Goal: Entertainment & Leisure: Browse casually

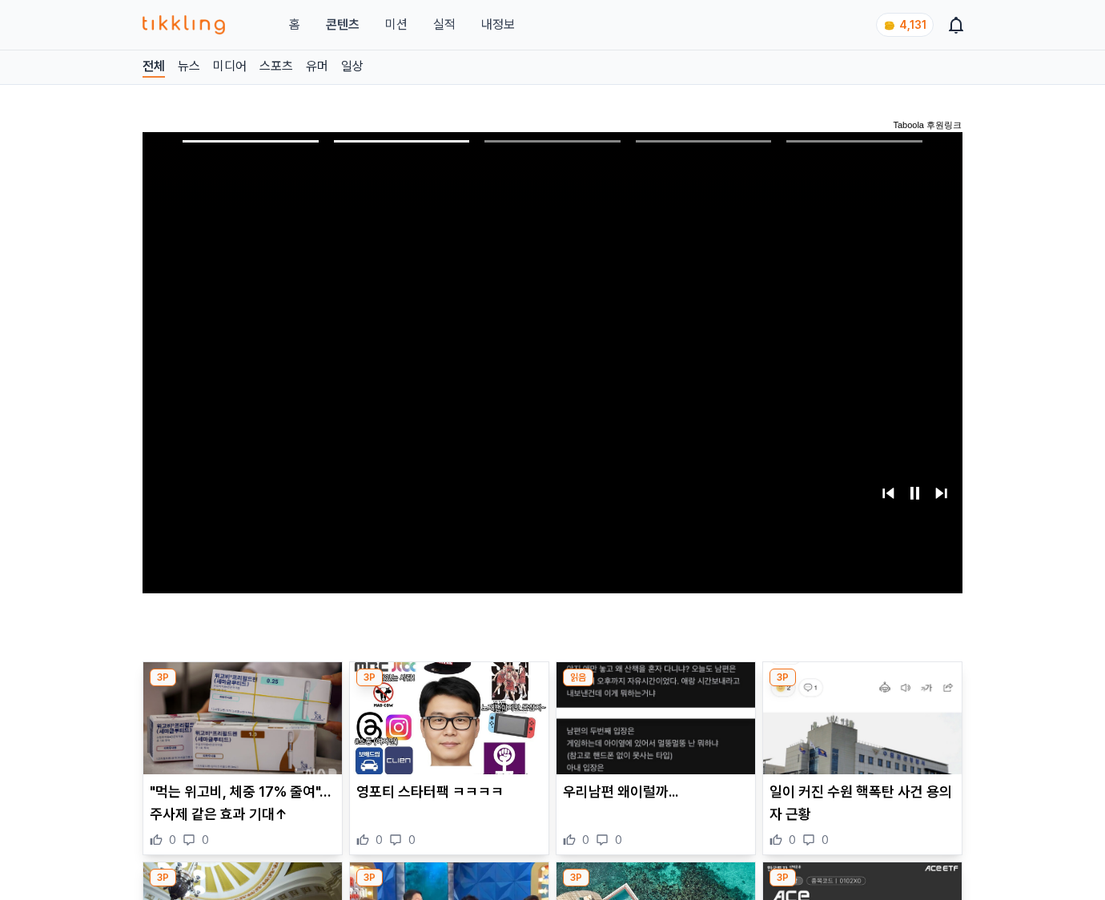
click at [859, 730] on img at bounding box center [862, 718] width 199 height 112
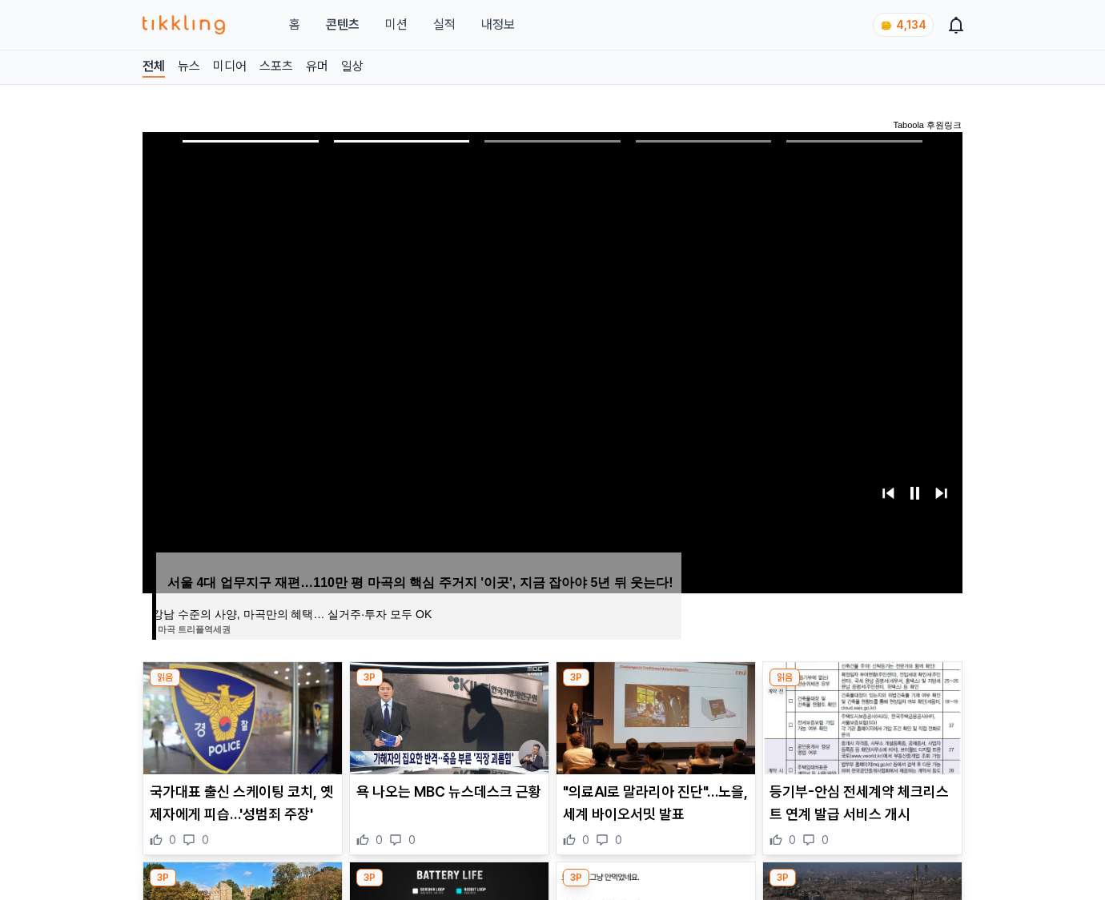
click at [859, 730] on img at bounding box center [862, 718] width 199 height 112
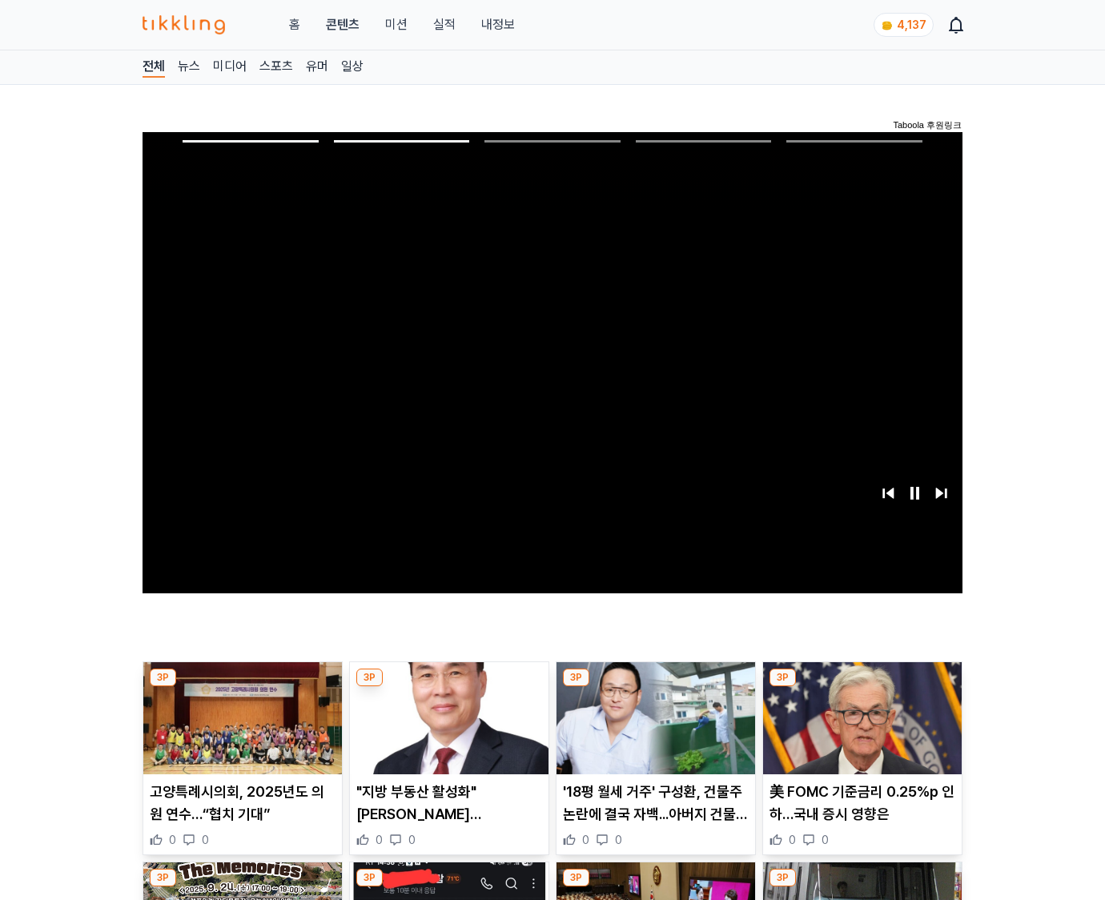
click at [859, 730] on img at bounding box center [862, 718] width 199 height 112
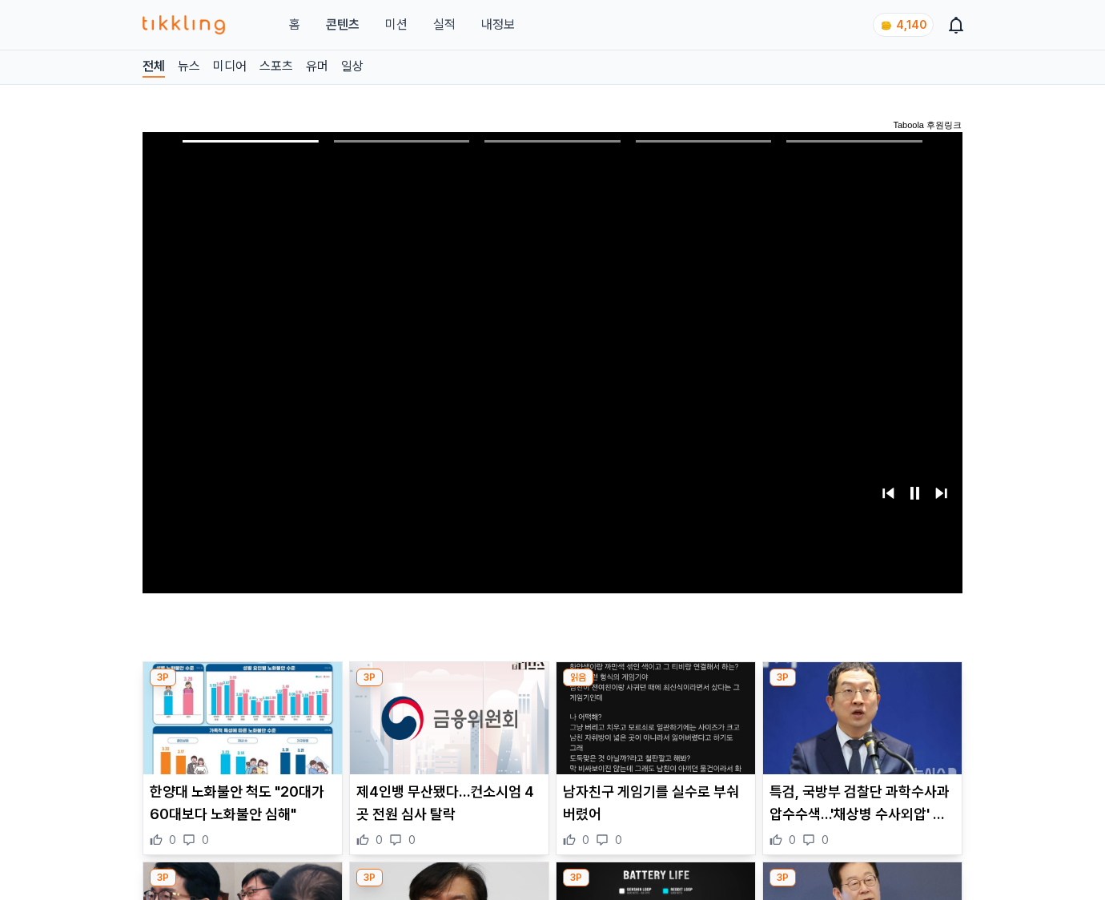
click at [859, 730] on img at bounding box center [862, 718] width 199 height 112
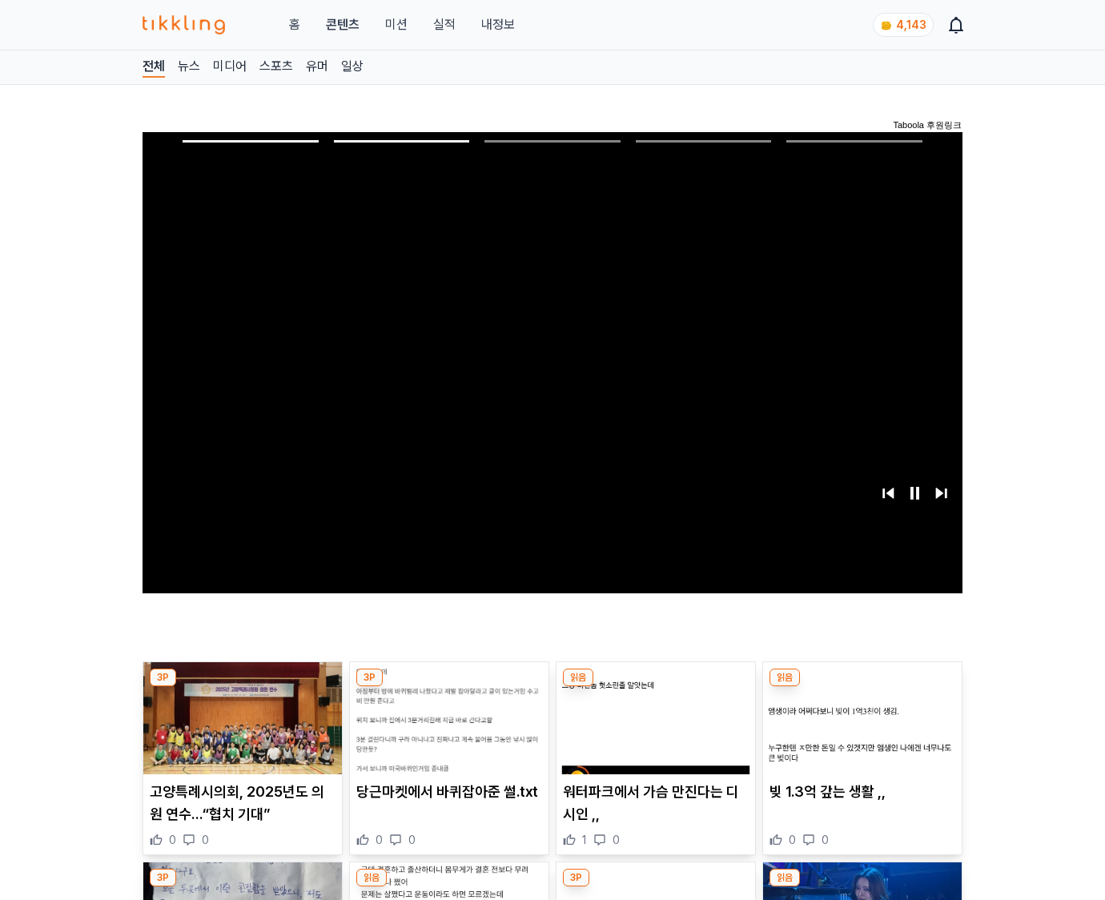
click at [859, 730] on img at bounding box center [862, 718] width 199 height 112
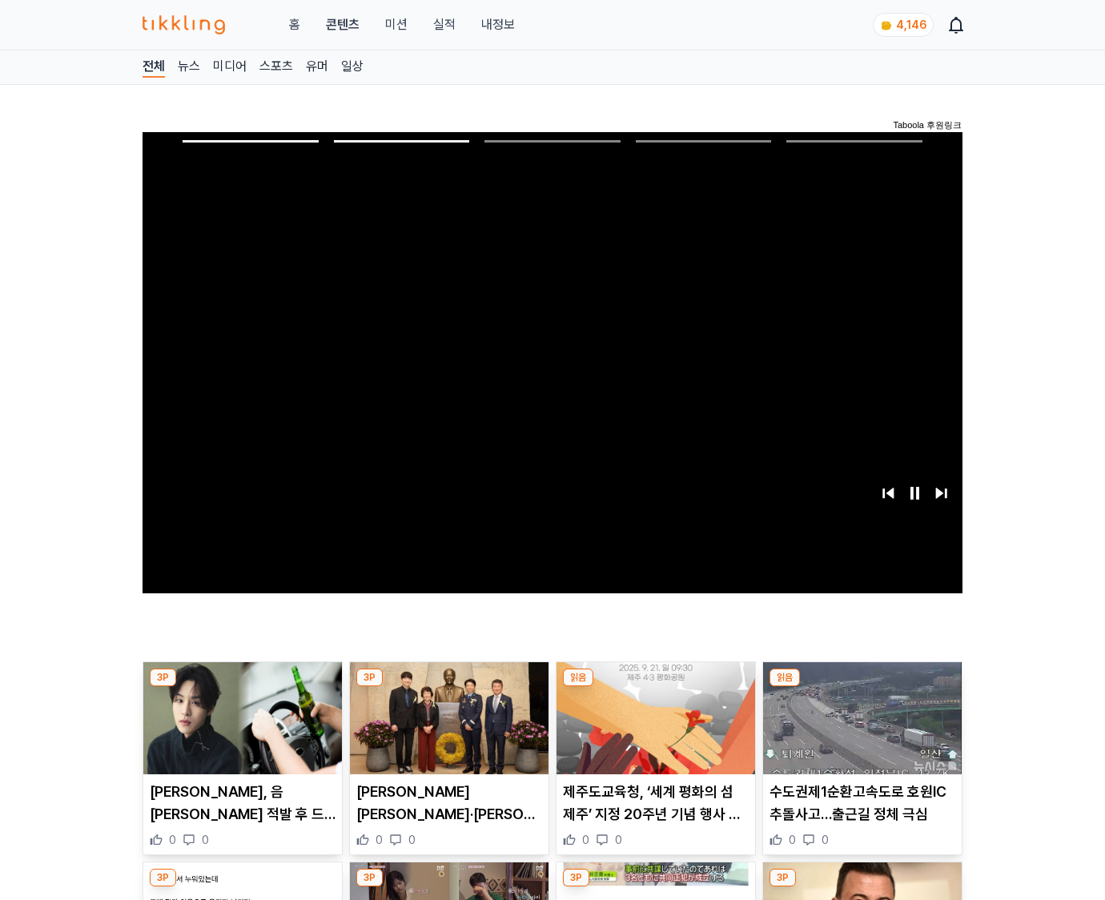
click at [859, 730] on img at bounding box center [862, 718] width 199 height 112
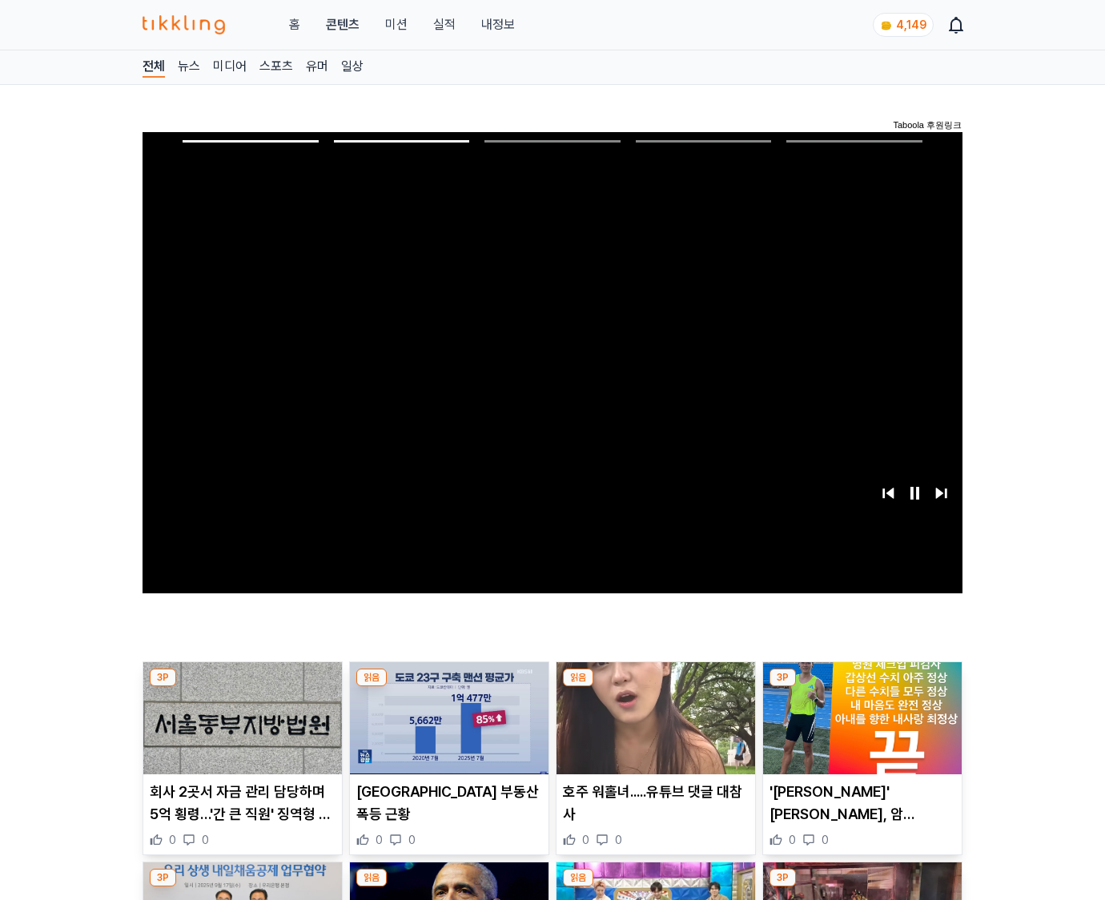
click at [859, 730] on img at bounding box center [862, 718] width 199 height 112
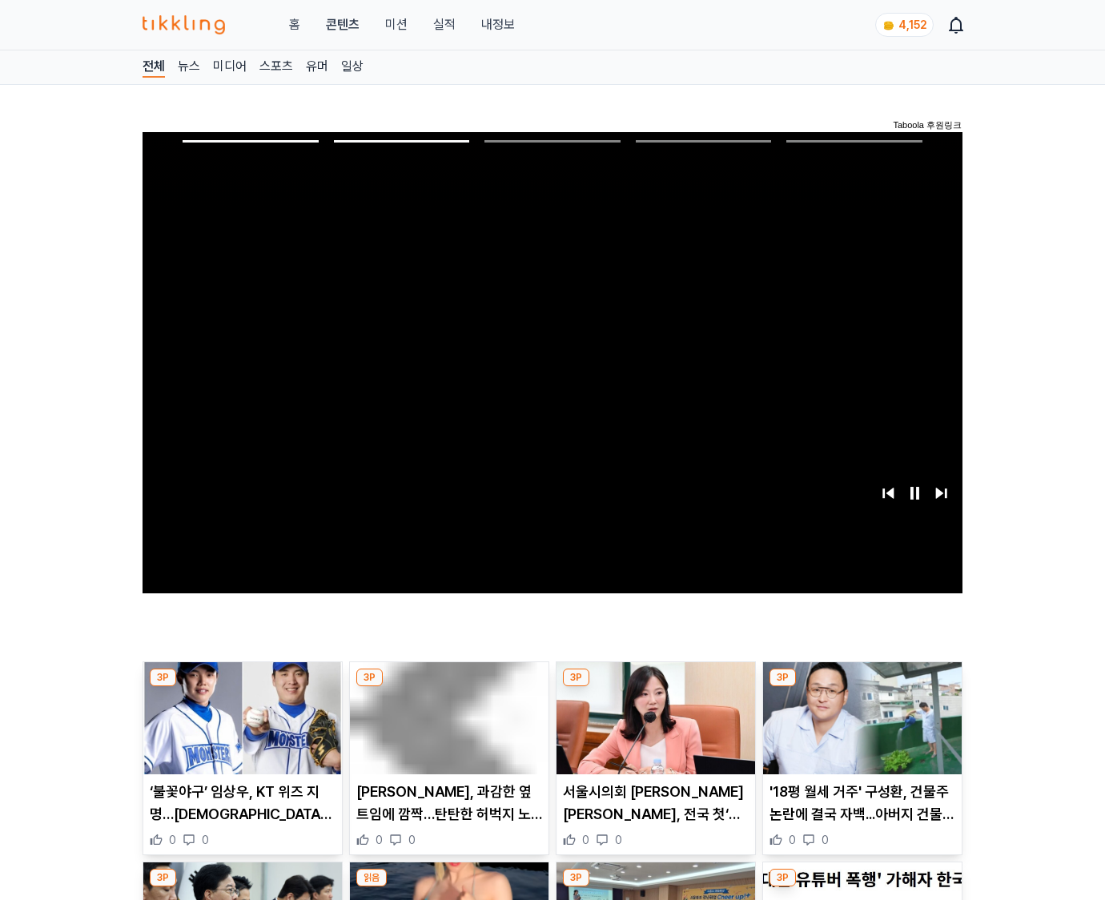
click at [859, 730] on img at bounding box center [862, 718] width 199 height 112
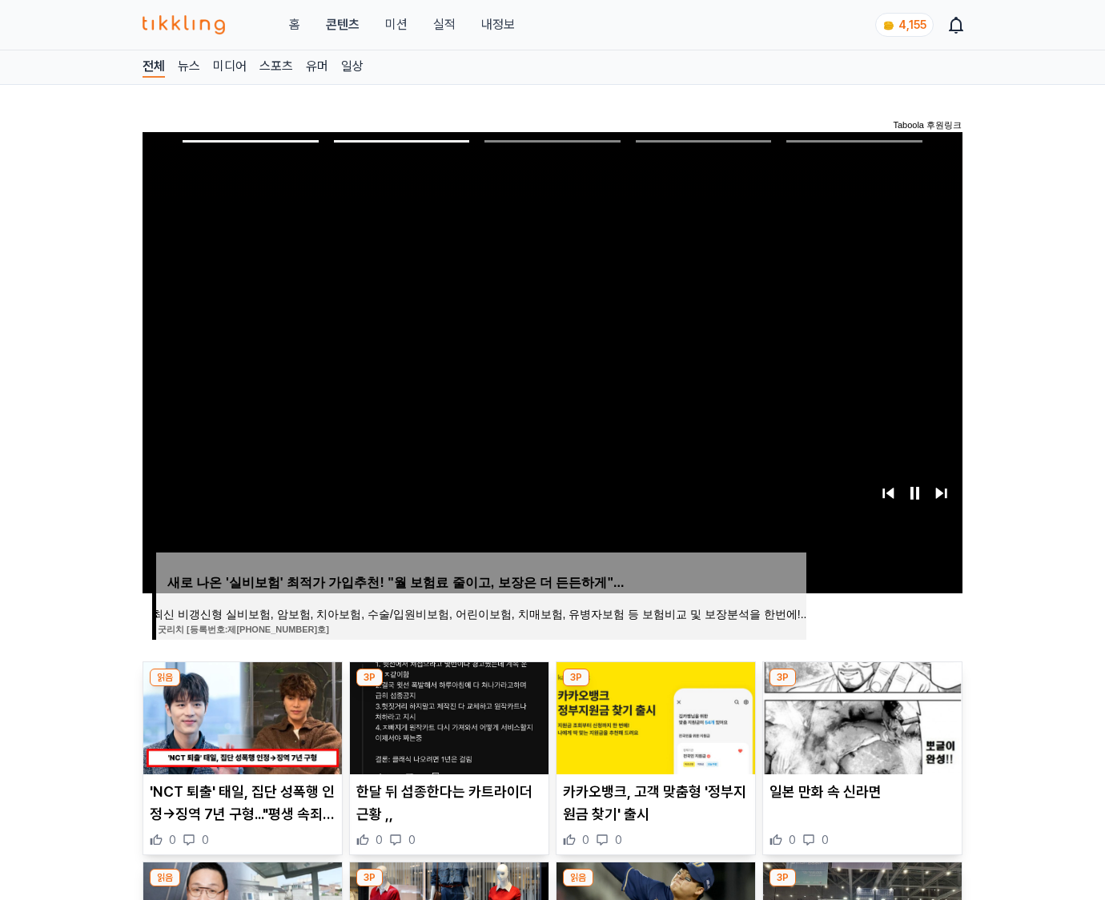
click at [859, 730] on img at bounding box center [862, 718] width 199 height 112
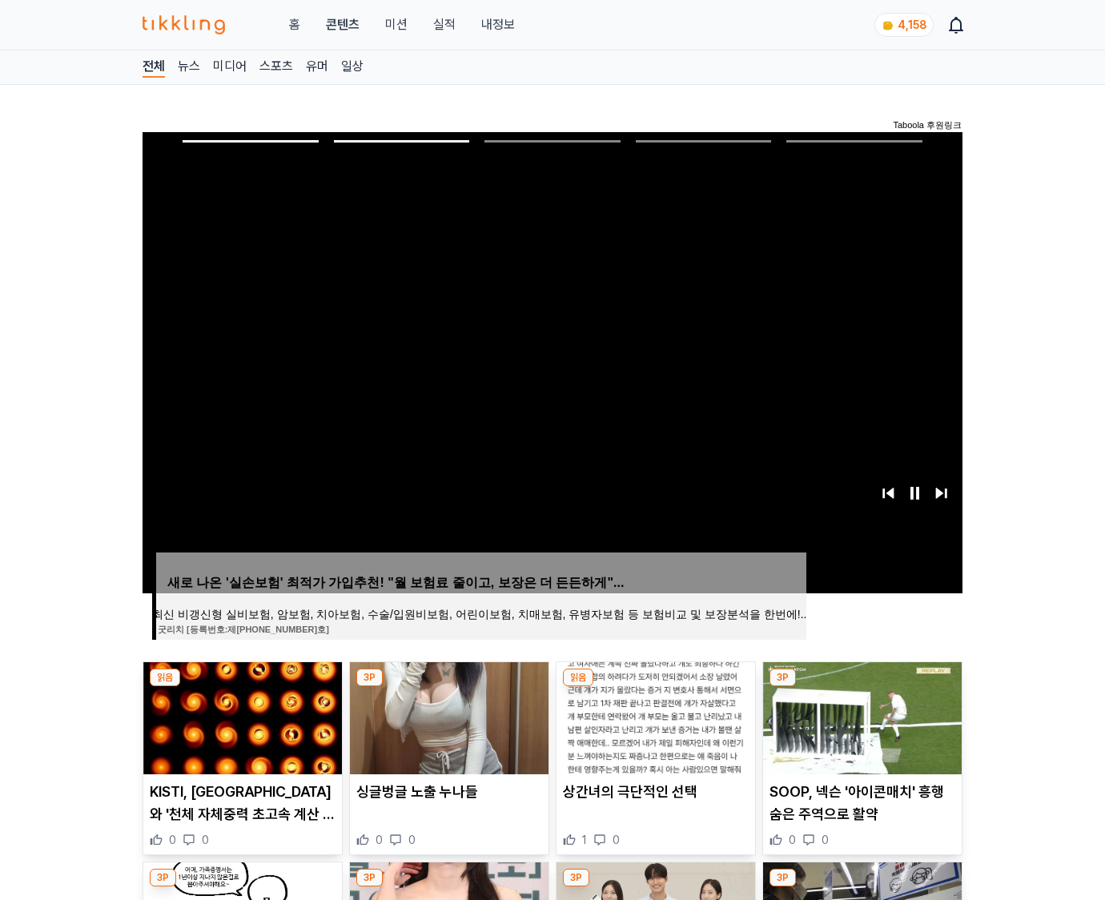
click at [859, 730] on img at bounding box center [862, 718] width 199 height 112
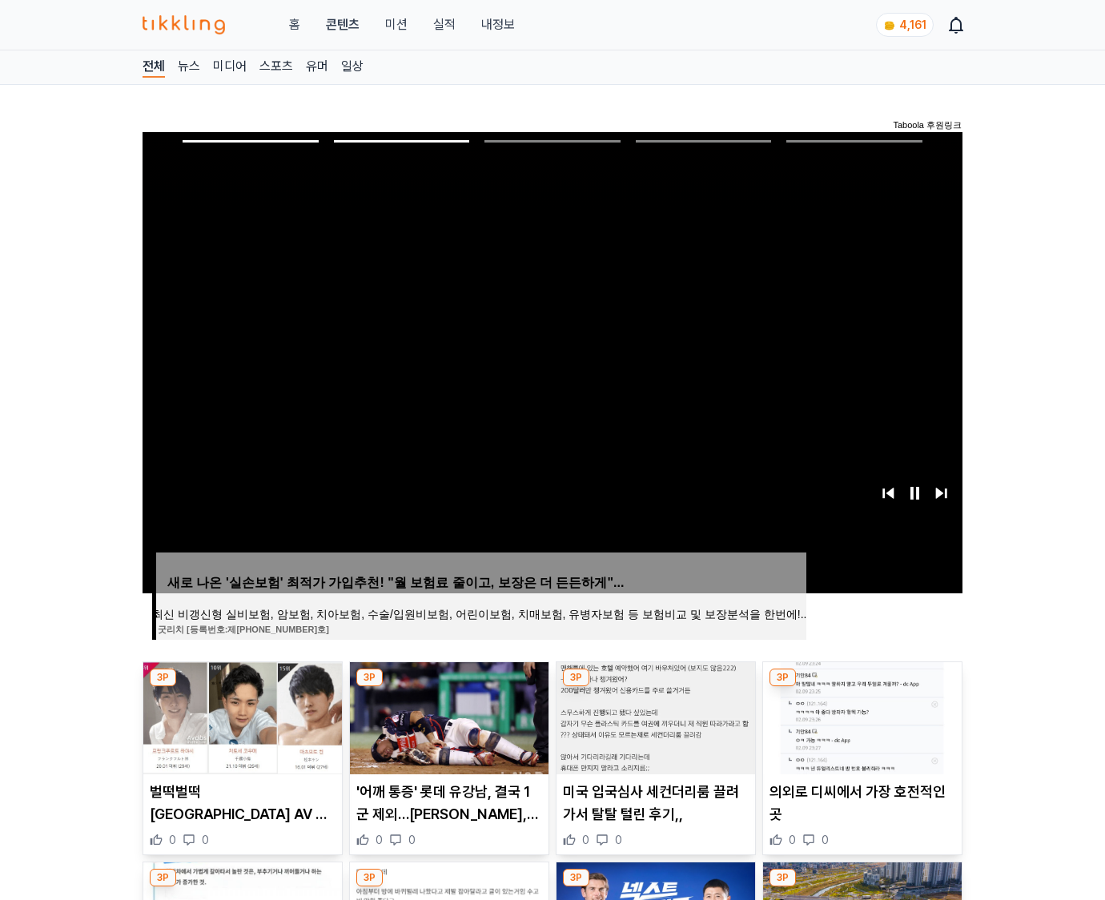
click at [859, 730] on img at bounding box center [862, 718] width 199 height 112
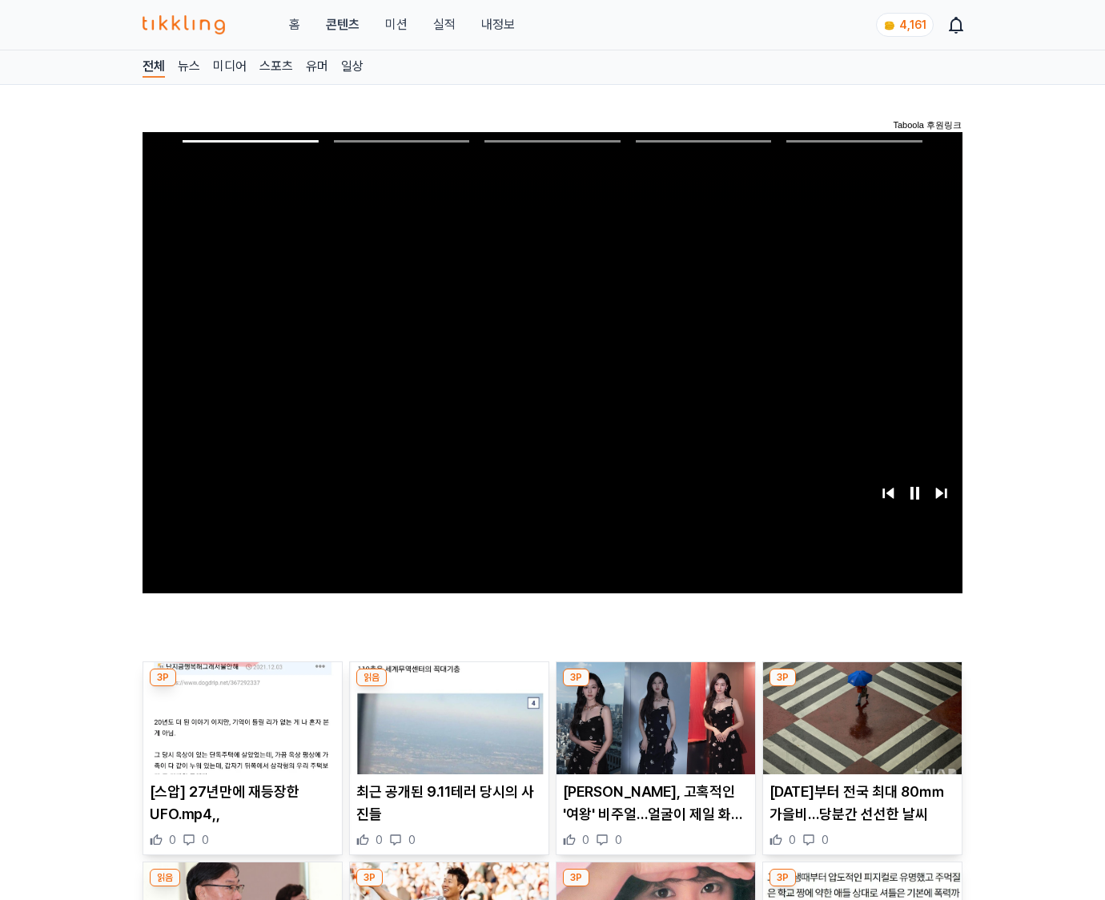
click at [859, 730] on img at bounding box center [862, 718] width 199 height 112
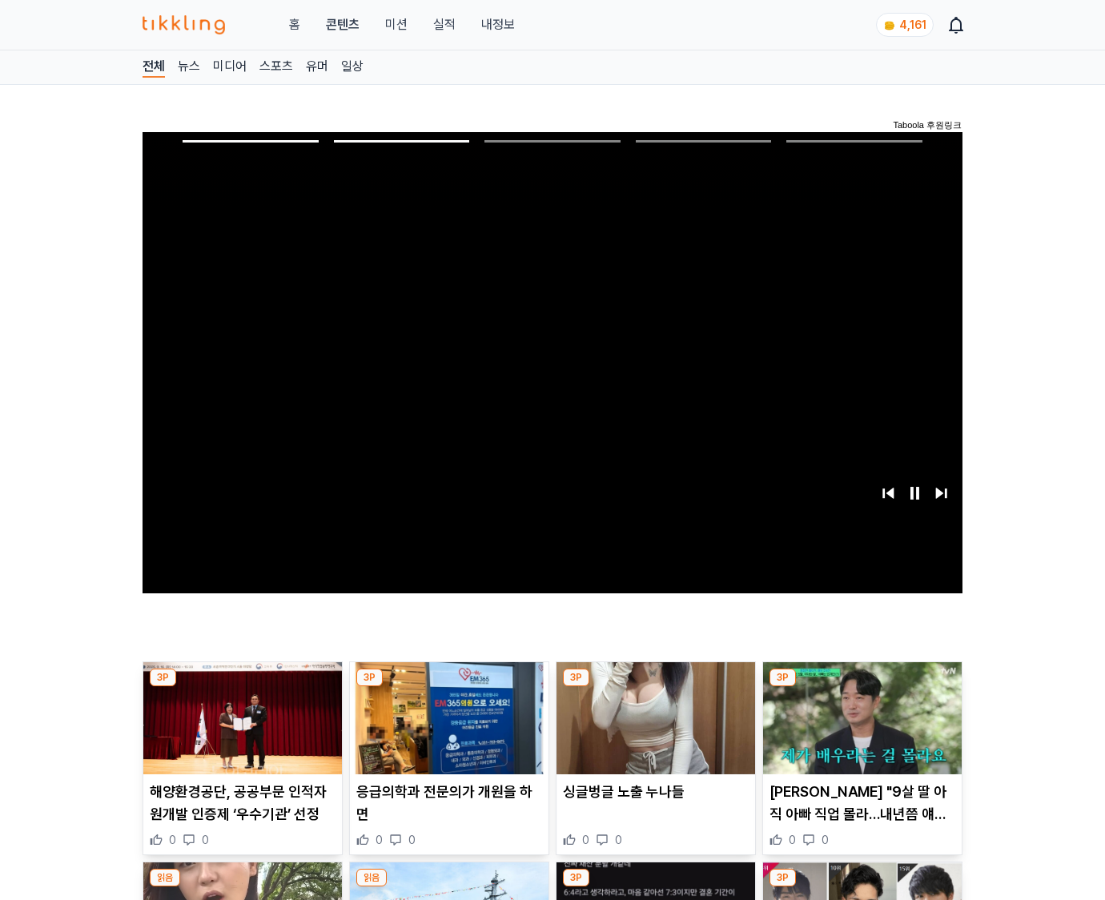
click at [859, 730] on img at bounding box center [862, 718] width 199 height 112
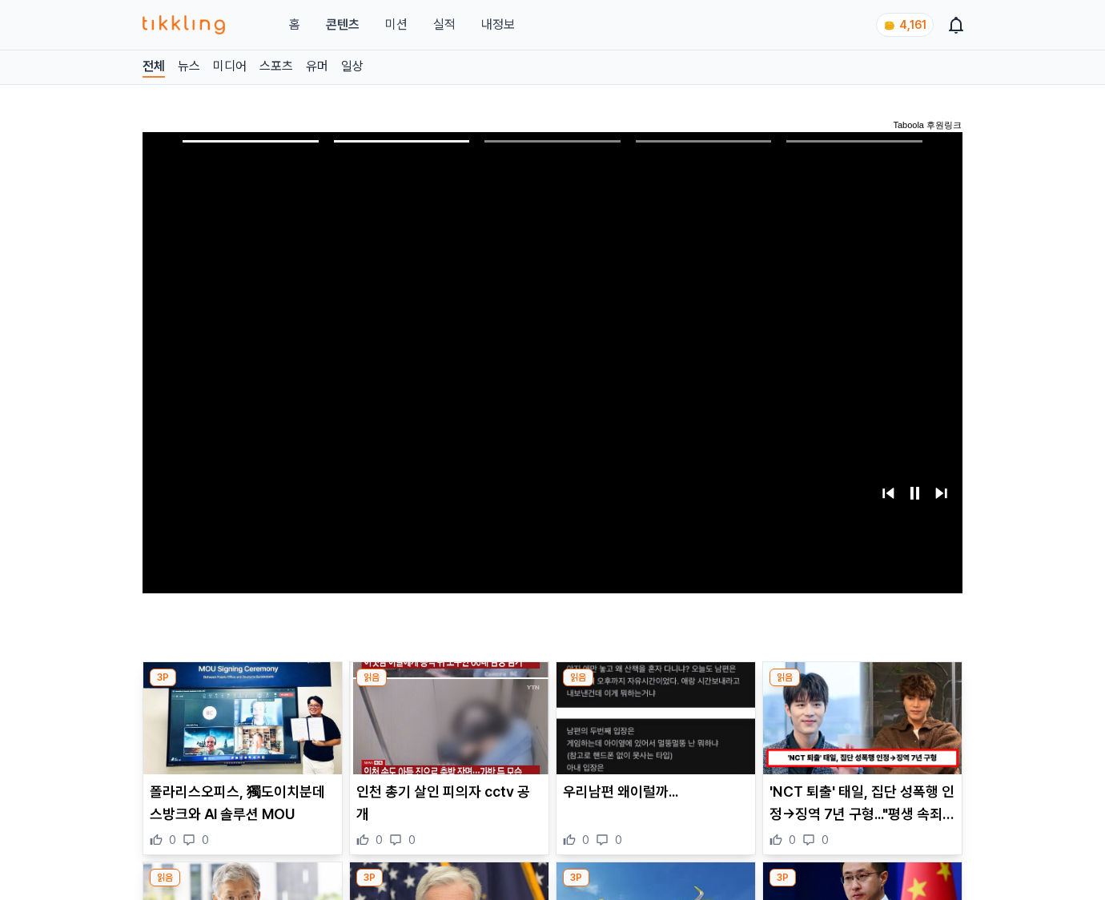
click at [859, 730] on img at bounding box center [862, 718] width 199 height 112
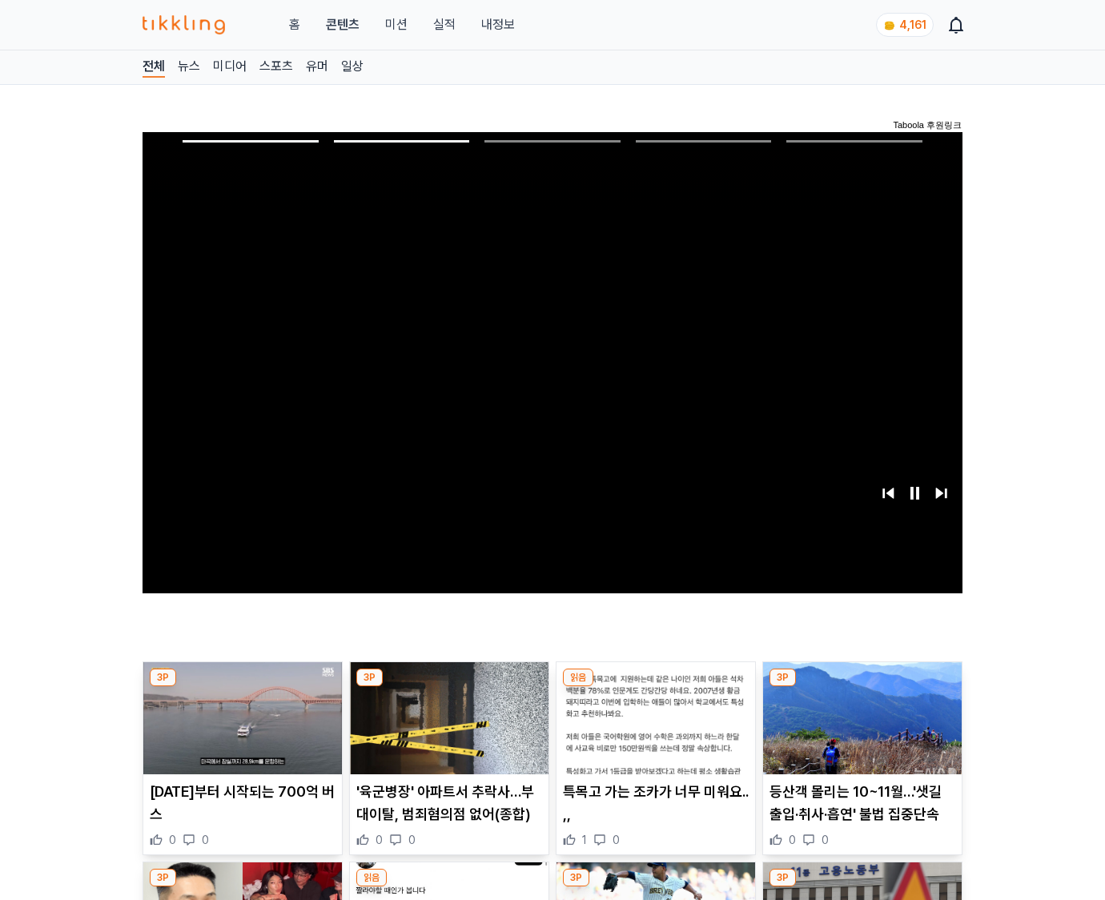
click at [859, 730] on img at bounding box center [862, 718] width 199 height 112
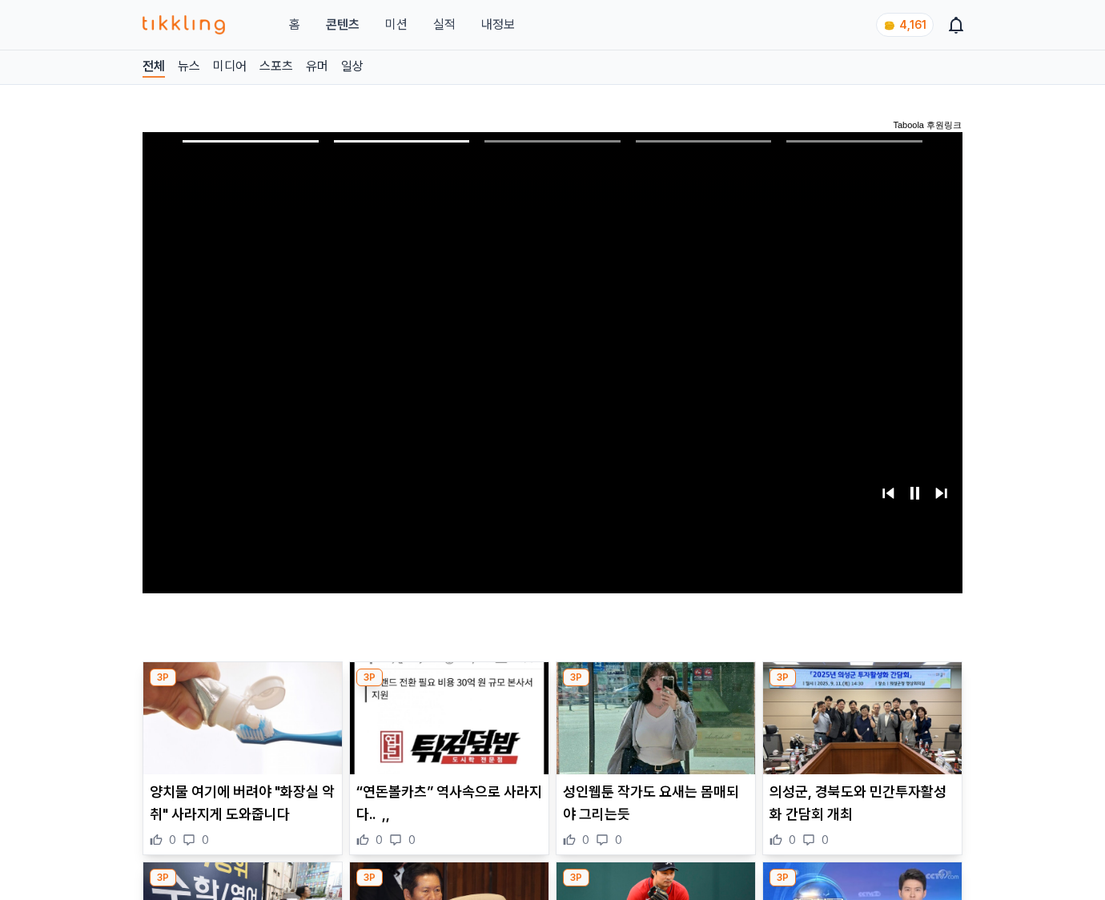
click at [859, 730] on img at bounding box center [862, 718] width 199 height 112
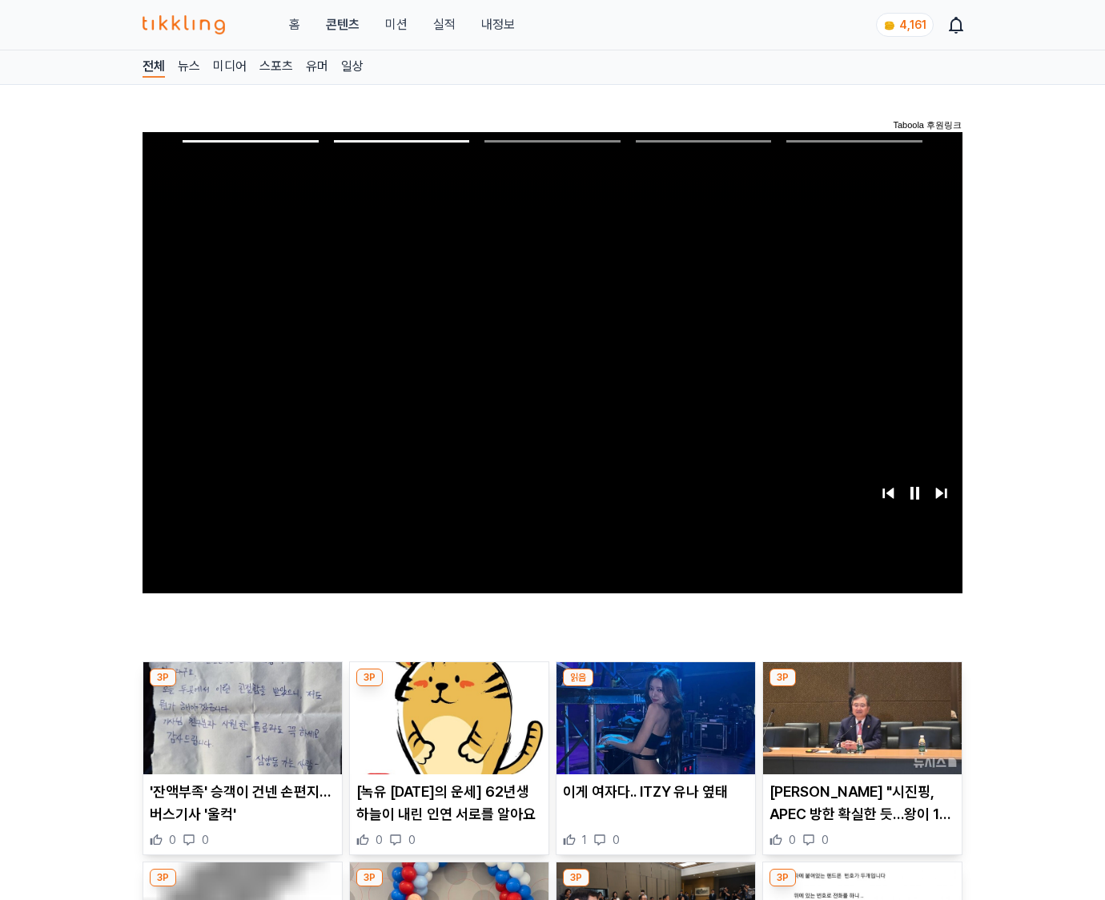
click at [859, 730] on img at bounding box center [862, 718] width 199 height 112
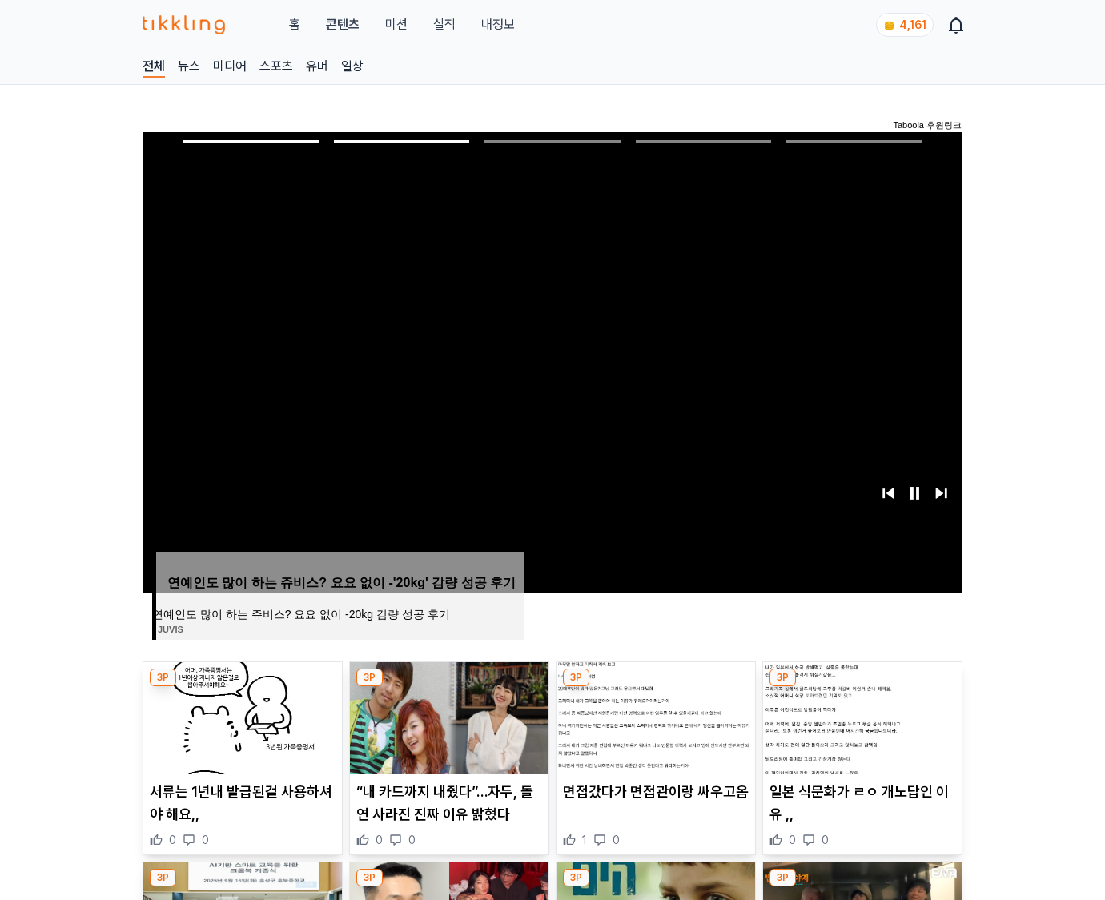
click at [859, 730] on img at bounding box center [862, 718] width 199 height 112
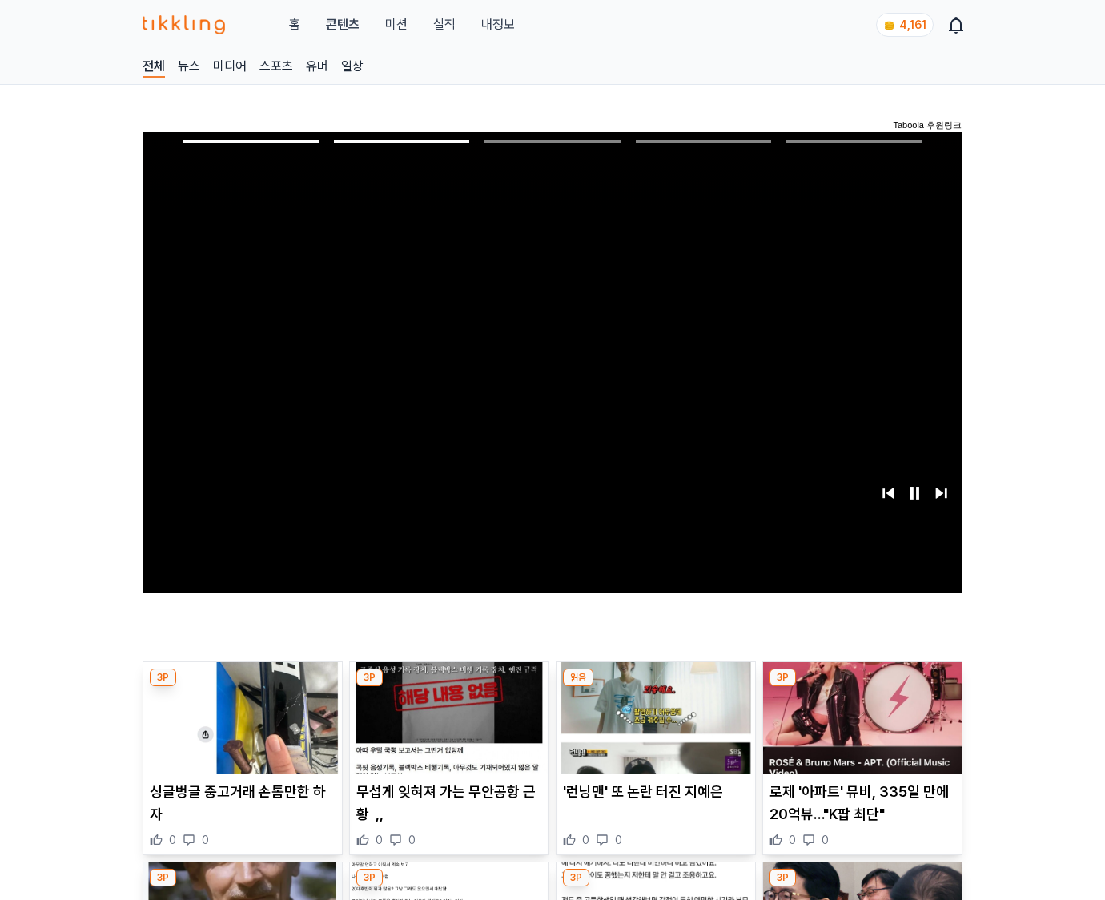
click at [859, 730] on img at bounding box center [862, 718] width 199 height 112
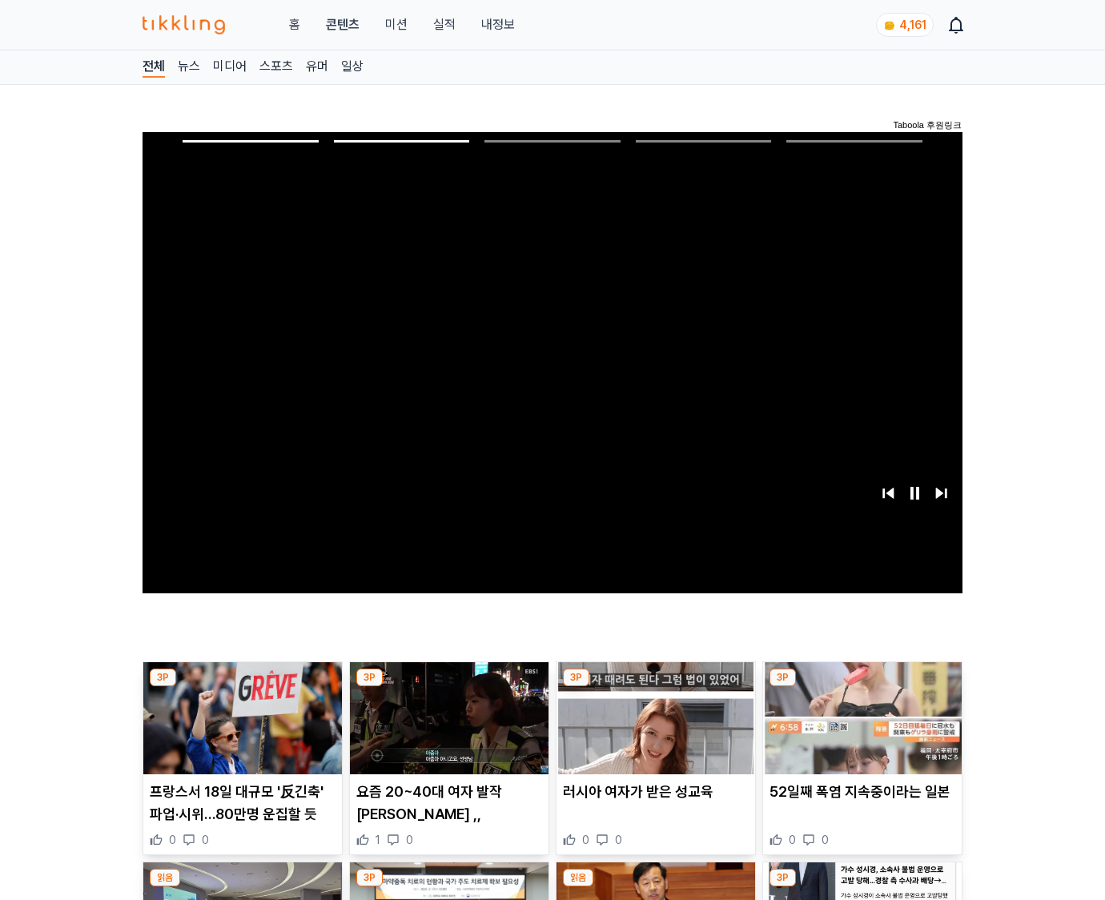
click at [859, 730] on img at bounding box center [862, 718] width 199 height 112
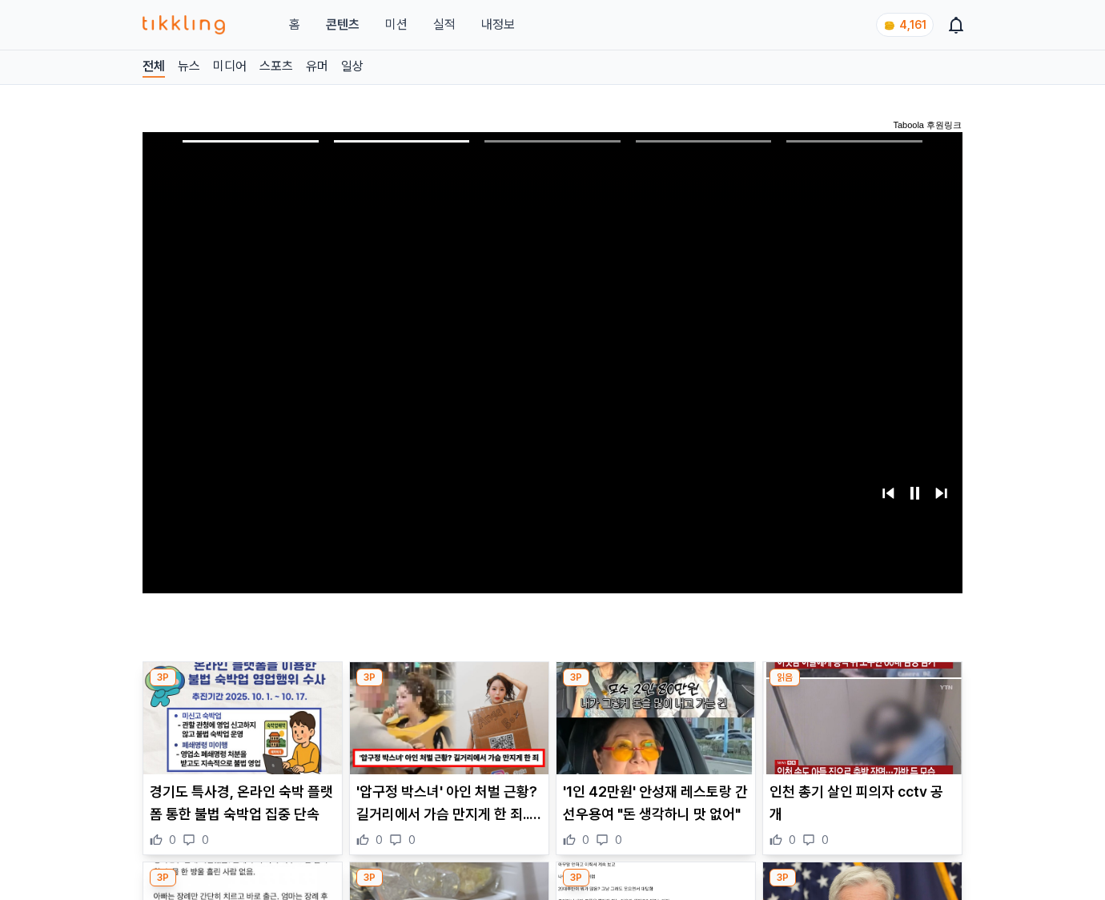
click at [859, 730] on img at bounding box center [862, 718] width 199 height 112
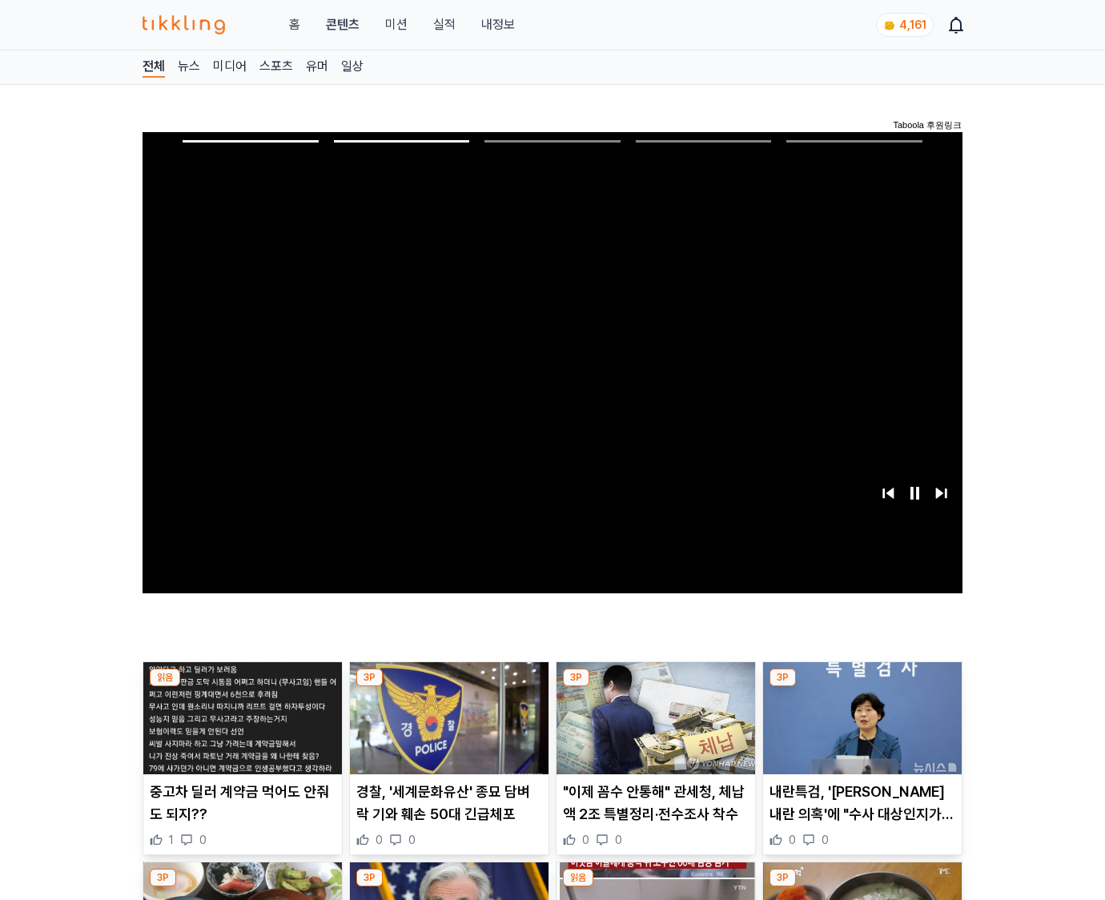
click at [859, 730] on img at bounding box center [862, 718] width 199 height 112
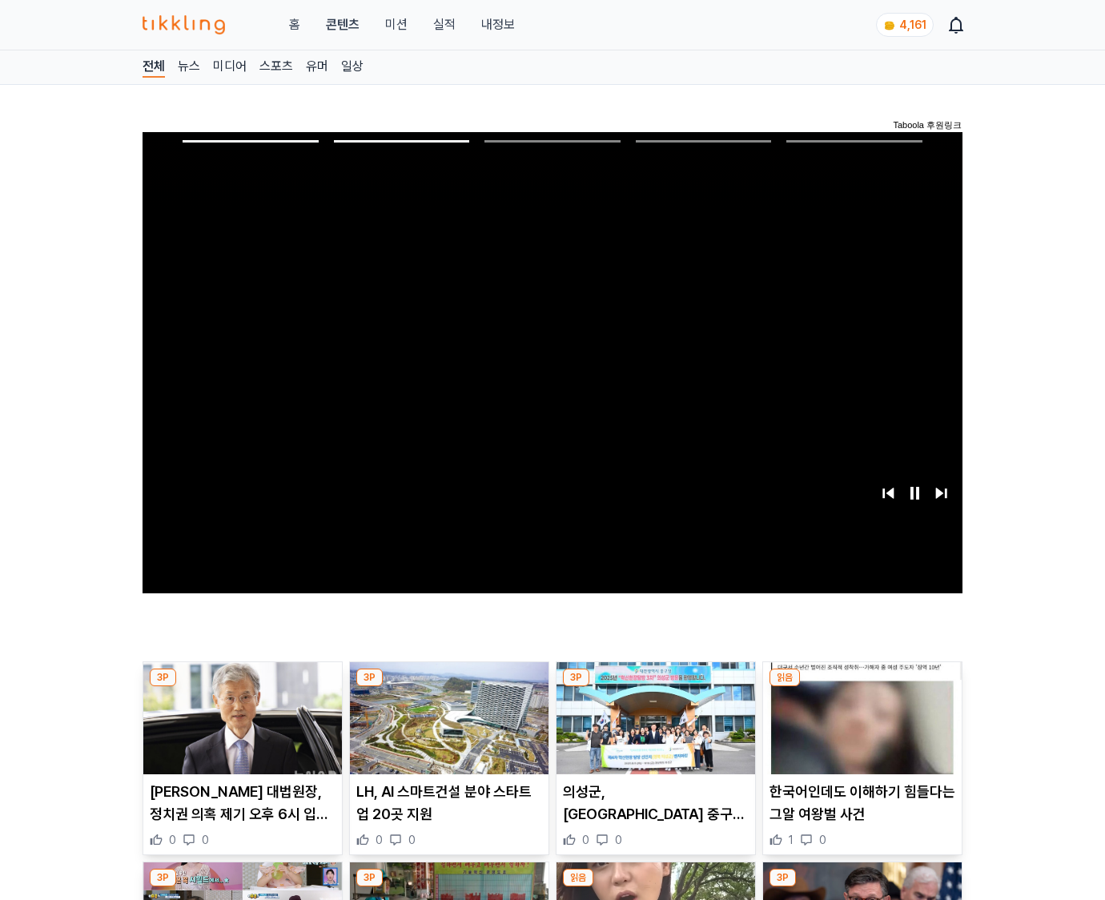
click at [859, 730] on img at bounding box center [862, 718] width 199 height 112
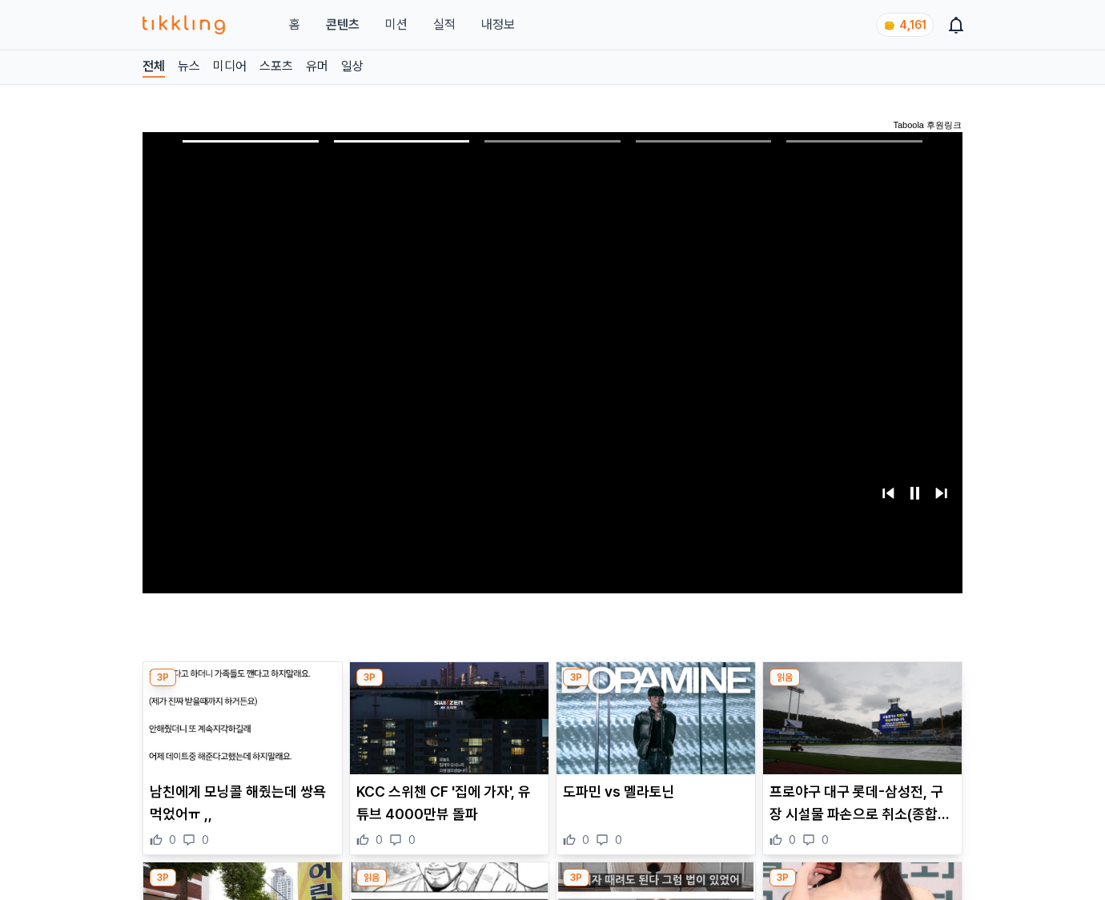
click at [859, 730] on img at bounding box center [862, 718] width 199 height 112
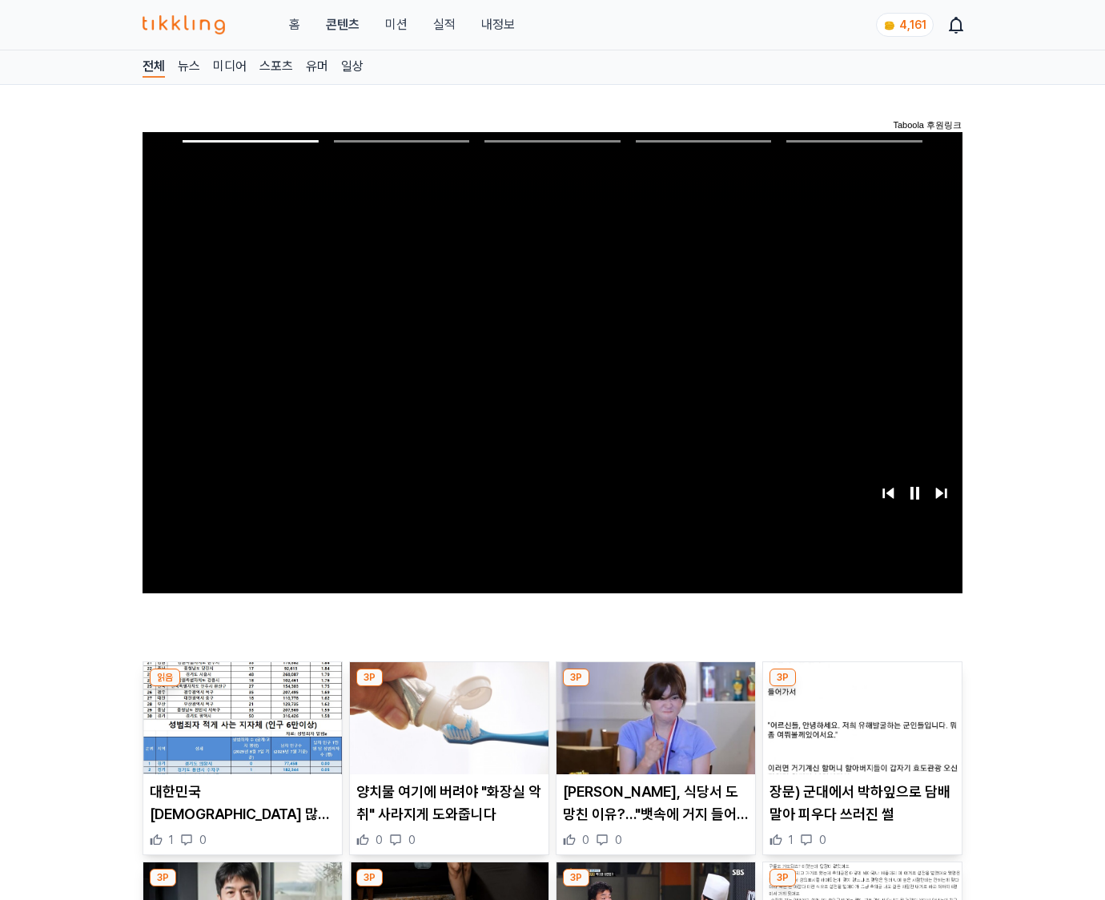
click at [859, 730] on img at bounding box center [862, 718] width 199 height 112
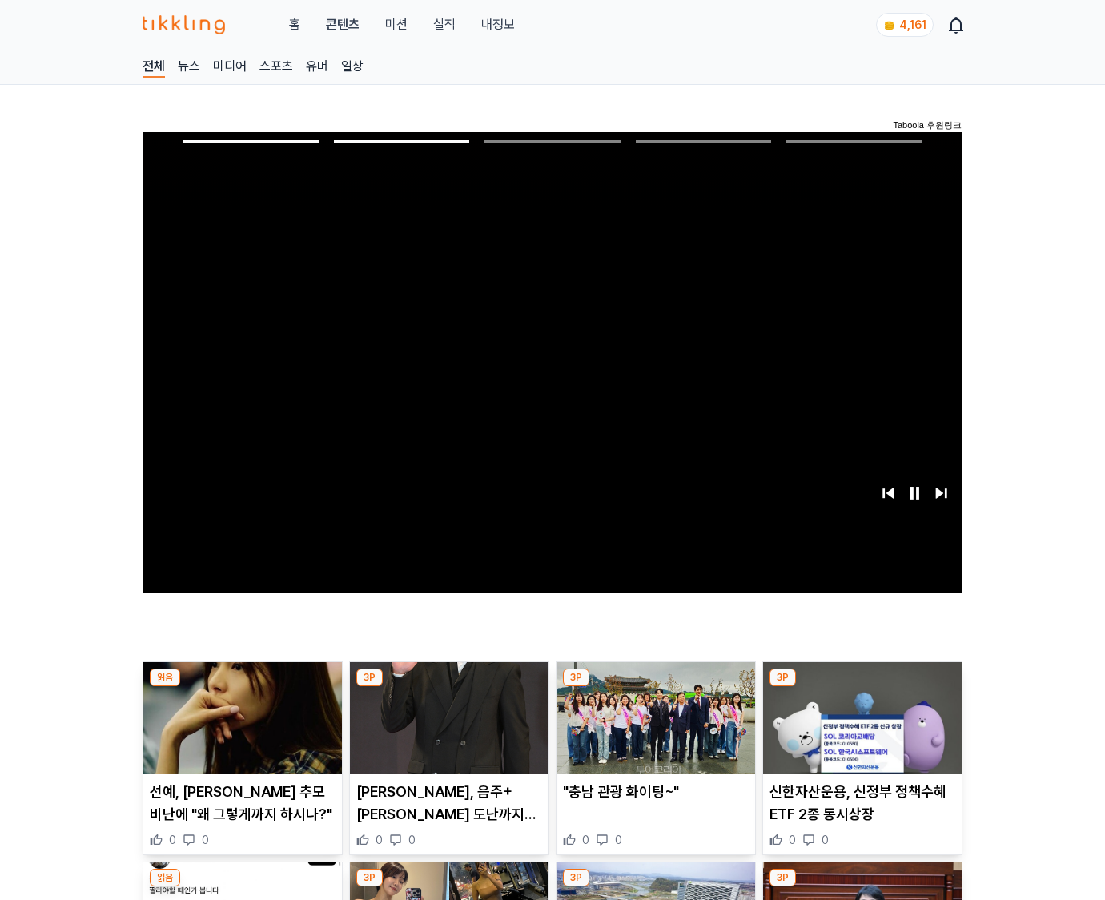
click at [859, 730] on img at bounding box center [862, 718] width 199 height 112
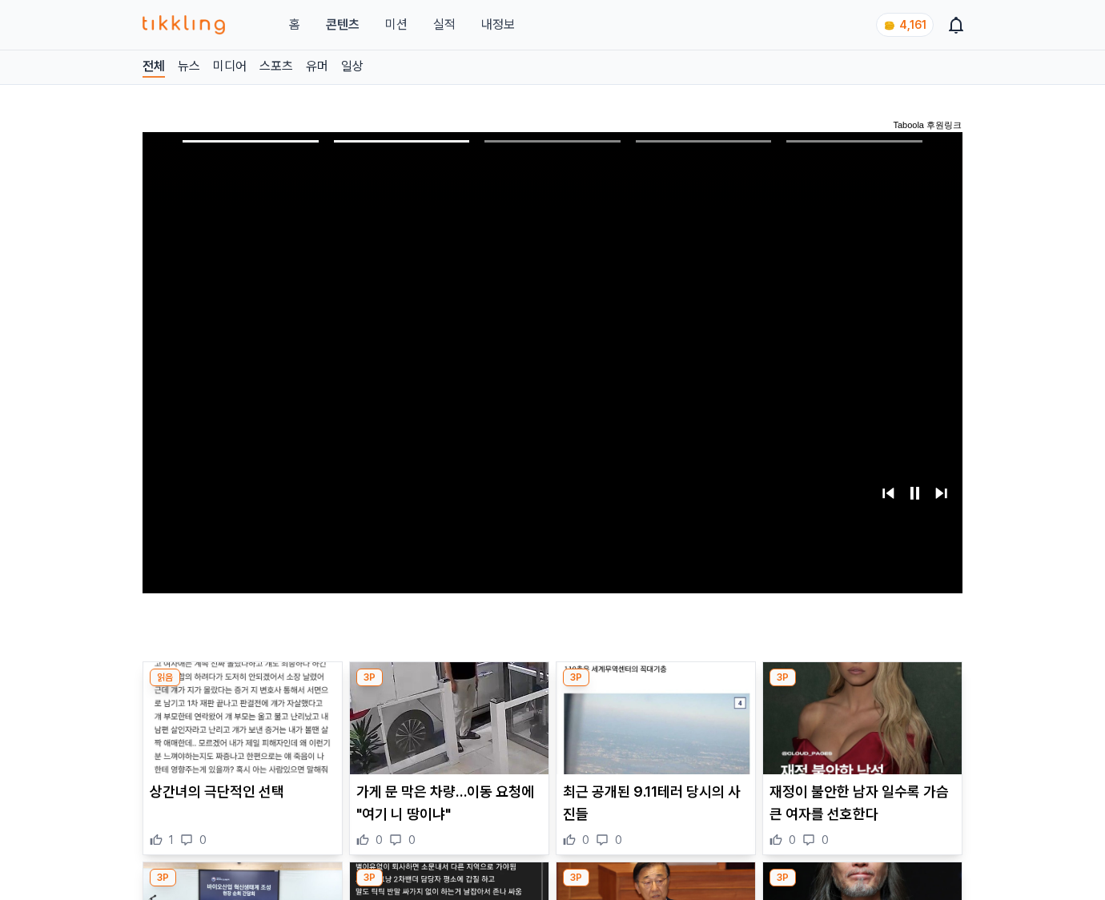
click at [859, 730] on img at bounding box center [862, 718] width 199 height 112
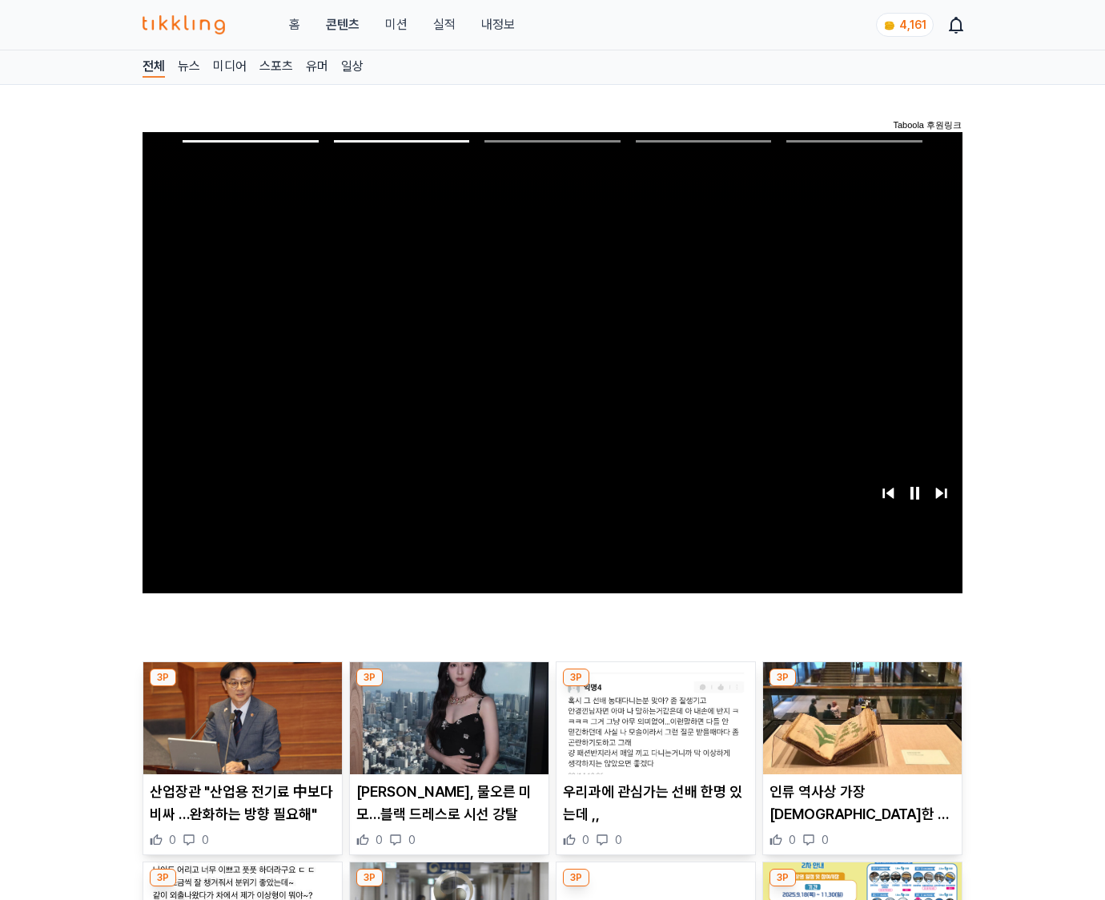
click at [859, 730] on img at bounding box center [862, 718] width 199 height 112
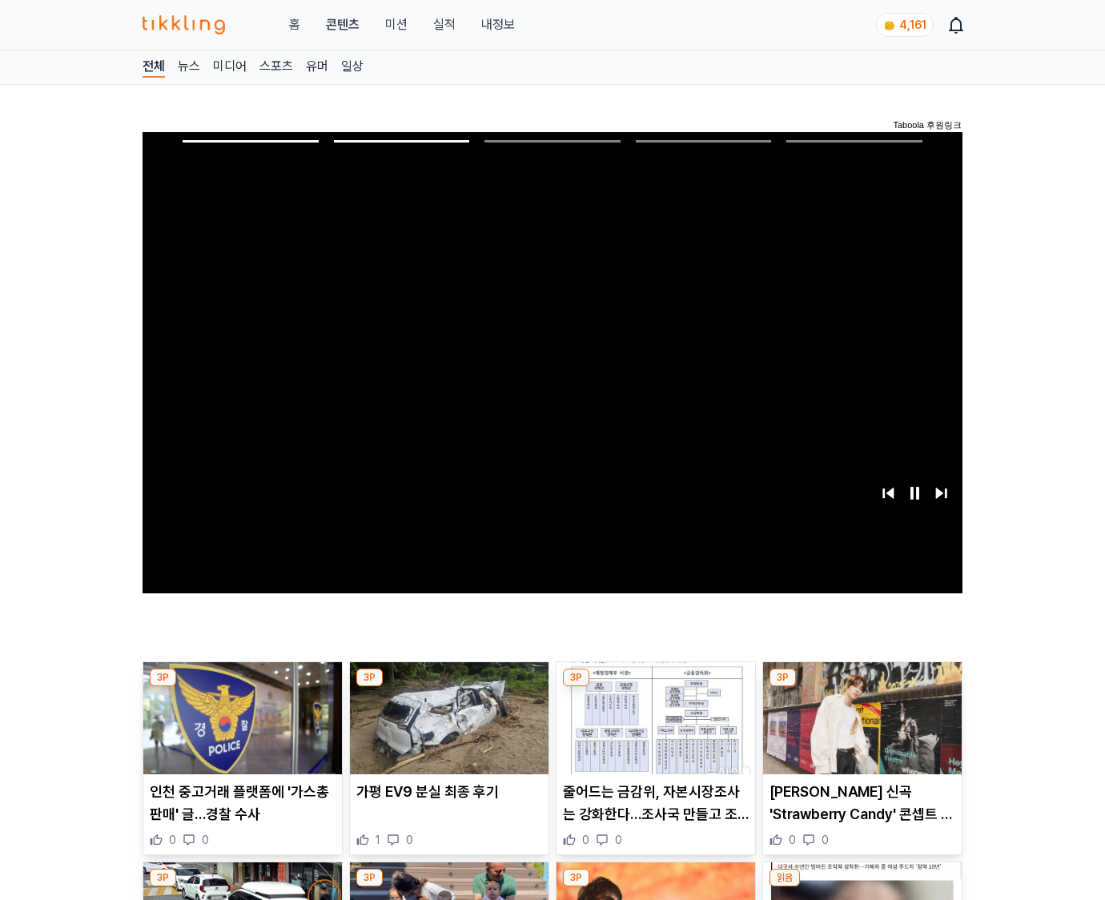
click at [859, 730] on img at bounding box center [862, 718] width 199 height 112
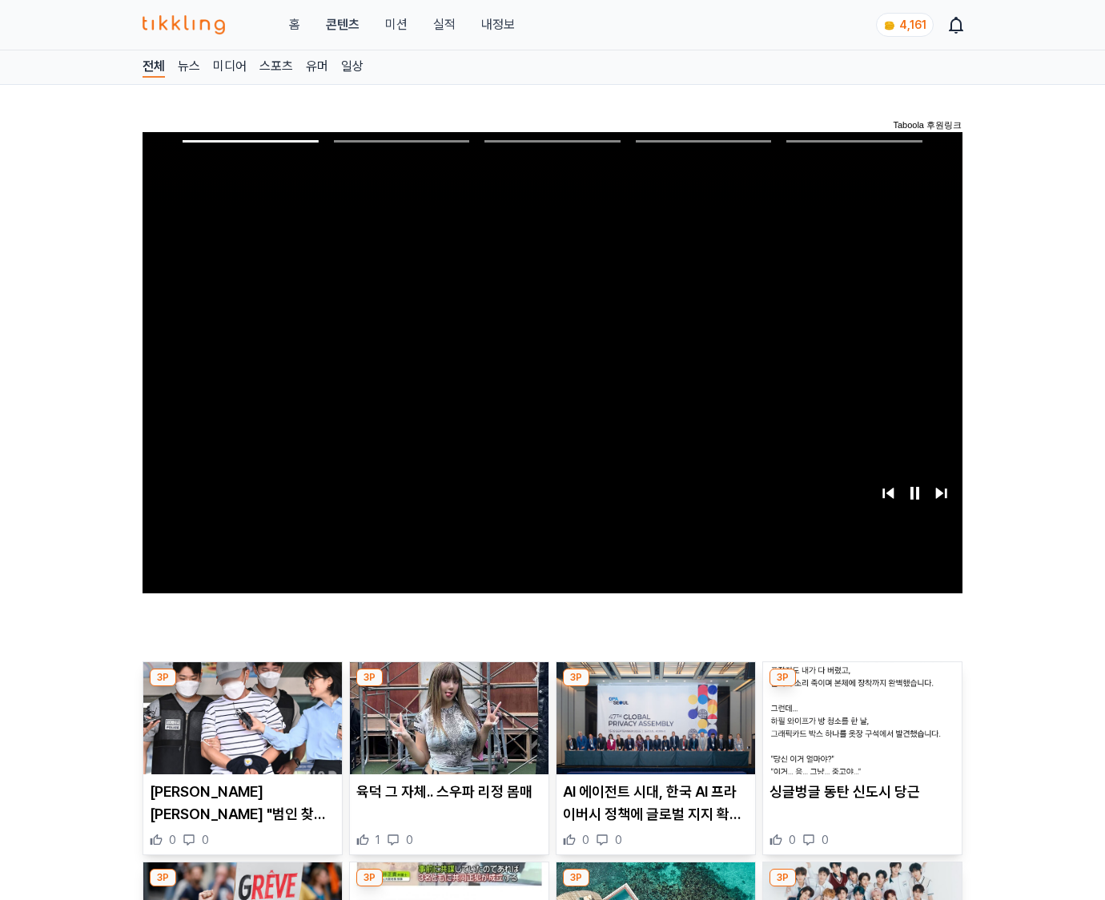
click at [859, 730] on img at bounding box center [862, 718] width 199 height 112
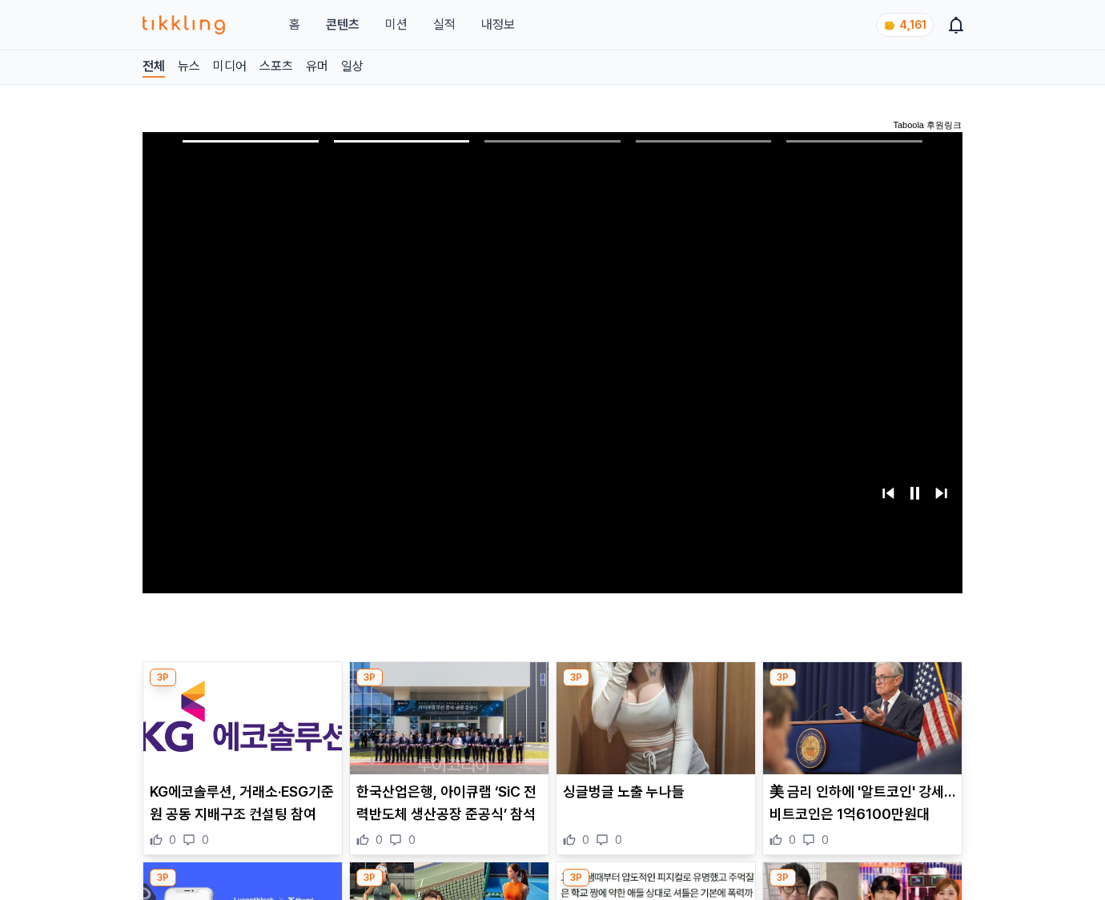
click at [859, 730] on img at bounding box center [862, 718] width 199 height 112
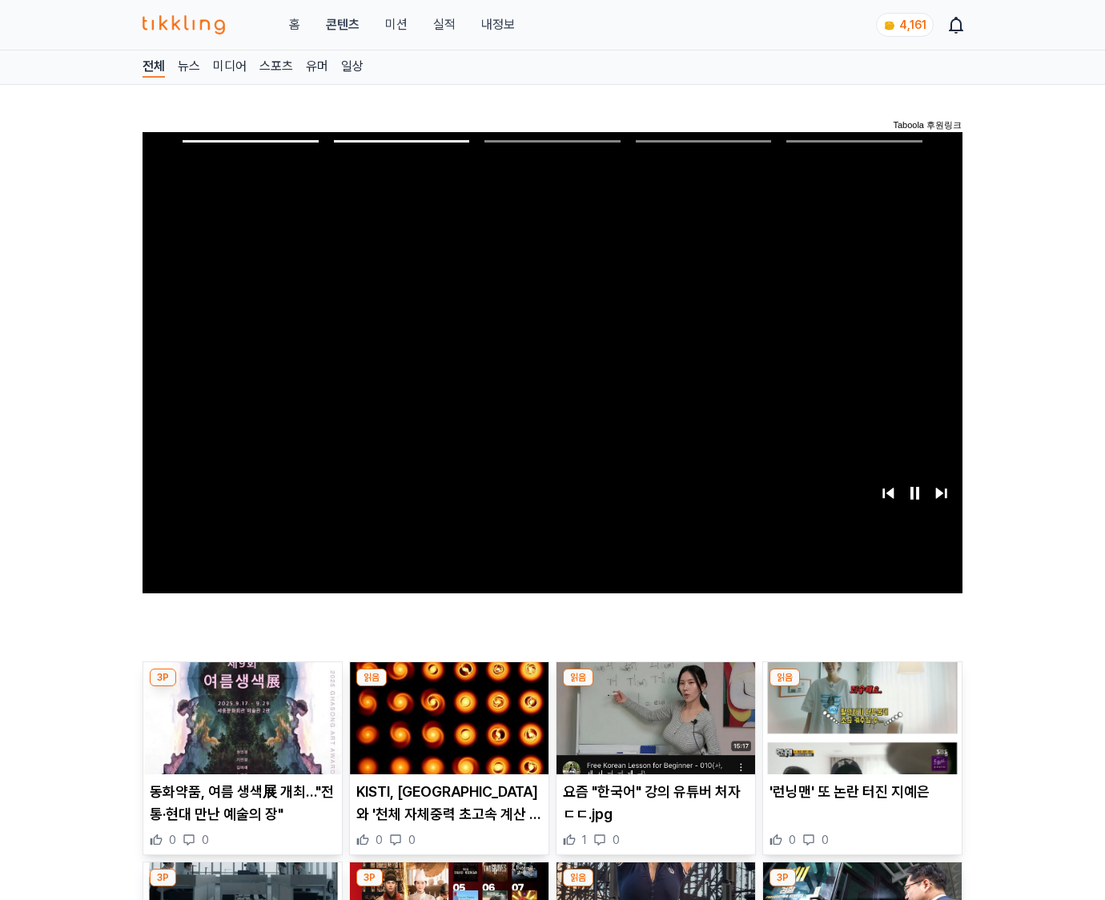
click at [859, 730] on img at bounding box center [862, 718] width 199 height 112
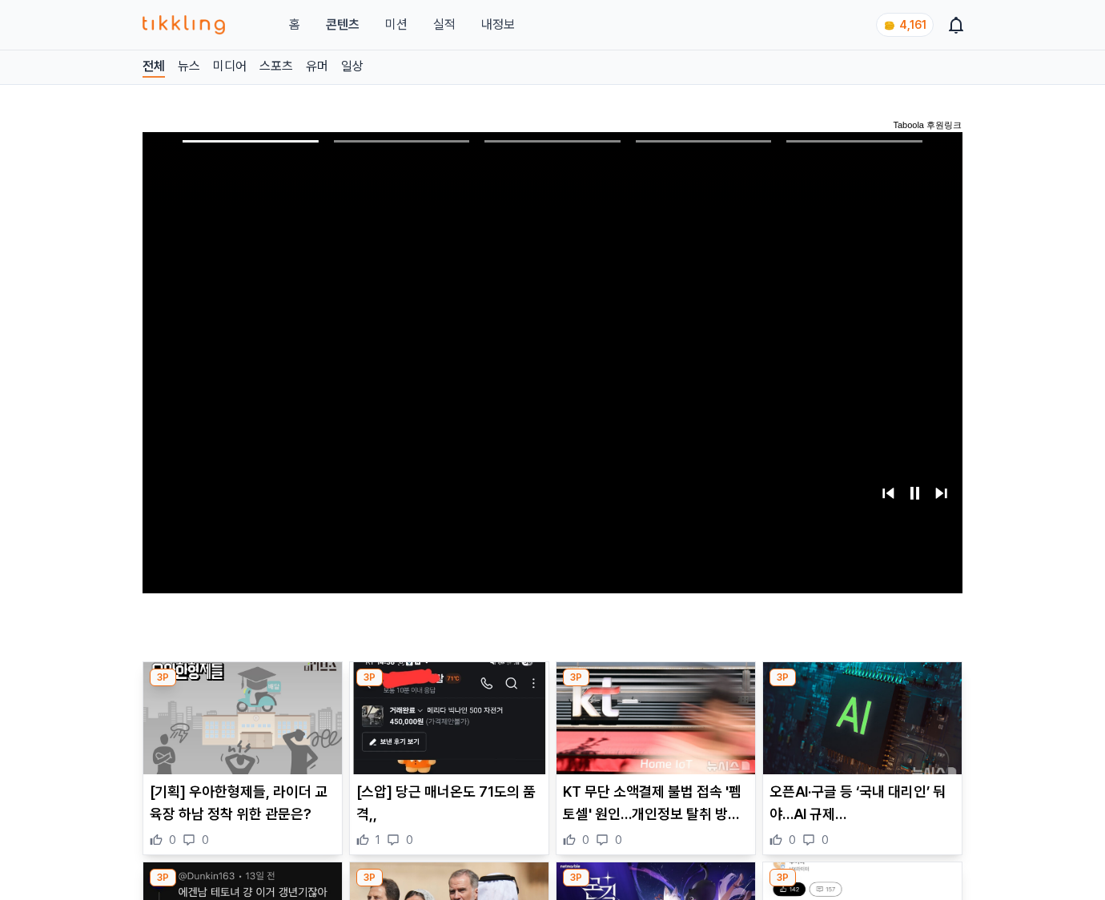
click at [859, 730] on img at bounding box center [862, 718] width 199 height 112
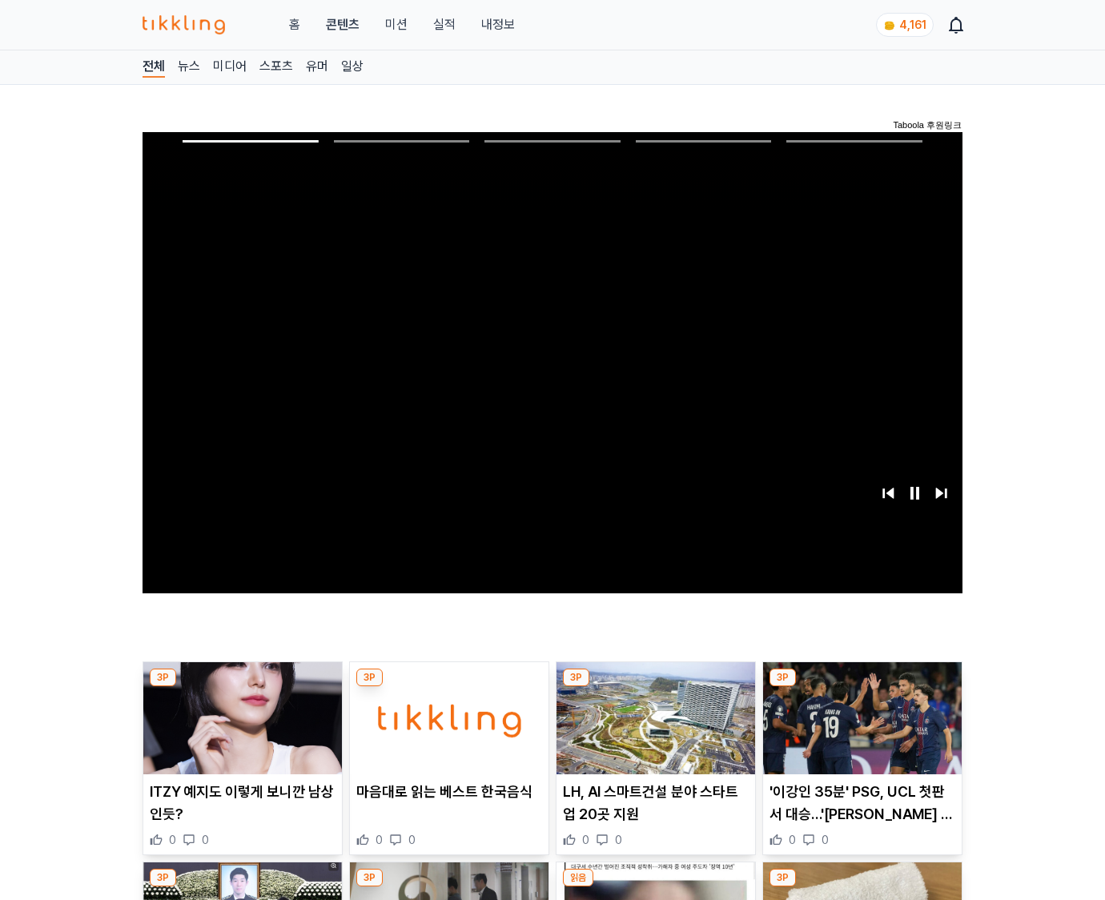
click at [859, 730] on img at bounding box center [862, 718] width 199 height 112
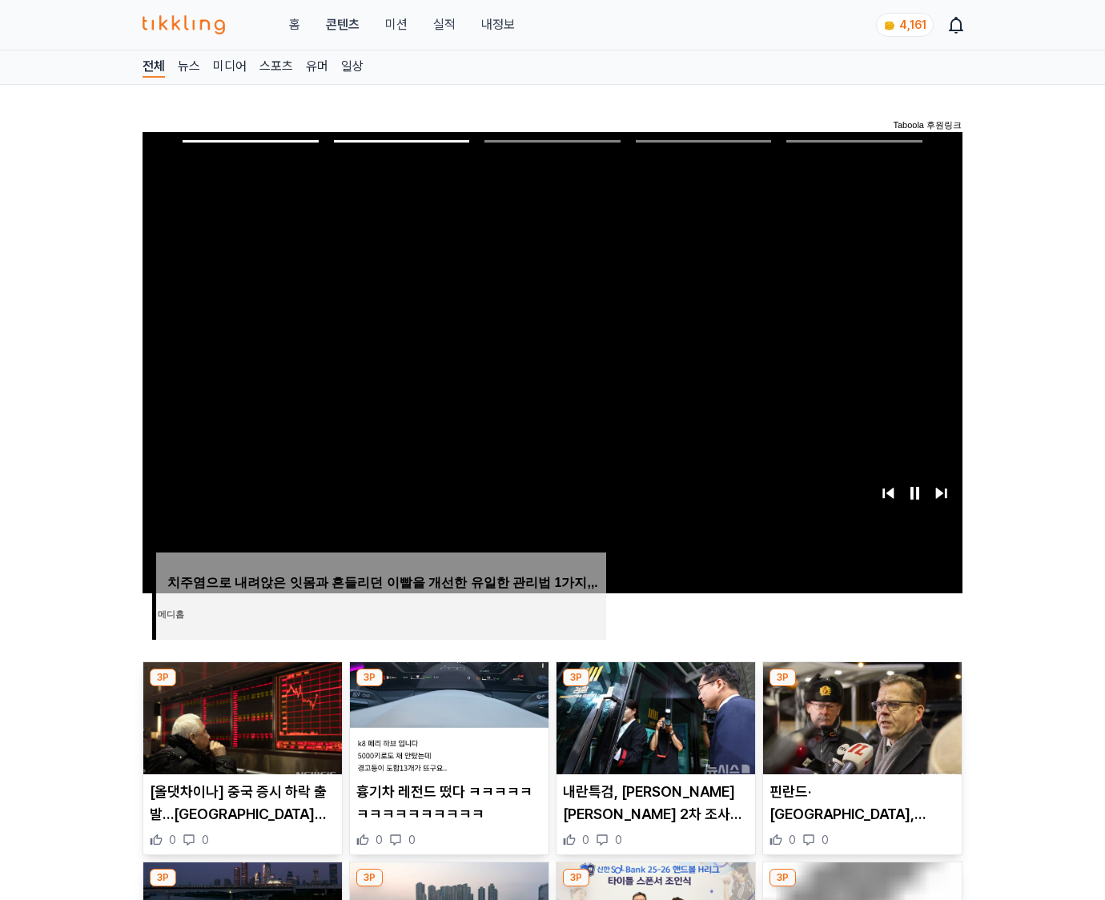
click at [859, 730] on img at bounding box center [862, 718] width 199 height 112
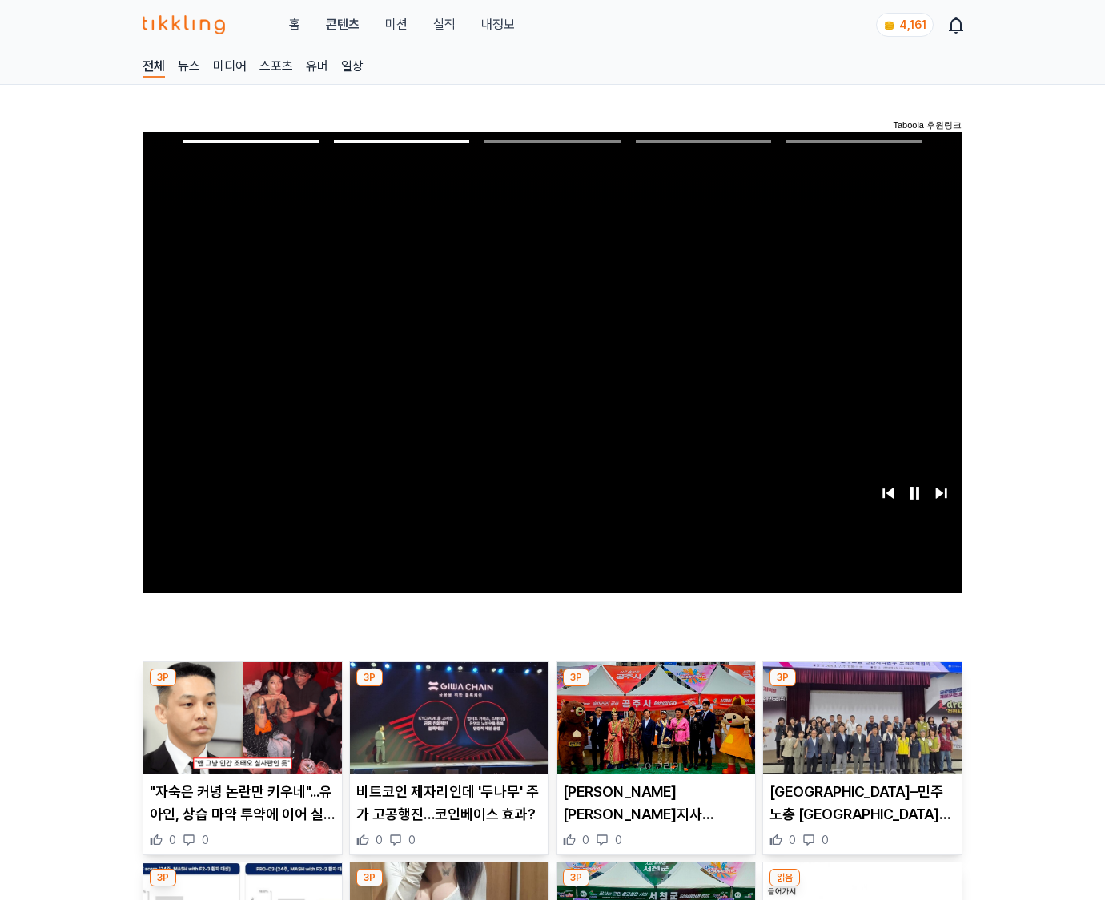
click img
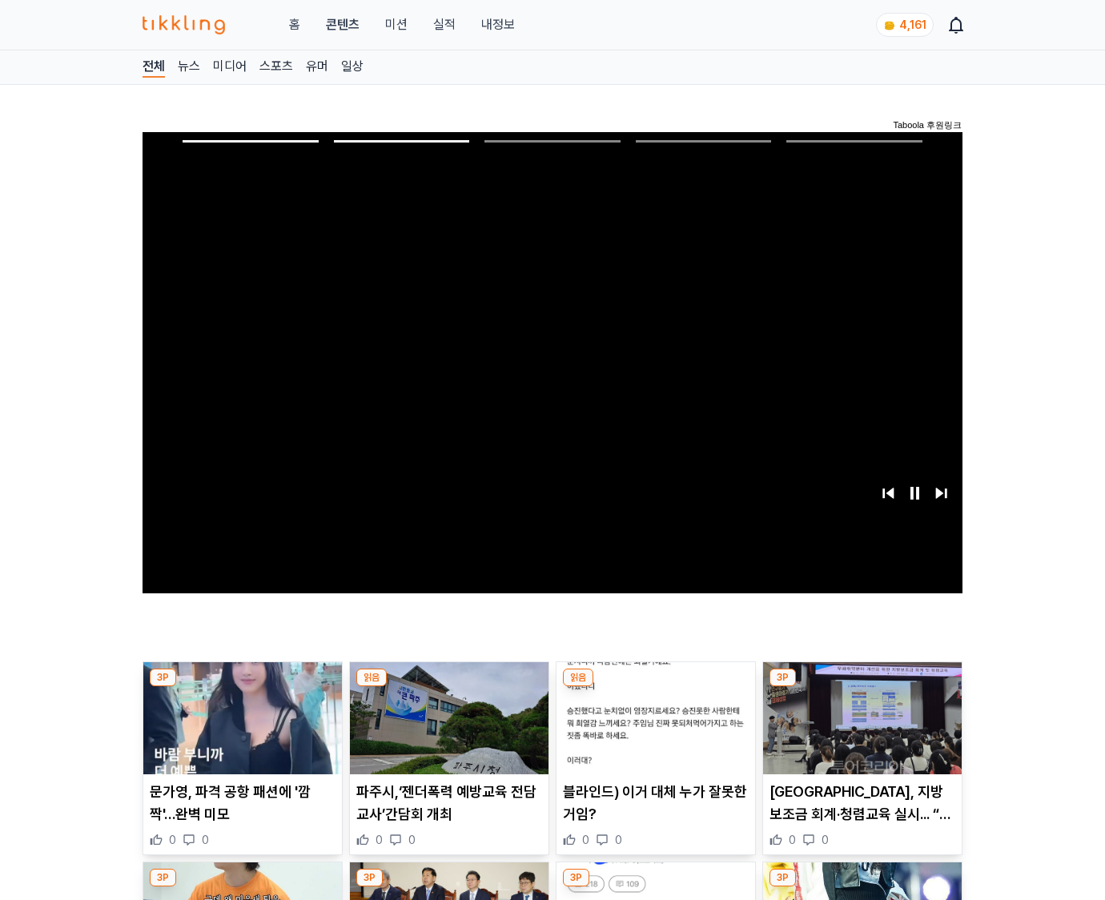
click at [859, 730] on img at bounding box center [862, 718] width 199 height 112
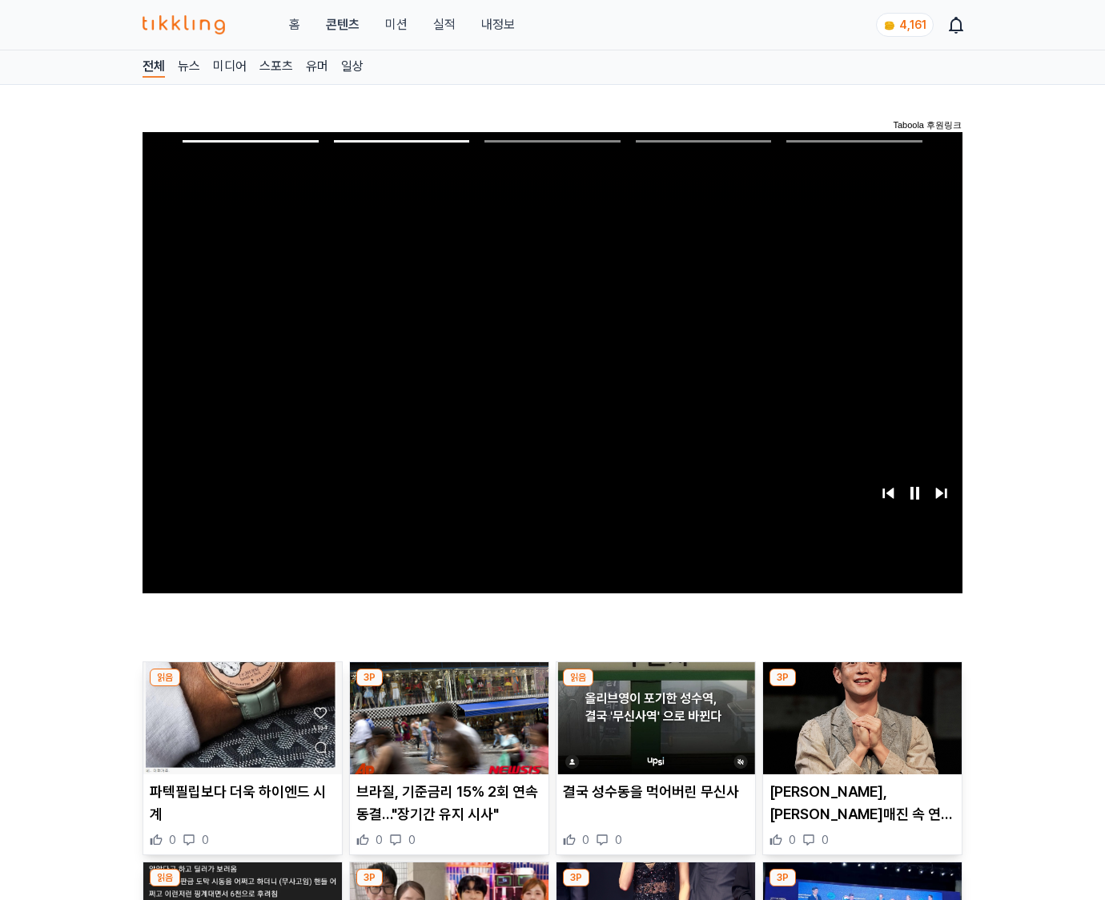
click at [859, 730] on img at bounding box center [862, 718] width 199 height 112
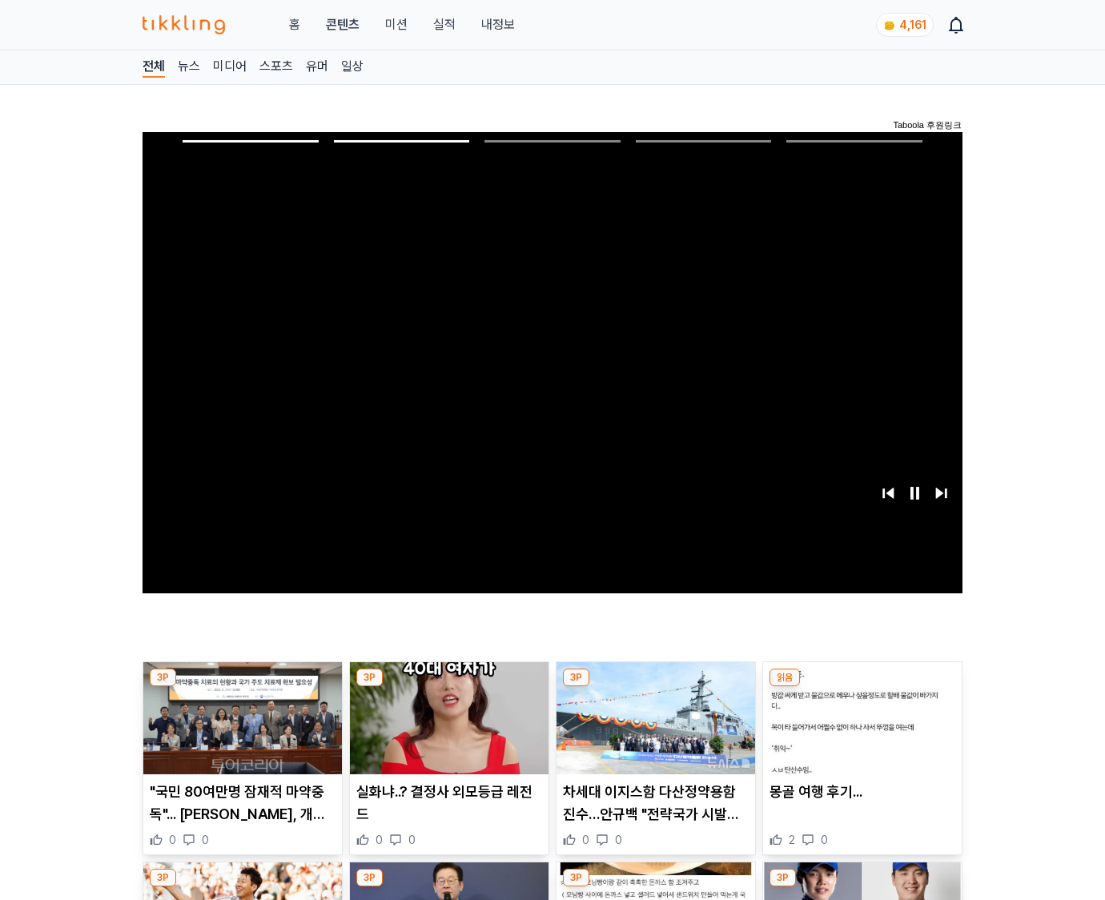
click at [859, 730] on img at bounding box center [862, 718] width 199 height 112
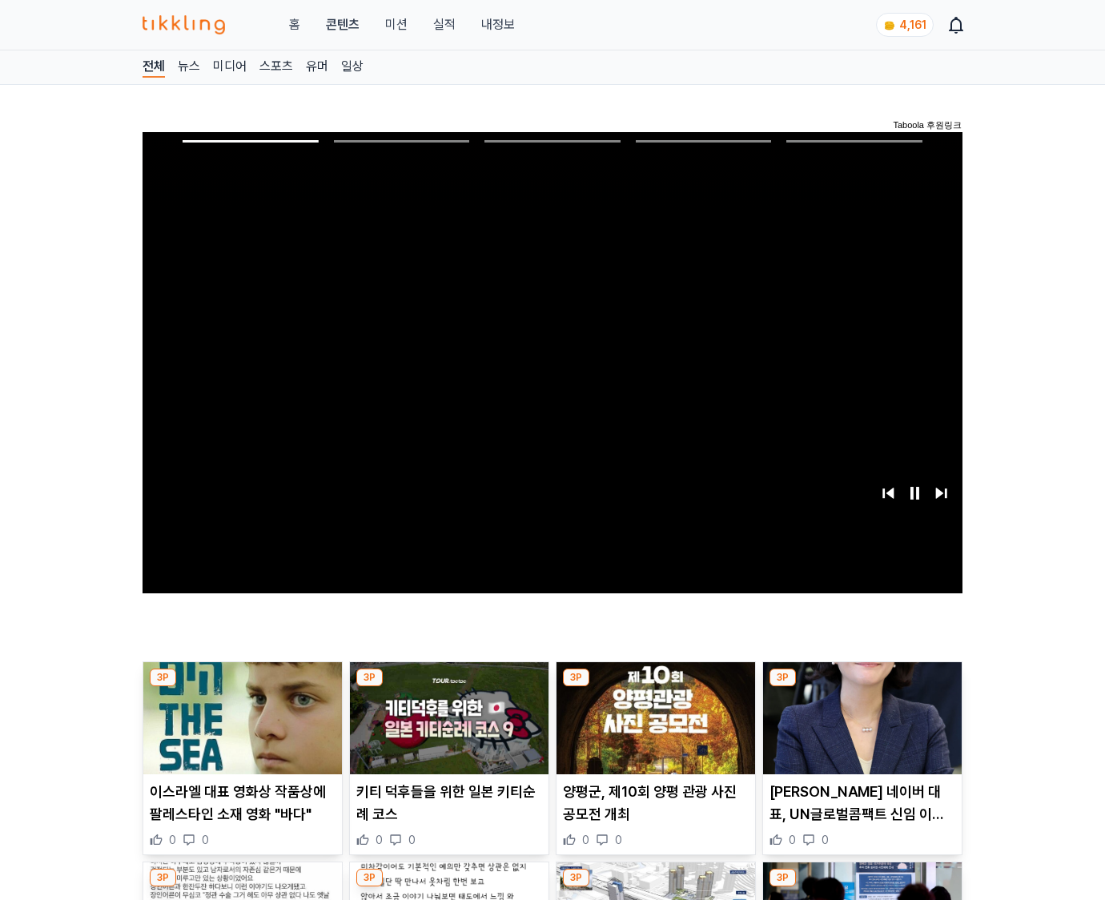
click at [859, 730] on img at bounding box center [862, 718] width 199 height 112
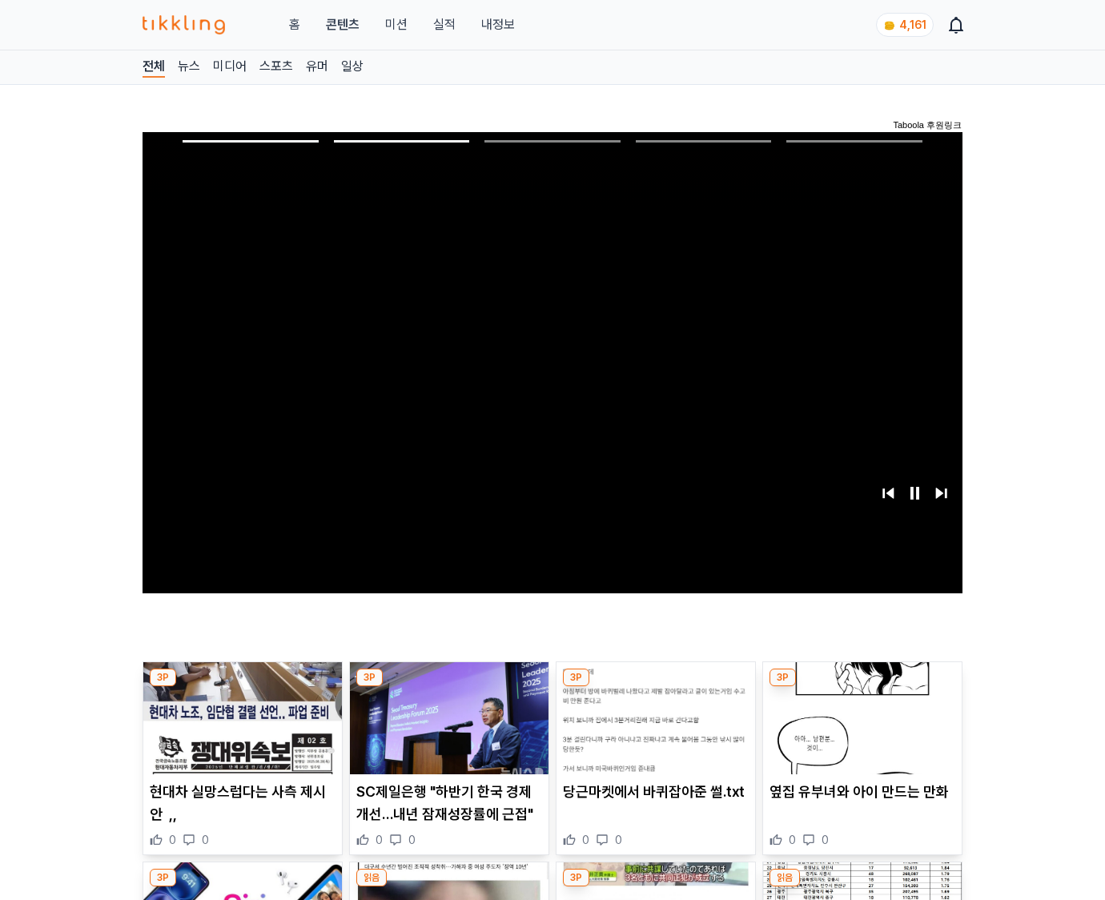
click at [859, 730] on img at bounding box center [862, 718] width 199 height 112
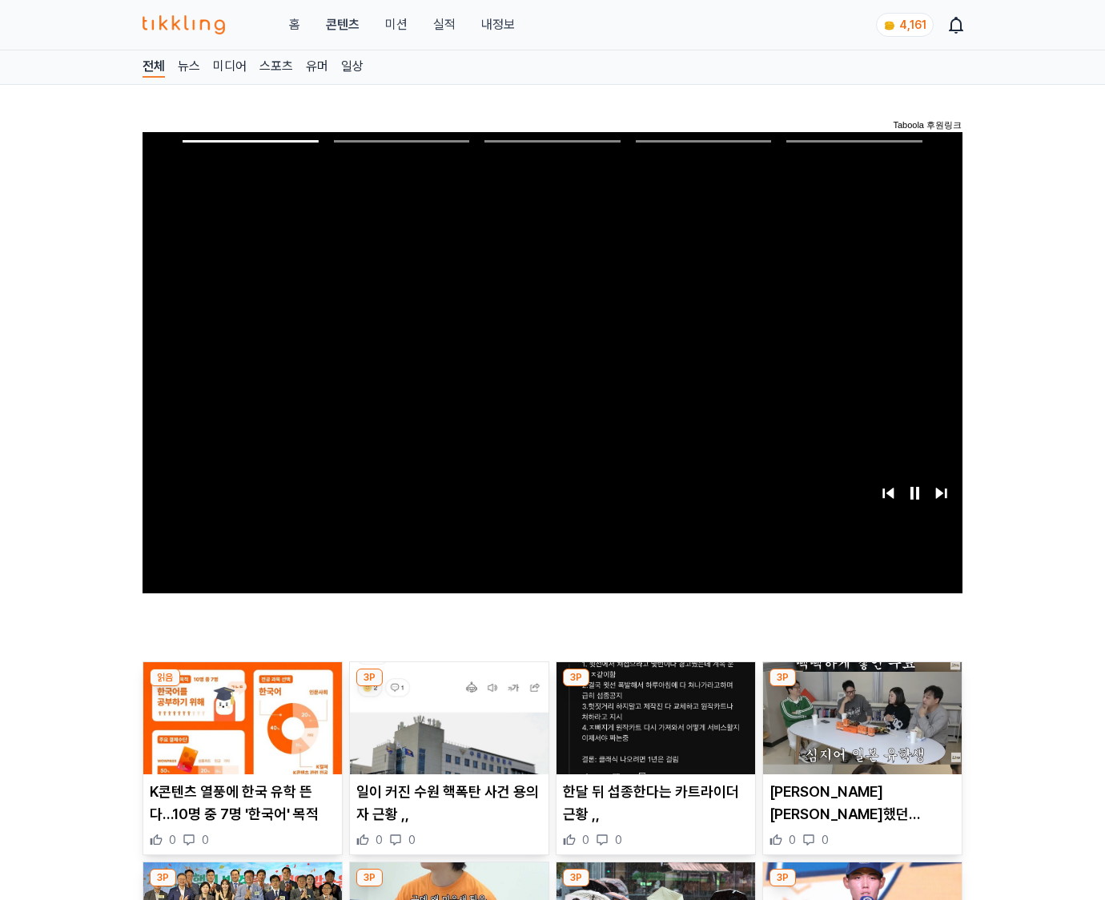
click at [859, 730] on img at bounding box center [862, 718] width 199 height 112
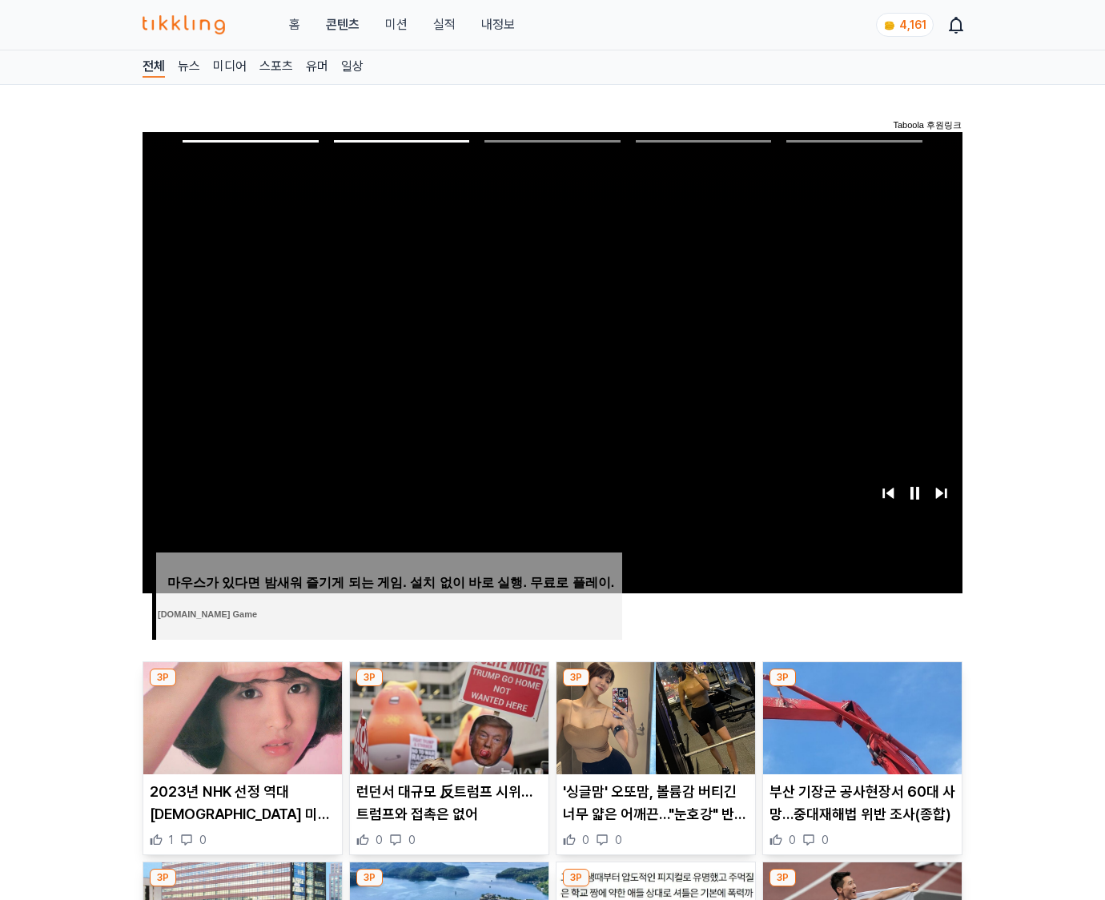
click at [859, 730] on img at bounding box center [862, 718] width 199 height 112
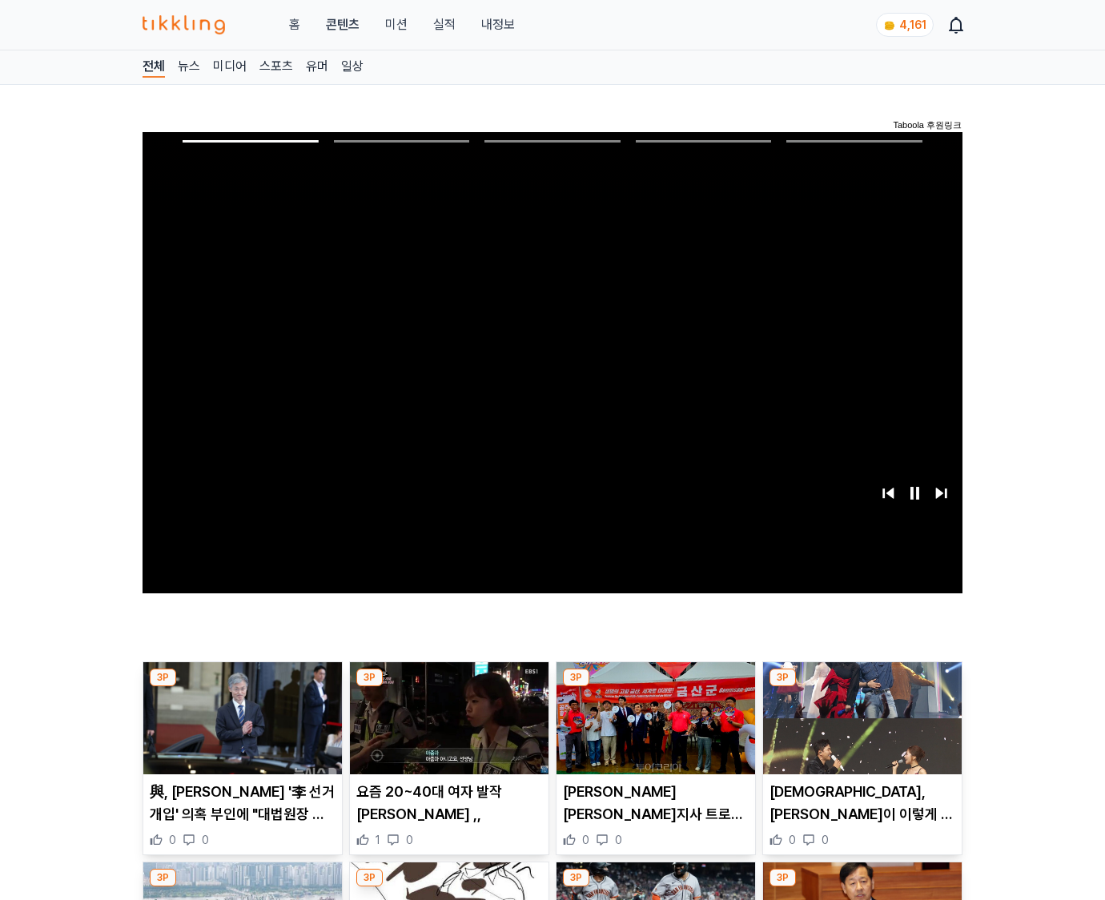
click at [859, 730] on img at bounding box center [862, 718] width 199 height 112
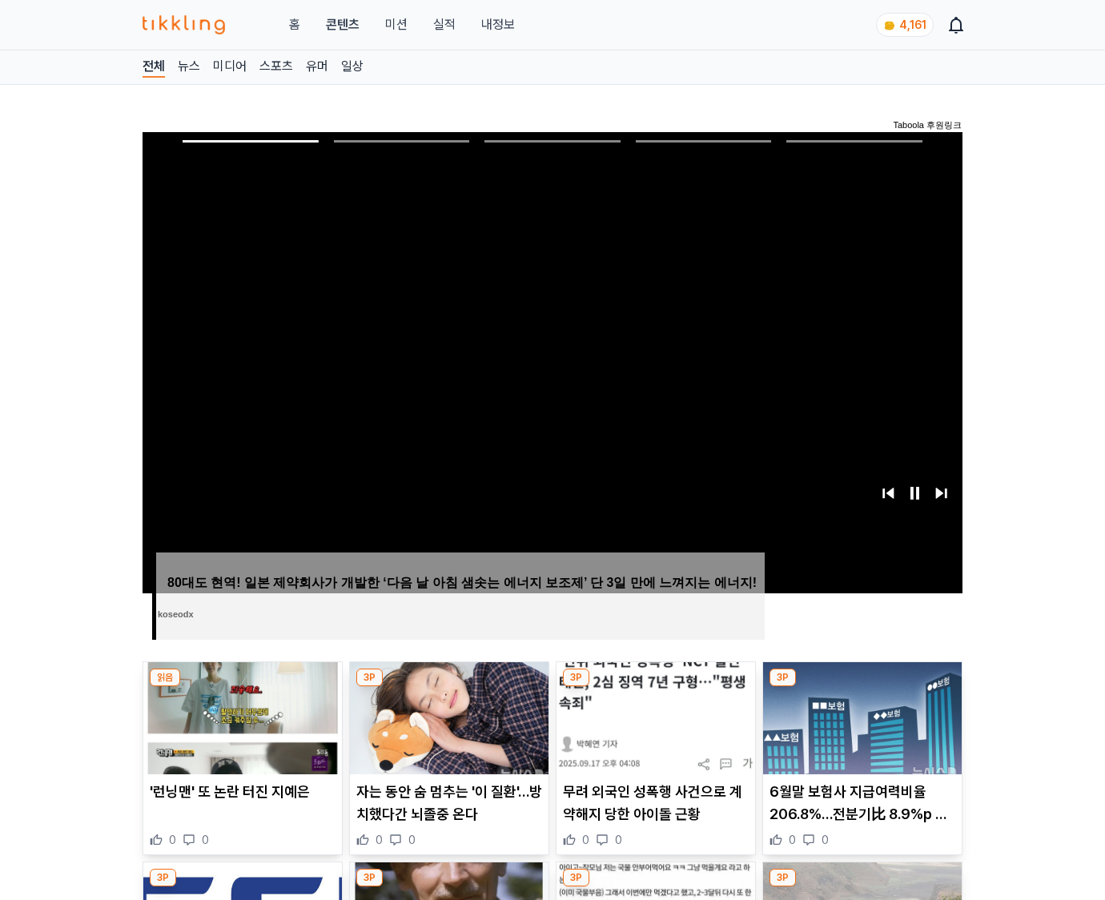
click at [859, 730] on img at bounding box center [862, 718] width 199 height 112
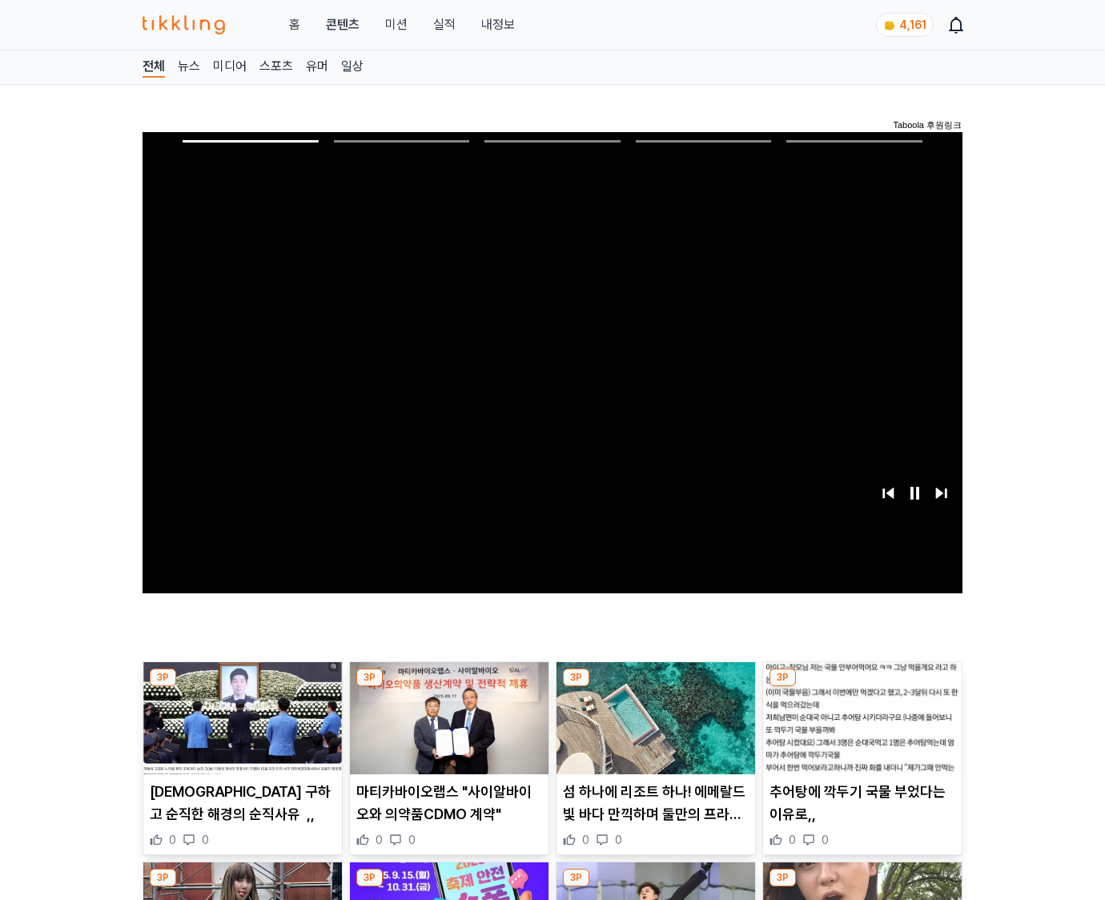
click at [859, 730] on img at bounding box center [862, 718] width 199 height 112
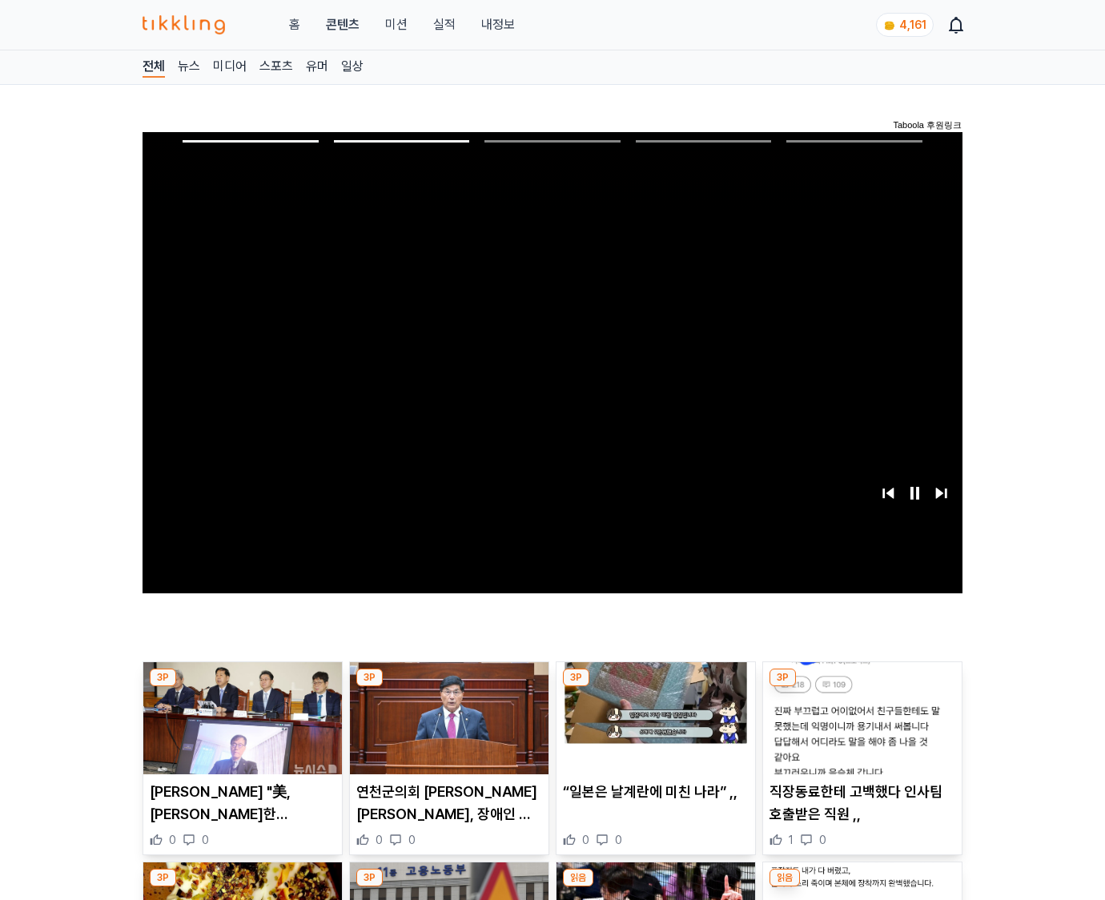
click at [859, 730] on img at bounding box center [862, 718] width 199 height 112
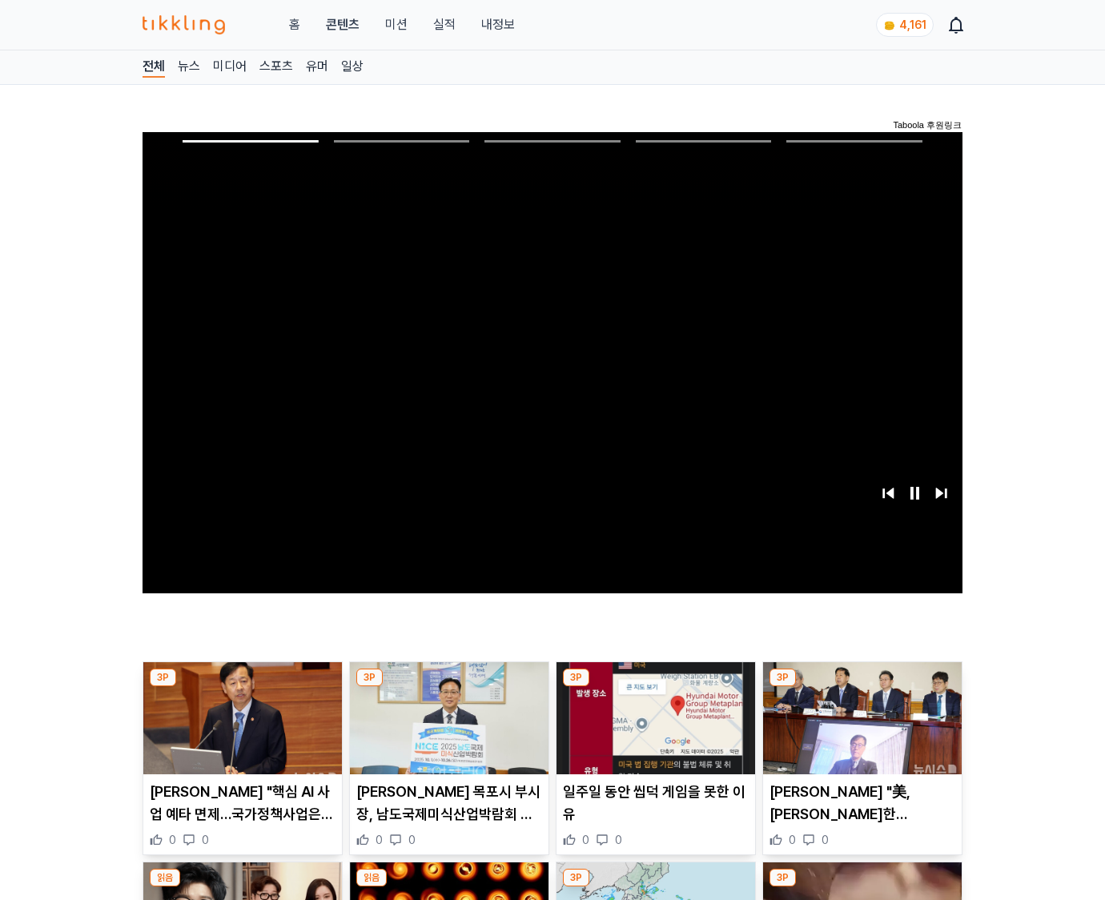
click at [859, 730] on img at bounding box center [862, 718] width 199 height 112
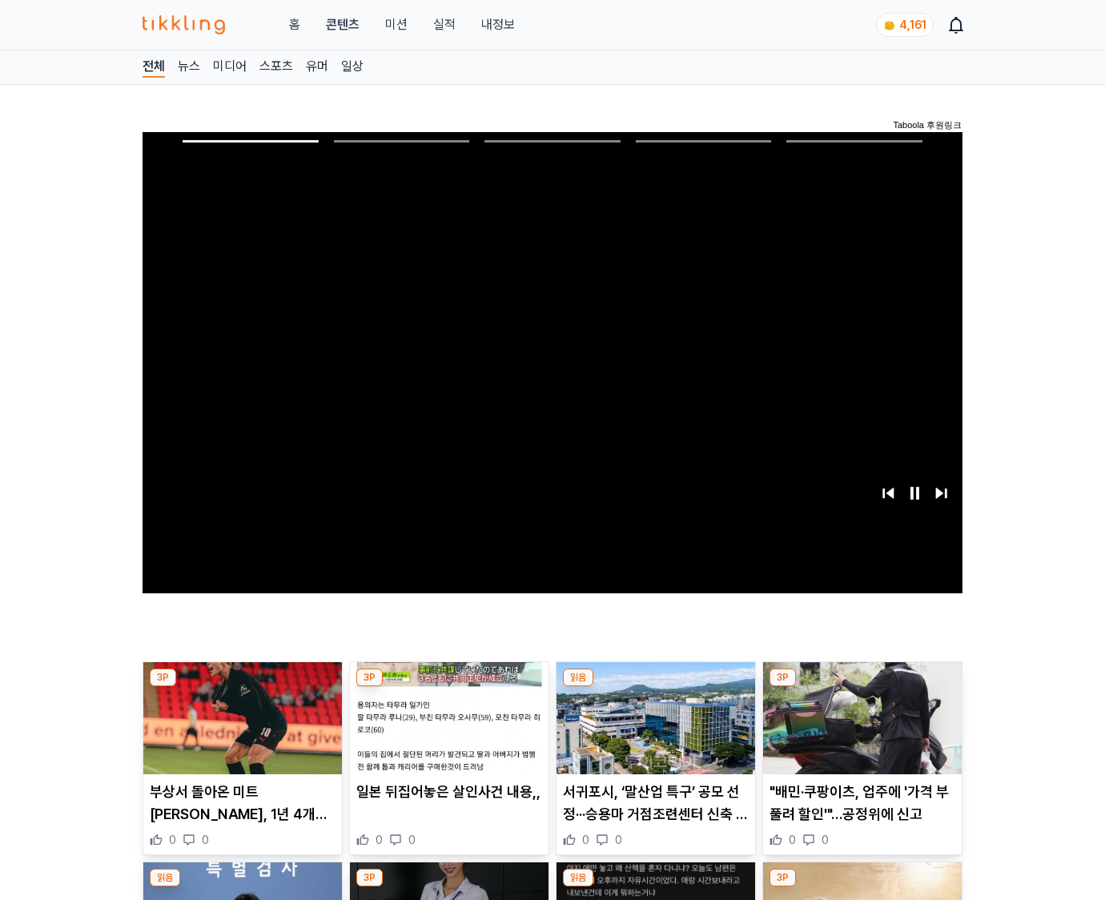
click at [859, 730] on img at bounding box center [862, 718] width 199 height 112
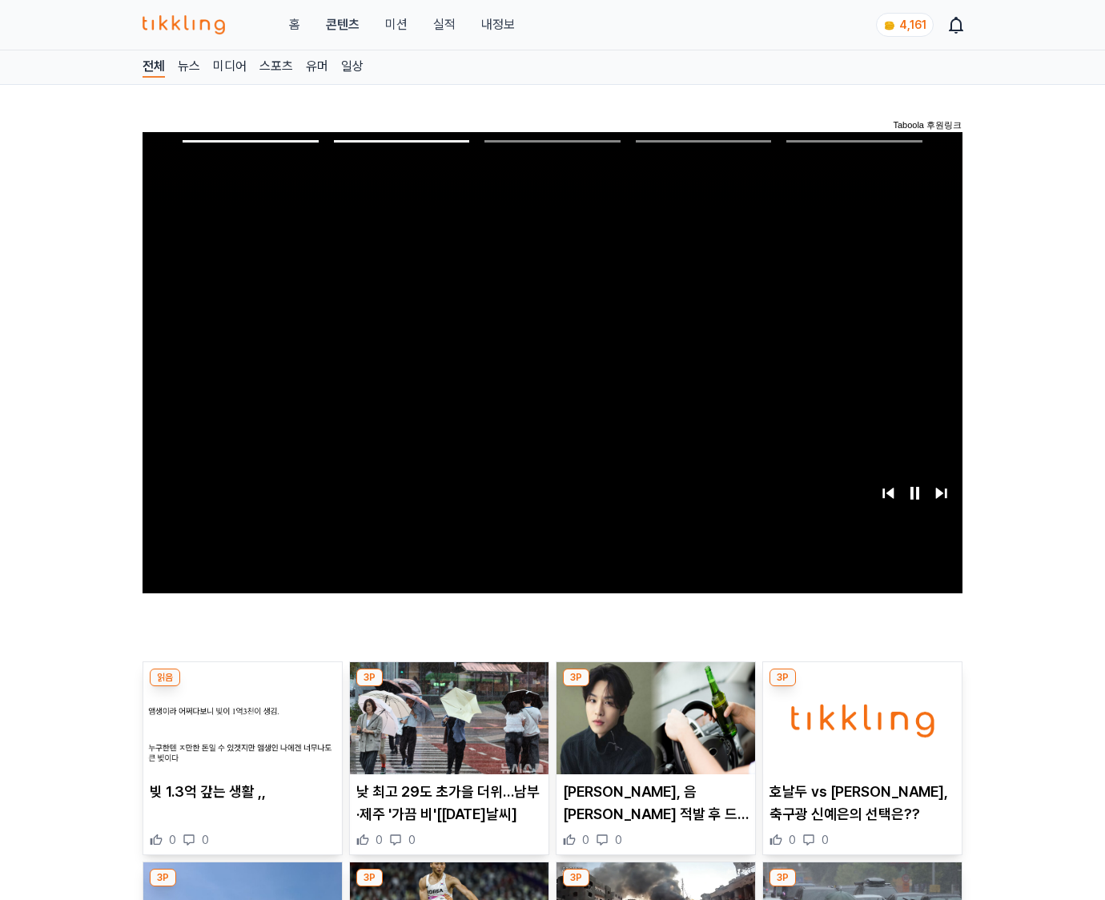
click at [859, 730] on img at bounding box center [862, 718] width 199 height 112
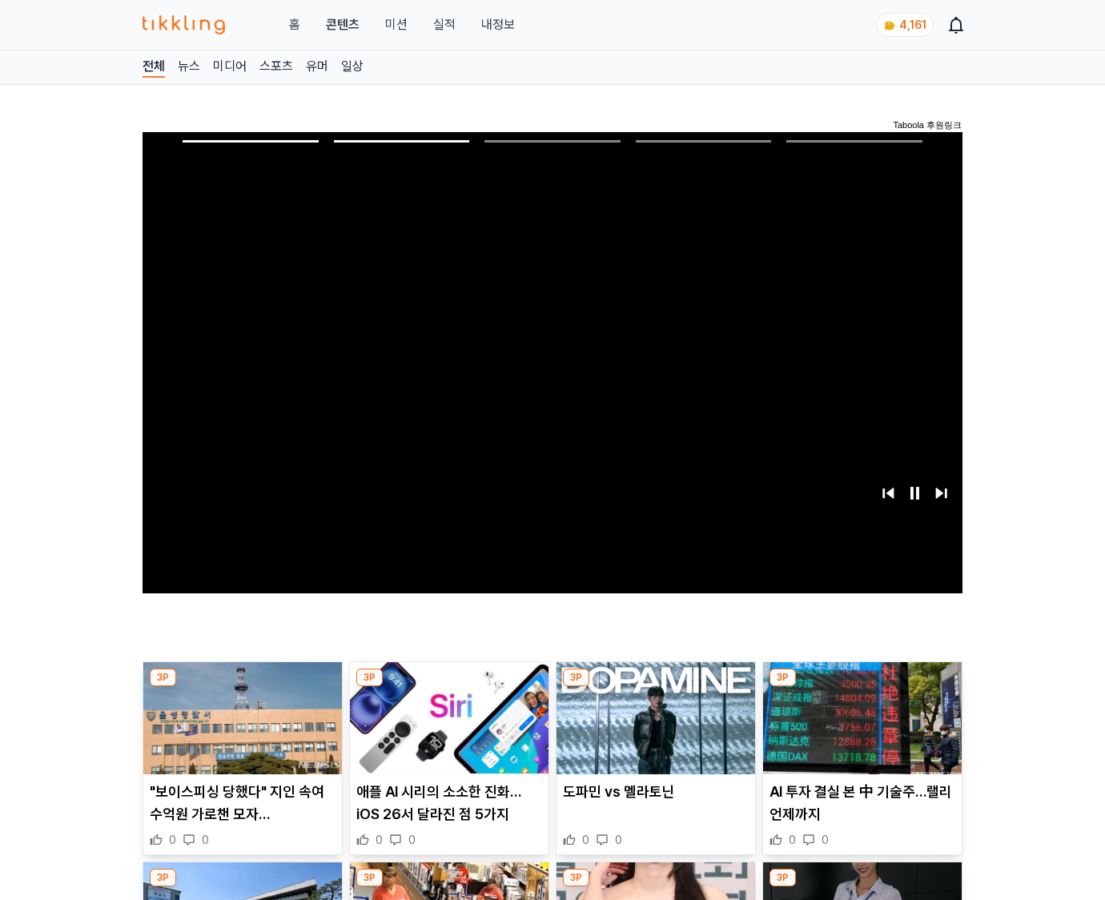
click at [859, 730] on img at bounding box center [862, 718] width 199 height 112
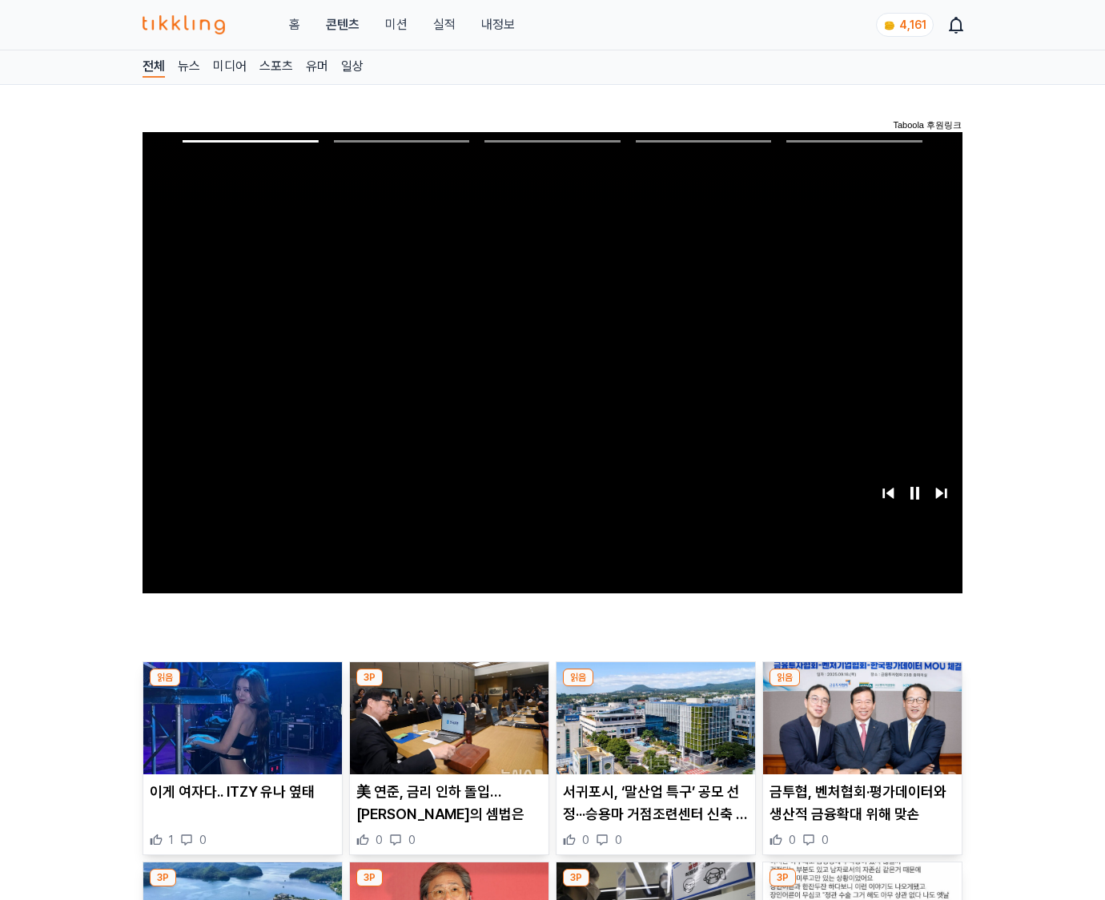
click at [859, 730] on img at bounding box center [862, 718] width 199 height 112
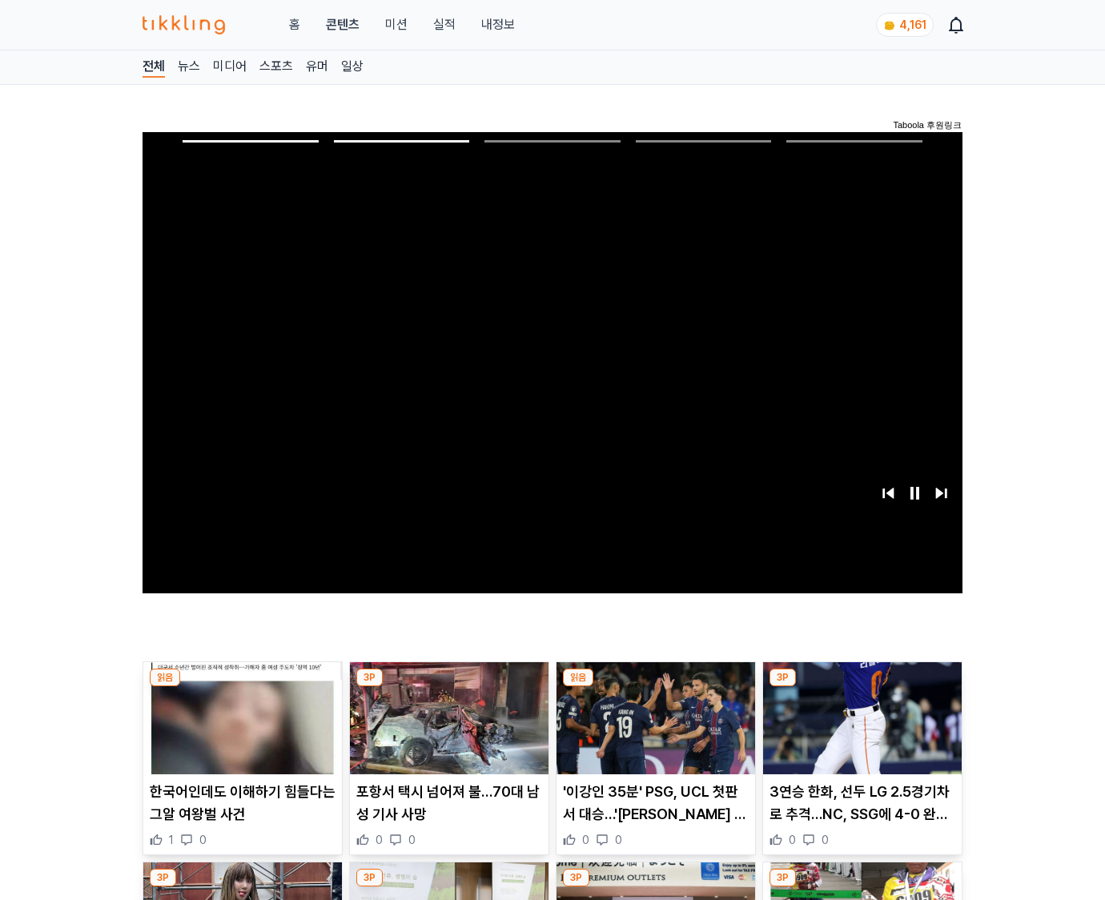
click at [859, 730] on img at bounding box center [862, 718] width 199 height 112
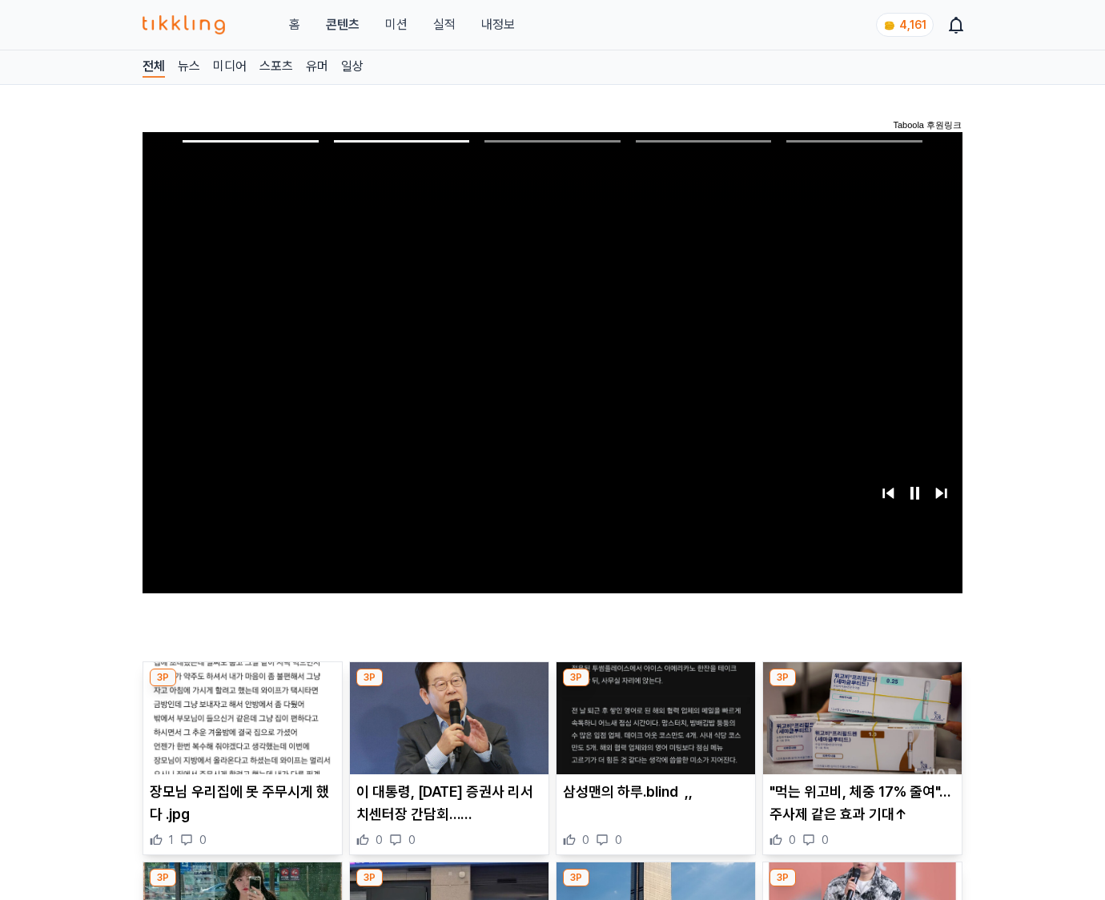
click at [859, 730] on img at bounding box center [862, 718] width 199 height 112
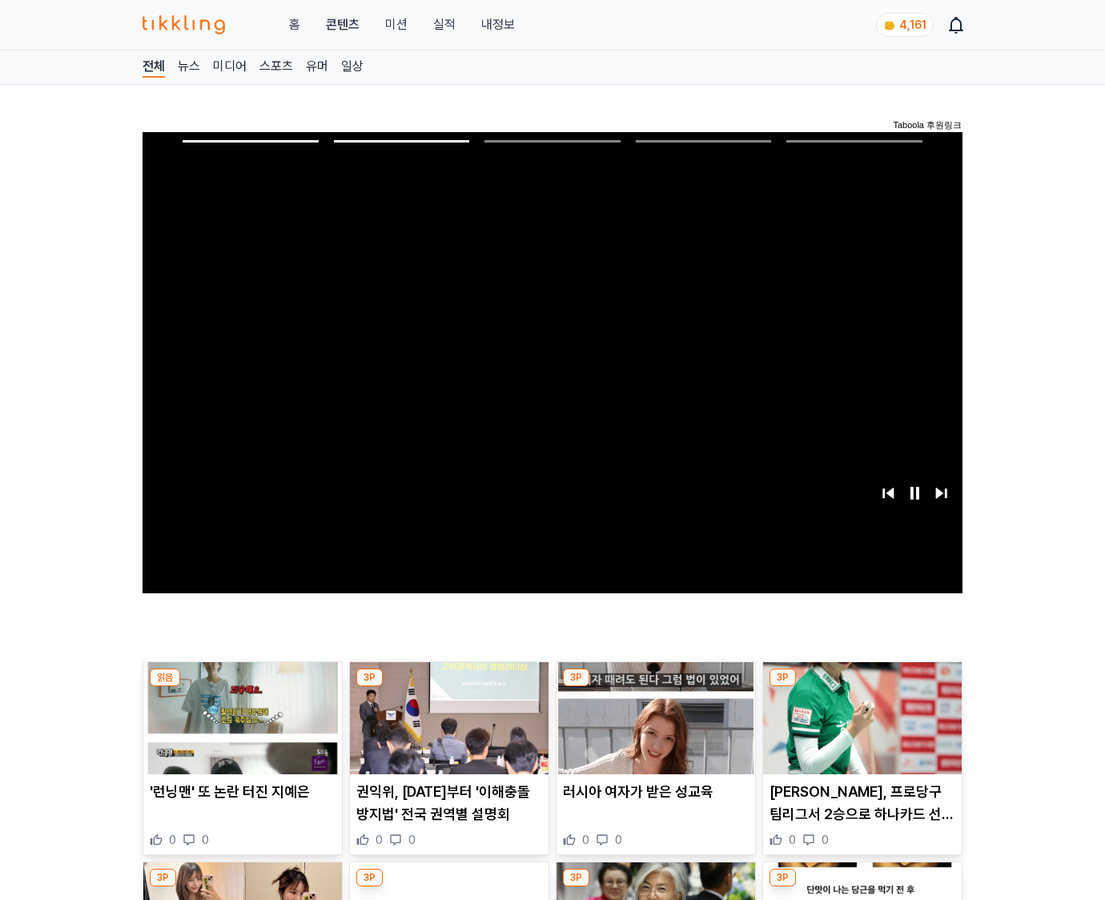
click at [859, 730] on img at bounding box center [862, 718] width 199 height 112
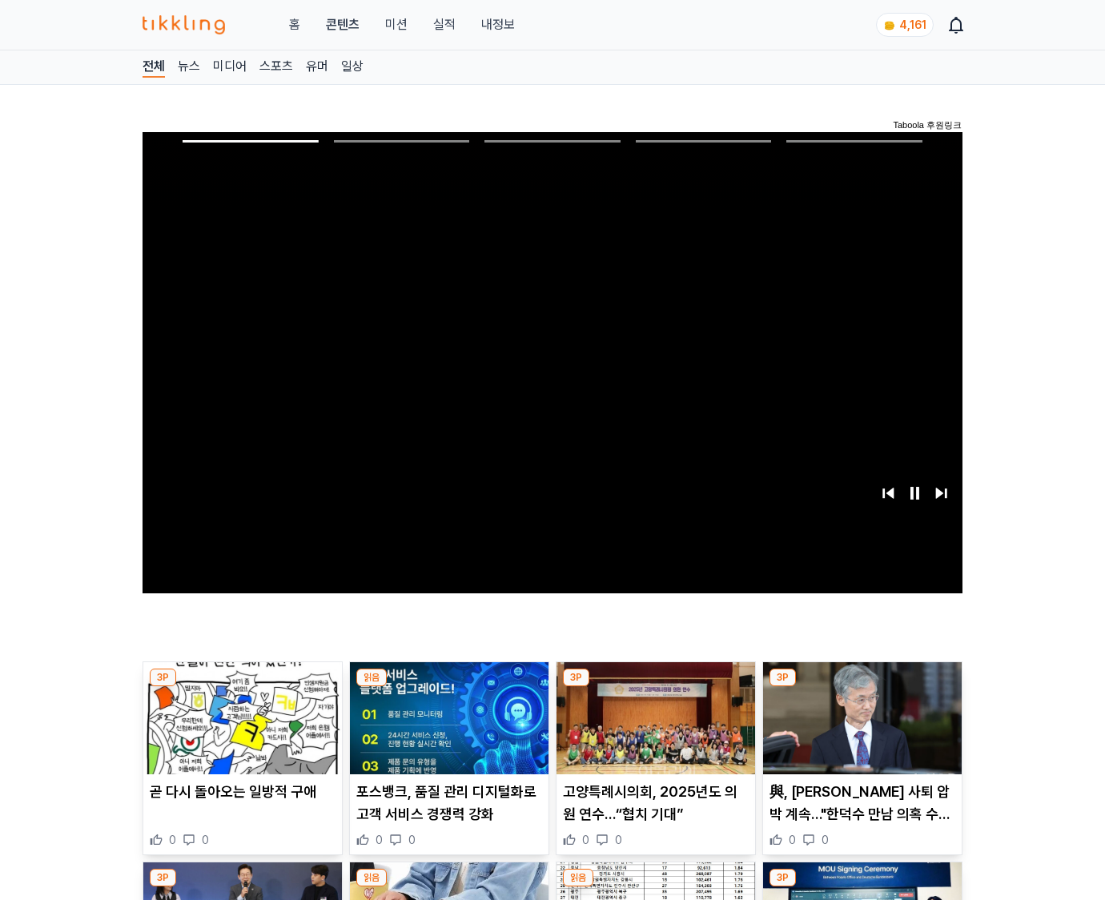
click at [859, 730] on img at bounding box center [862, 718] width 199 height 112
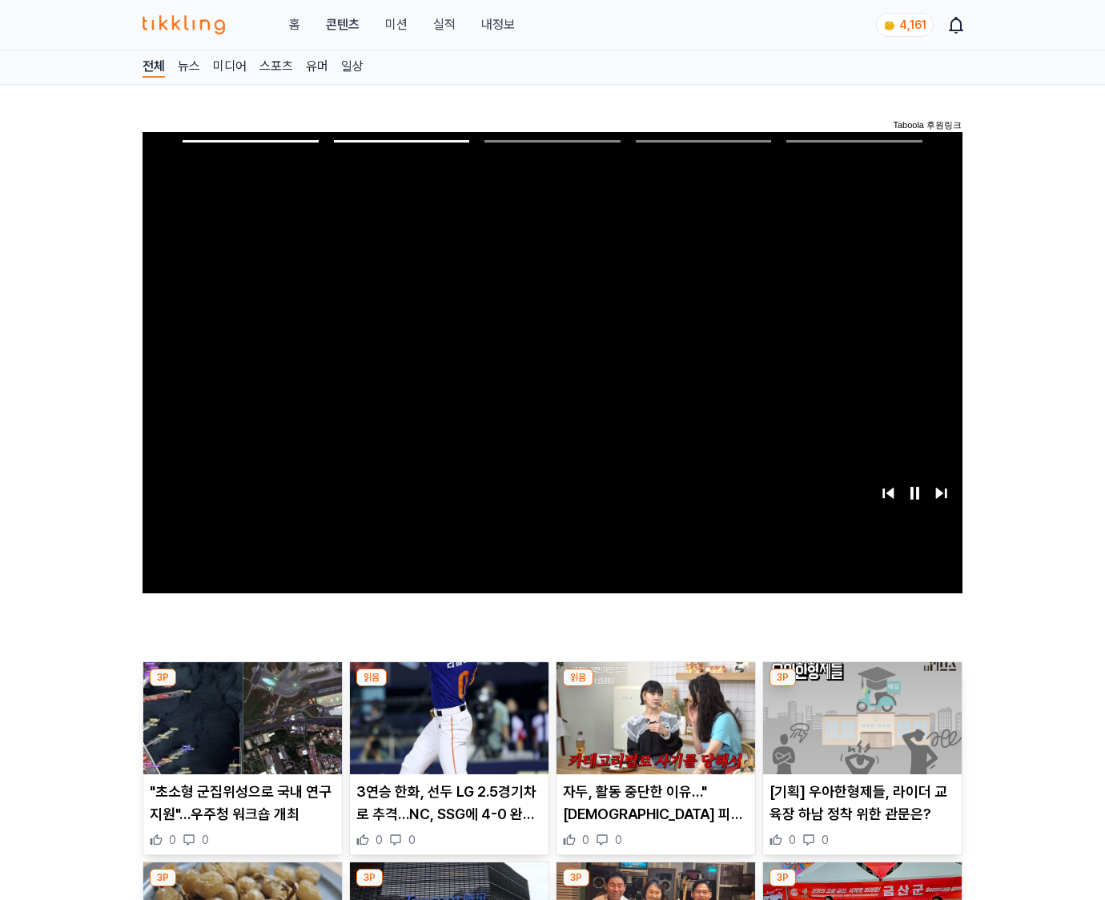
click at [859, 730] on img at bounding box center [862, 718] width 199 height 112
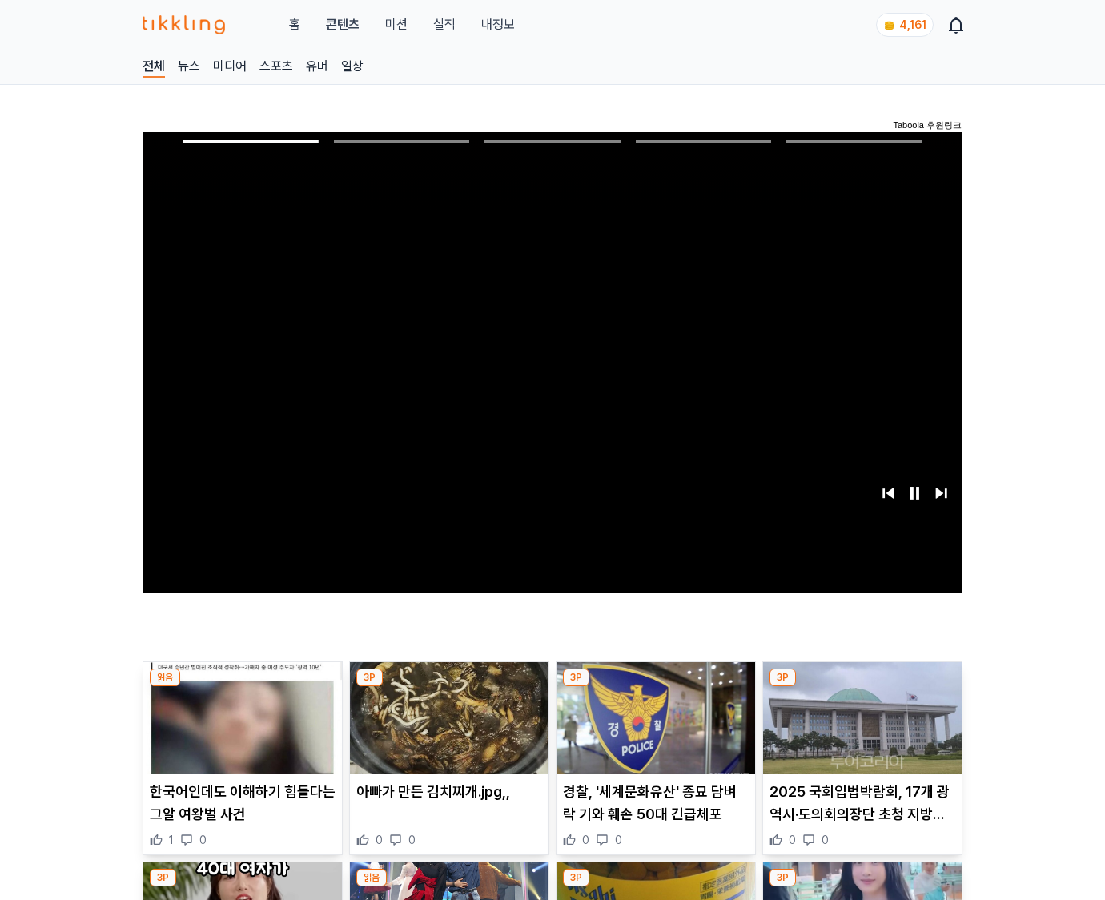
click at [859, 730] on img at bounding box center [862, 718] width 199 height 112
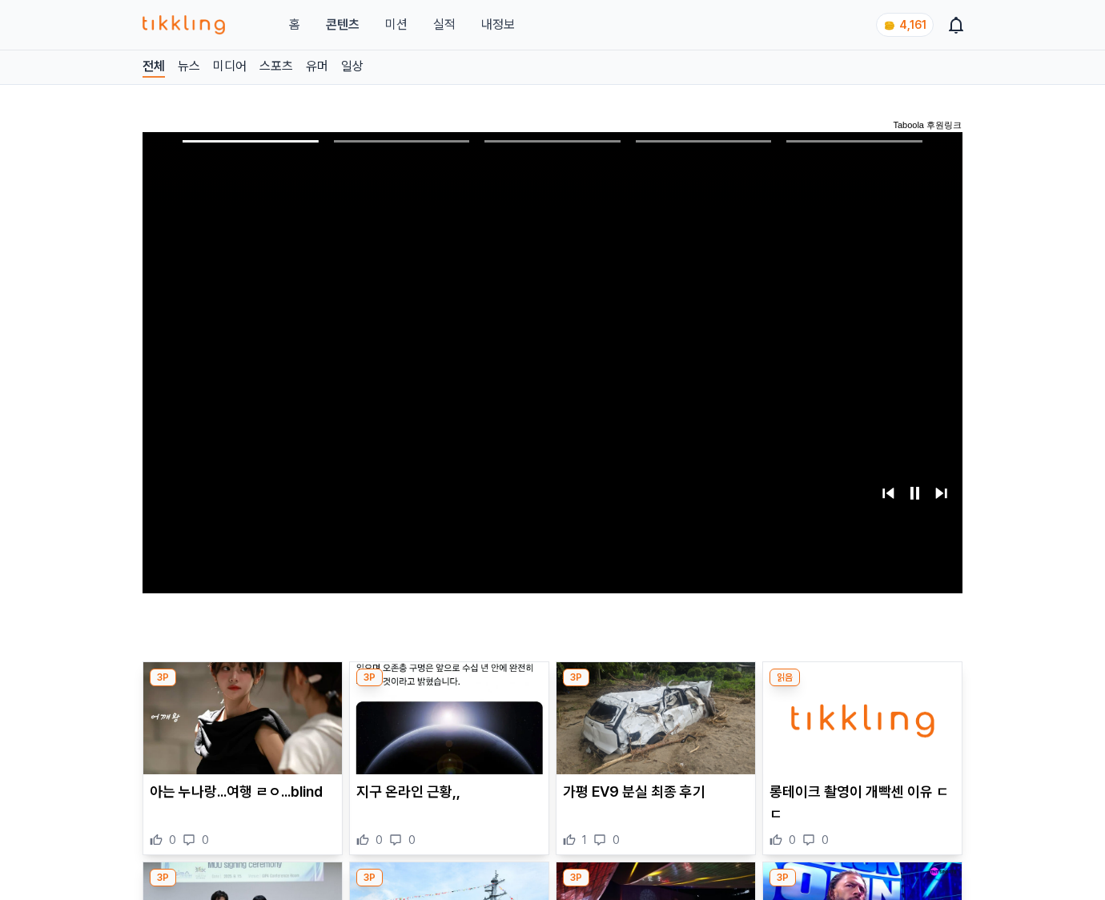
click at [859, 730] on img at bounding box center [862, 718] width 199 height 112
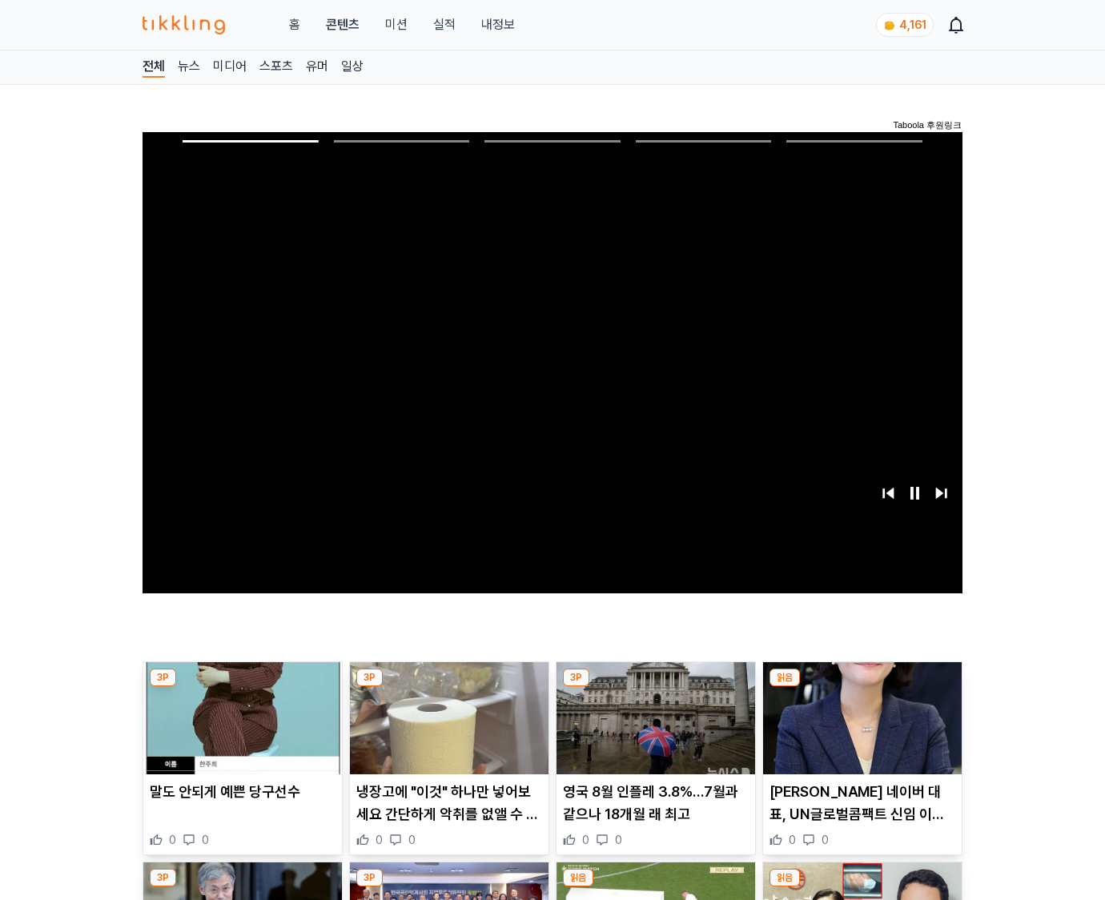
click at [859, 730] on img at bounding box center [862, 718] width 199 height 112
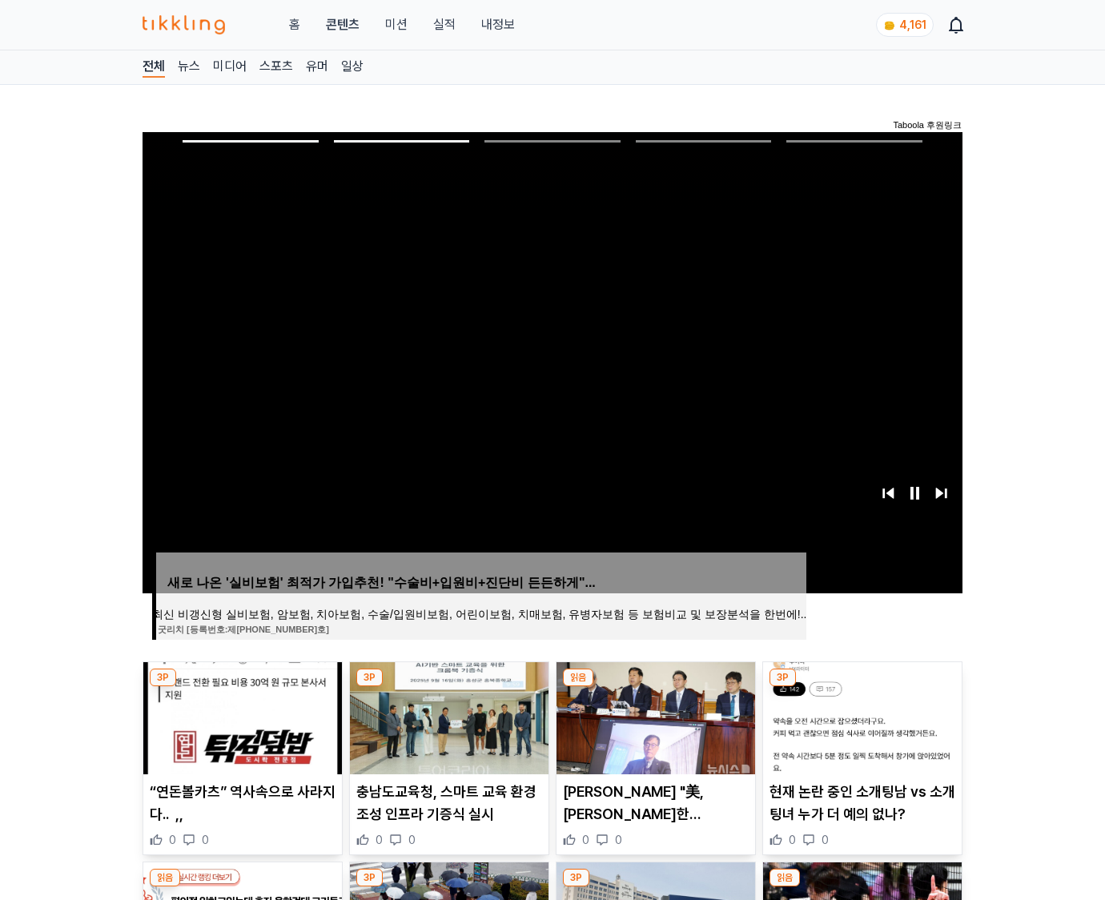
click at [859, 730] on img at bounding box center [862, 718] width 199 height 112
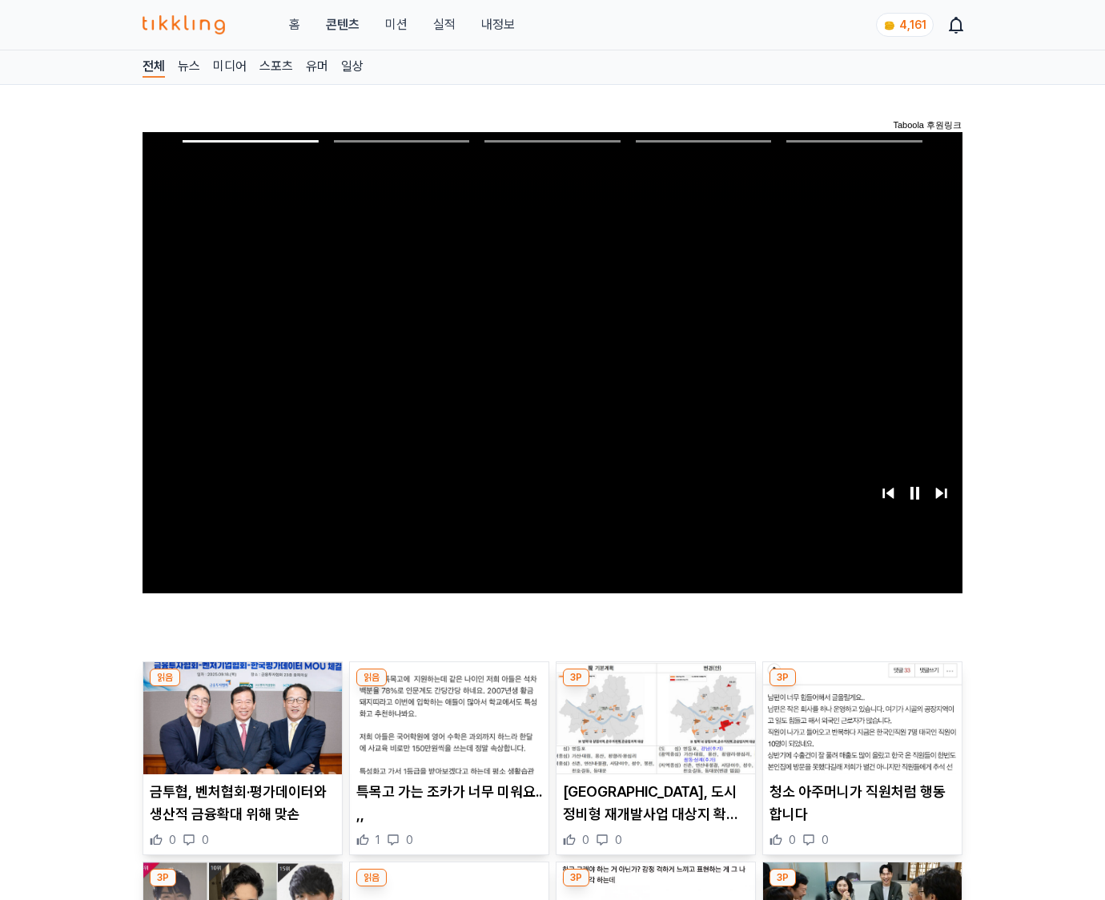
click at [859, 730] on img at bounding box center [862, 718] width 199 height 112
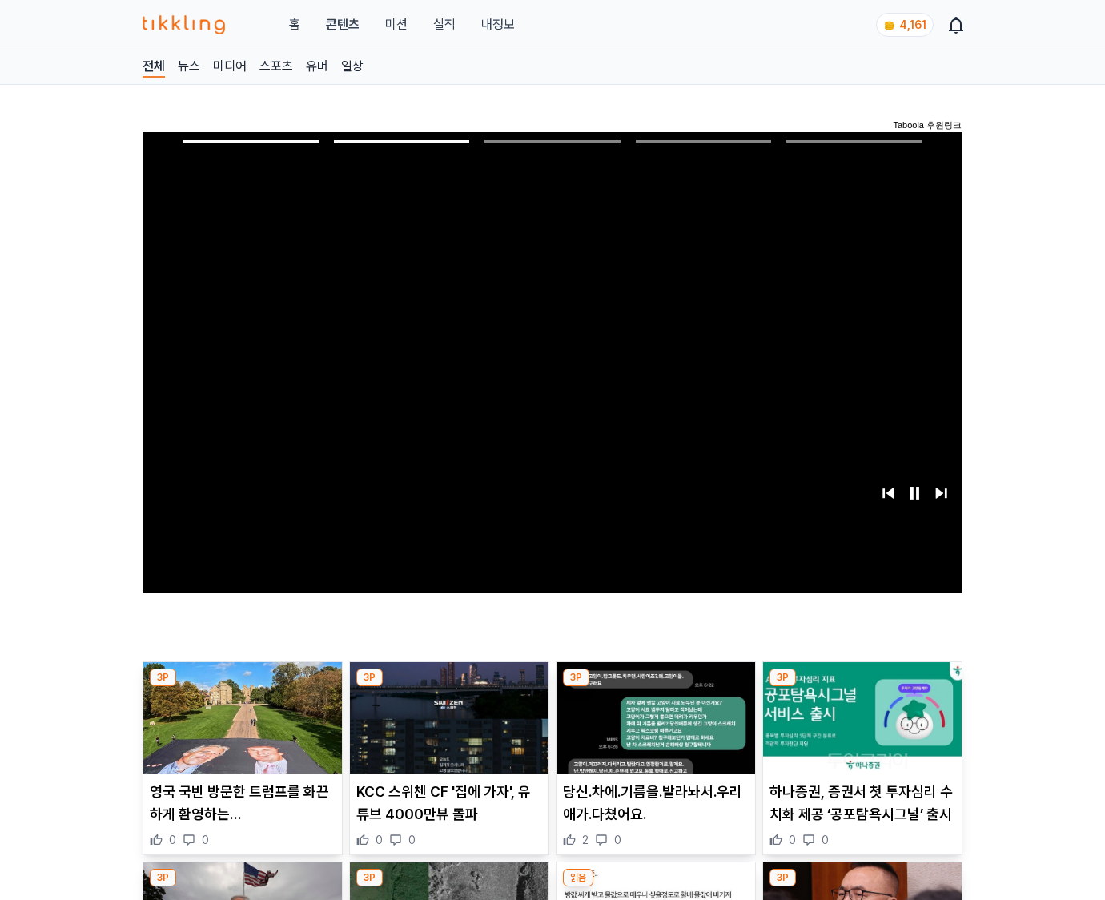
click at [859, 730] on img at bounding box center [862, 718] width 199 height 112
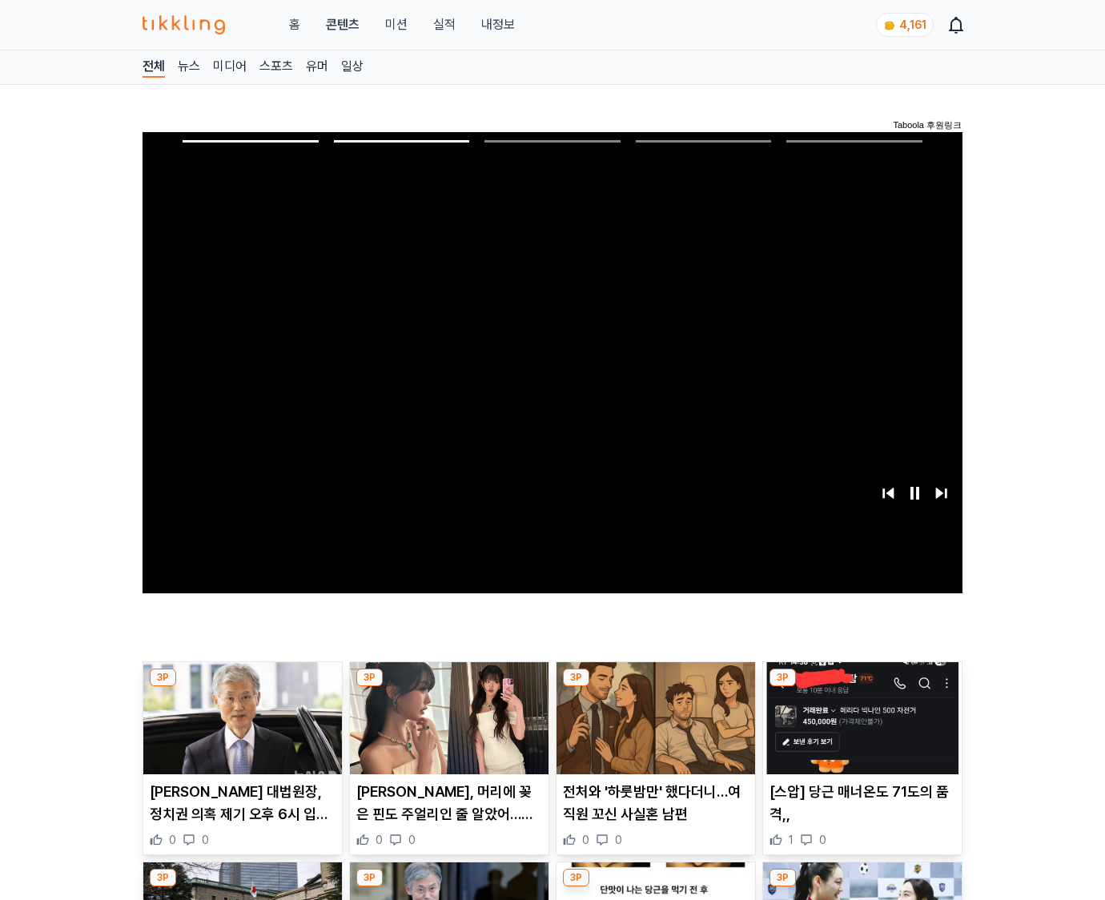
click at [859, 730] on img at bounding box center [862, 718] width 199 height 112
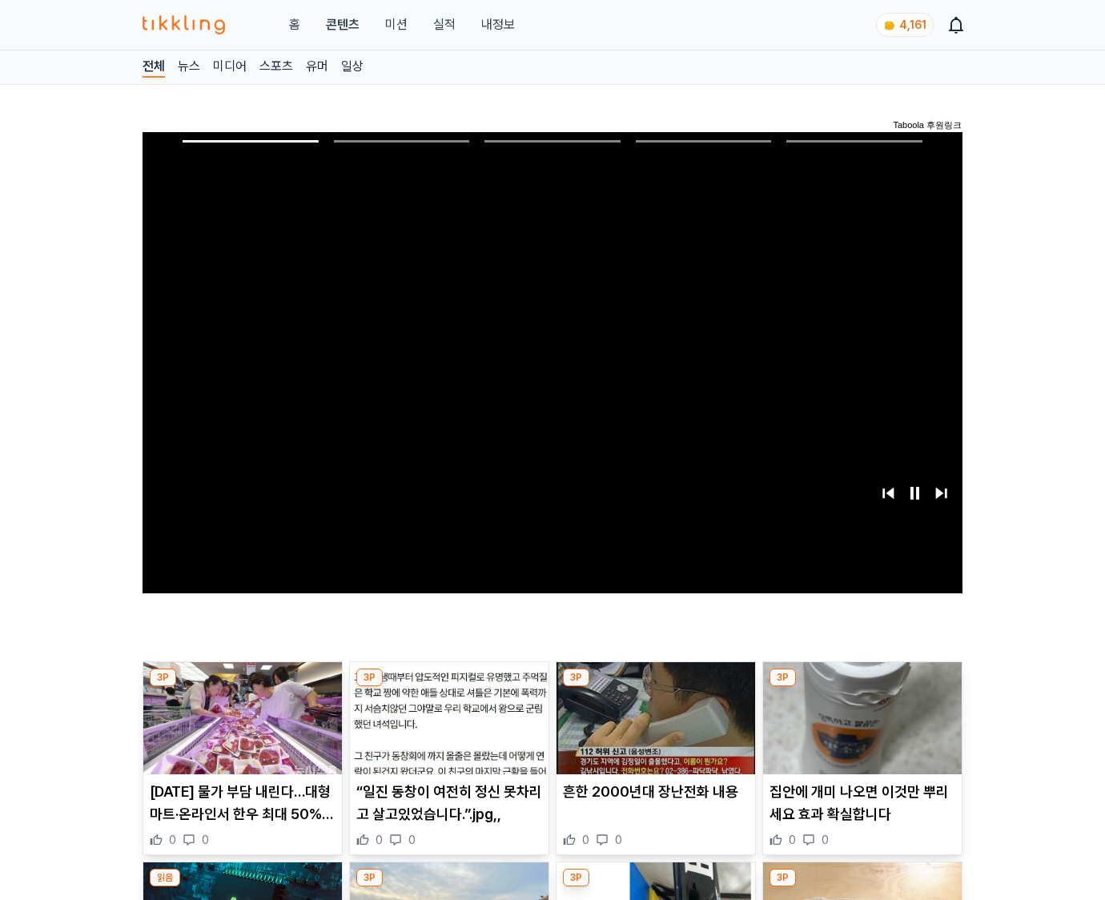
click at [859, 730] on img at bounding box center [862, 718] width 199 height 112
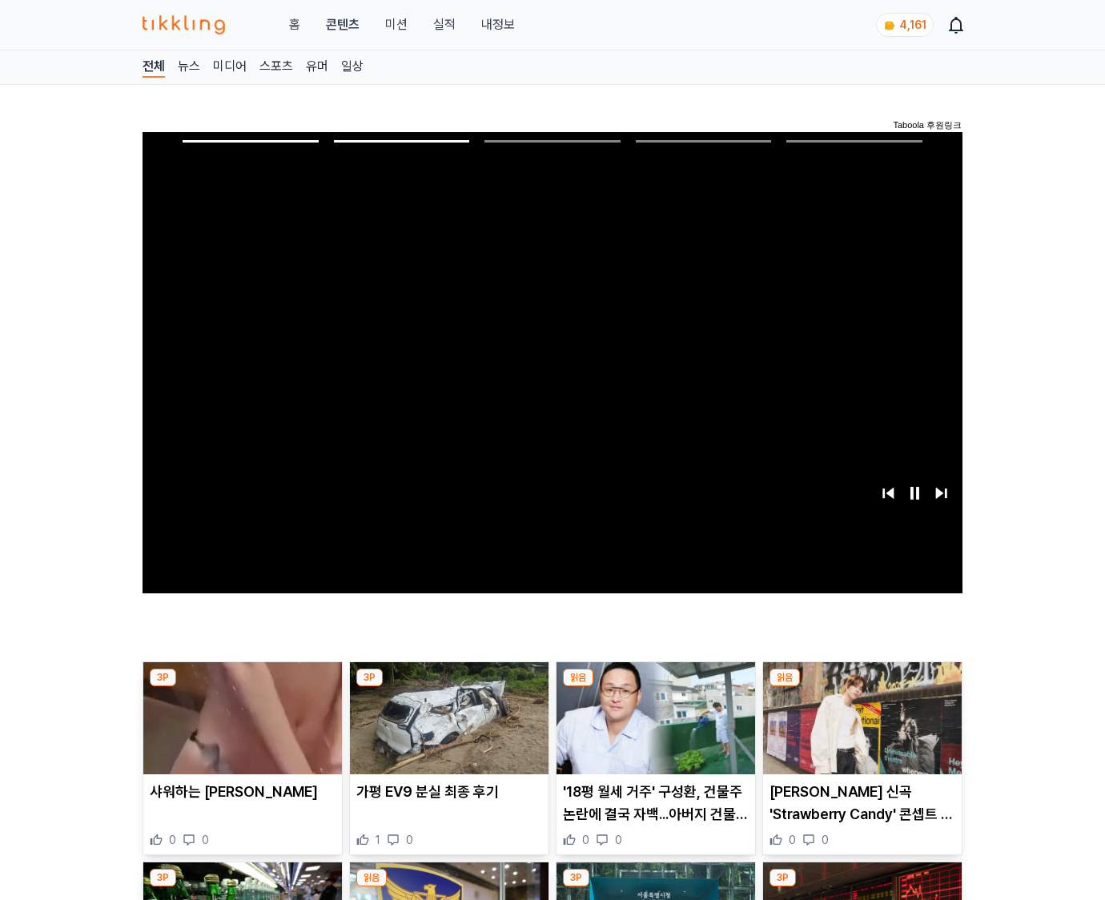
click at [859, 730] on img at bounding box center [862, 718] width 199 height 112
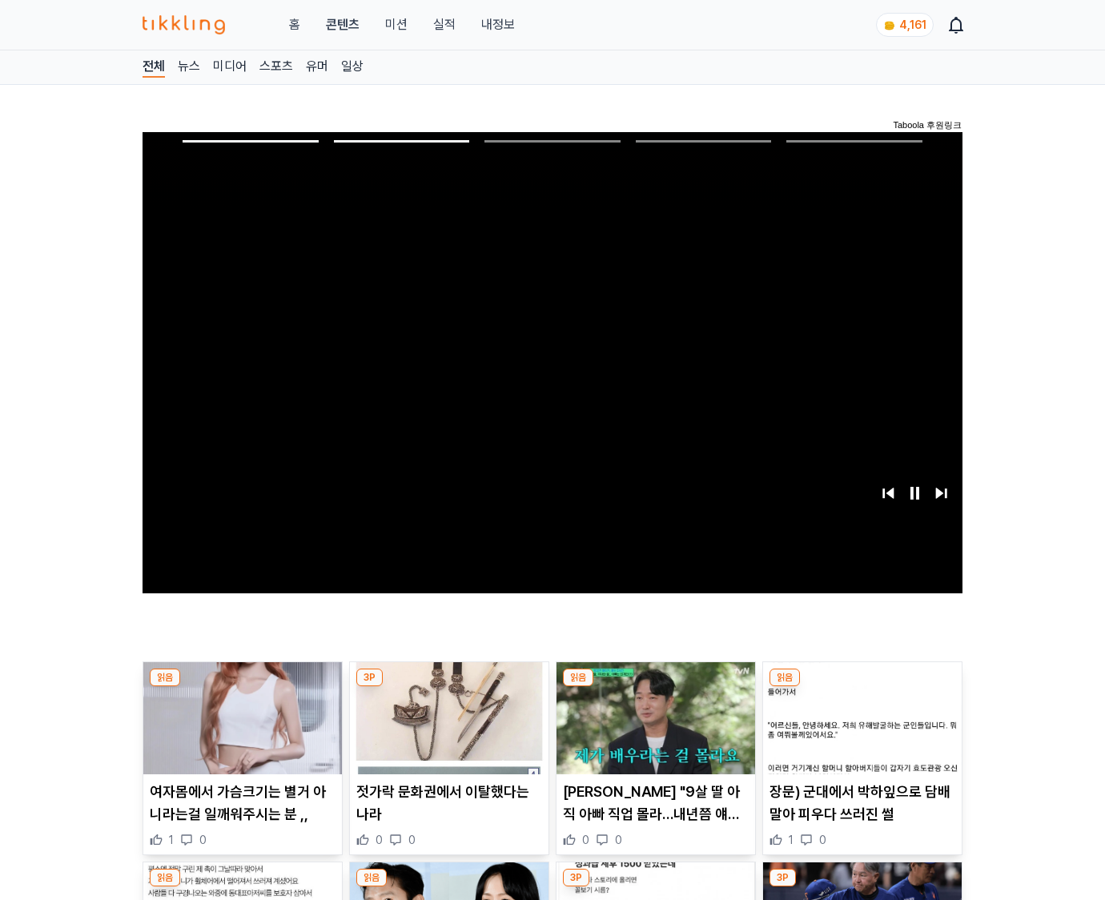
click at [859, 730] on img at bounding box center [862, 718] width 199 height 112
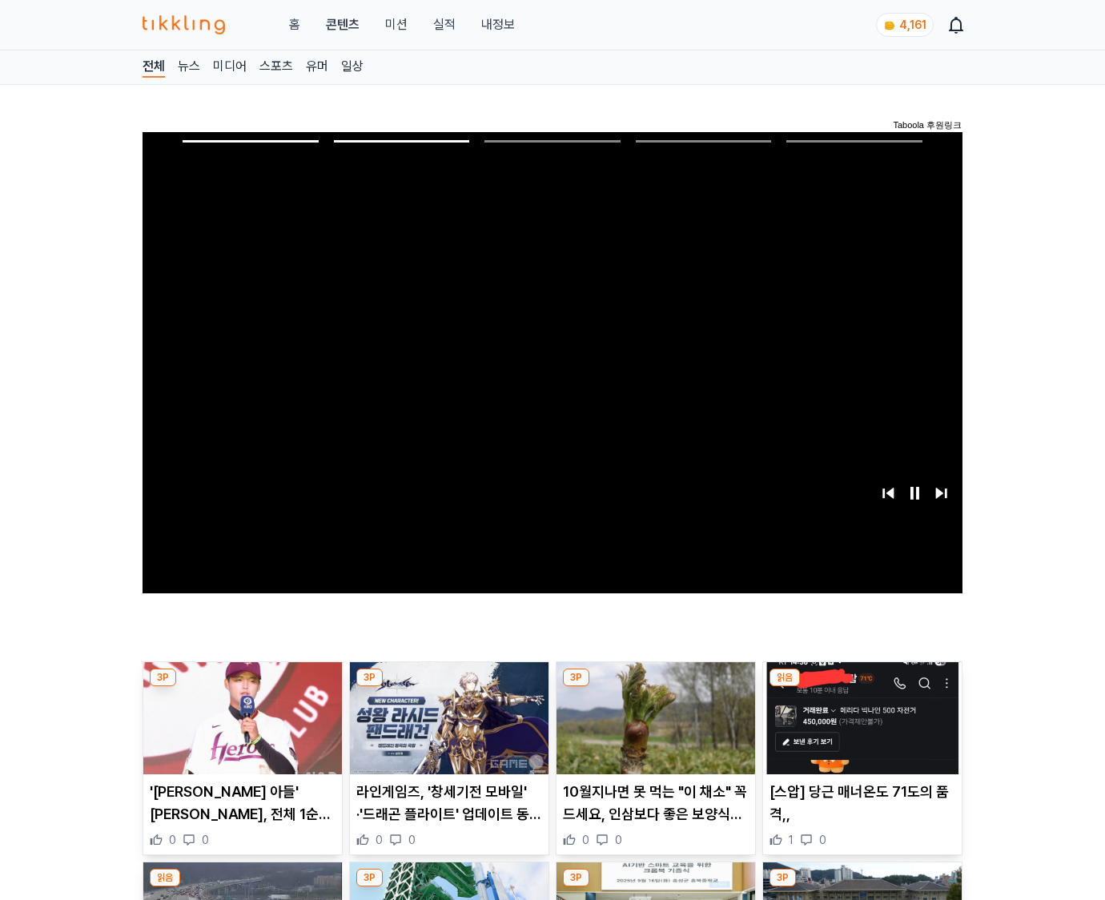
click at [859, 730] on img at bounding box center [862, 718] width 199 height 112
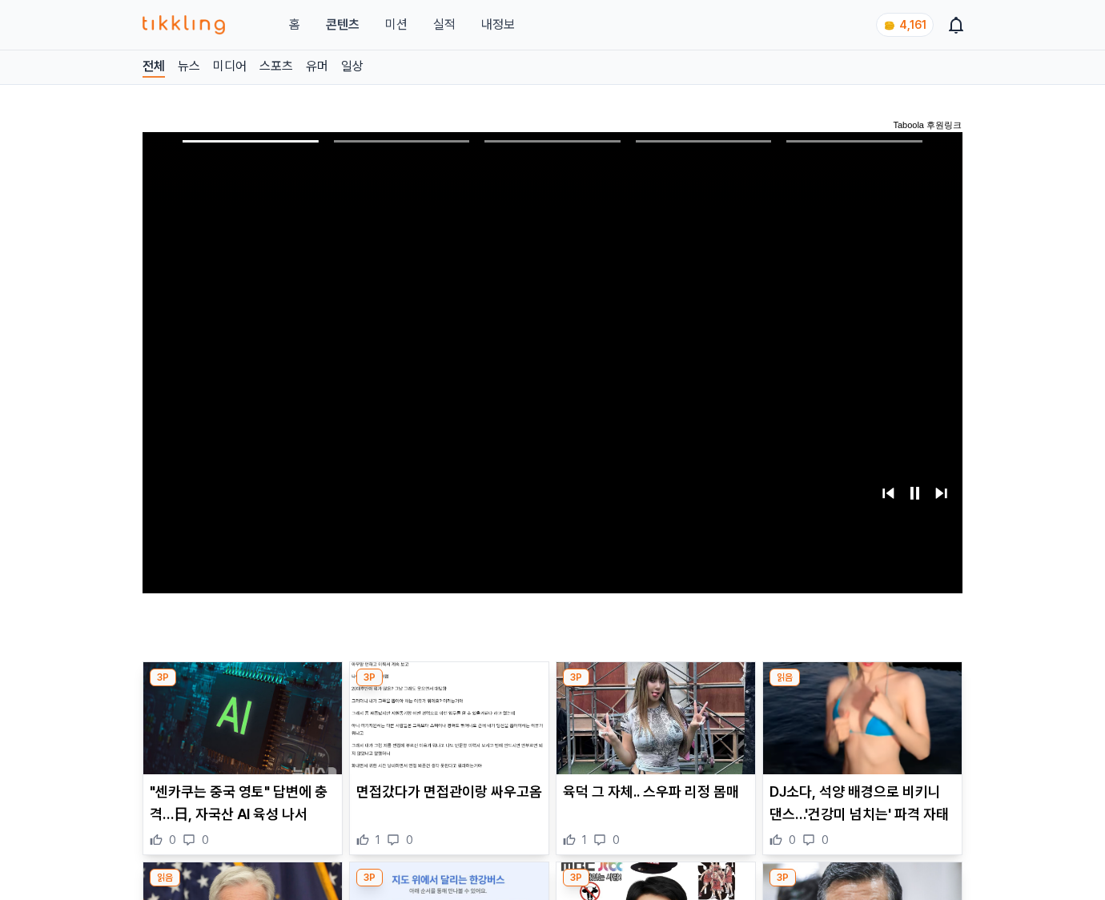
click at [859, 730] on img at bounding box center [862, 718] width 199 height 112
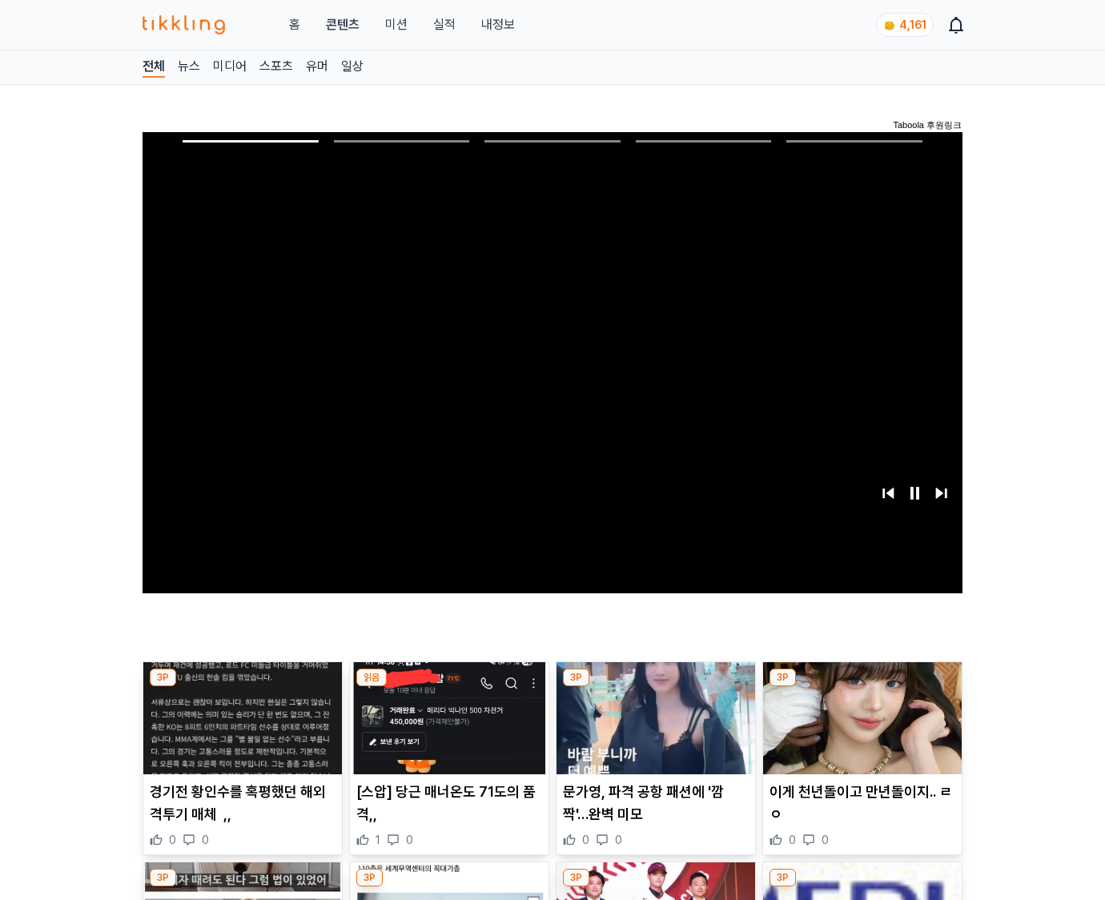
click at [859, 730] on img at bounding box center [862, 718] width 199 height 112
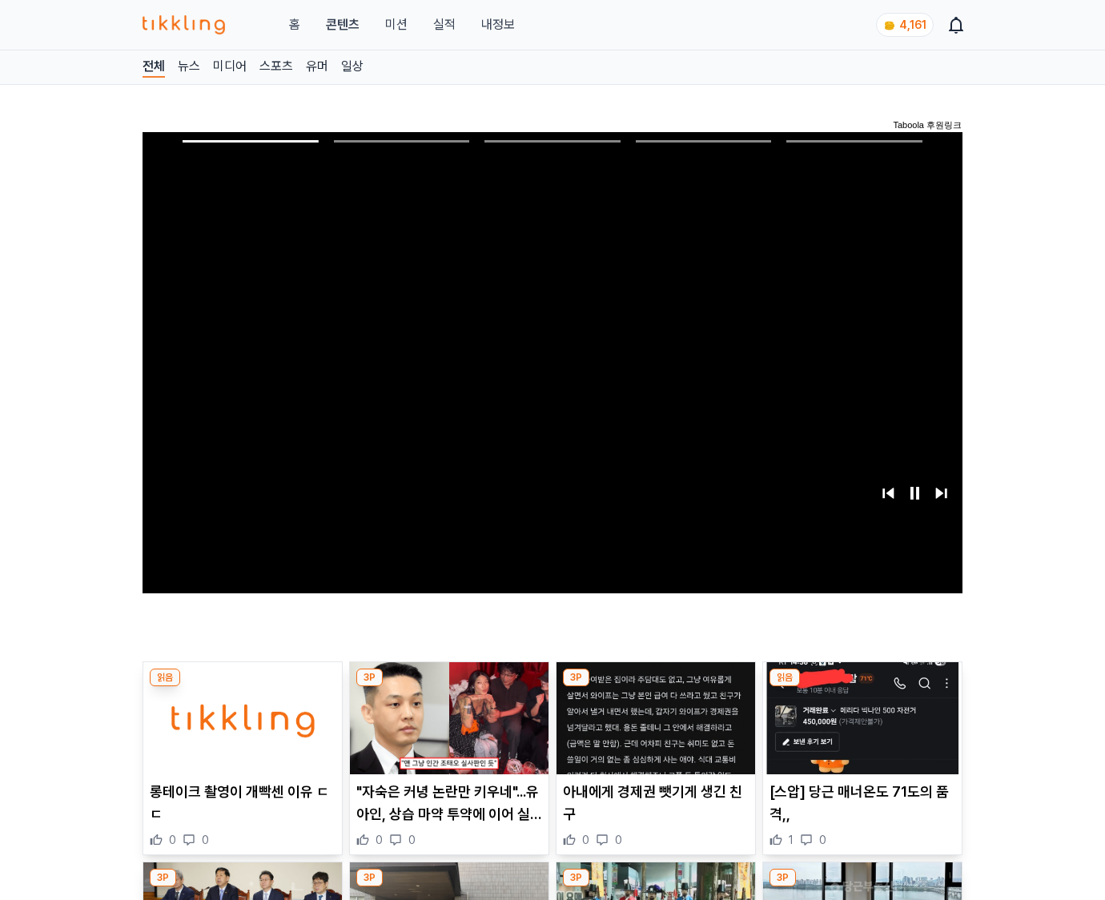
click at [859, 730] on img at bounding box center [862, 718] width 199 height 112
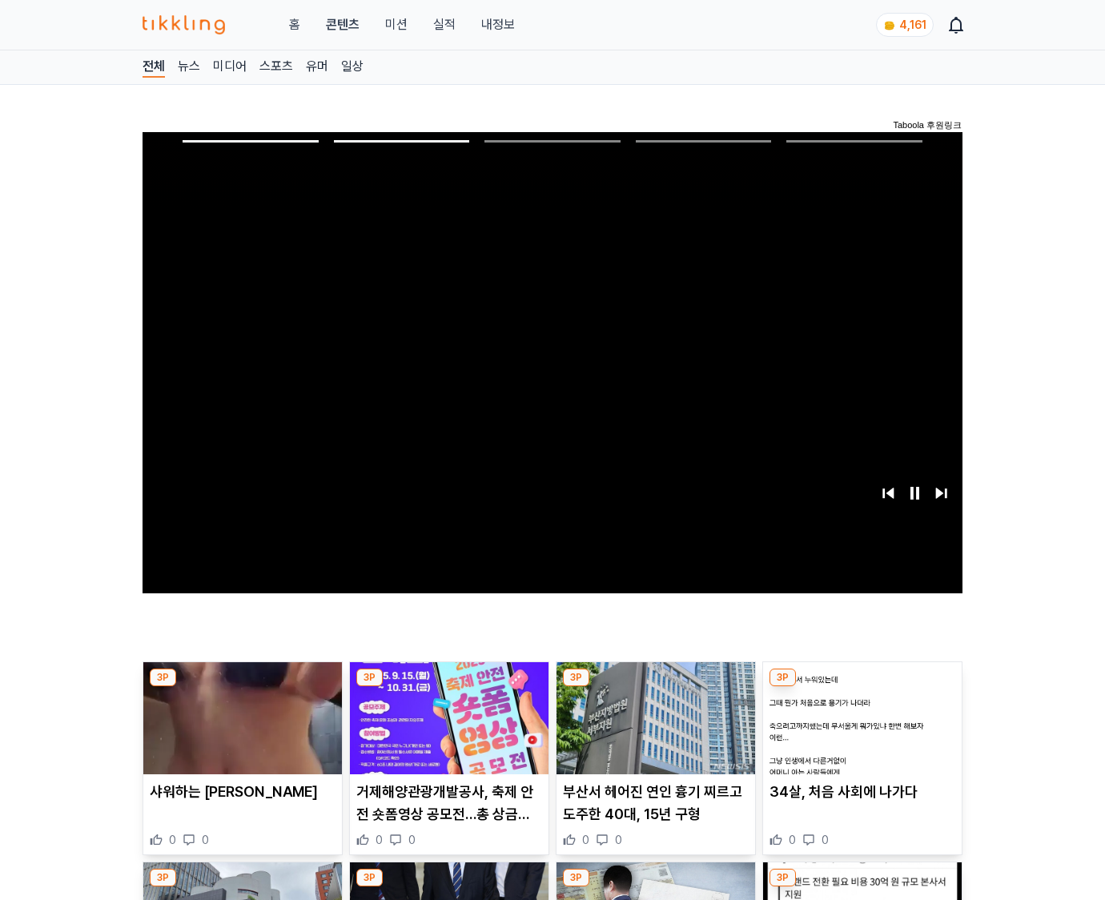
click at [859, 730] on img at bounding box center [862, 718] width 199 height 112
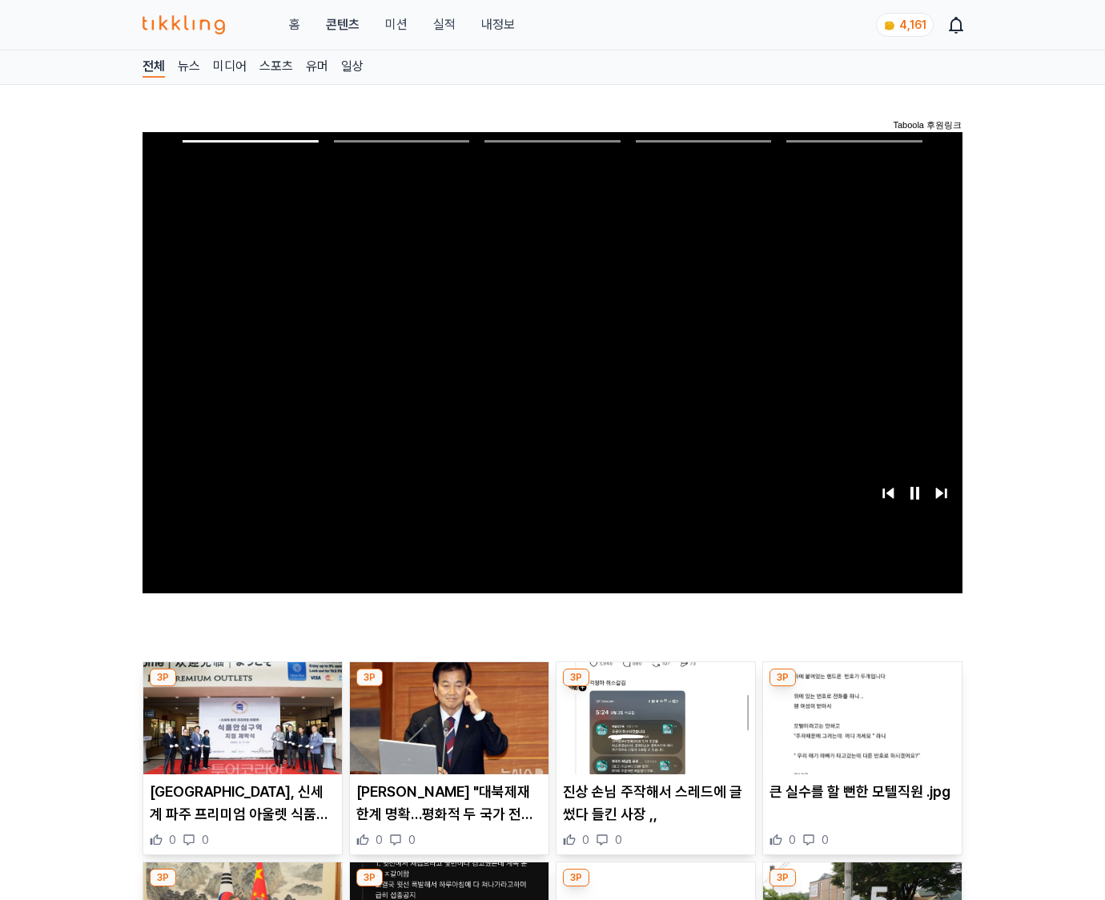
click at [859, 730] on img at bounding box center [862, 718] width 199 height 112
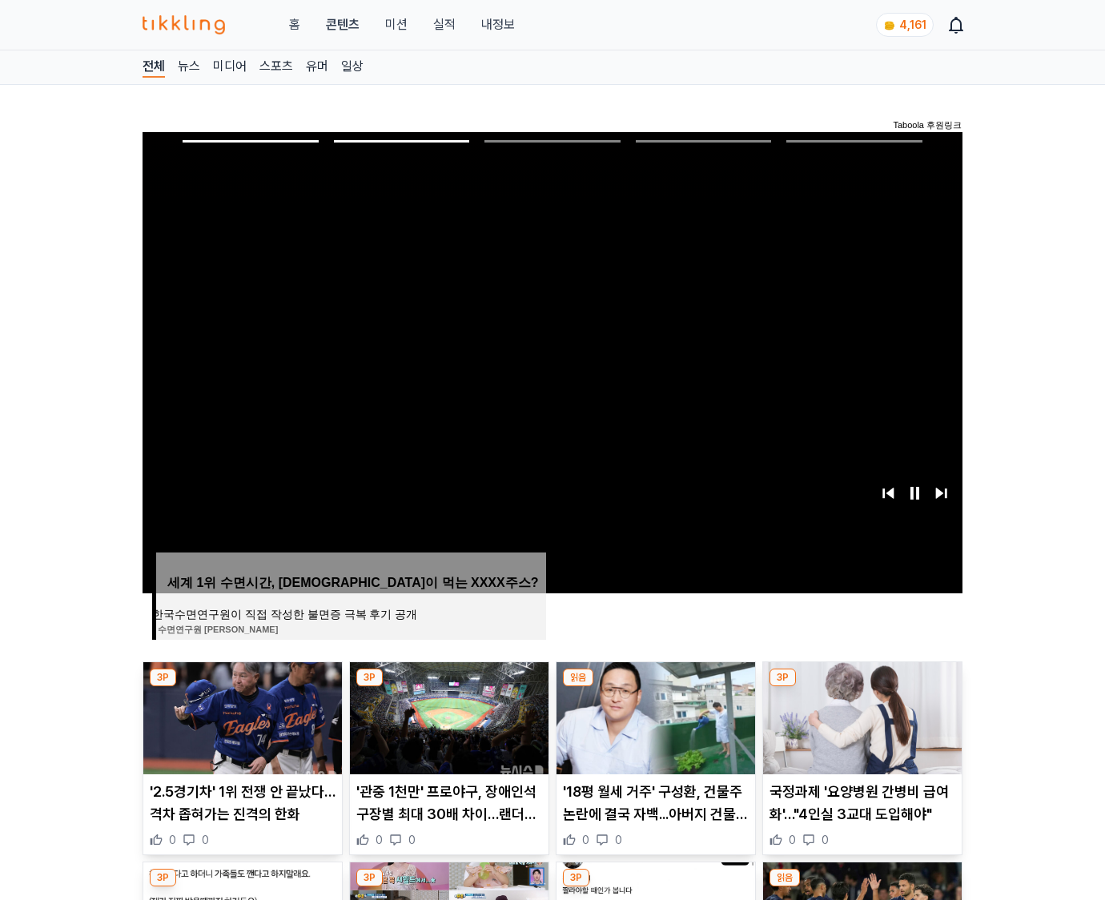
click at [859, 730] on img at bounding box center [862, 718] width 199 height 112
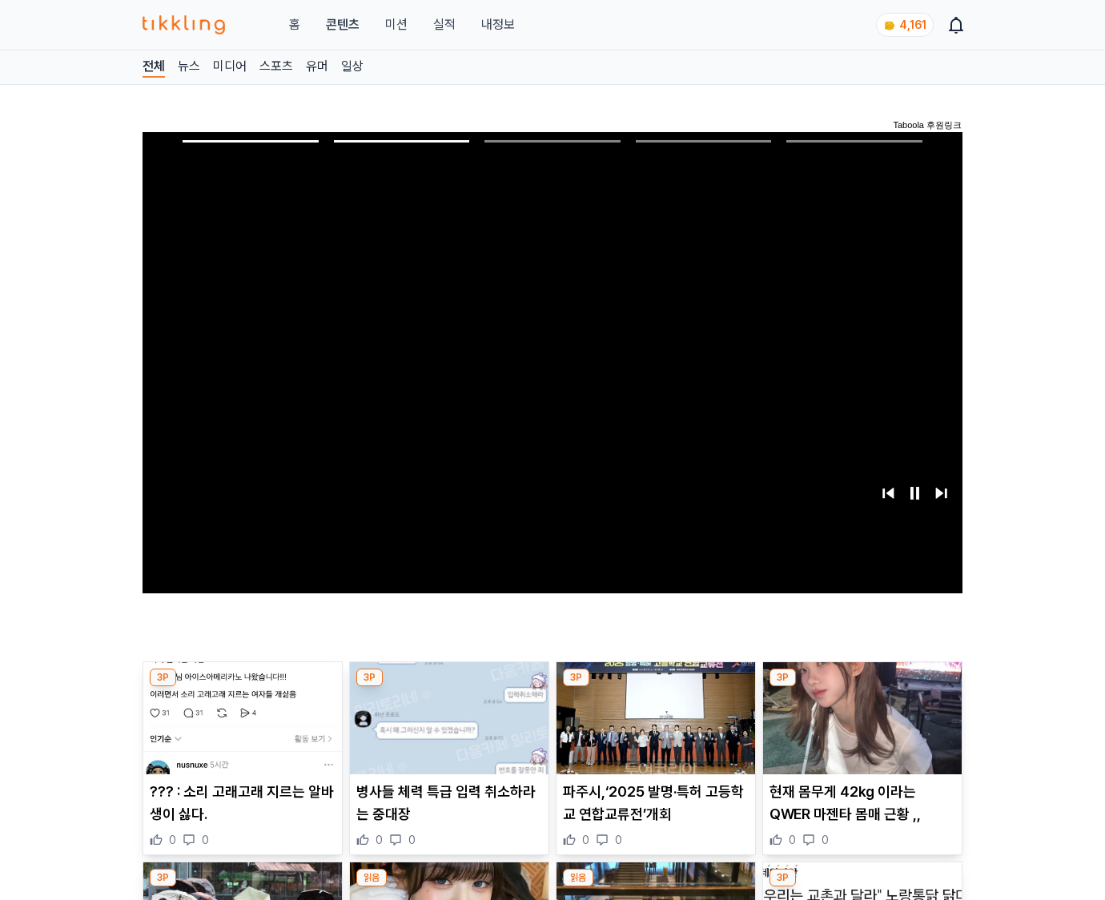
click at [859, 730] on img at bounding box center [862, 718] width 199 height 112
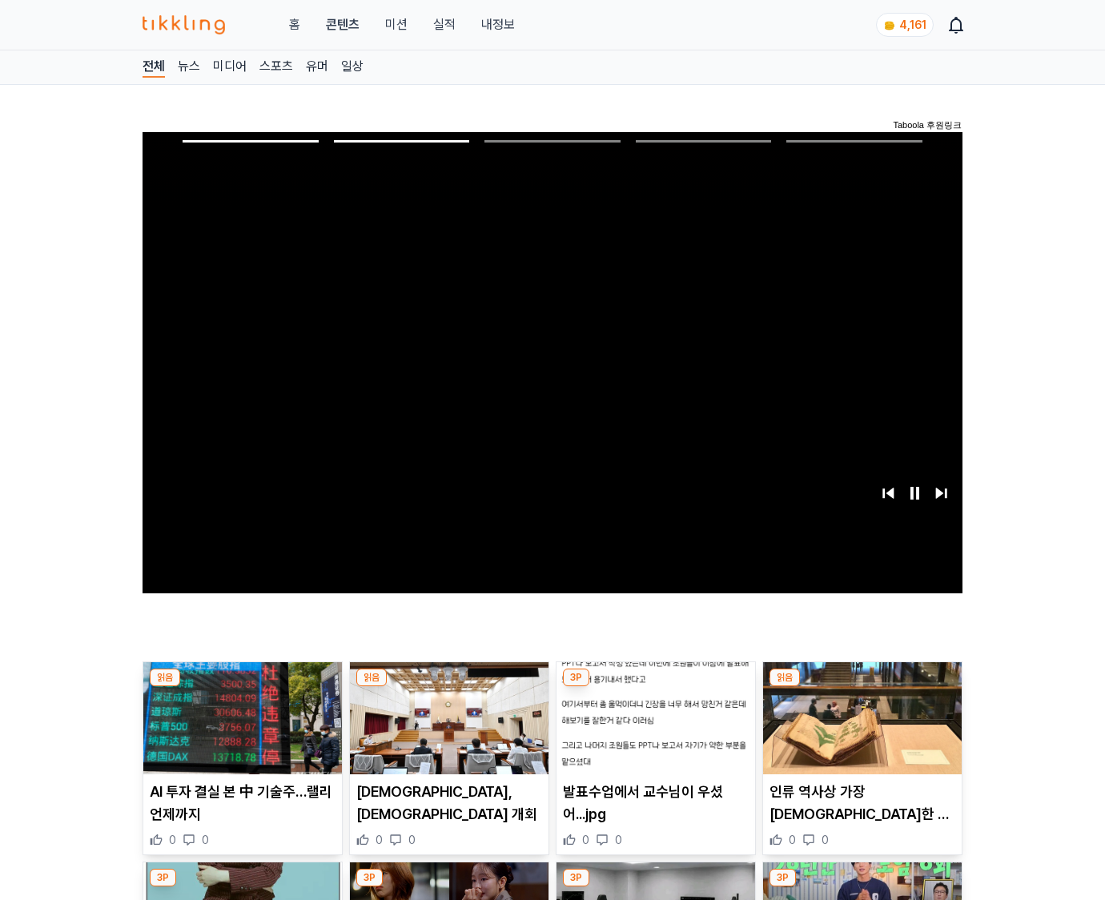
click at [859, 730] on img at bounding box center [862, 718] width 199 height 112
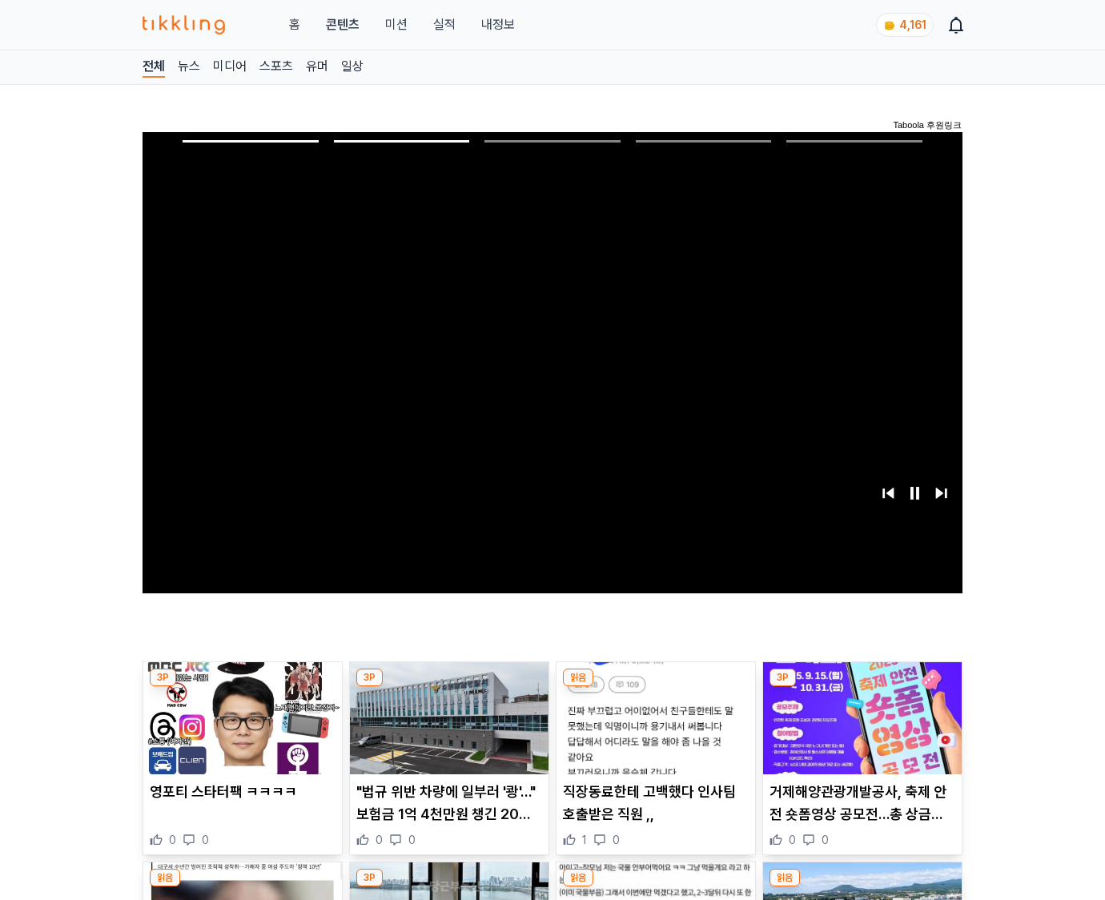
click at [859, 730] on img at bounding box center [862, 718] width 199 height 112
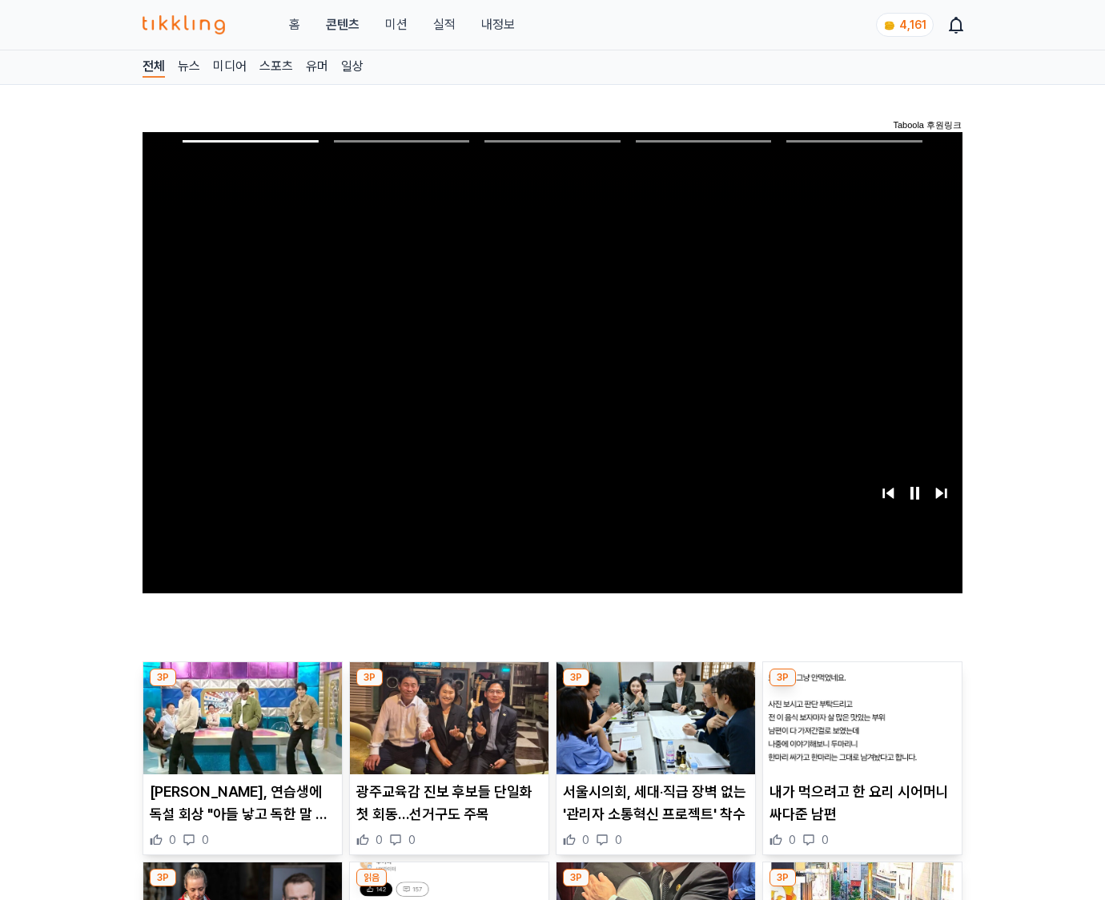
click at [859, 730] on img at bounding box center [862, 718] width 199 height 112
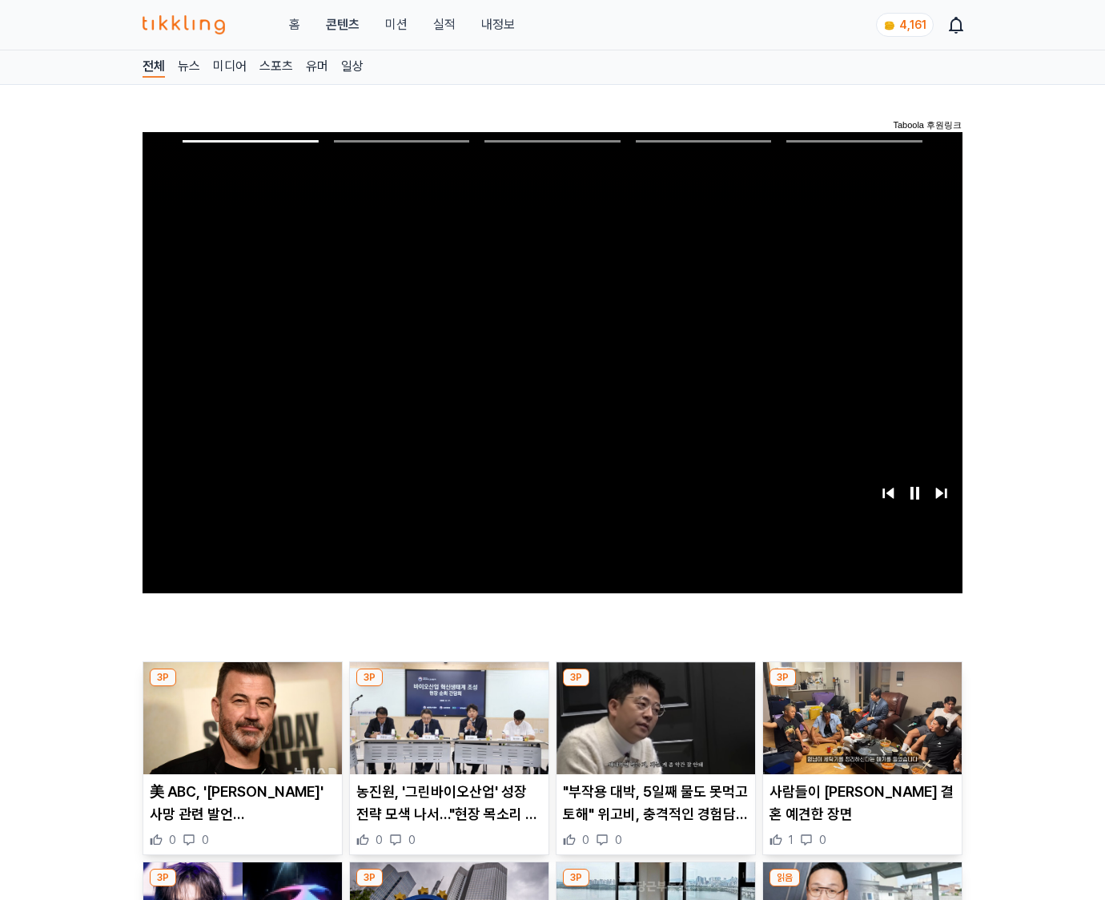
click at [859, 730] on img at bounding box center [862, 718] width 199 height 112
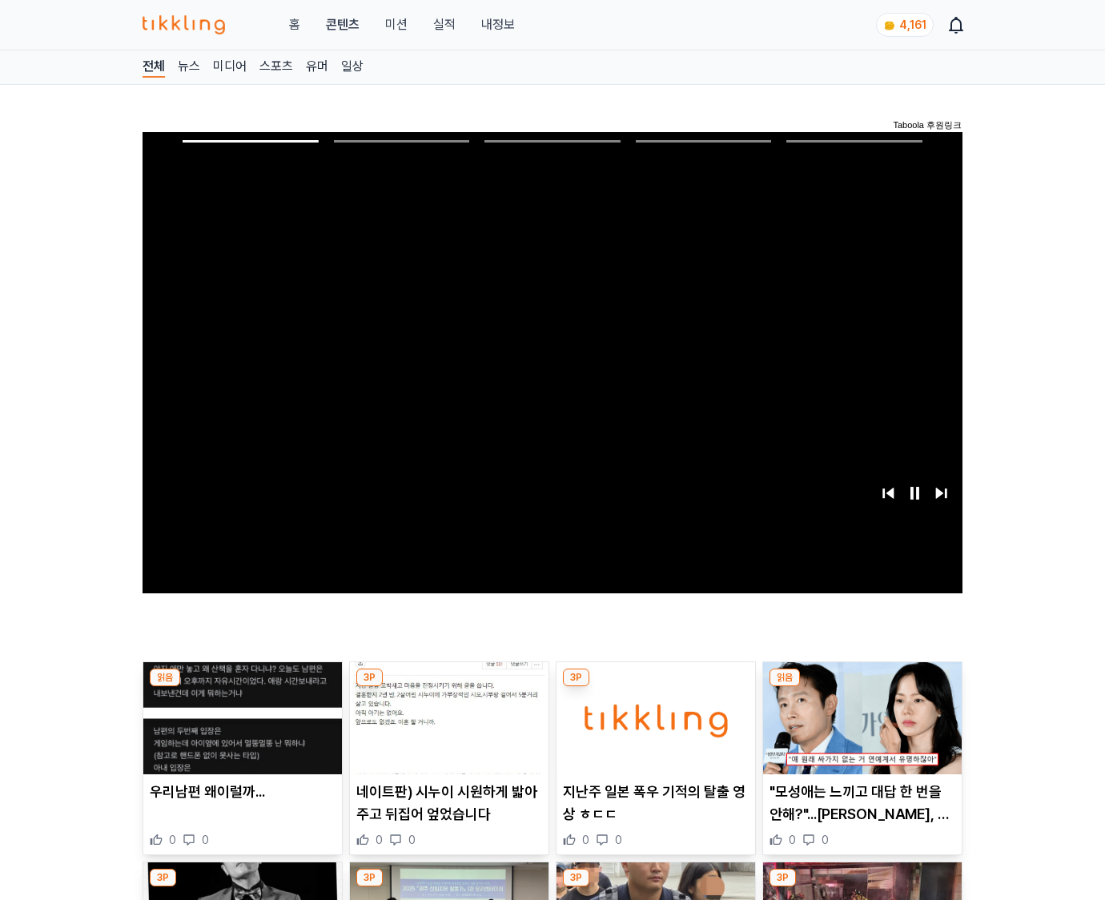
click at [859, 730] on img at bounding box center [862, 718] width 199 height 112
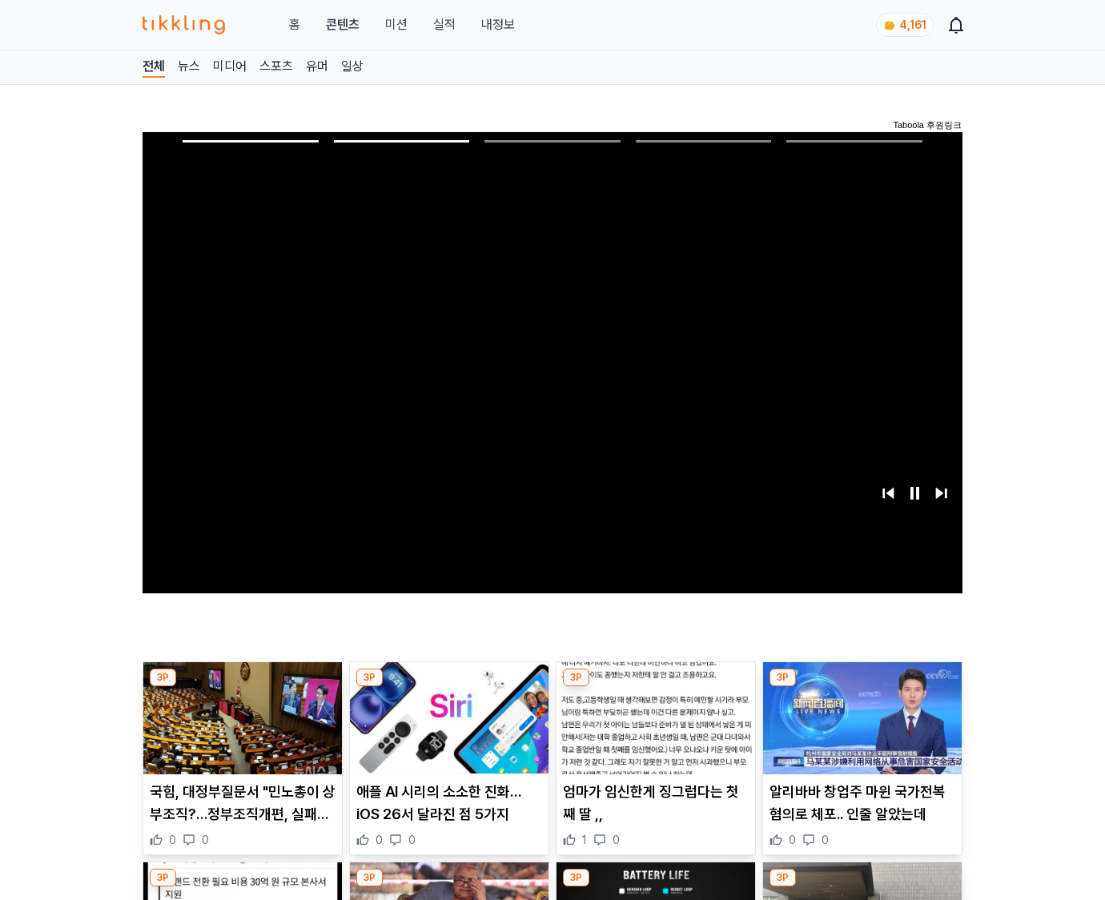
click at [859, 730] on img at bounding box center [862, 718] width 199 height 112
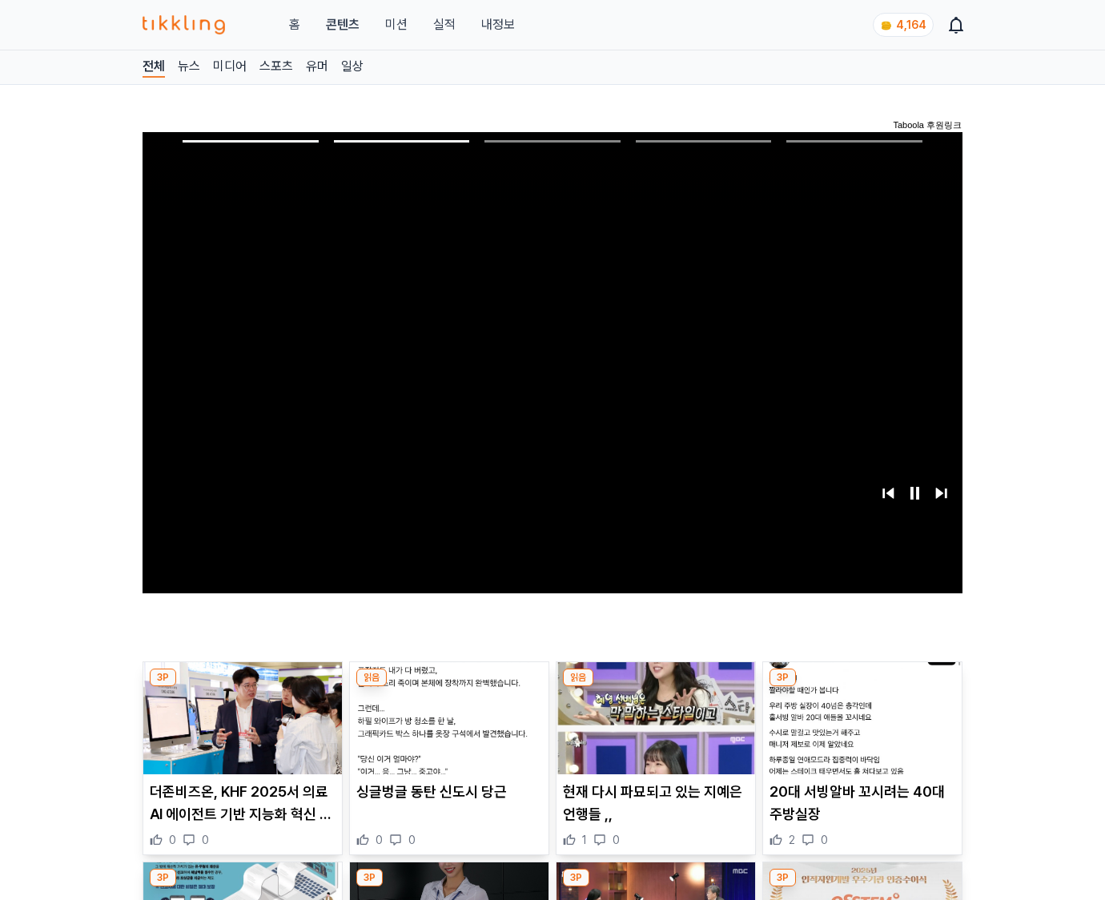
click at [859, 730] on img at bounding box center [862, 718] width 199 height 112
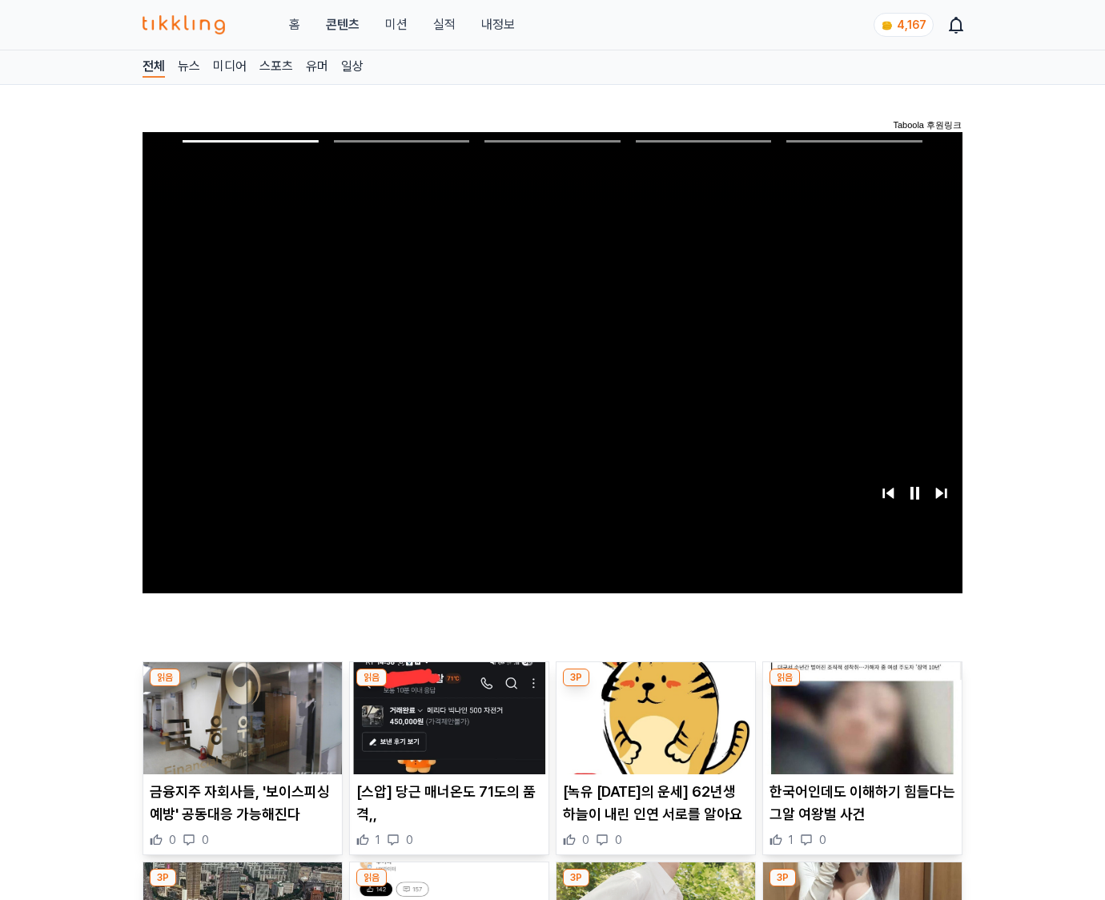
click at [859, 730] on img at bounding box center [862, 718] width 199 height 112
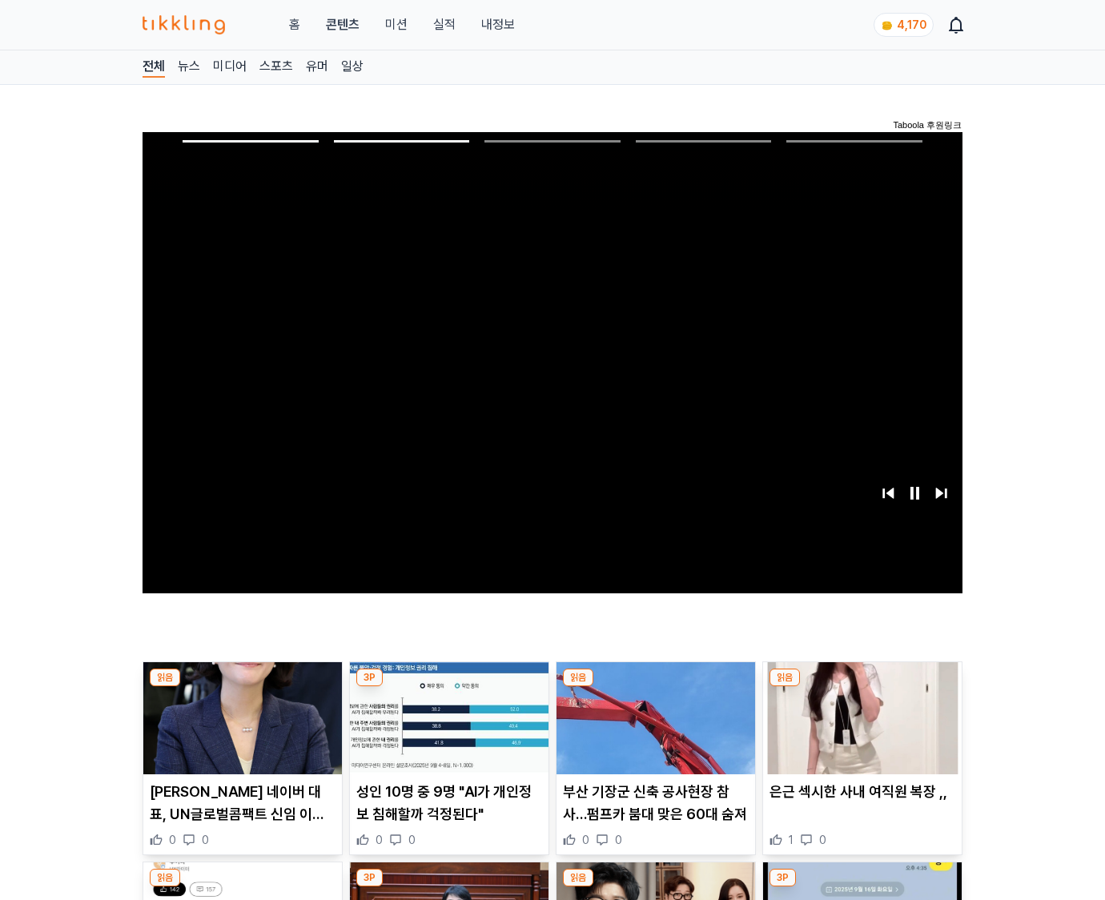
click at [859, 730] on img at bounding box center [862, 718] width 199 height 112
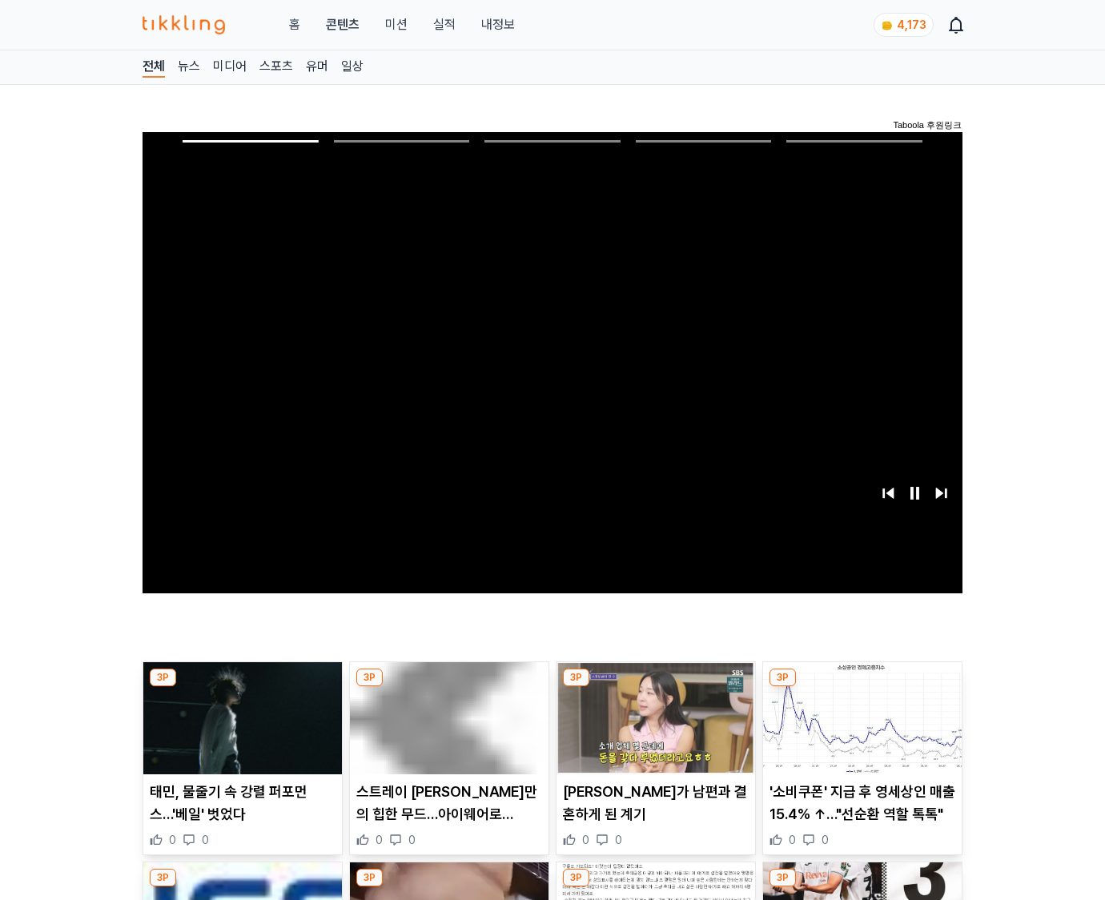
click at [859, 730] on img at bounding box center [862, 718] width 199 height 112
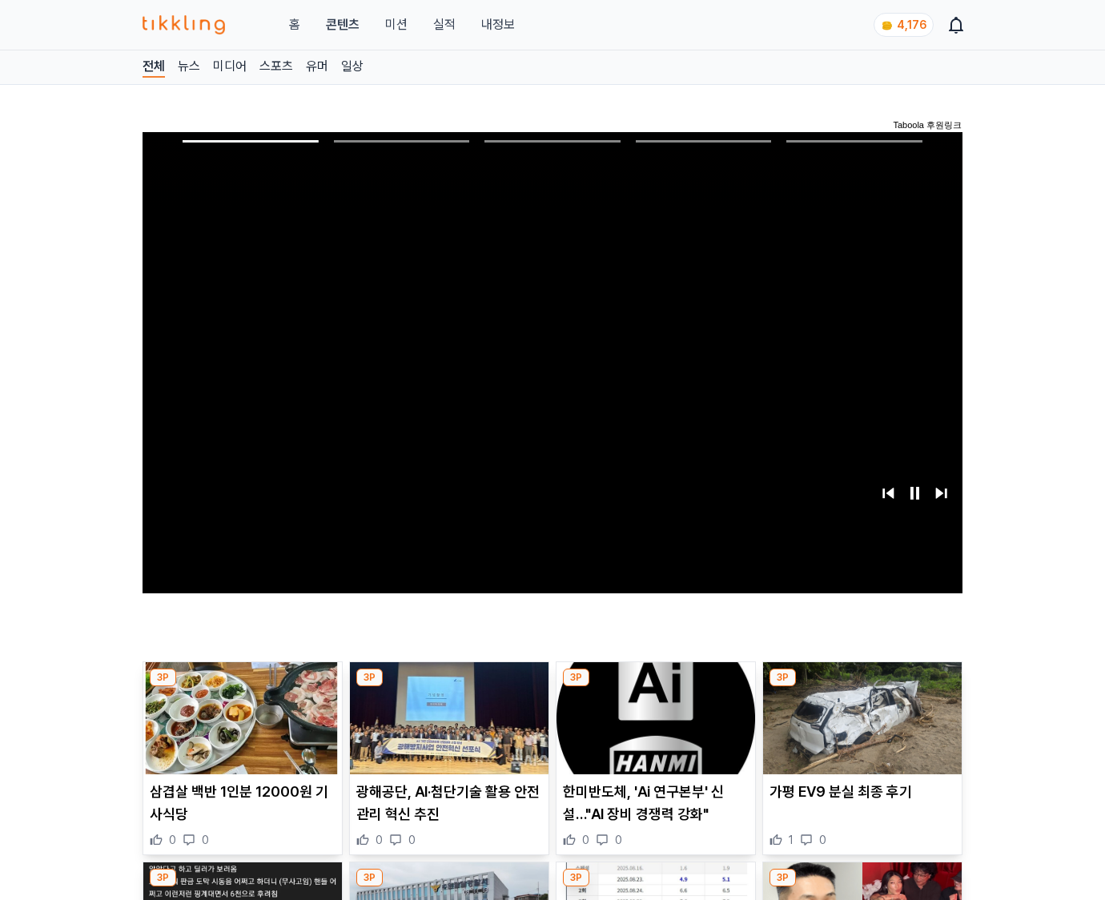
click at [859, 730] on img at bounding box center [862, 718] width 199 height 112
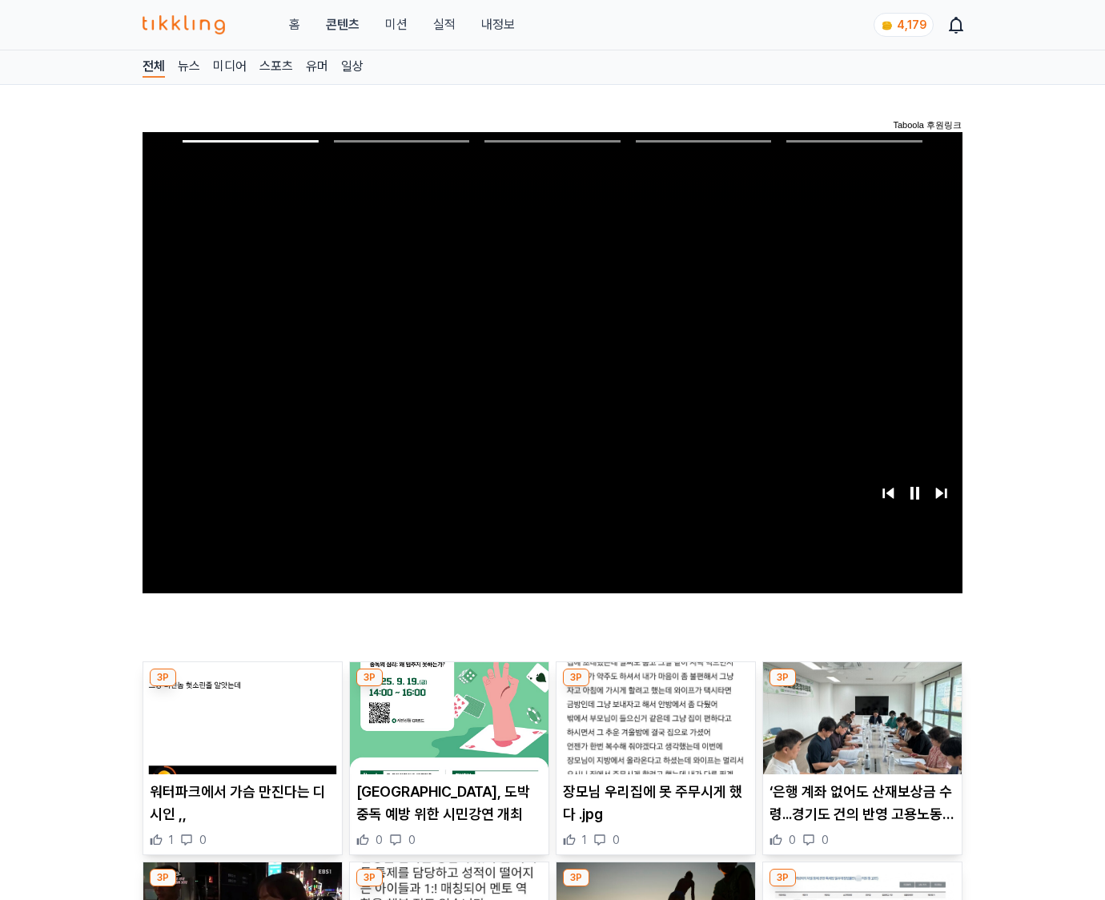
click at [859, 730] on img at bounding box center [862, 718] width 199 height 112
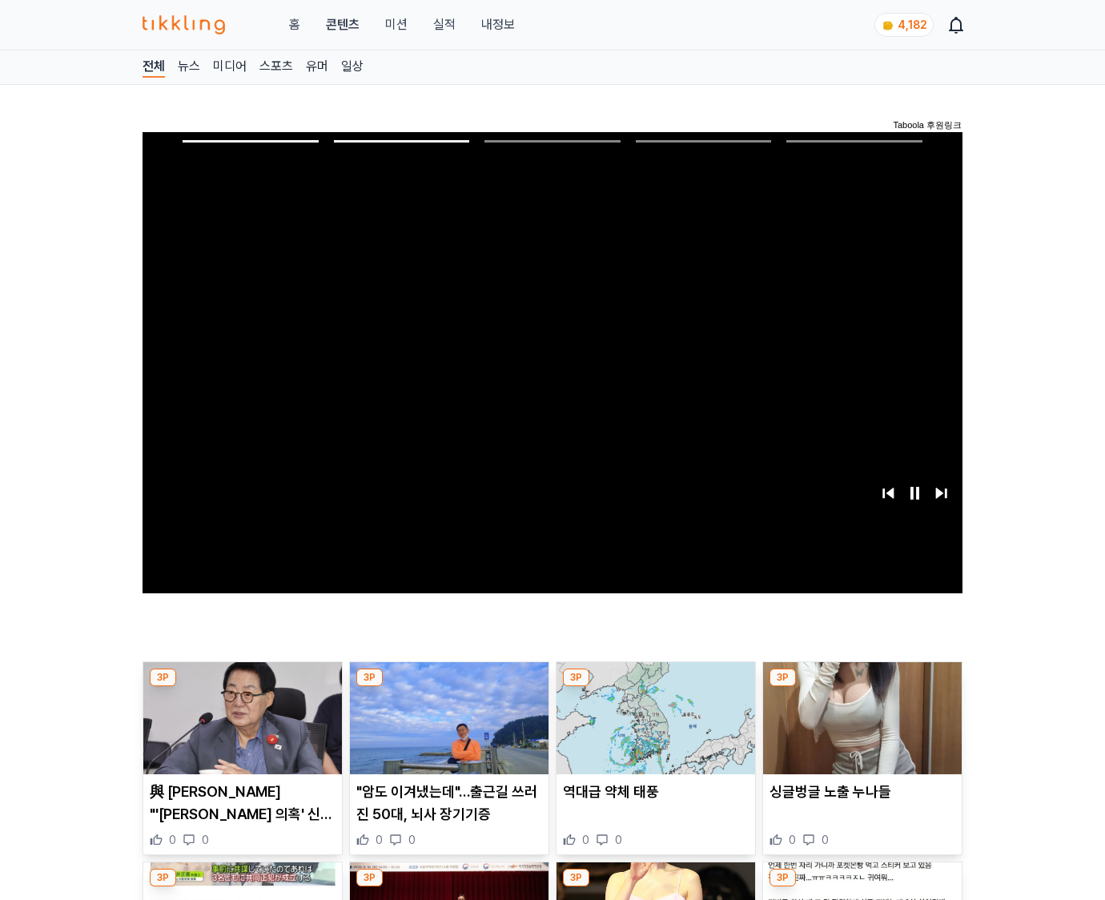
click at [859, 730] on img at bounding box center [862, 718] width 199 height 112
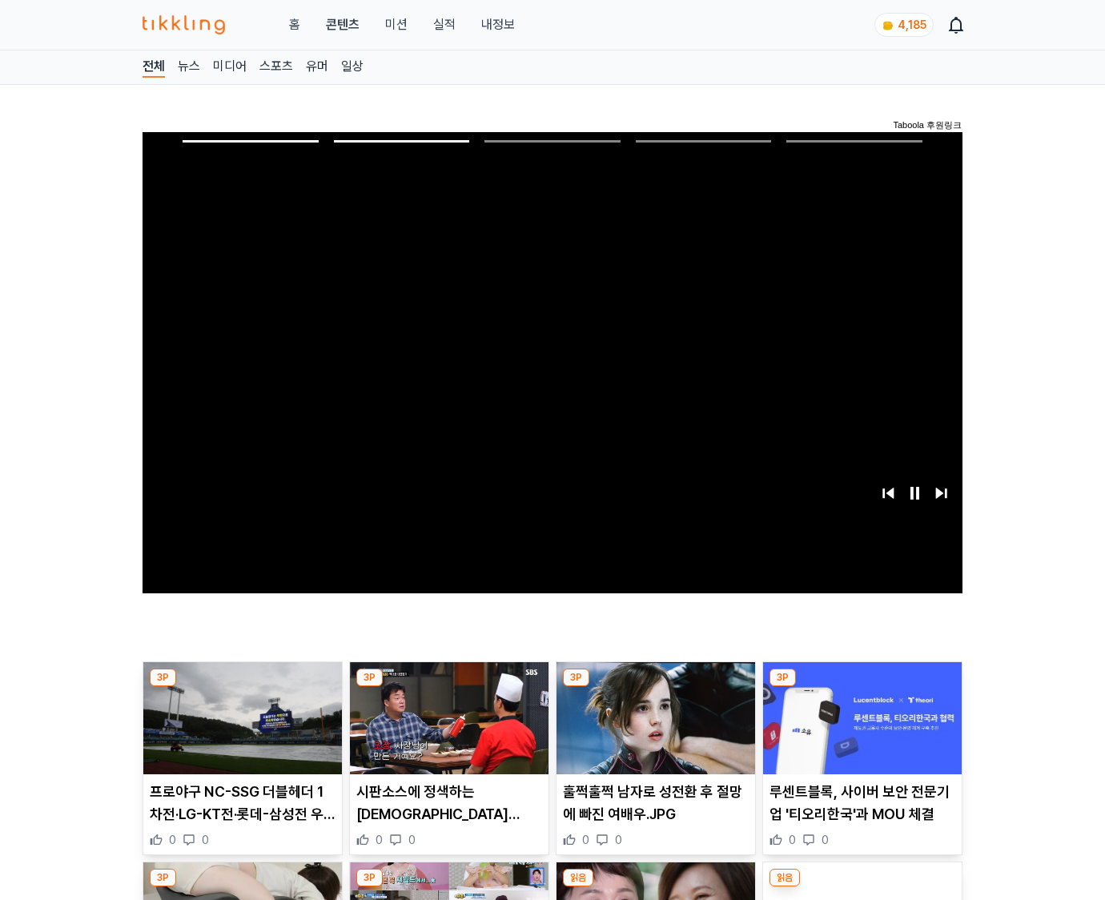
click at [859, 730] on img at bounding box center [862, 718] width 199 height 112
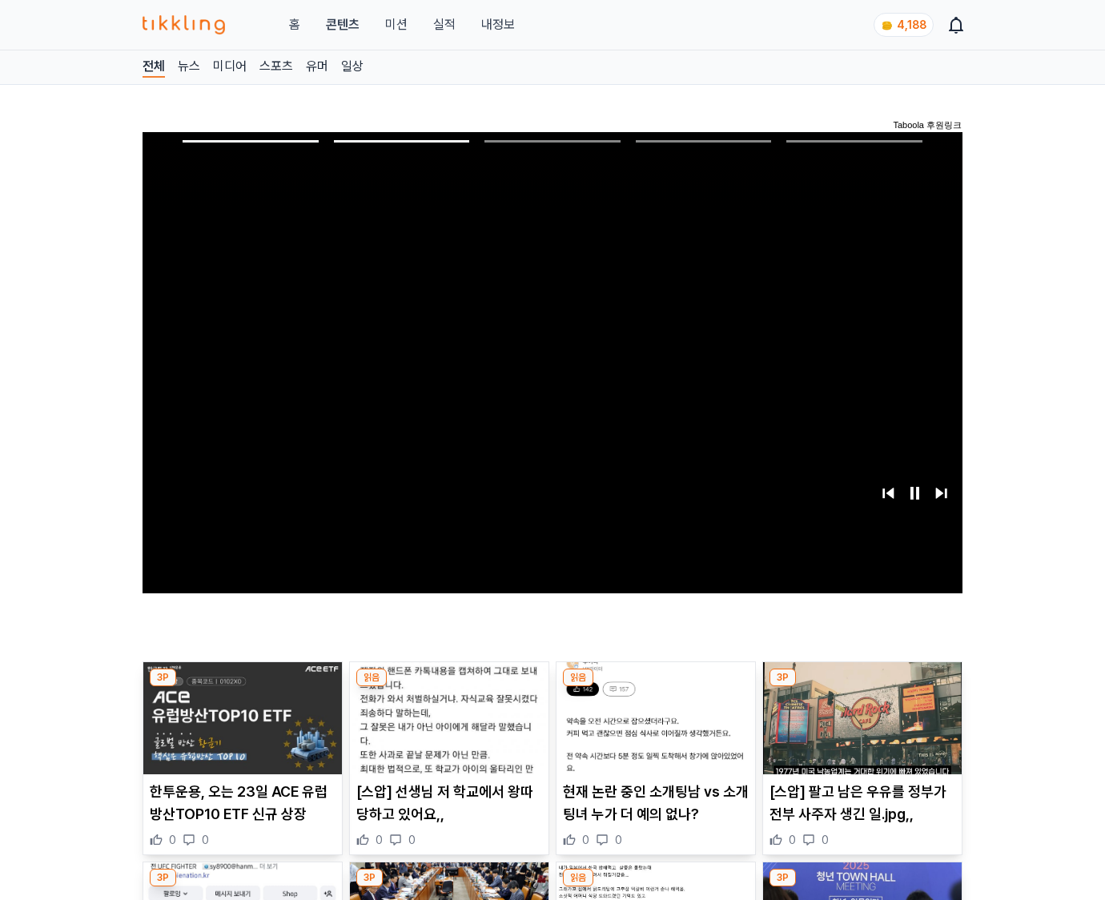
click at [859, 730] on img at bounding box center [862, 718] width 199 height 112
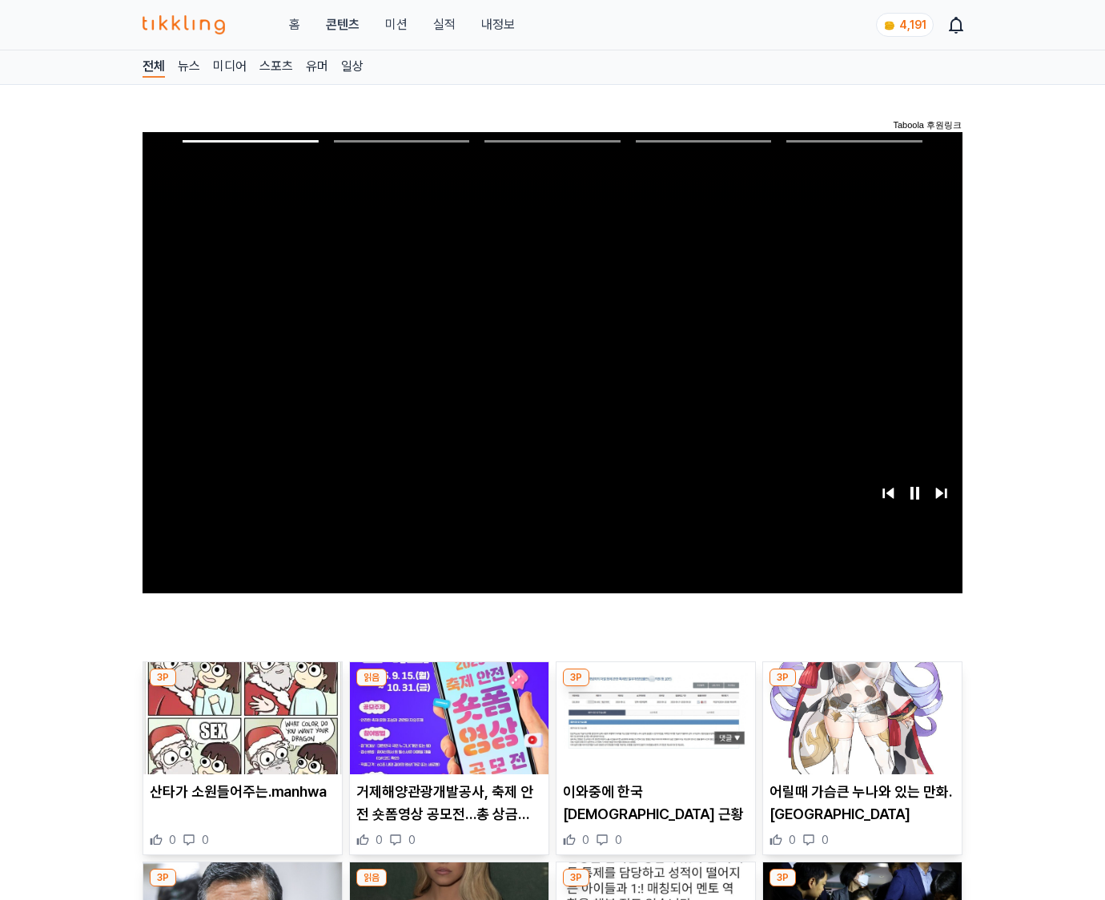
click at [859, 730] on img at bounding box center [862, 718] width 199 height 112
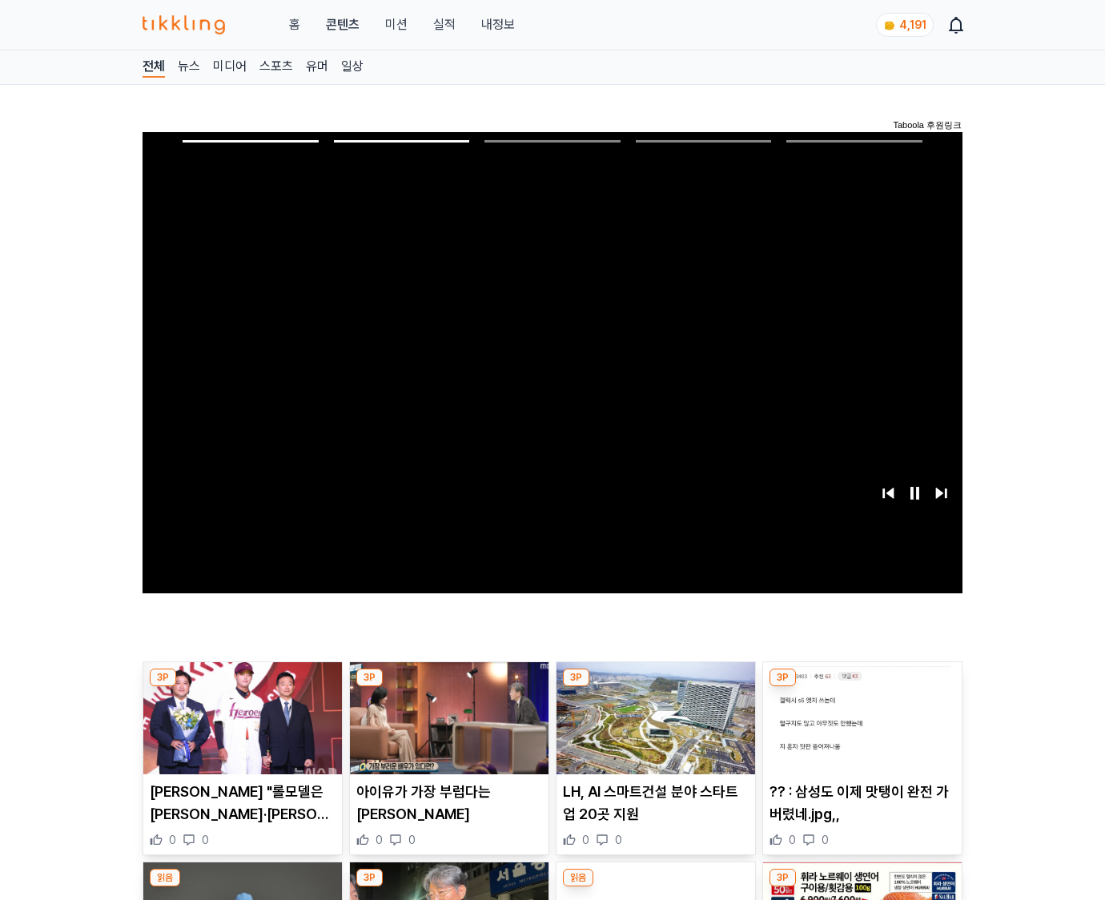
click at [859, 730] on img at bounding box center [862, 718] width 199 height 112
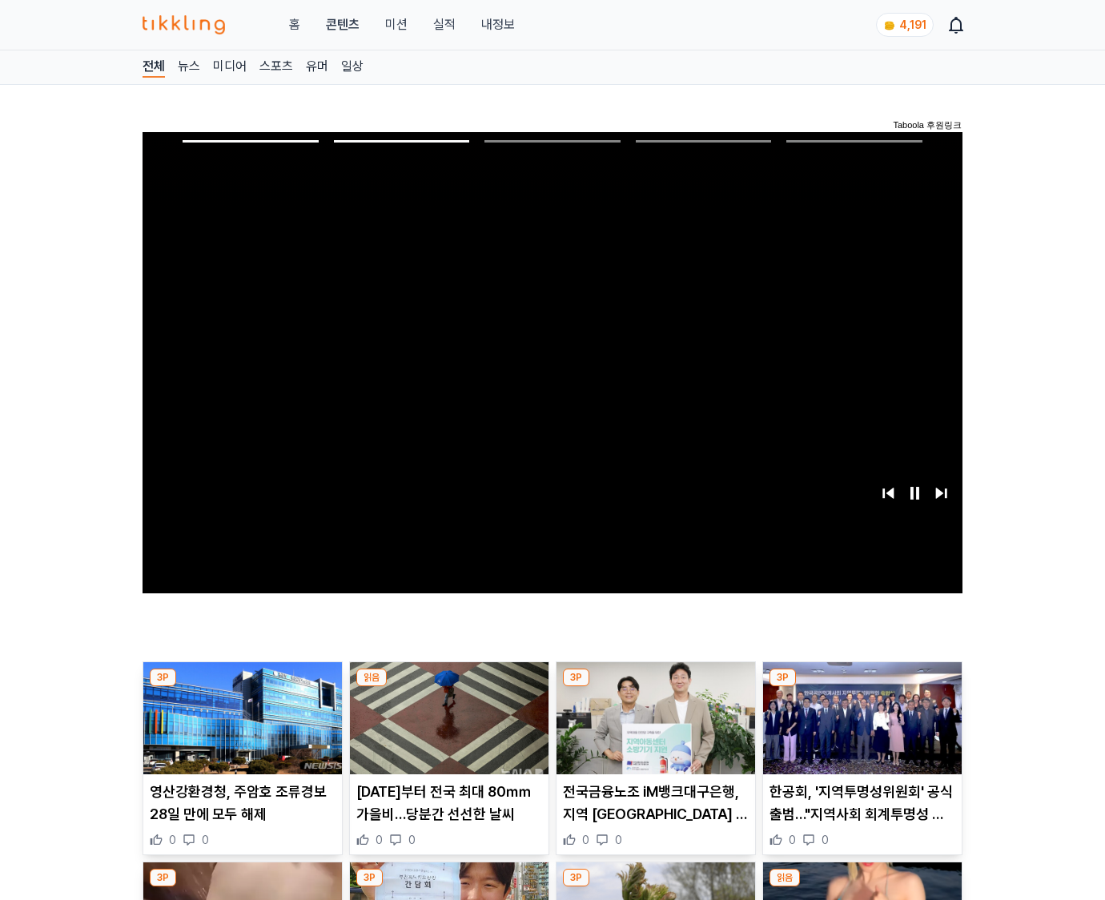
click at [859, 730] on img at bounding box center [862, 718] width 199 height 112
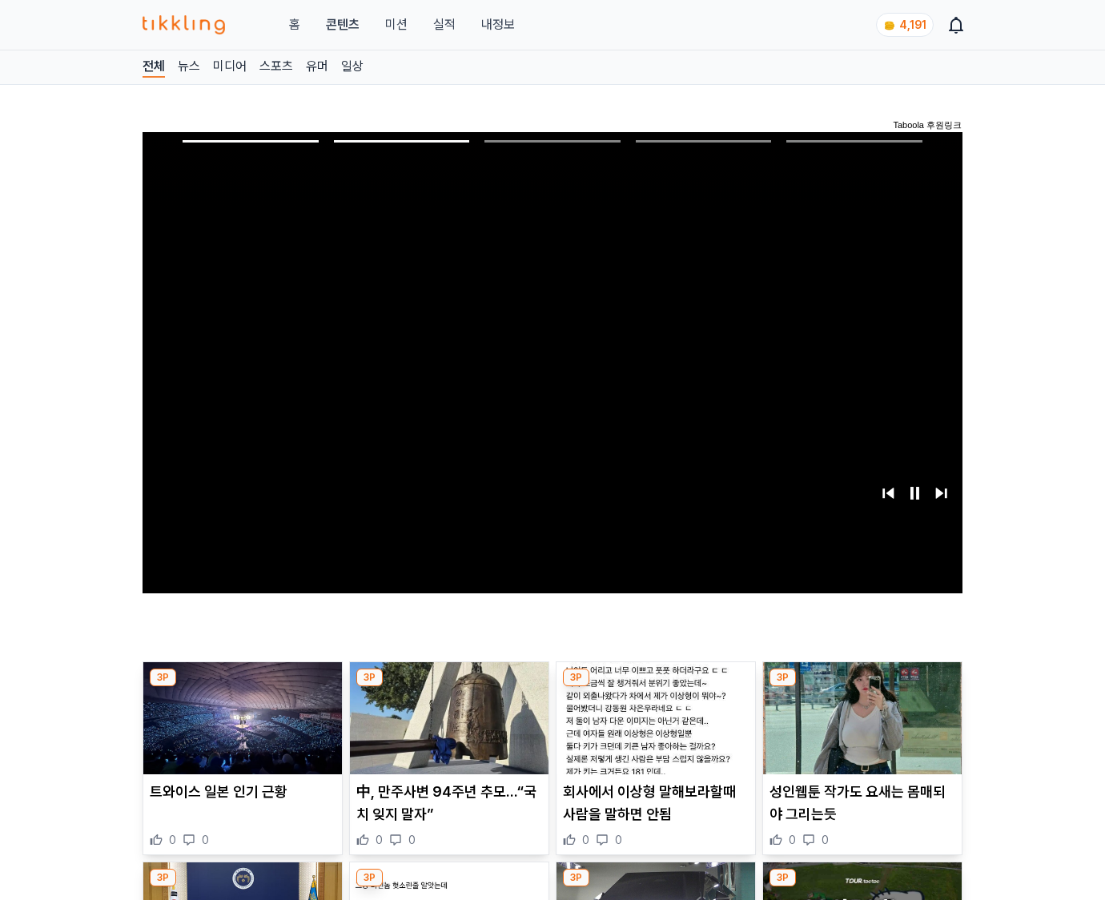
click at [859, 730] on img at bounding box center [862, 718] width 199 height 112
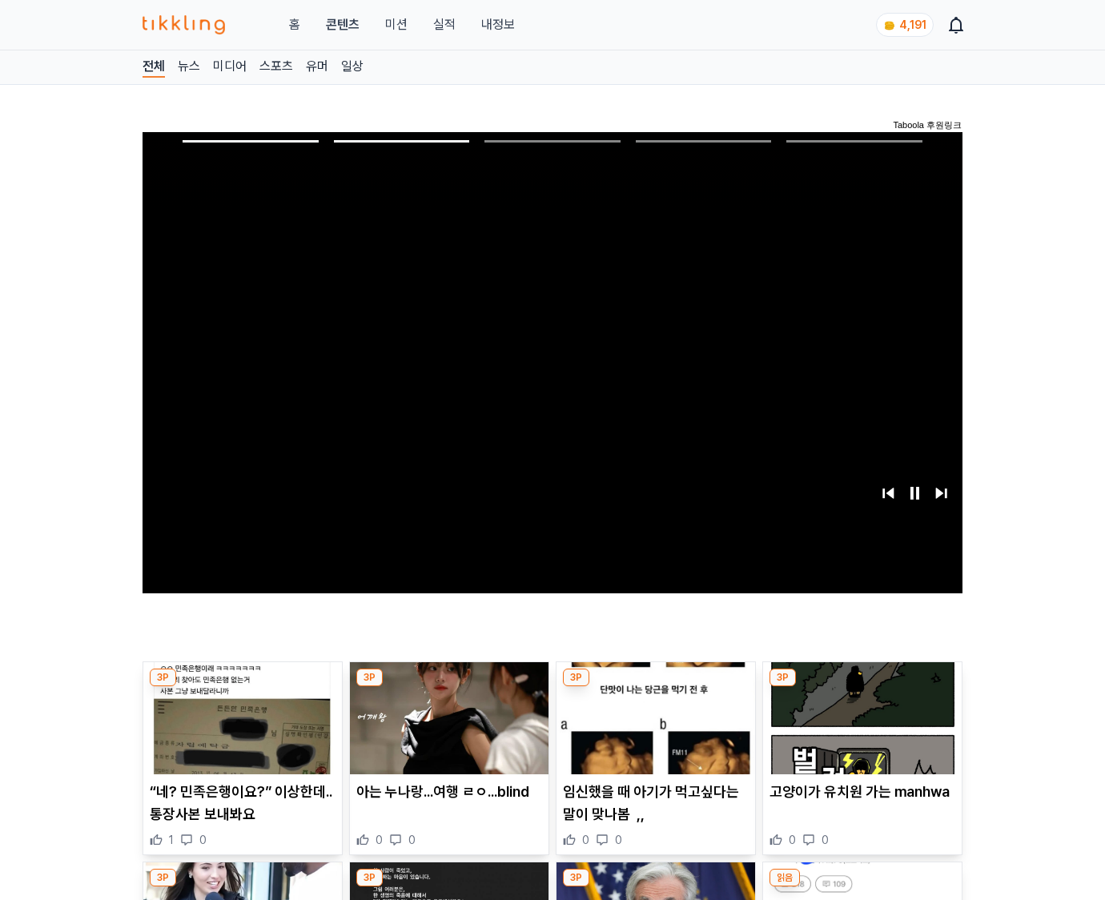
click at [859, 730] on img at bounding box center [862, 718] width 199 height 112
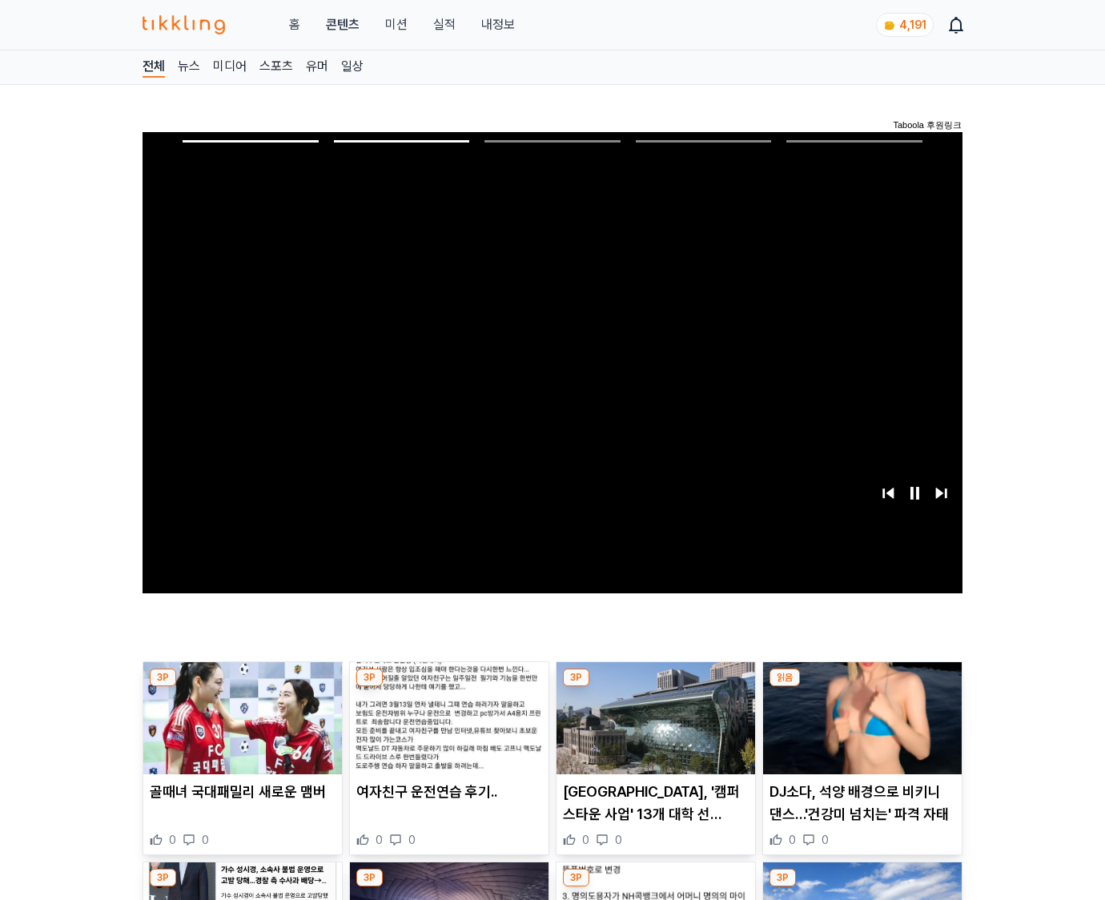
click at [859, 730] on img at bounding box center [862, 718] width 199 height 112
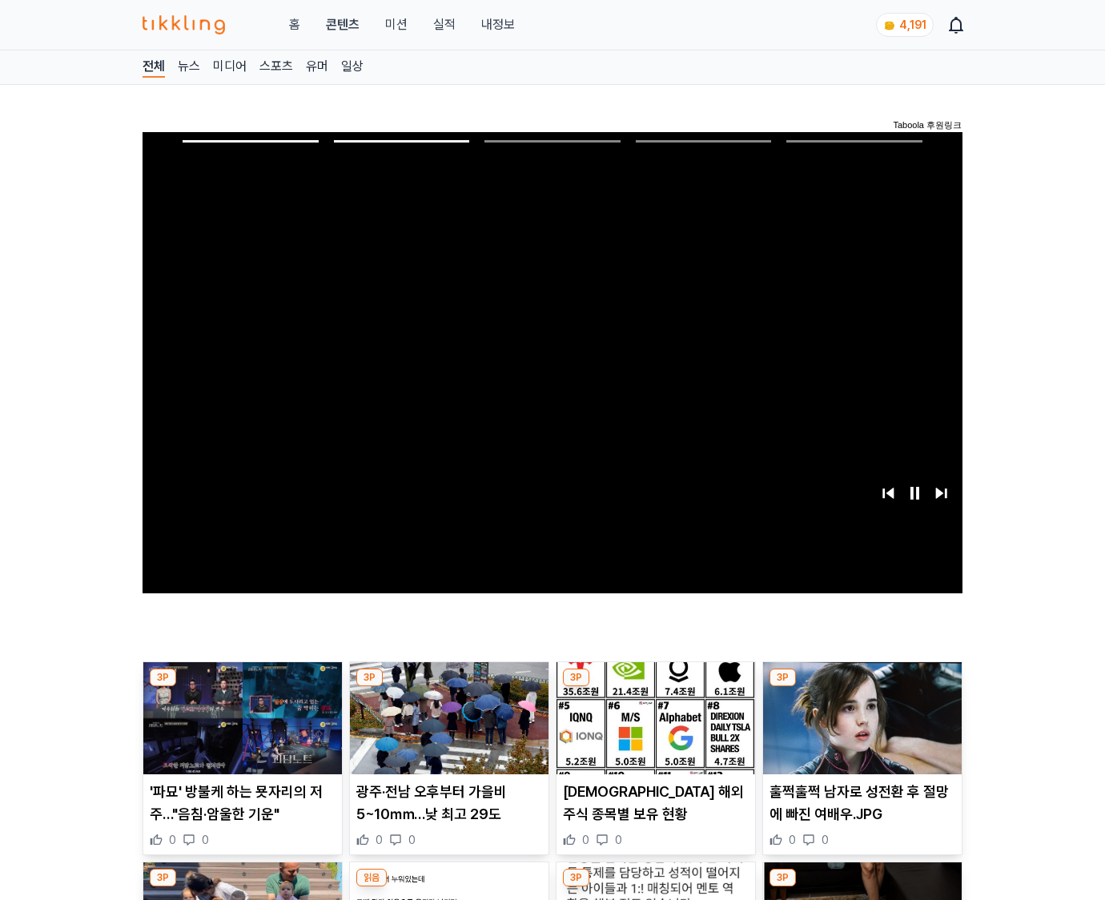
click at [859, 730] on img at bounding box center [862, 718] width 199 height 112
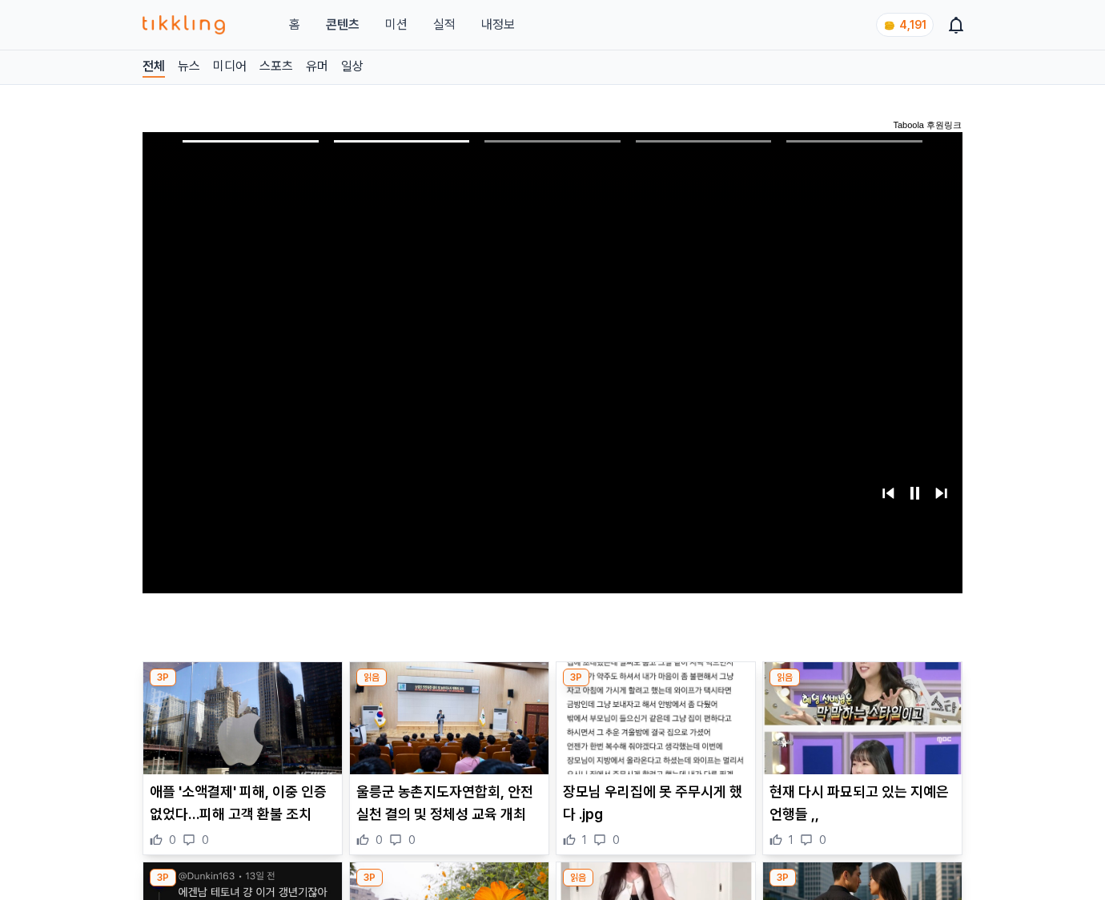
click at [859, 730] on img at bounding box center [862, 718] width 199 height 112
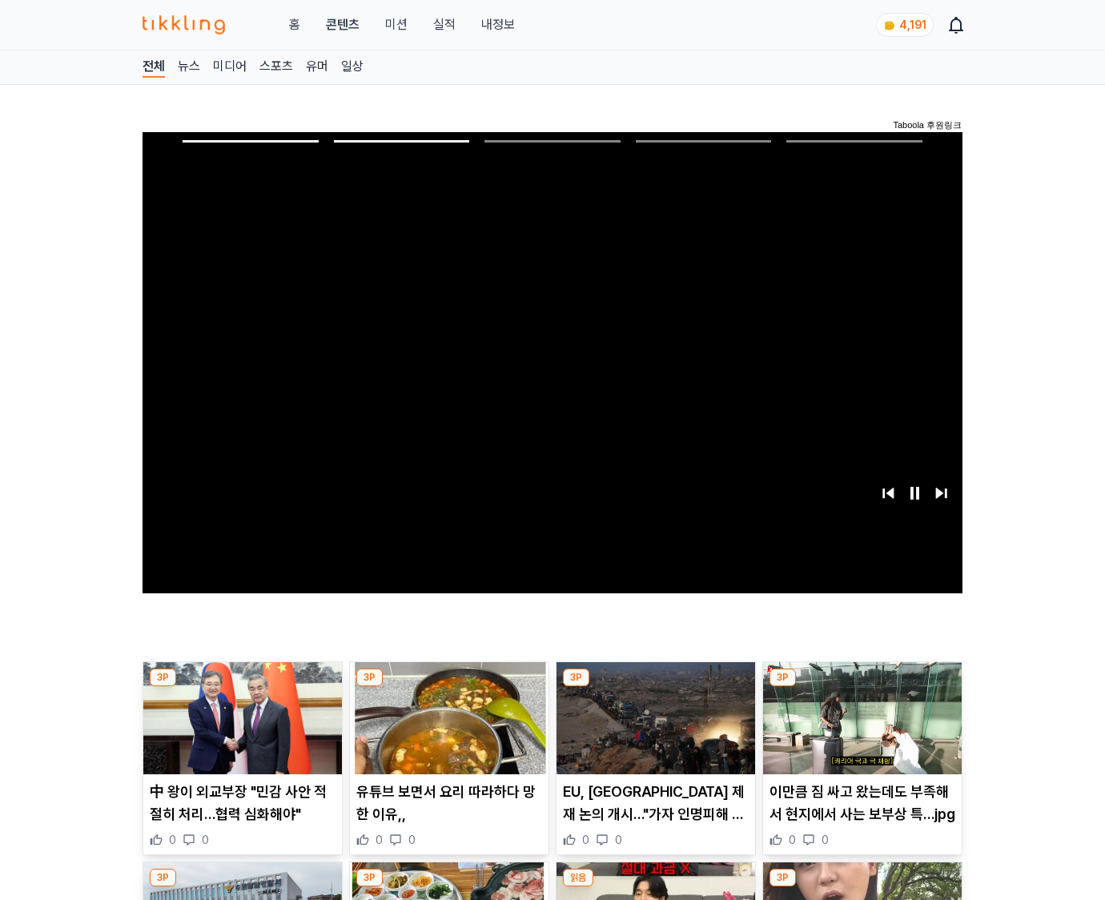
click at [859, 730] on img at bounding box center [862, 718] width 199 height 112
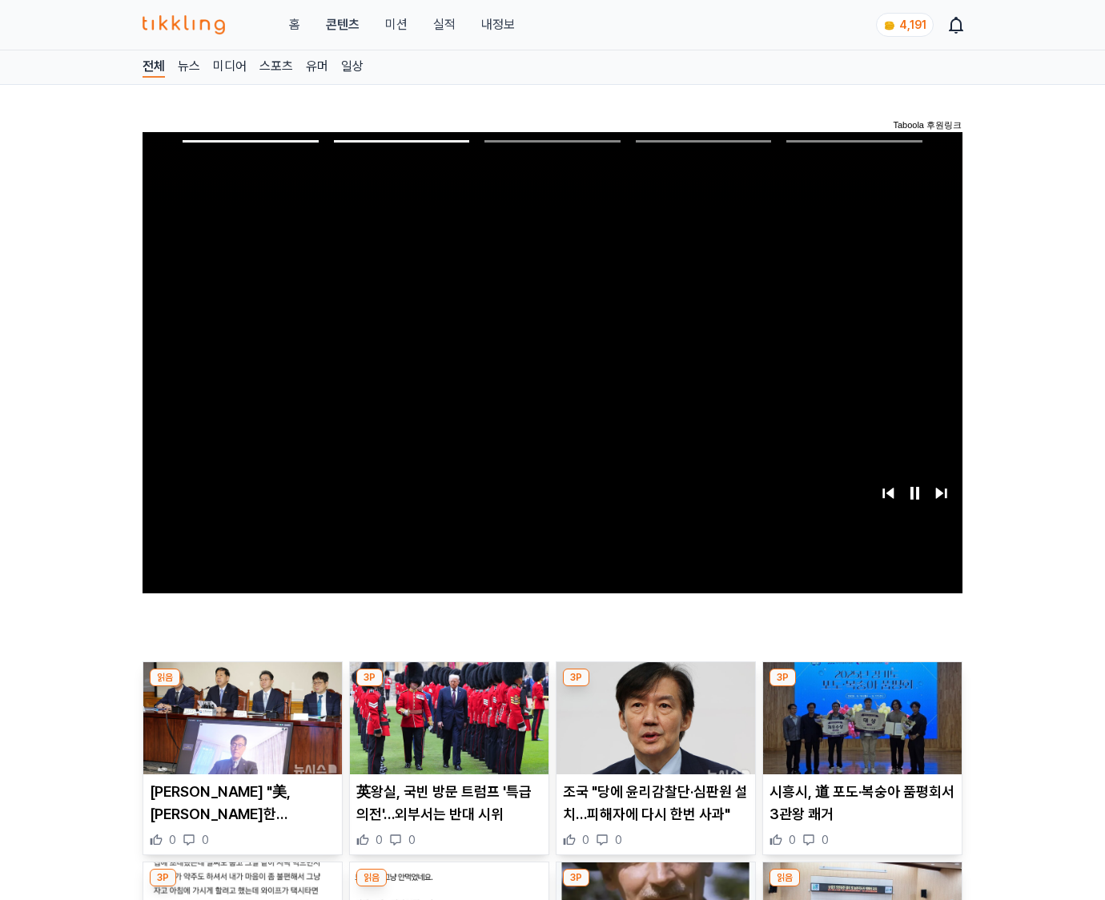
click at [859, 730] on img at bounding box center [862, 718] width 199 height 112
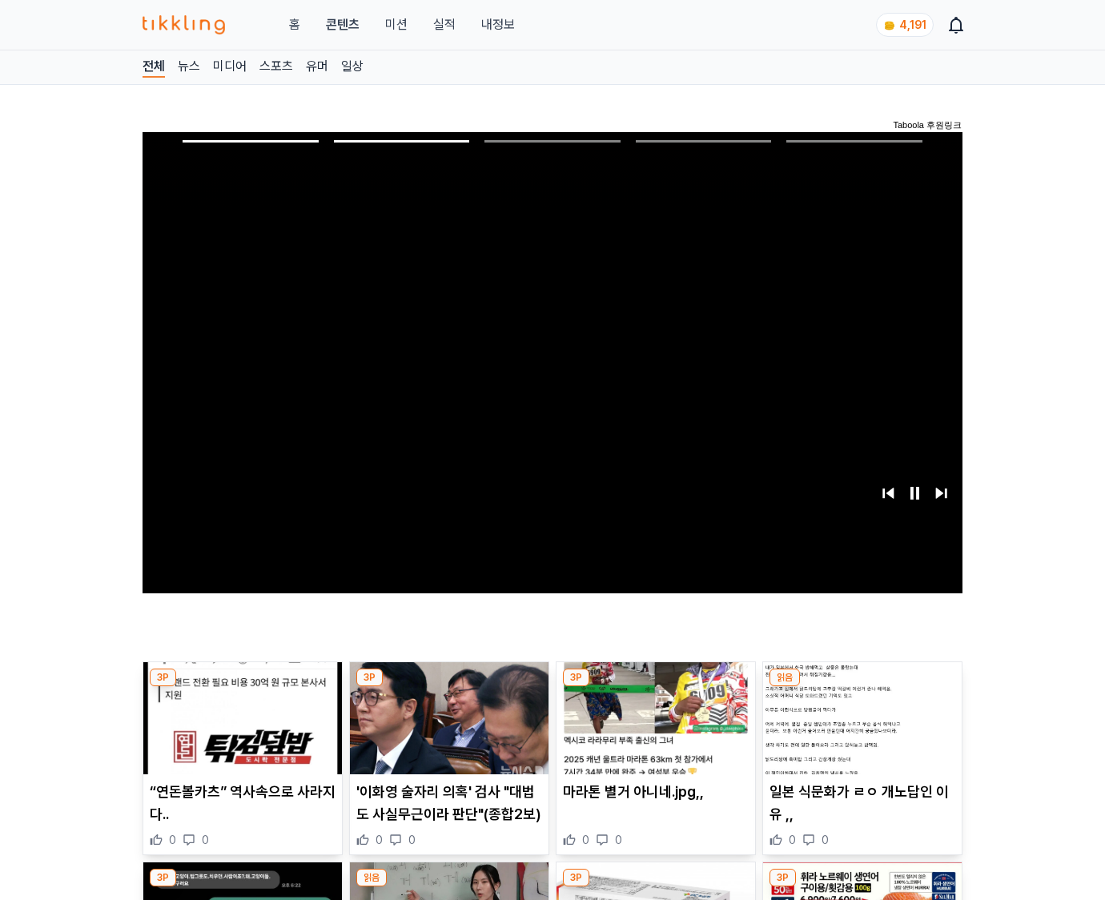
click at [859, 730] on img at bounding box center [862, 718] width 199 height 112
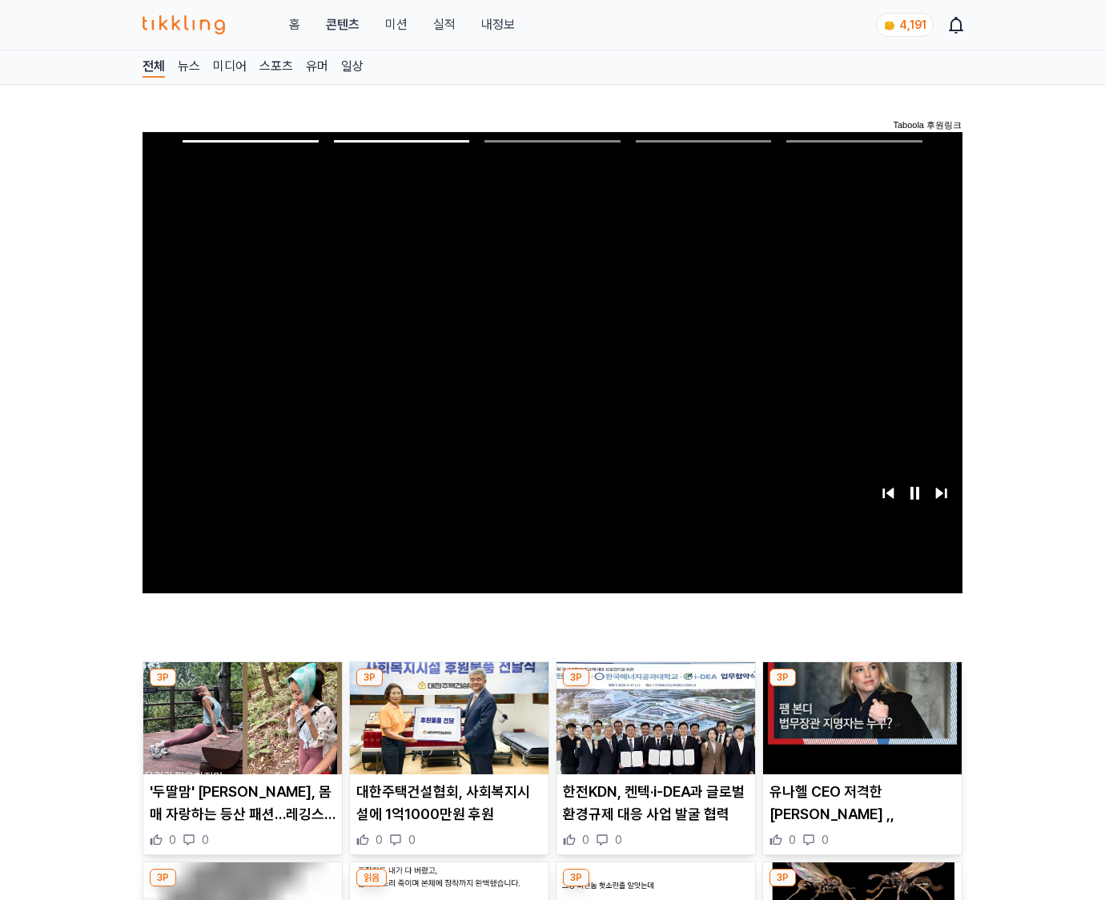
click at [859, 730] on img at bounding box center [862, 718] width 199 height 112
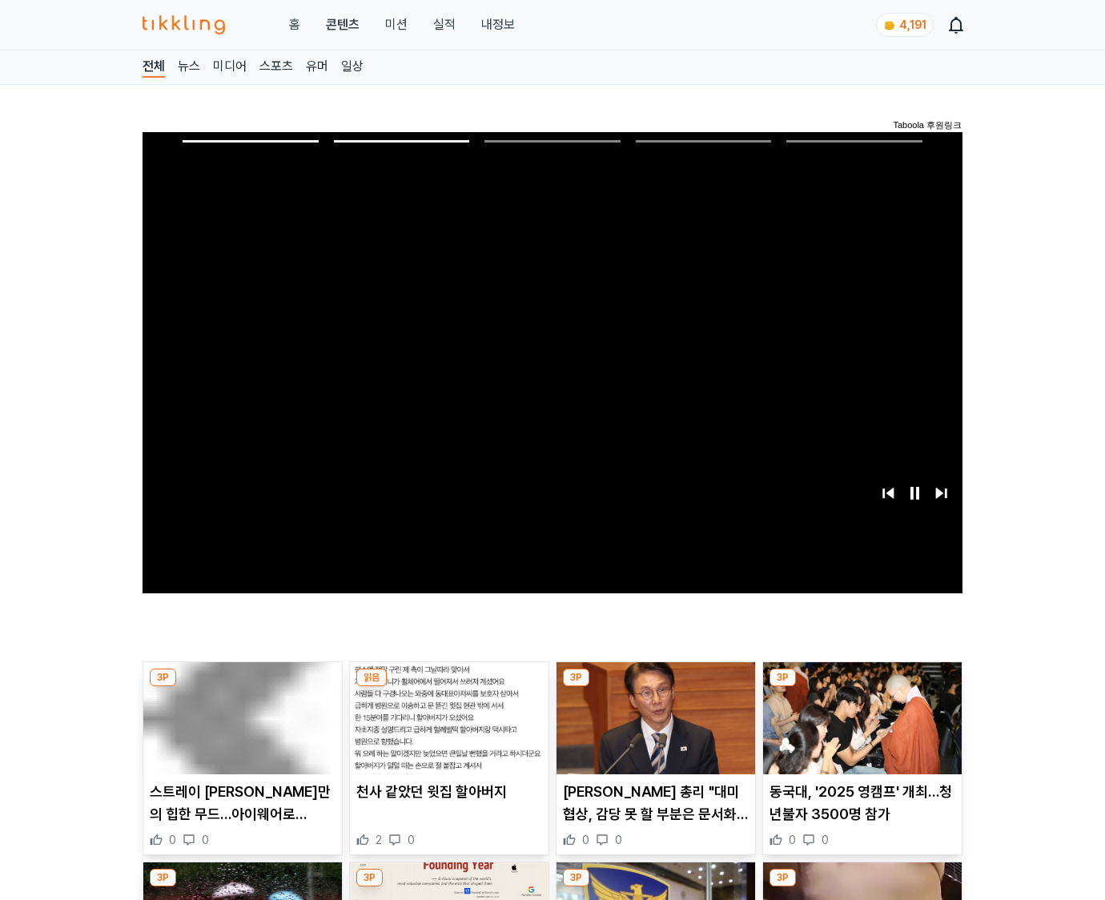
click at [859, 730] on img at bounding box center [862, 718] width 199 height 112
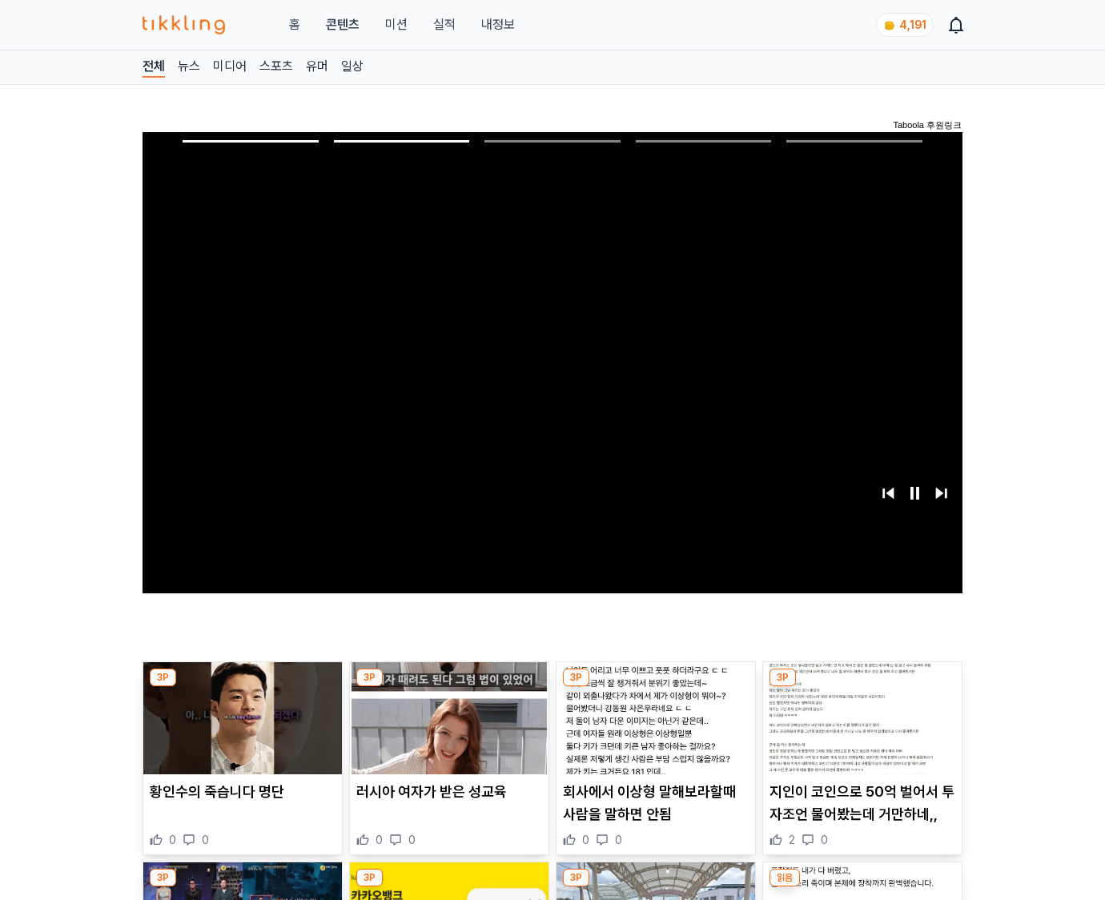
click at [859, 730] on img at bounding box center [862, 718] width 199 height 112
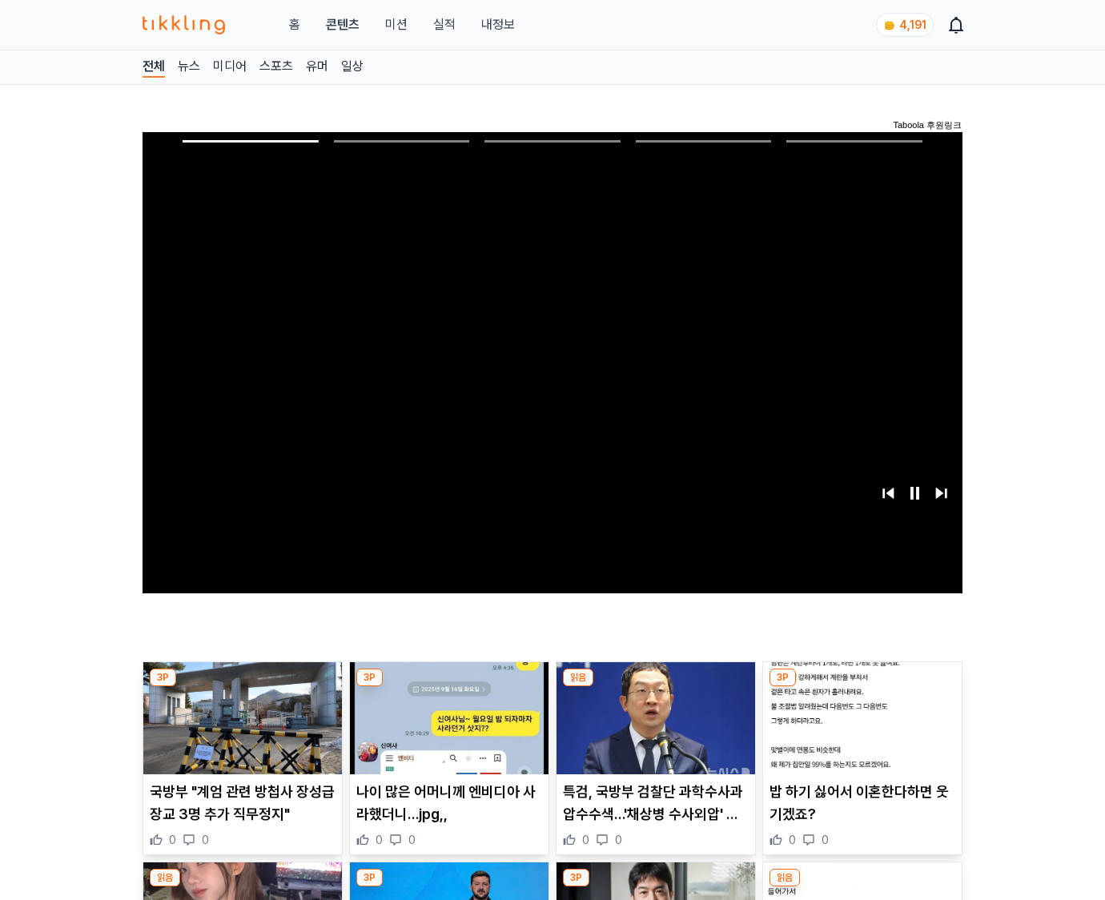
click at [859, 730] on img at bounding box center [862, 718] width 199 height 112
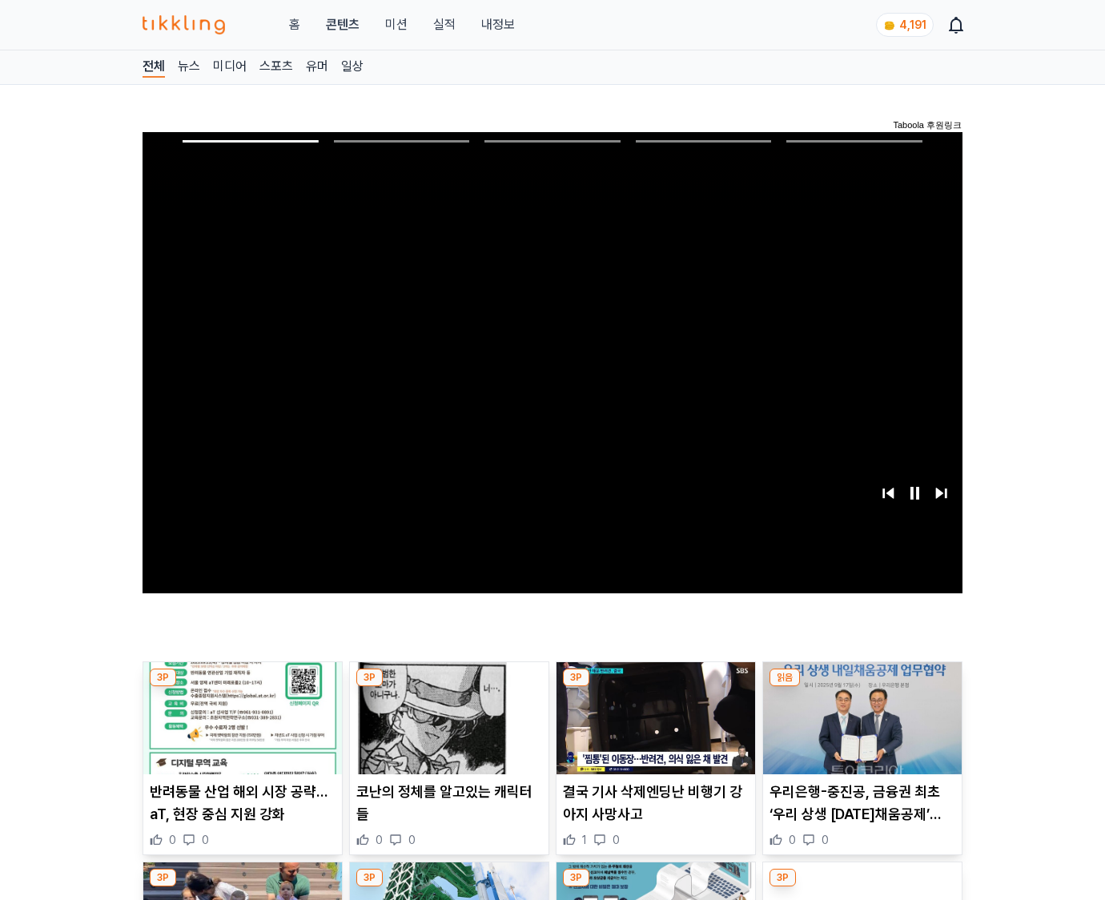
click at [859, 730] on img at bounding box center [862, 718] width 199 height 112
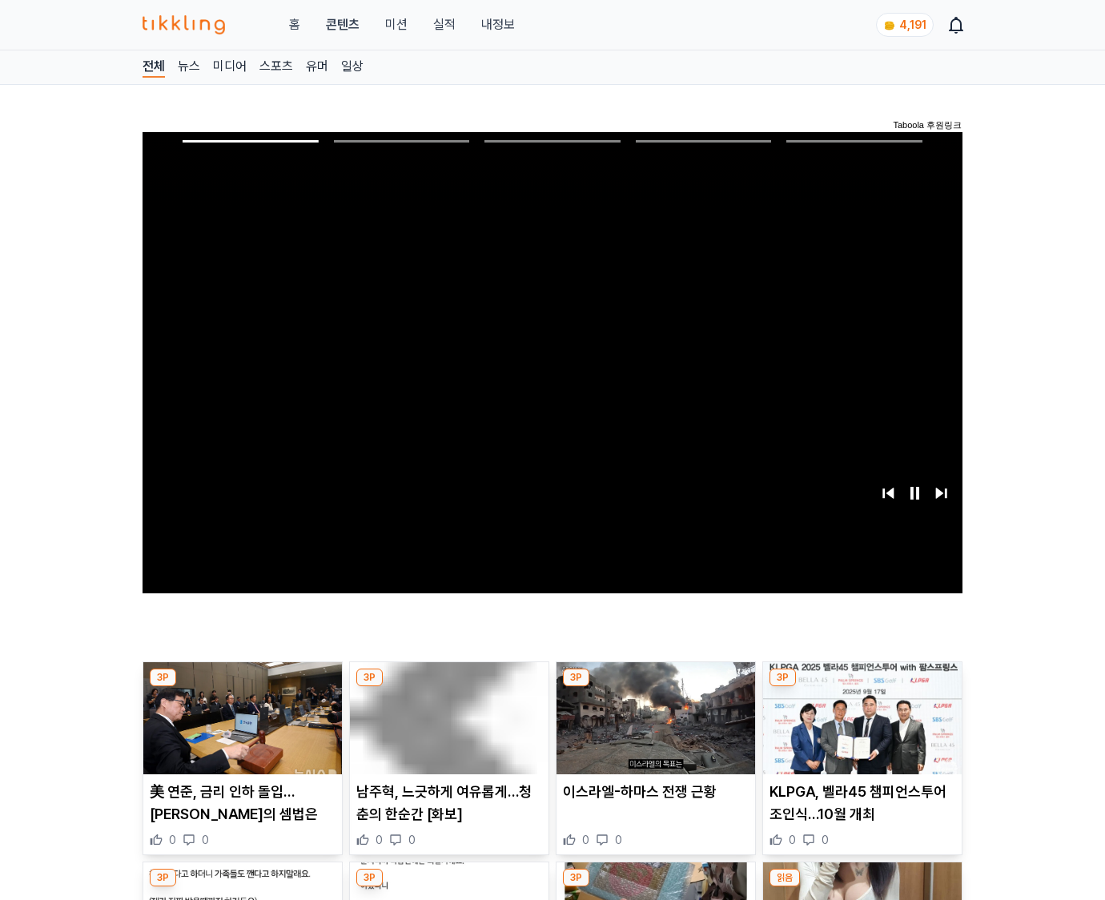
click at [859, 730] on img at bounding box center [862, 718] width 199 height 112
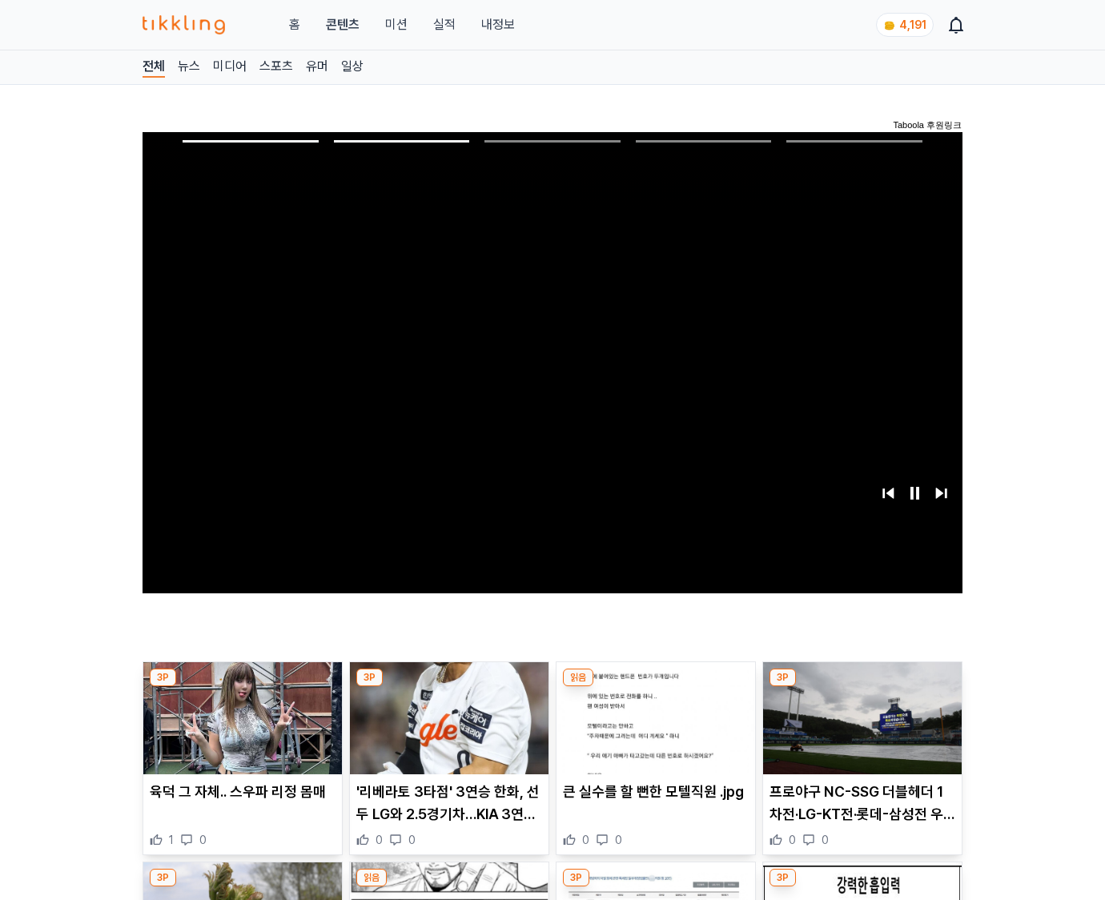
click at [859, 730] on img at bounding box center [862, 718] width 199 height 112
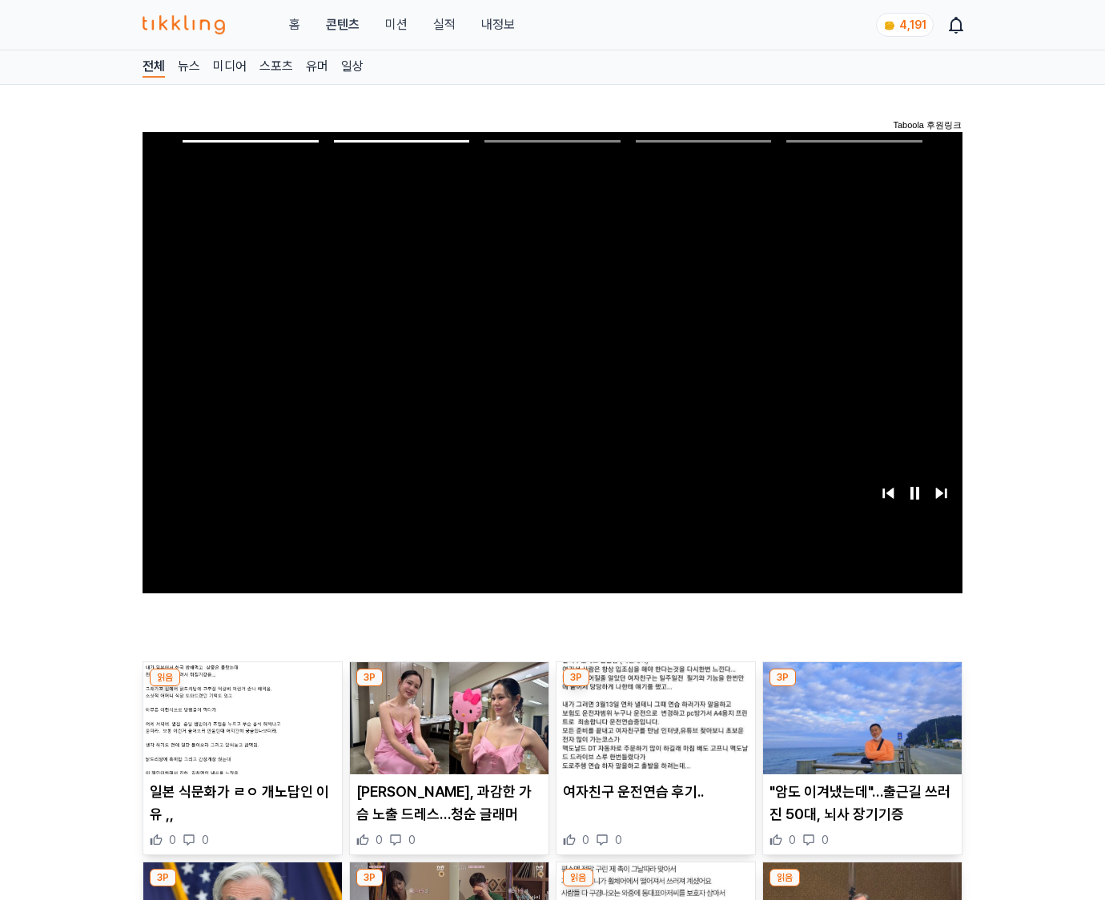
click at [859, 730] on img at bounding box center [862, 718] width 199 height 112
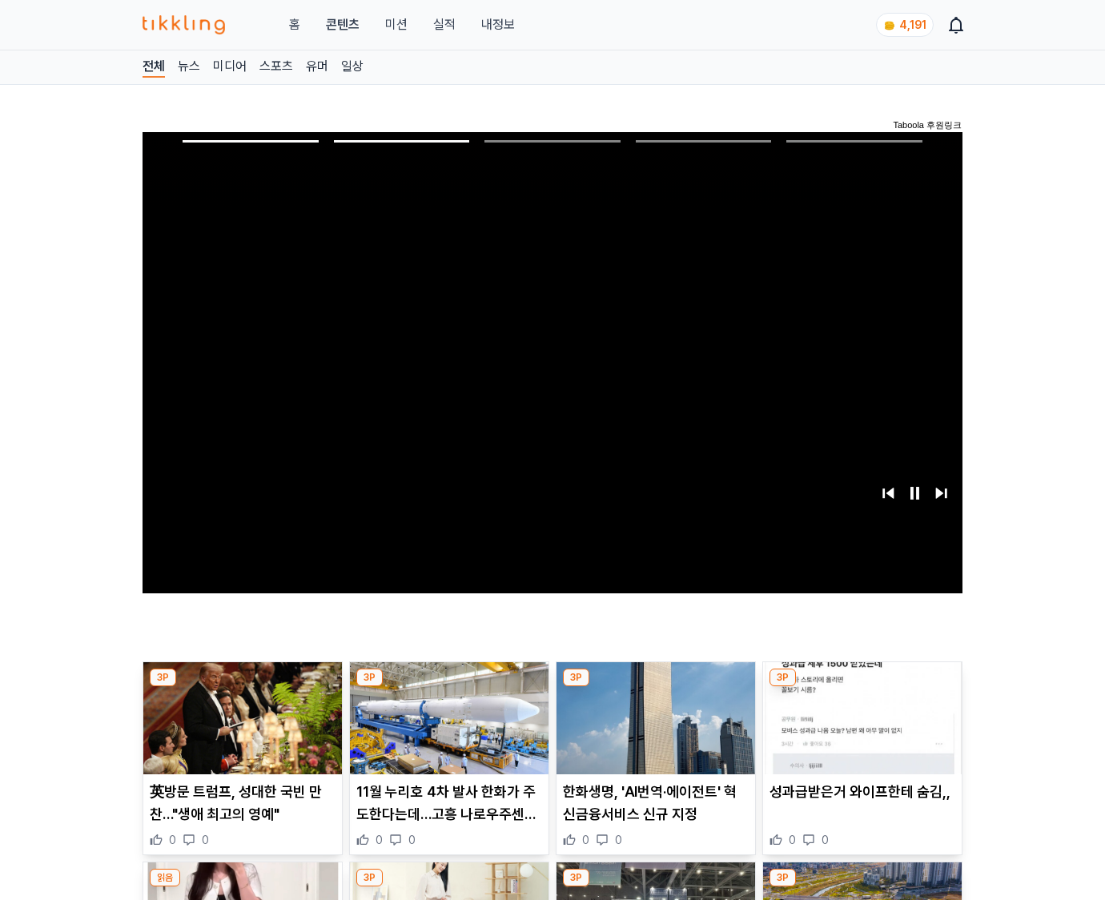
click at [859, 730] on img at bounding box center [862, 718] width 199 height 112
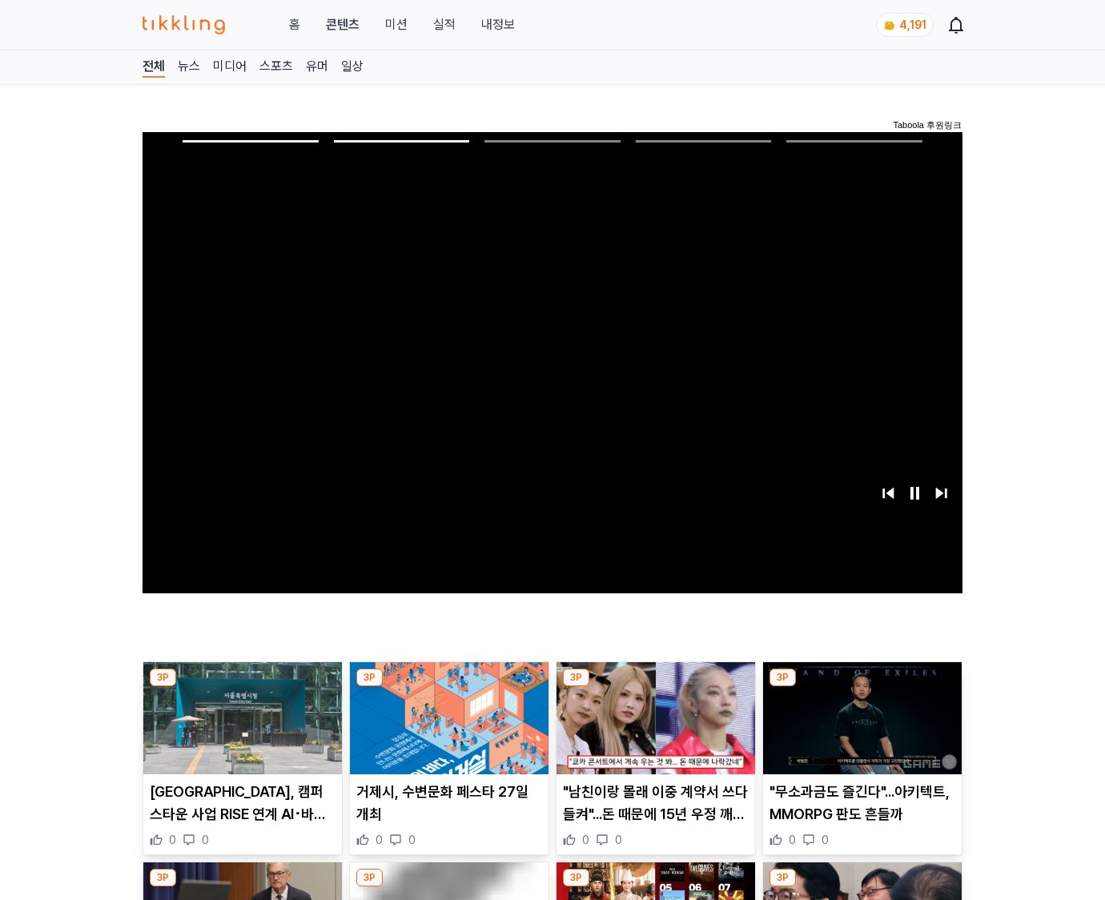
click at [859, 730] on img at bounding box center [862, 718] width 199 height 112
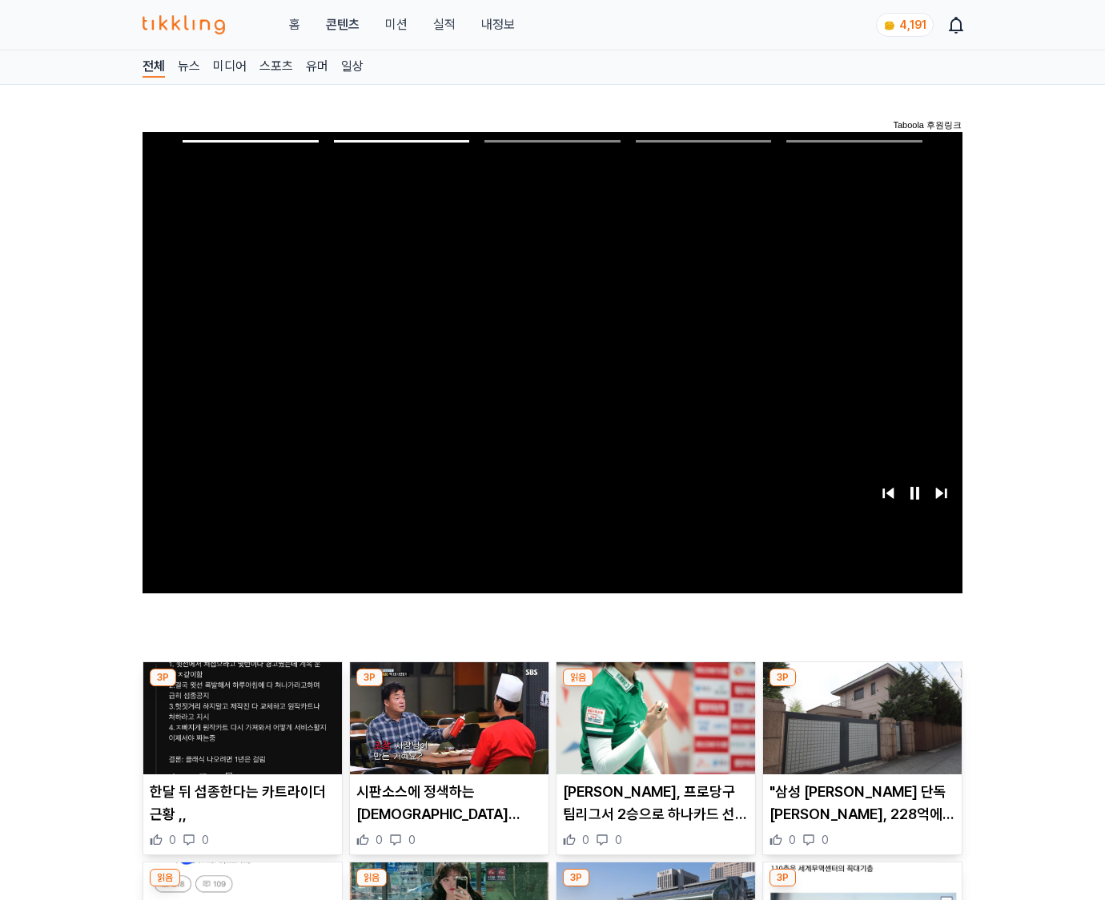
click at [859, 730] on img at bounding box center [862, 718] width 199 height 112
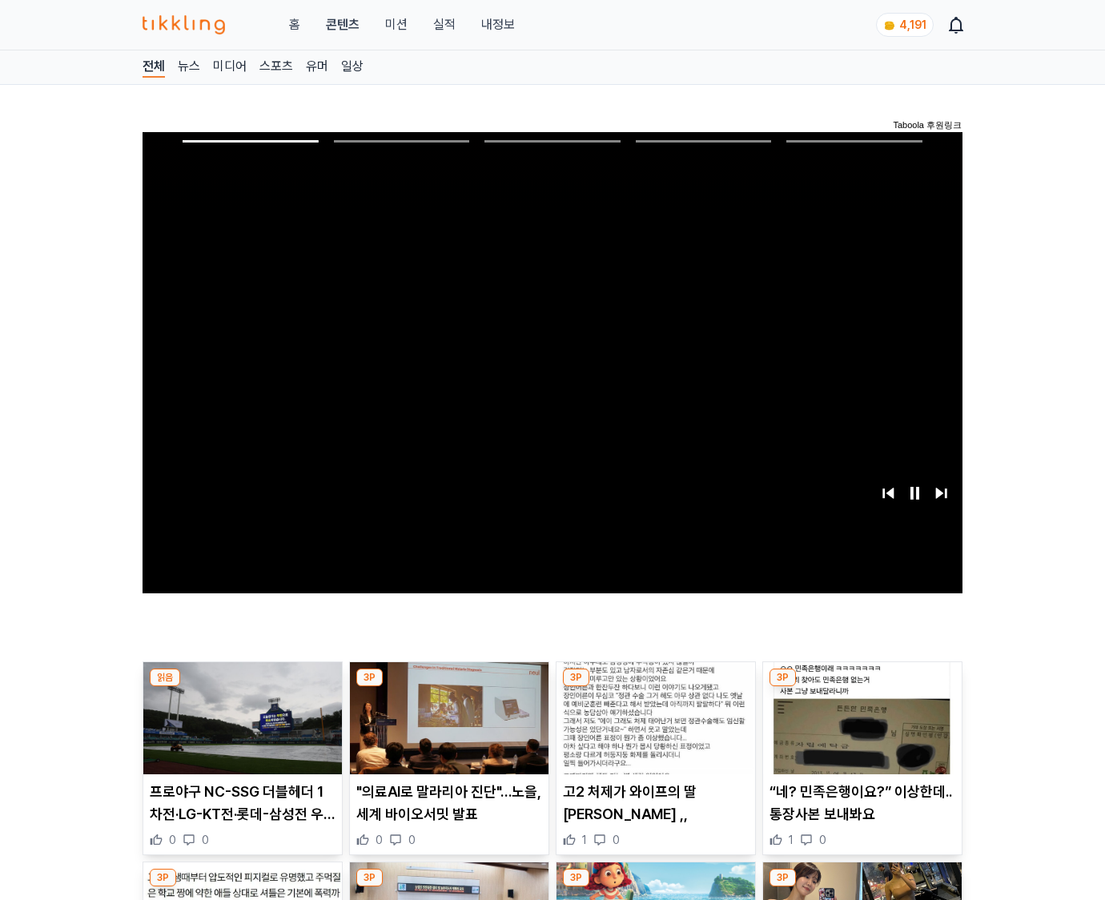
click at [859, 730] on img at bounding box center [862, 718] width 199 height 112
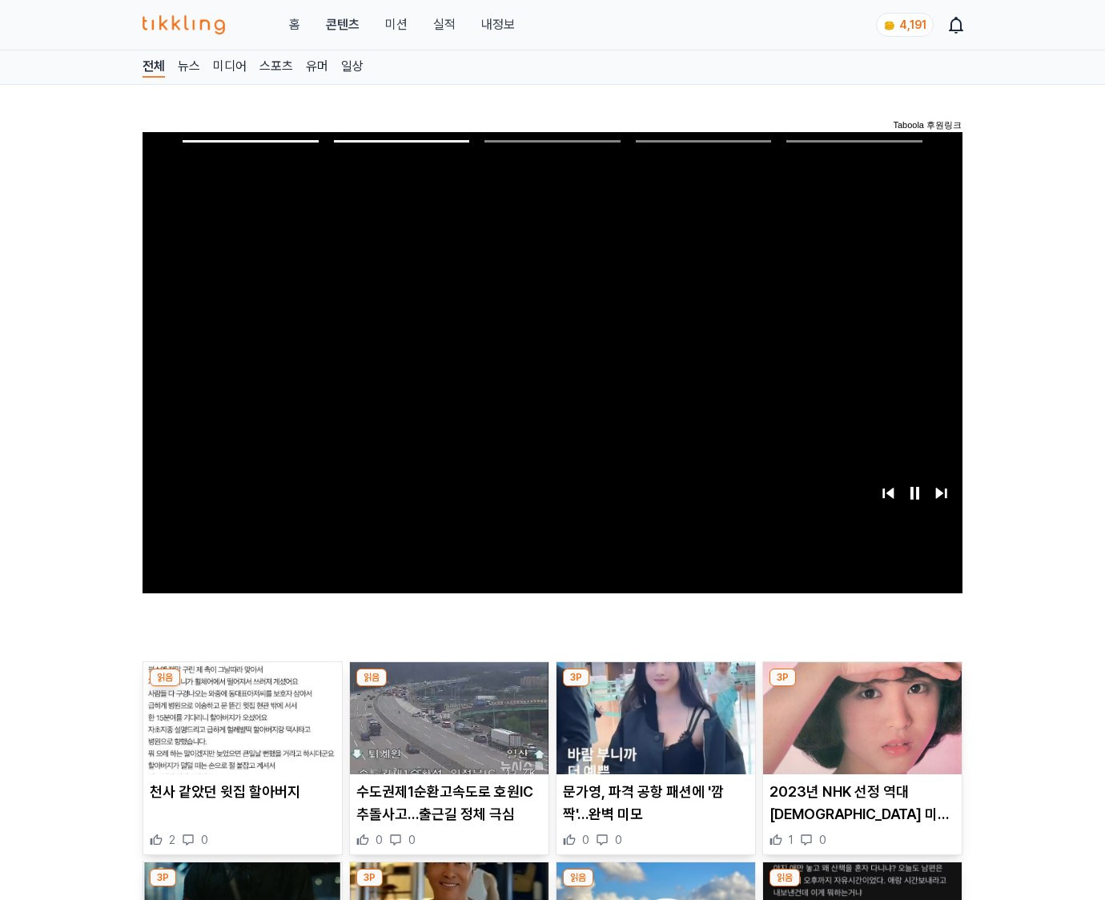
click at [859, 730] on img at bounding box center [862, 718] width 199 height 112
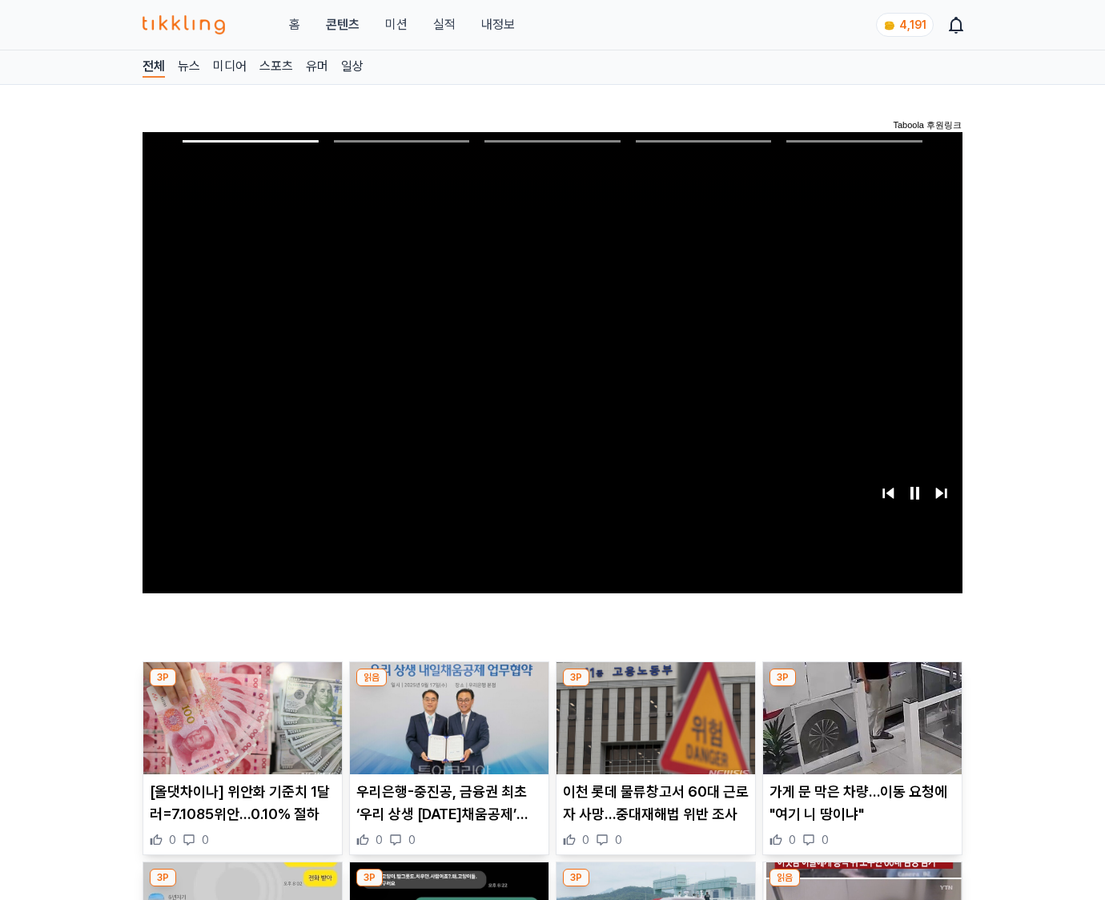
click at [859, 730] on img at bounding box center [862, 718] width 199 height 112
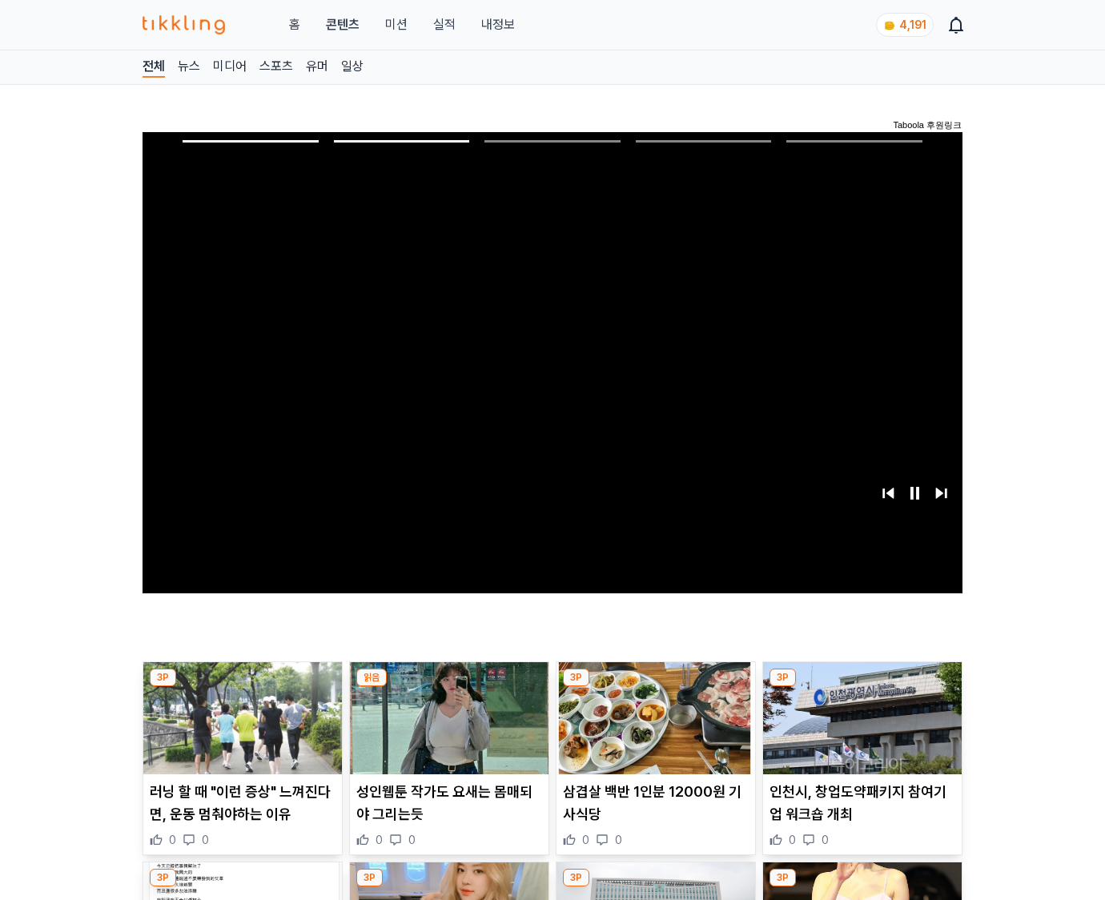
click at [859, 730] on img at bounding box center [862, 718] width 199 height 112
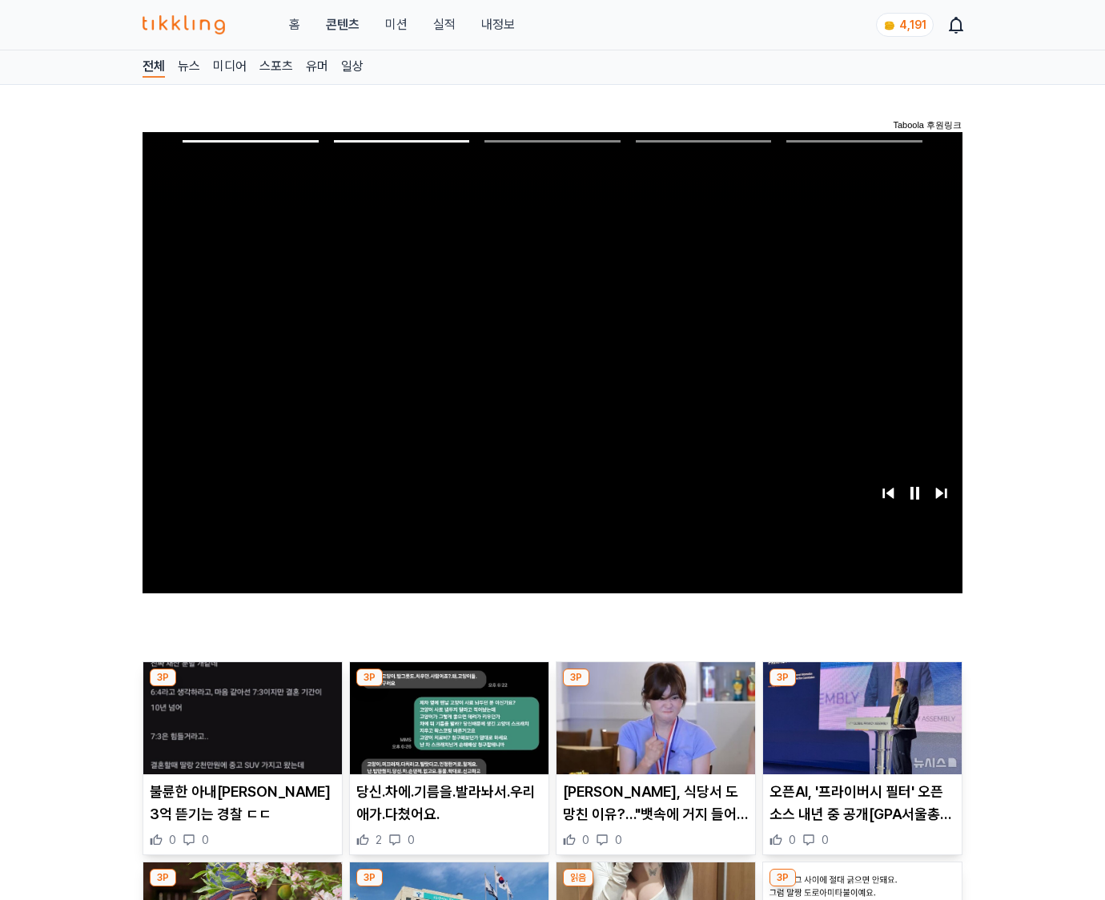
click at [859, 730] on img at bounding box center [862, 718] width 199 height 112
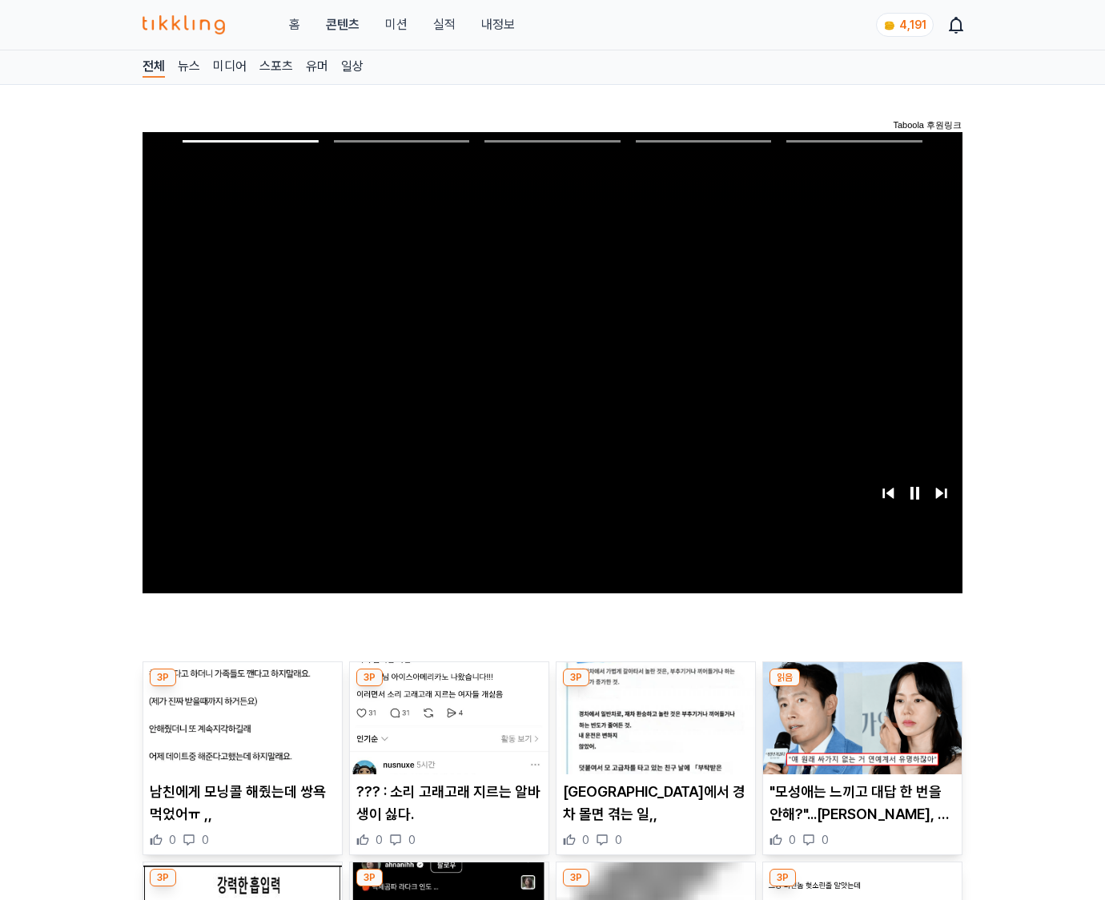
click at [859, 730] on img at bounding box center [862, 718] width 199 height 112
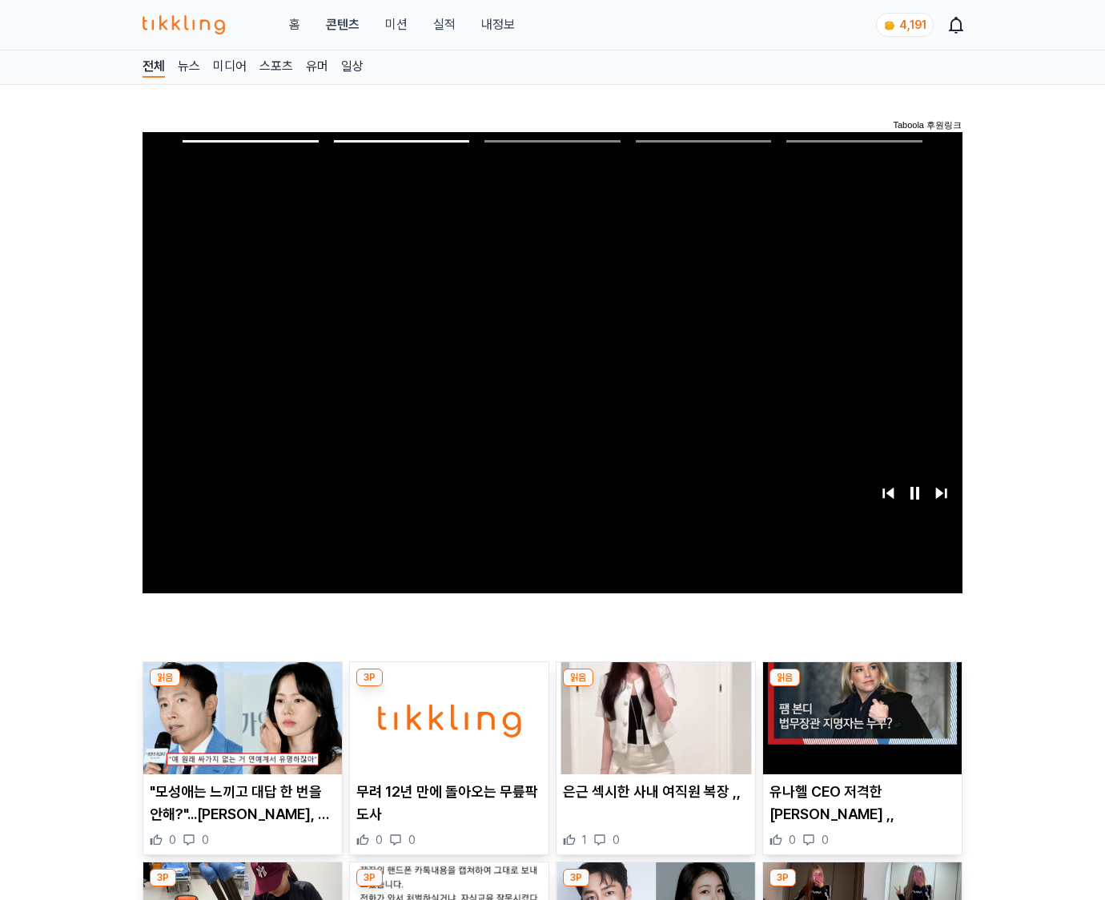
click at [859, 730] on img at bounding box center [862, 718] width 199 height 112
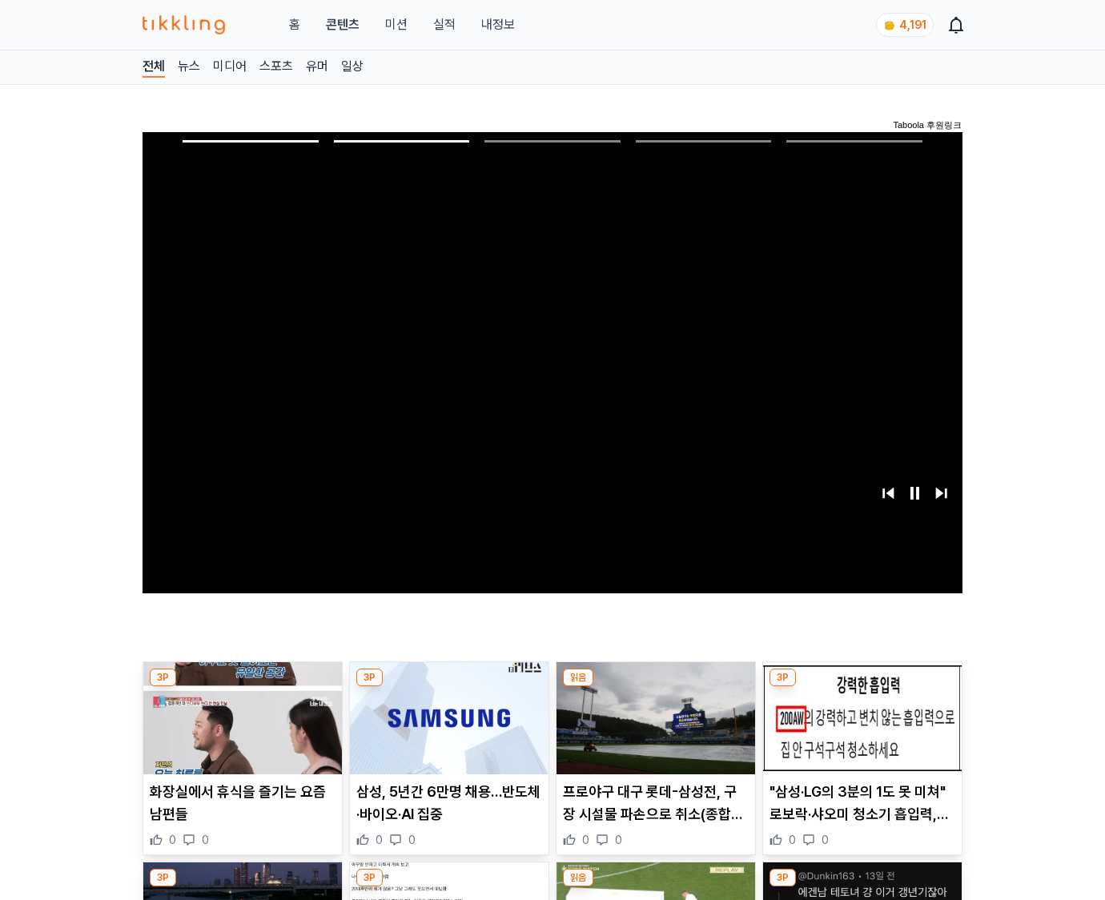
click at [859, 730] on img at bounding box center [862, 718] width 199 height 112
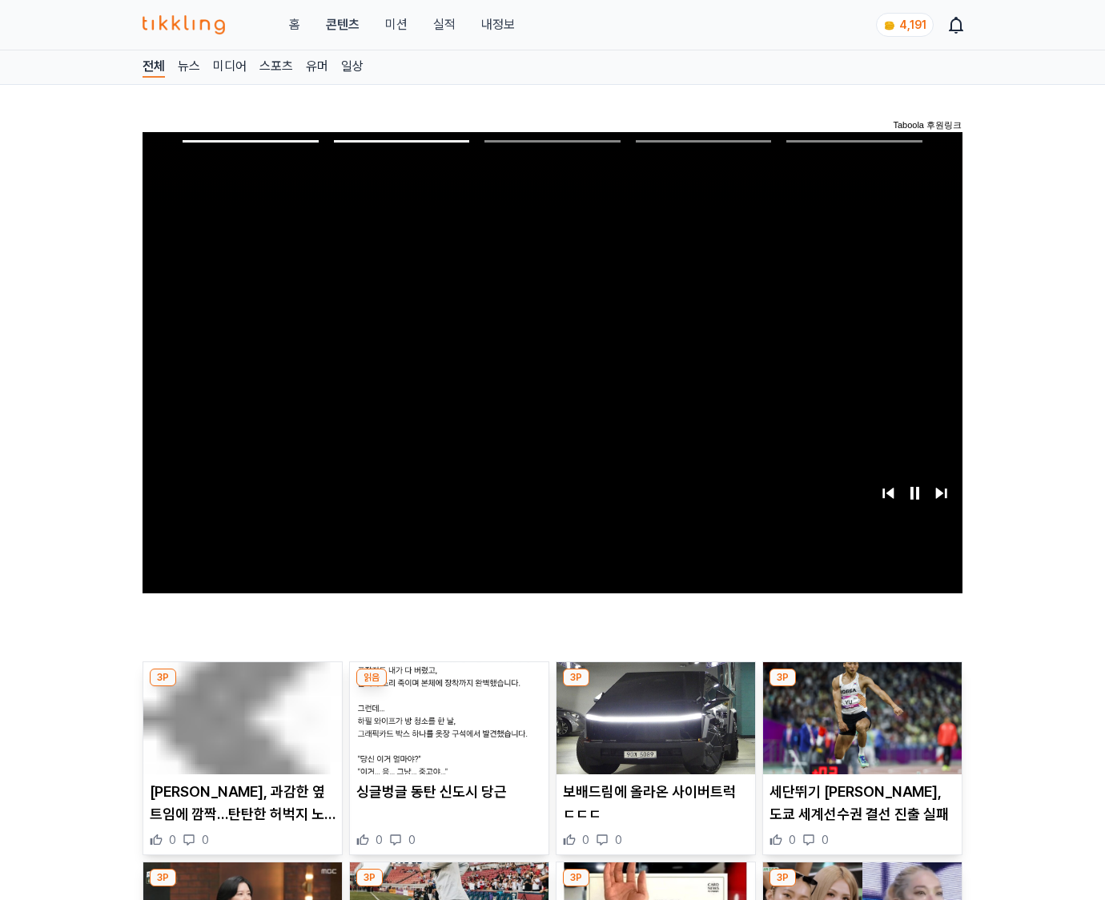
click at [859, 730] on img at bounding box center [862, 718] width 199 height 112
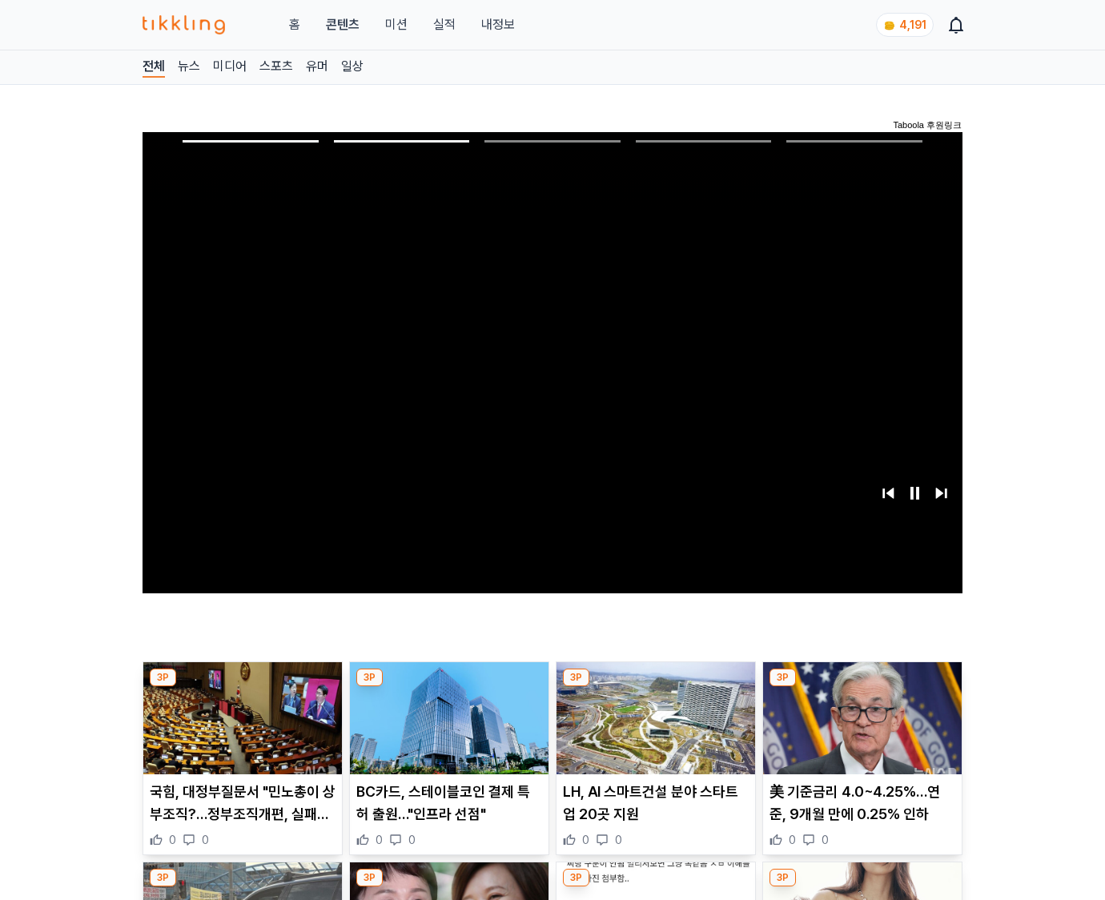
click at [859, 730] on img at bounding box center [862, 718] width 199 height 112
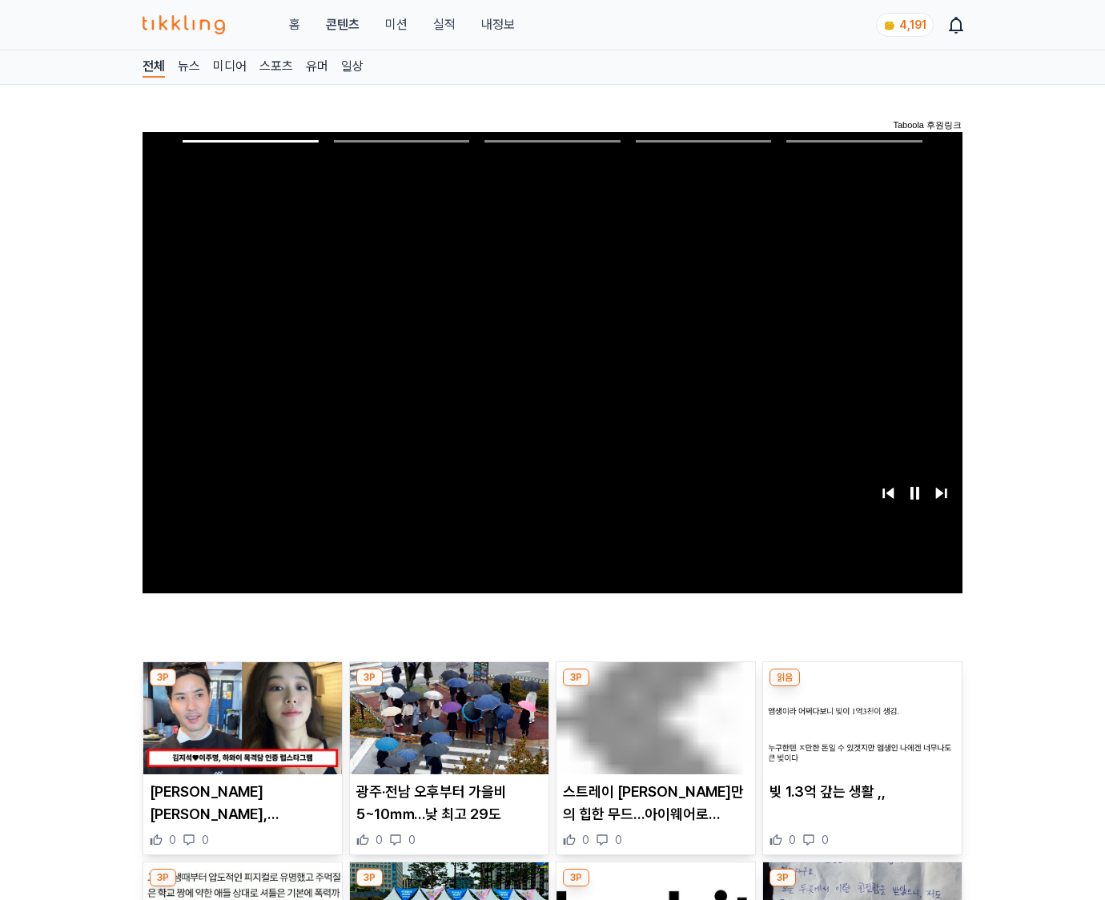
click at [859, 730] on img at bounding box center [862, 718] width 199 height 112
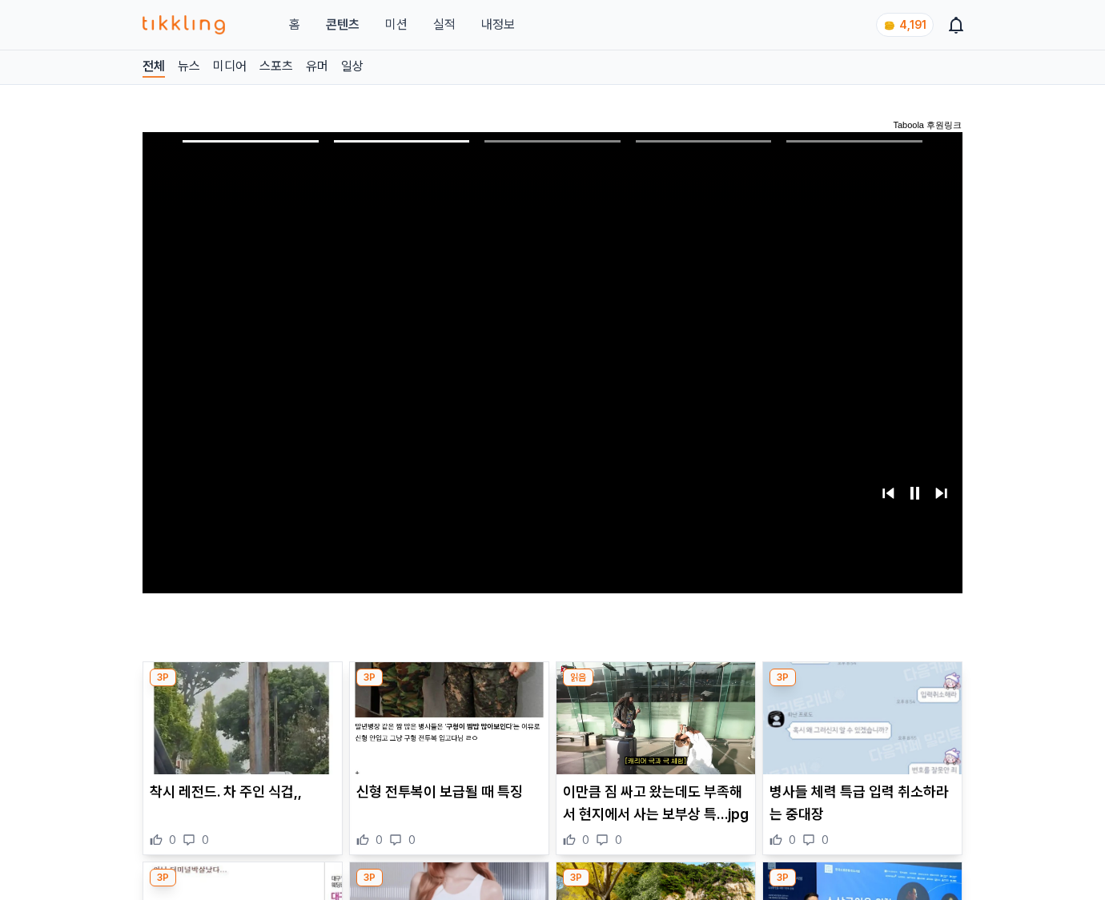
click at [859, 730] on img at bounding box center [862, 718] width 199 height 112
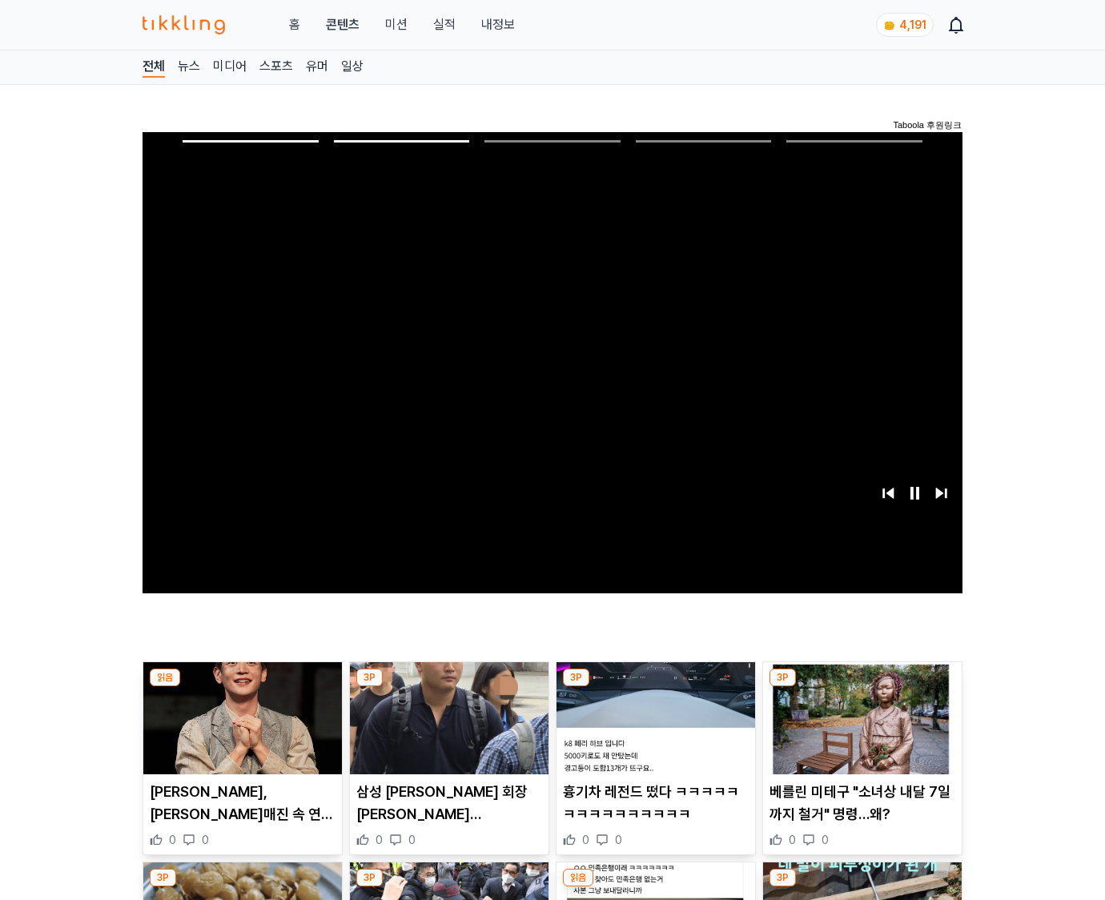
click at [859, 730] on img at bounding box center [862, 718] width 199 height 112
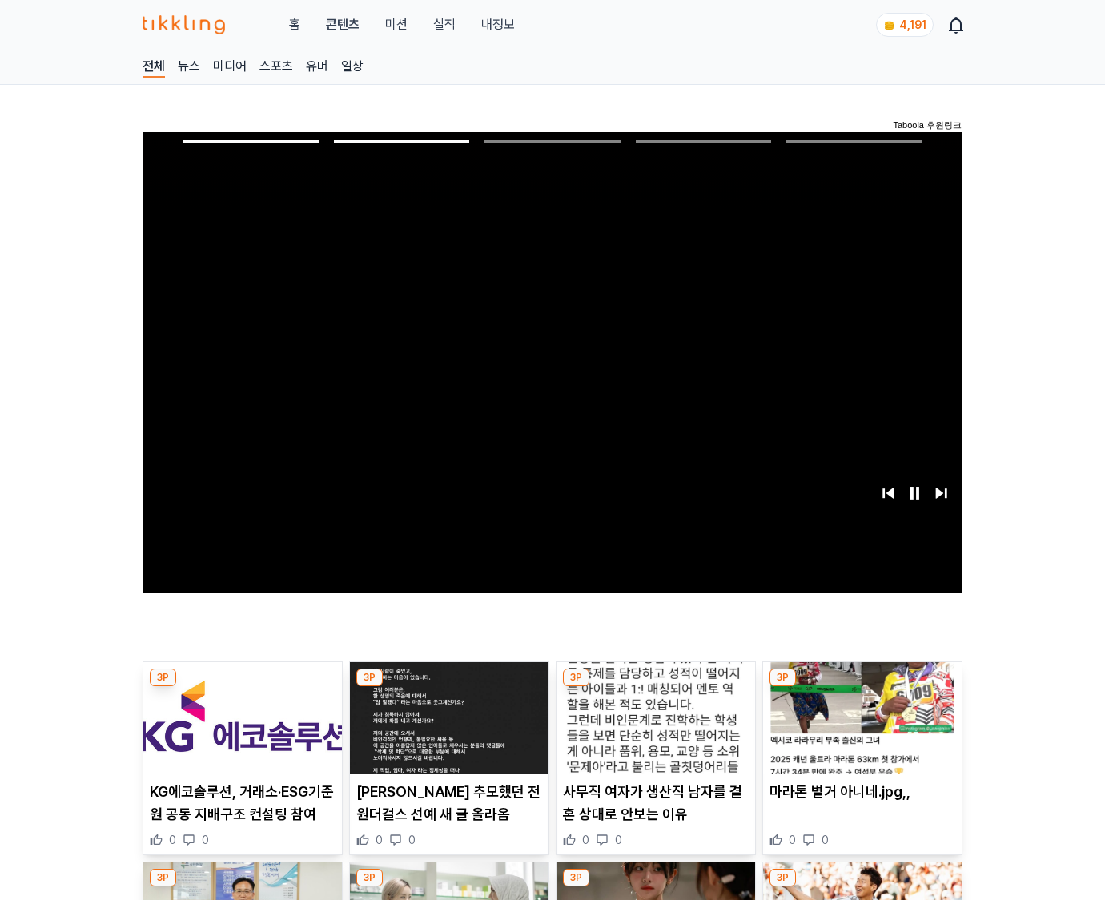
click at [859, 730] on img at bounding box center [862, 718] width 199 height 112
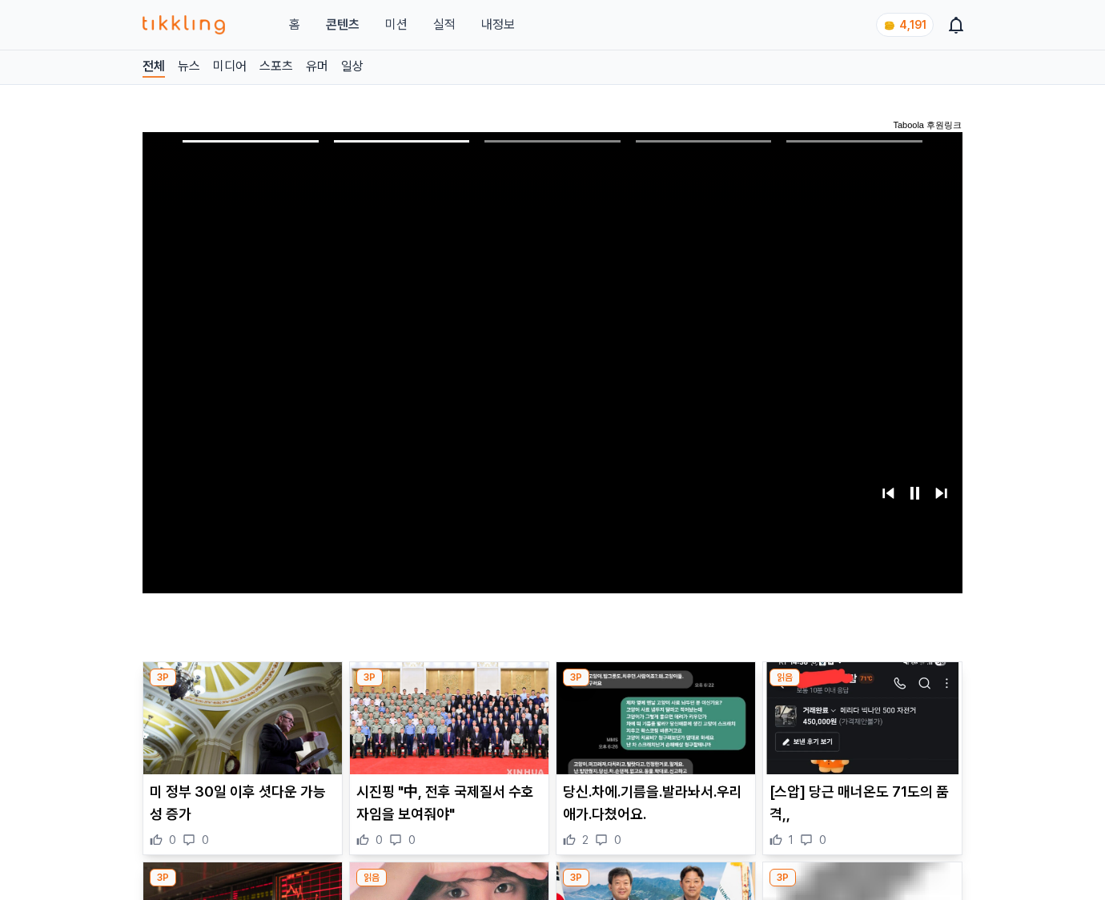
click at [859, 730] on img at bounding box center [862, 718] width 199 height 112
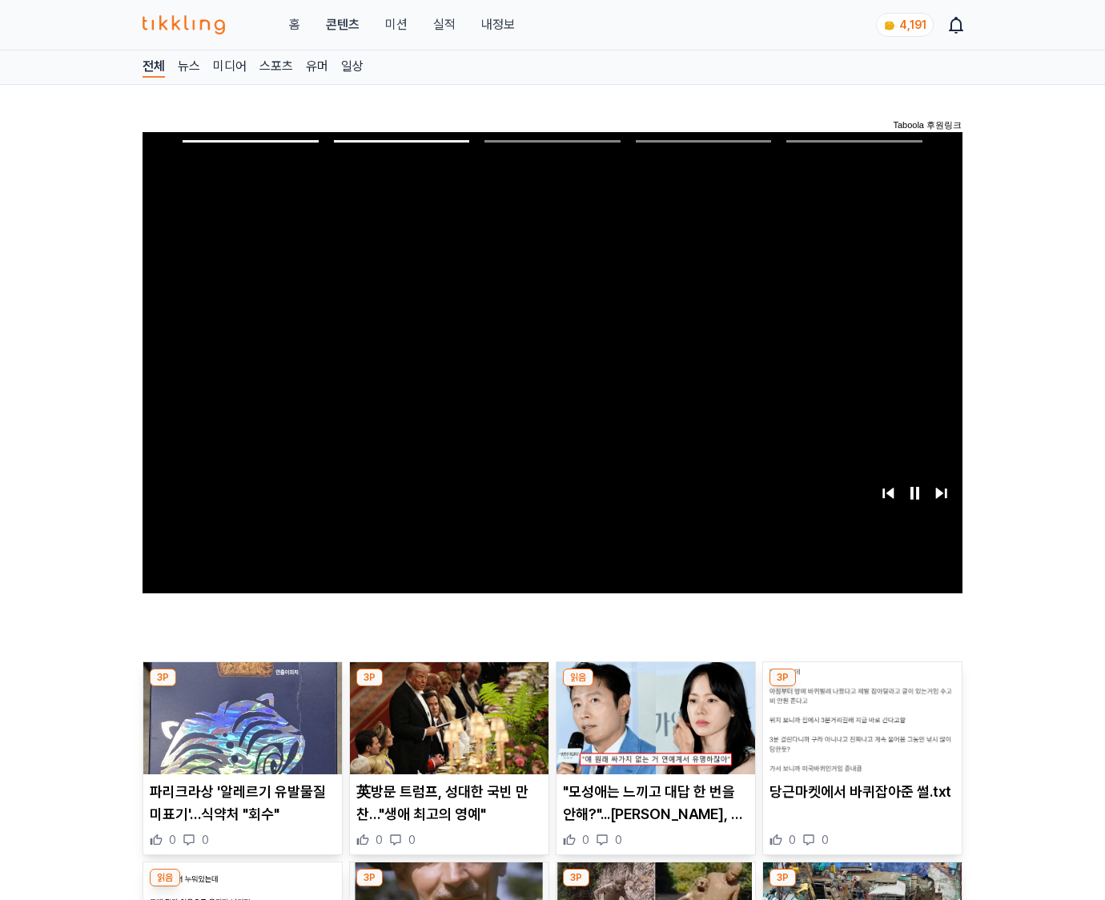
click at [859, 730] on img at bounding box center [862, 718] width 199 height 112
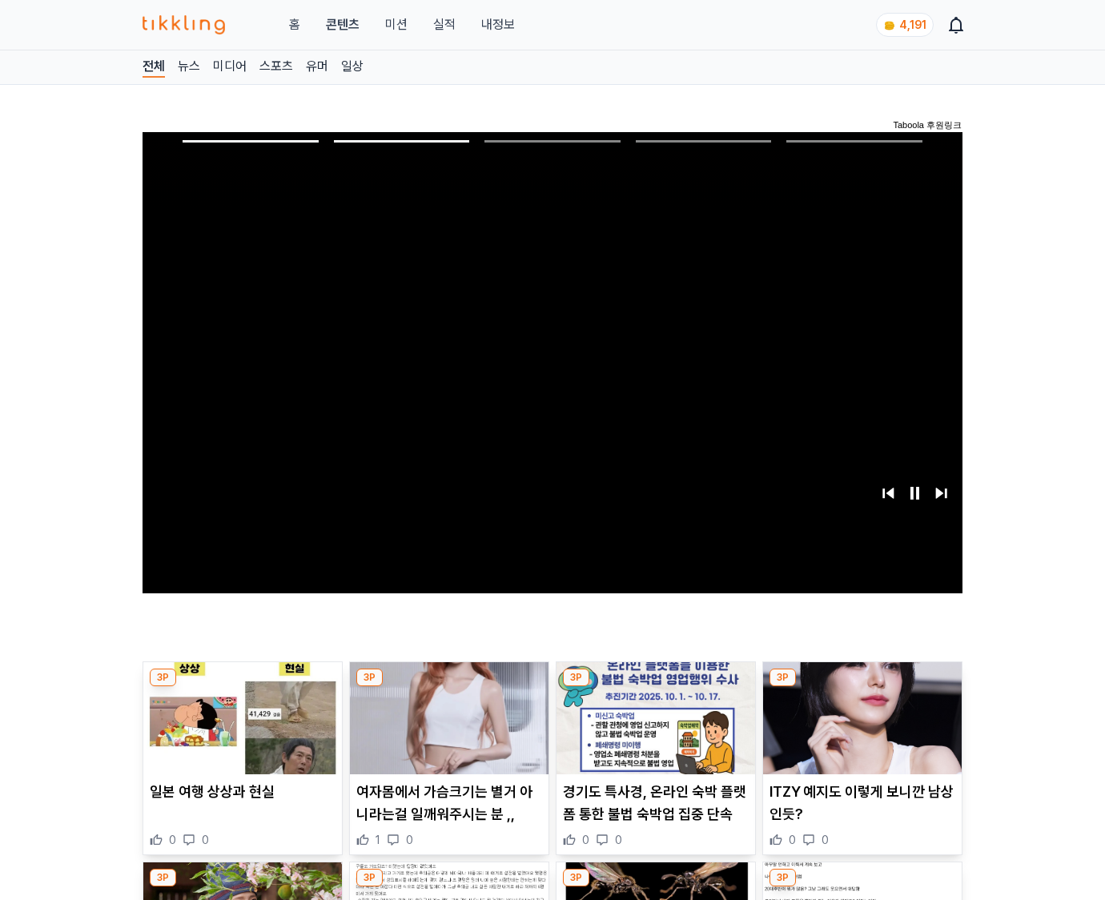
click at [859, 730] on img at bounding box center [862, 718] width 199 height 112
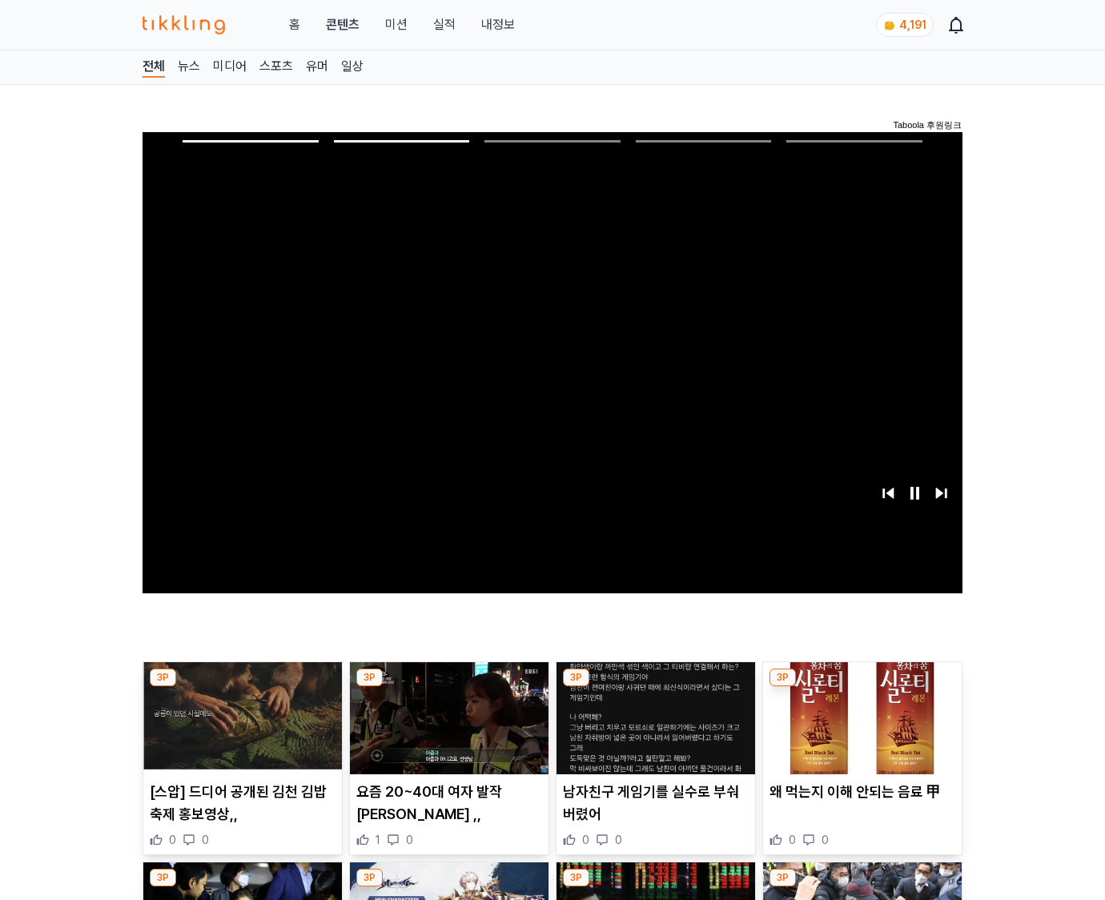
click at [859, 730] on img at bounding box center [862, 718] width 199 height 112
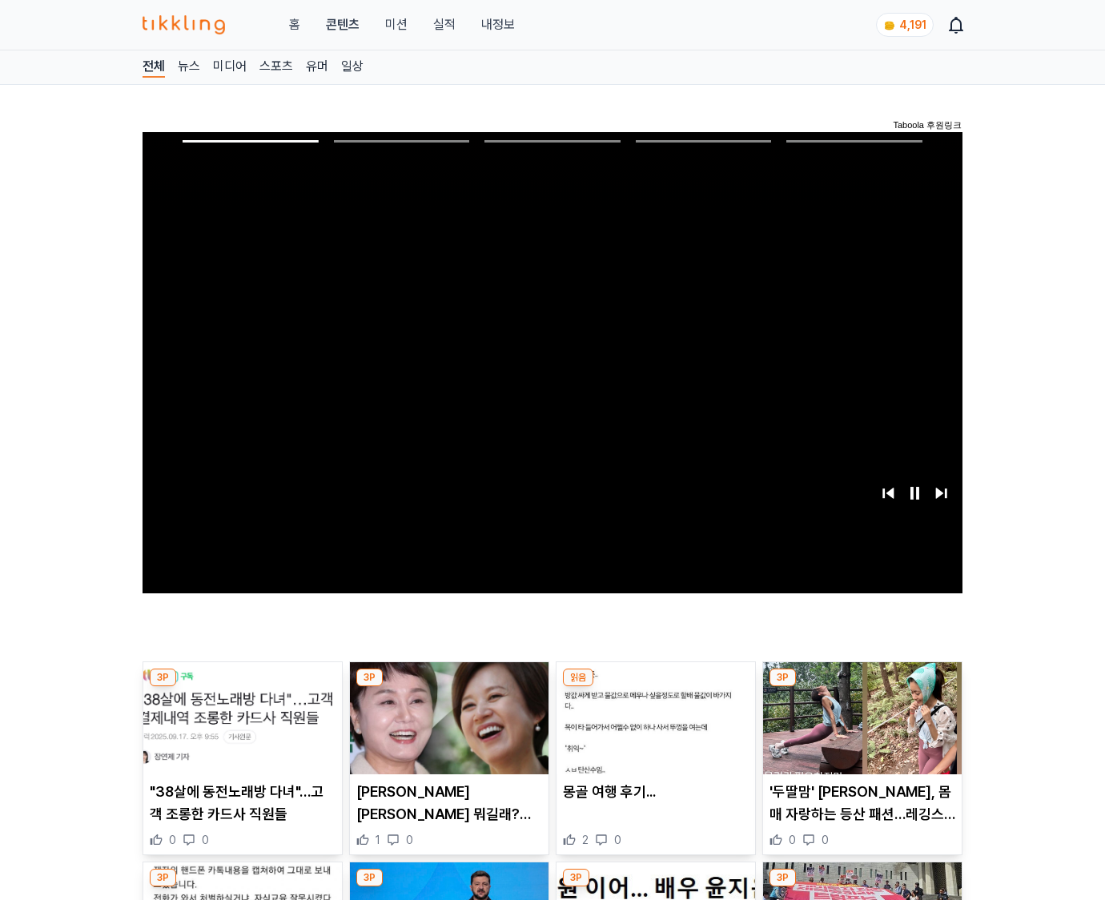
click at [859, 730] on img at bounding box center [862, 718] width 199 height 112
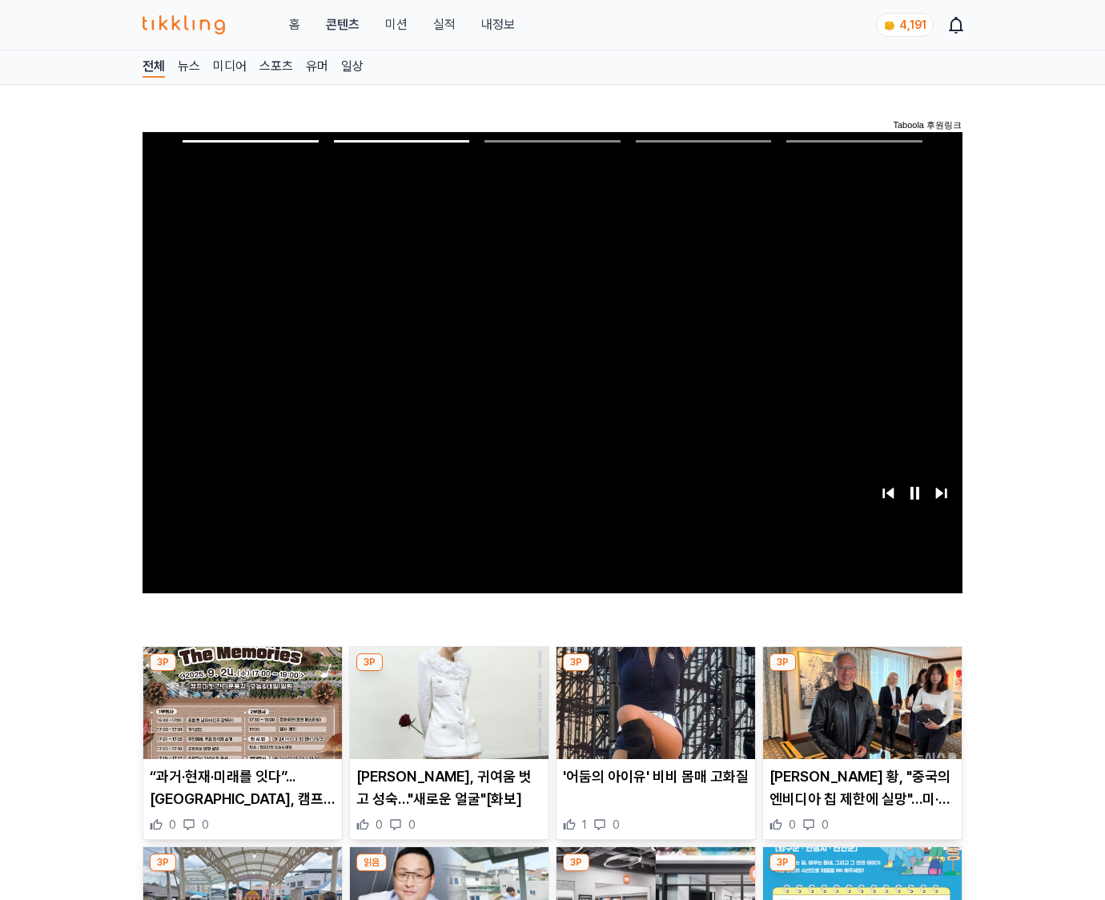
click at [859, 730] on img at bounding box center [862, 703] width 199 height 112
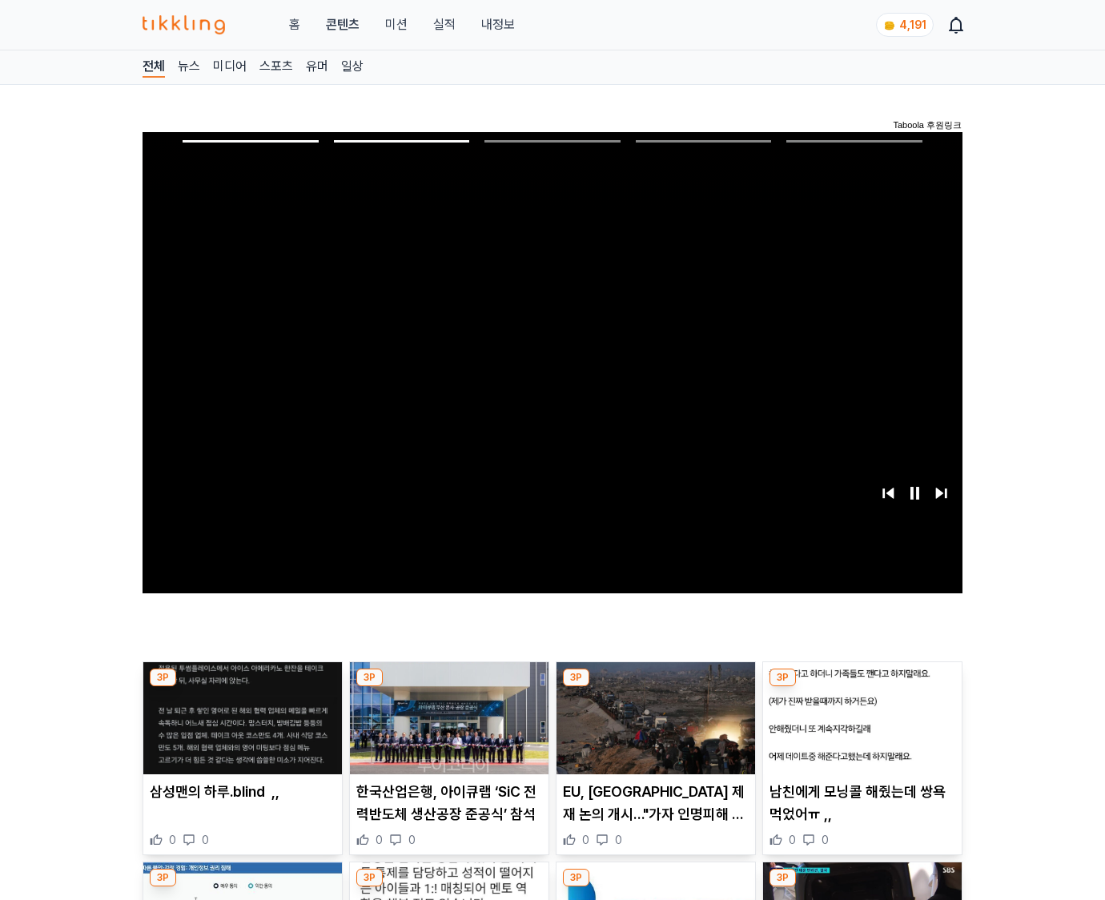
click at [859, 730] on img at bounding box center [862, 718] width 199 height 112
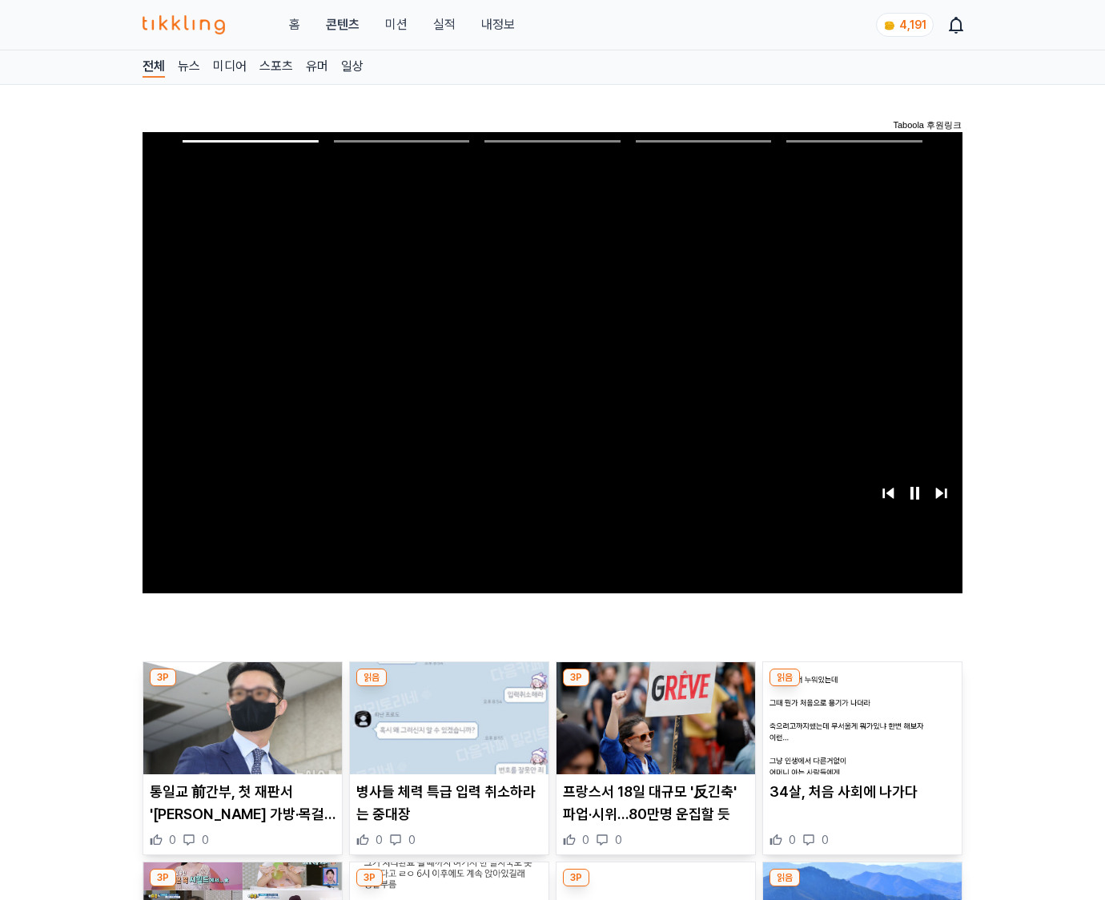
click at [859, 730] on img at bounding box center [862, 718] width 199 height 112
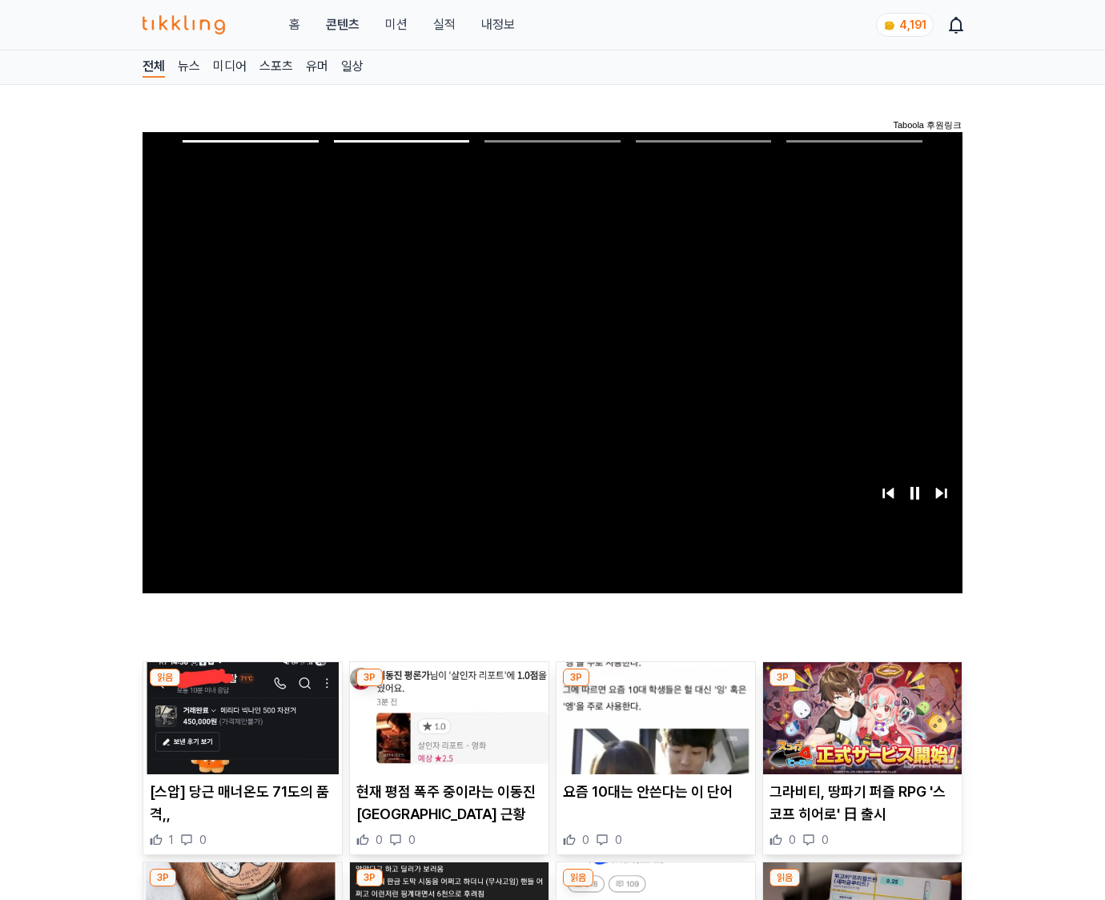
click at [859, 730] on img at bounding box center [862, 718] width 199 height 112
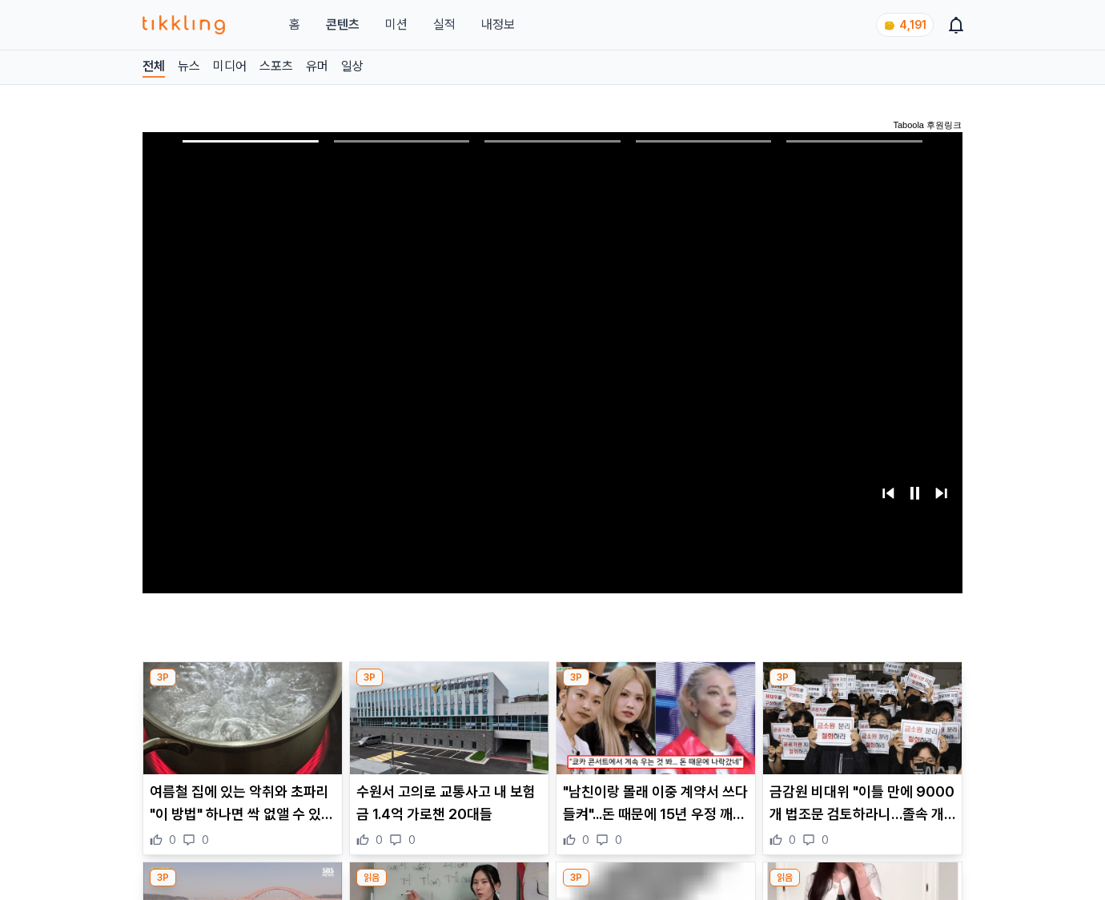
click at [859, 730] on img at bounding box center [862, 718] width 199 height 112
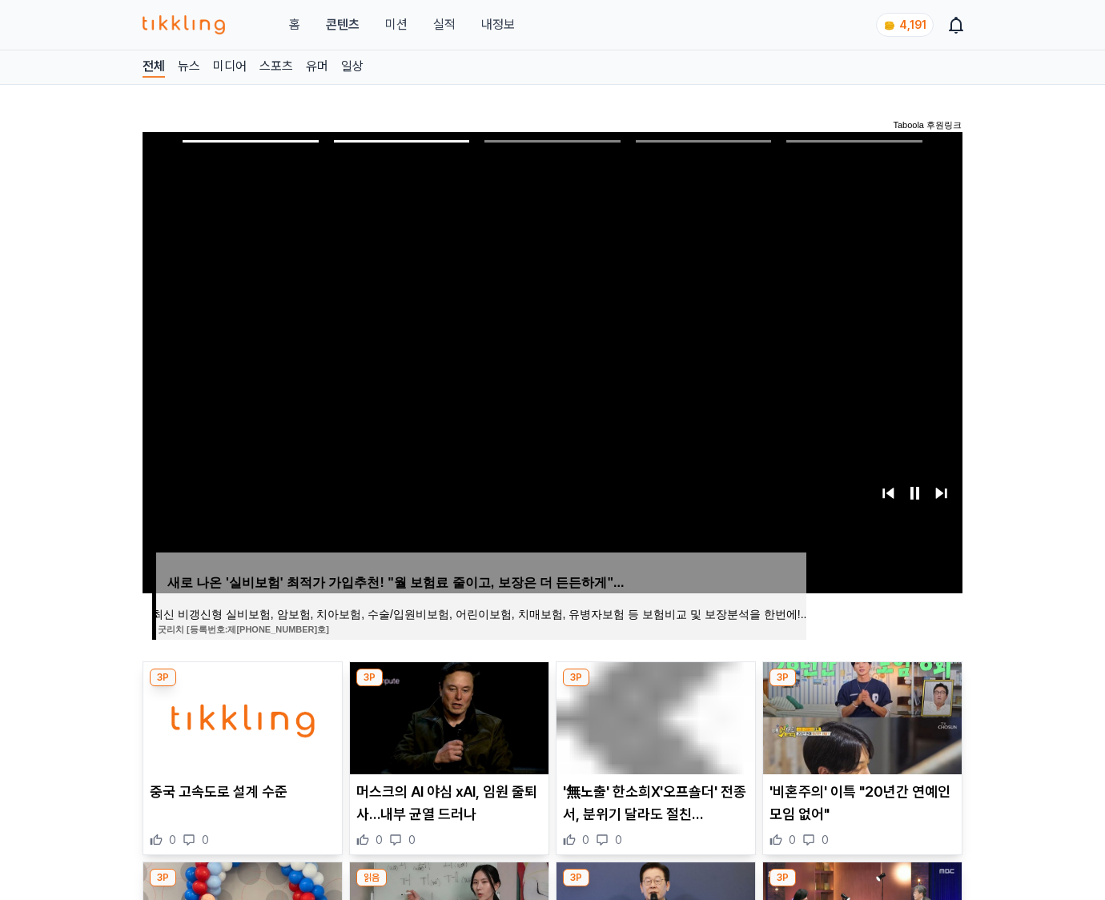
click at [859, 730] on img at bounding box center [862, 718] width 199 height 112
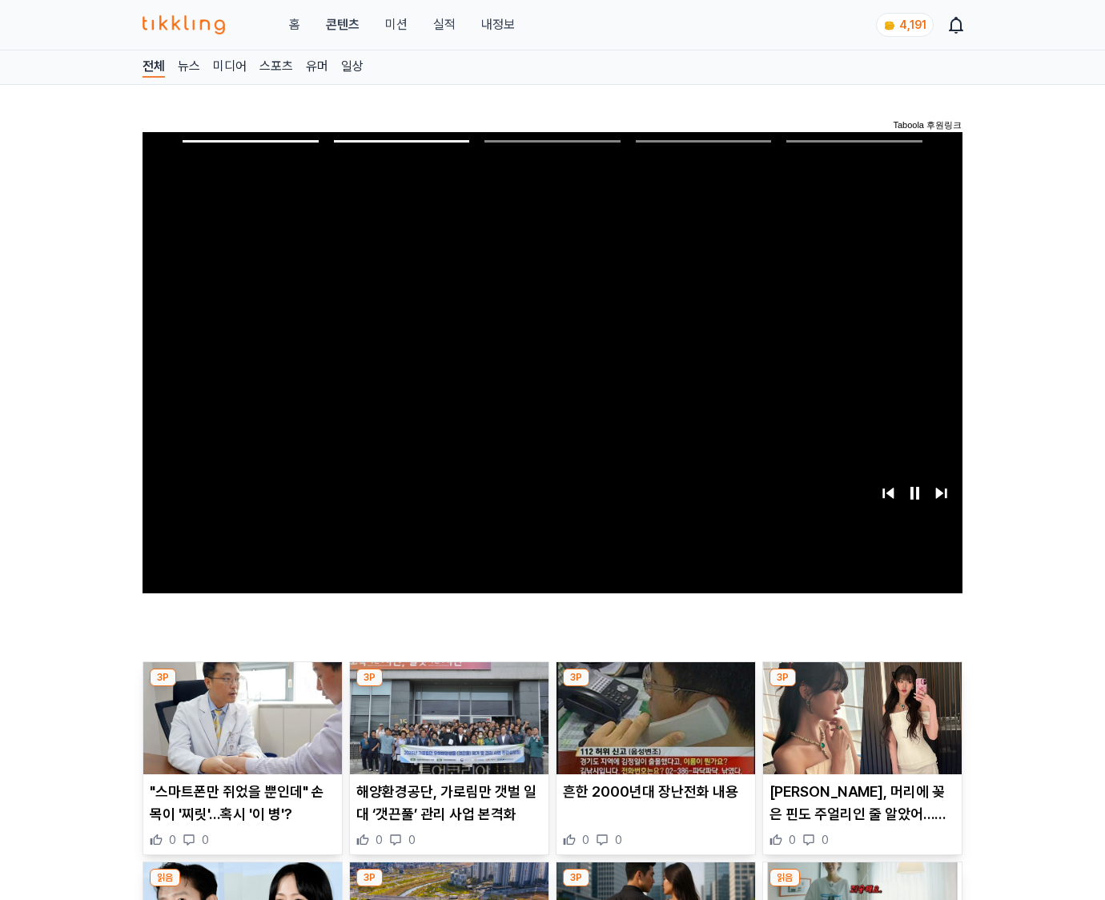
click at [859, 730] on img at bounding box center [862, 718] width 199 height 112
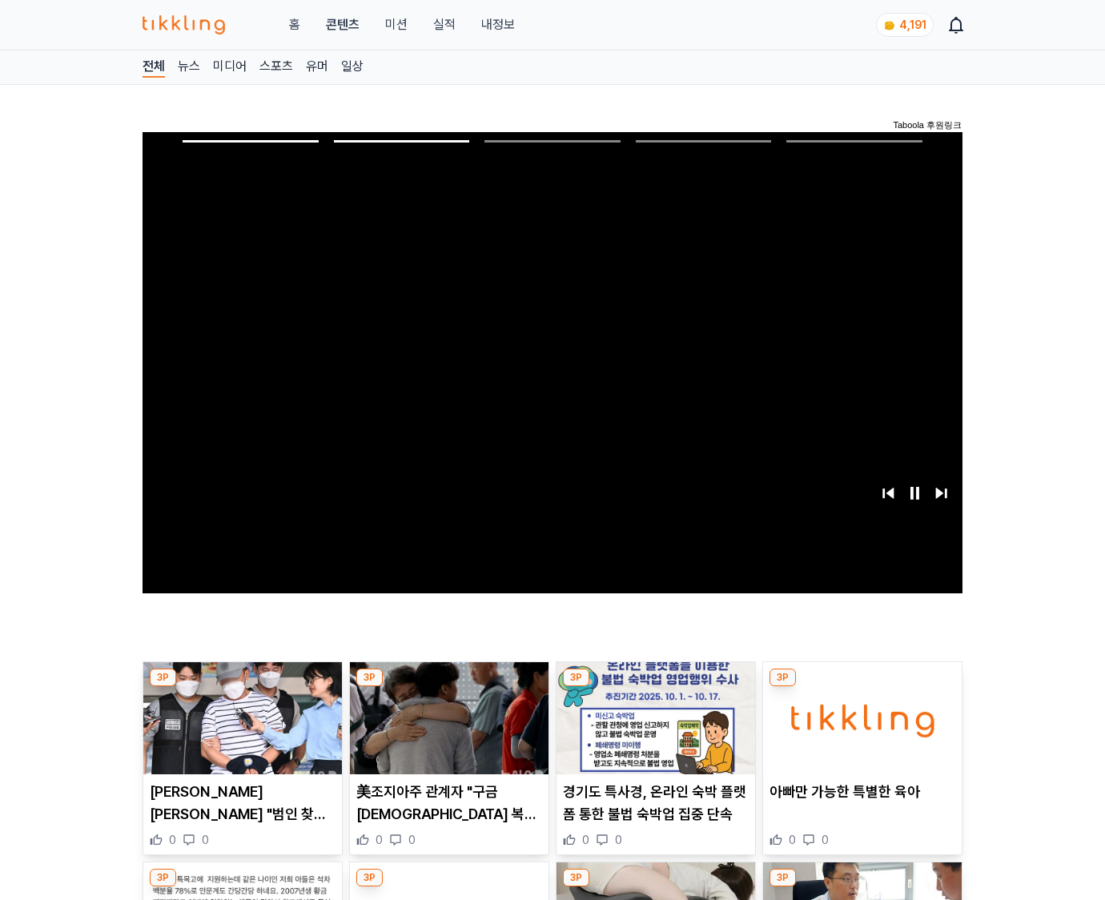
click at [859, 730] on img at bounding box center [862, 718] width 199 height 112
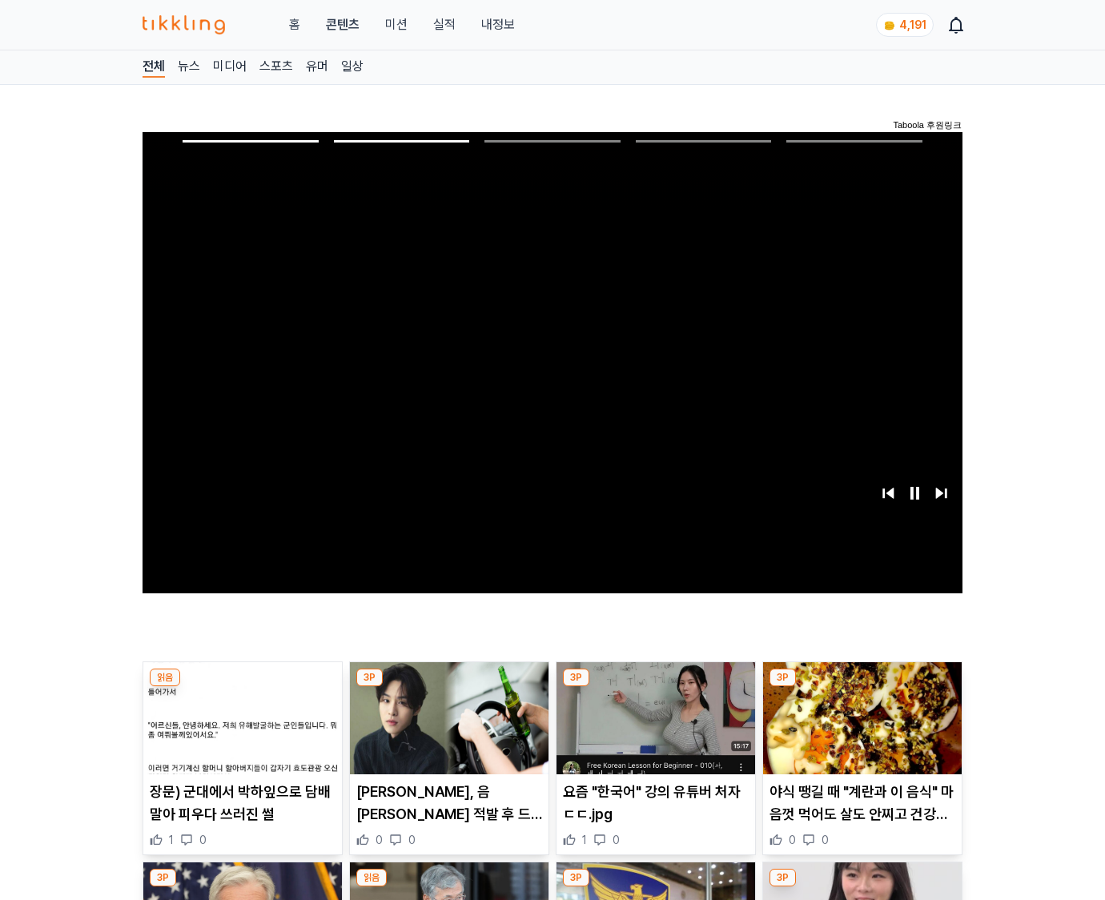
click at [859, 730] on img at bounding box center [862, 718] width 199 height 112
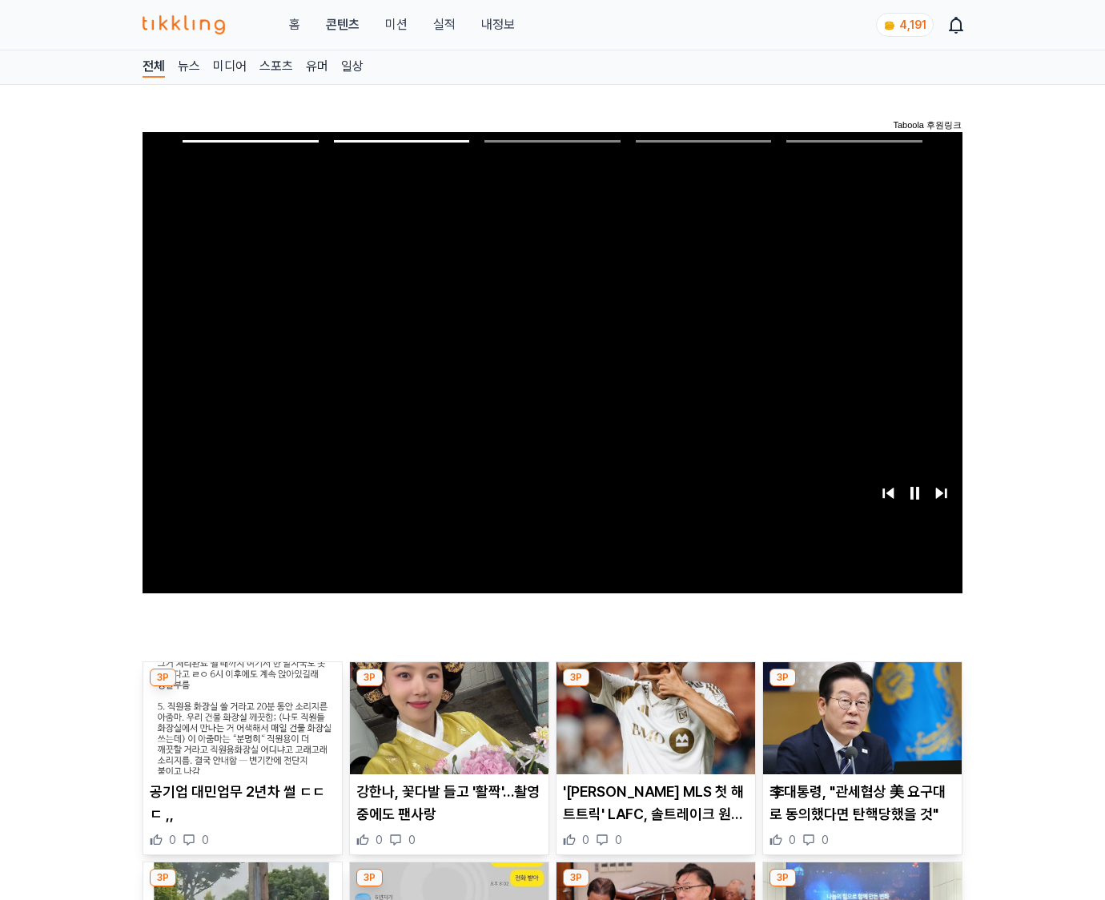
click at [859, 730] on img at bounding box center [862, 718] width 199 height 112
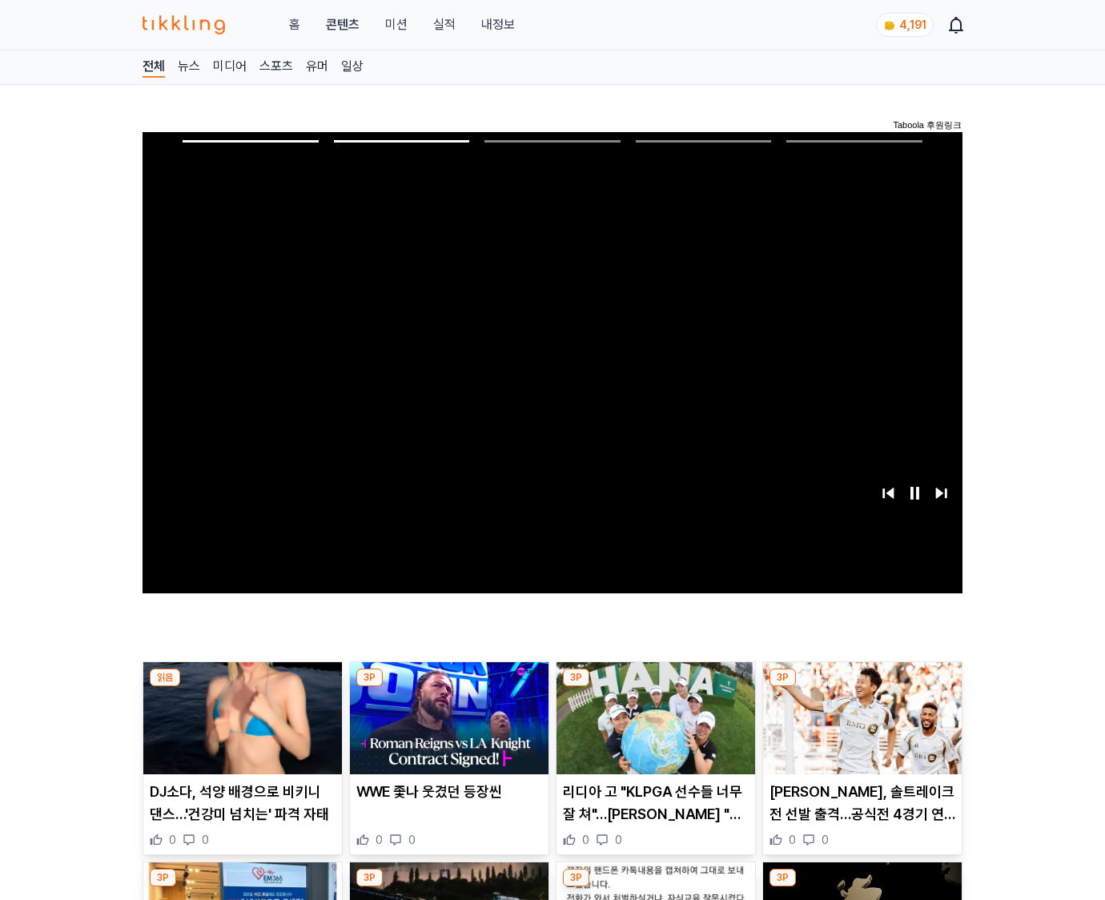
click at [859, 730] on img at bounding box center [862, 718] width 199 height 112
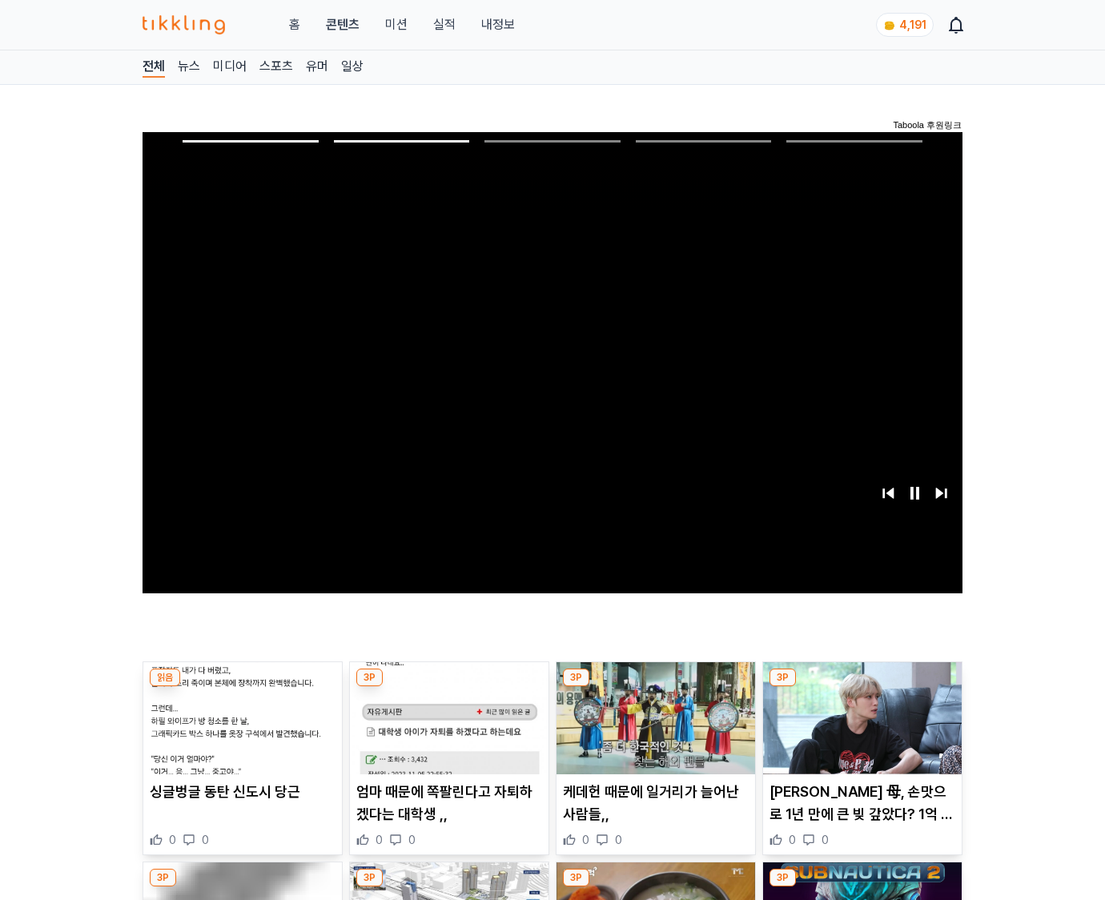
click at [859, 730] on img at bounding box center [862, 718] width 199 height 112
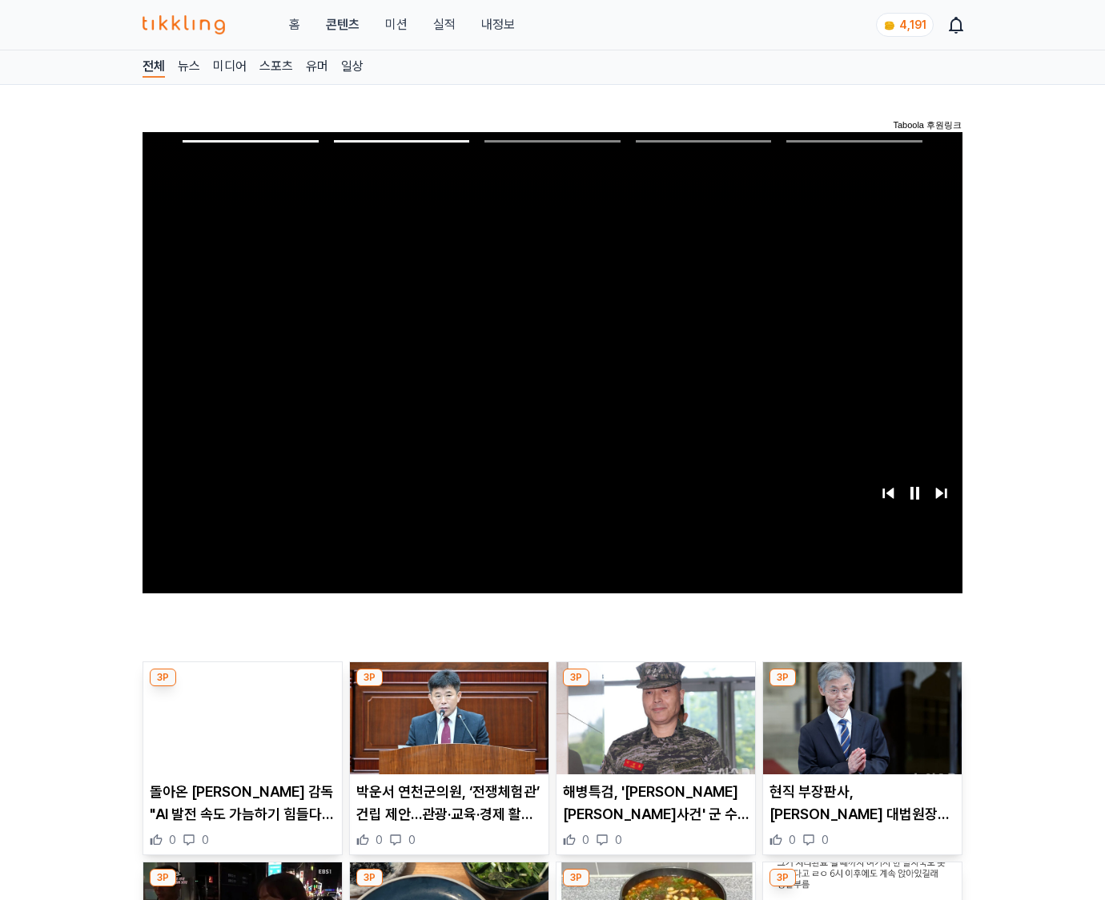
click at [859, 730] on img at bounding box center [862, 718] width 199 height 112
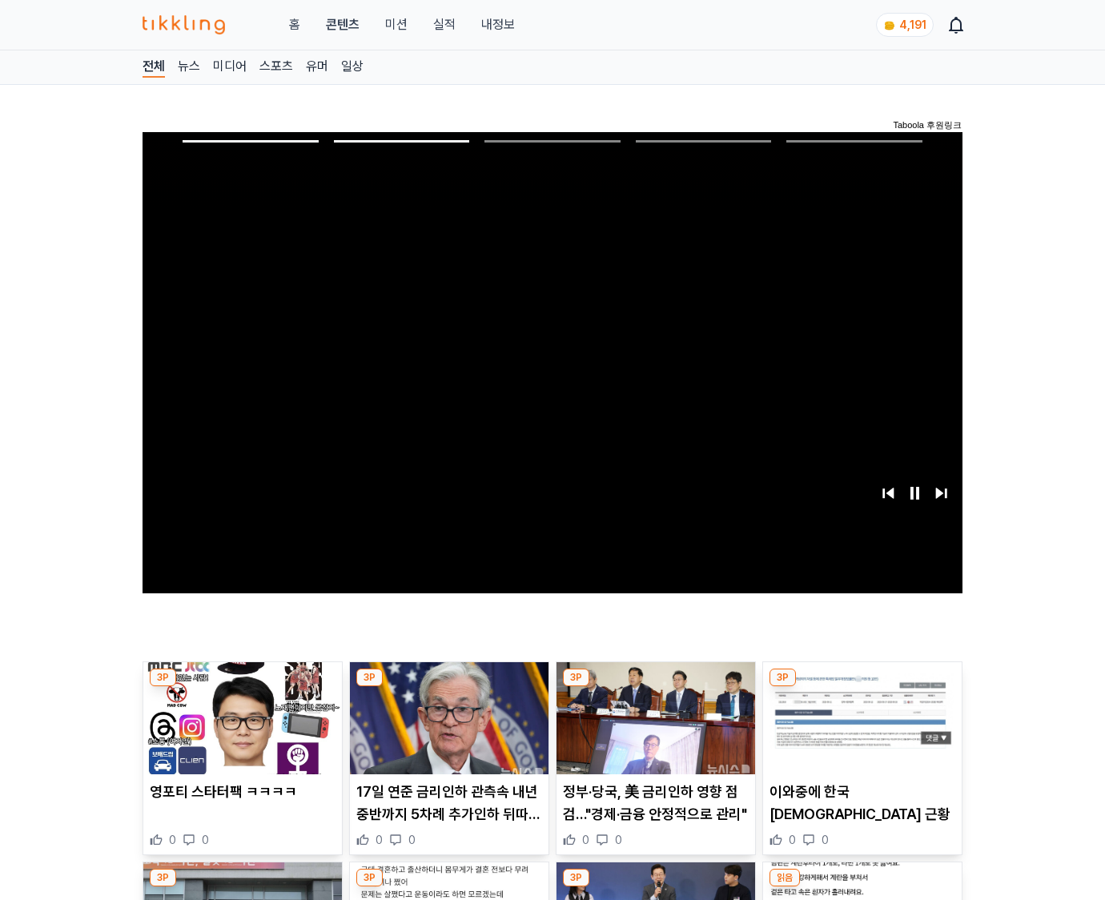
click at [859, 730] on img at bounding box center [862, 718] width 199 height 112
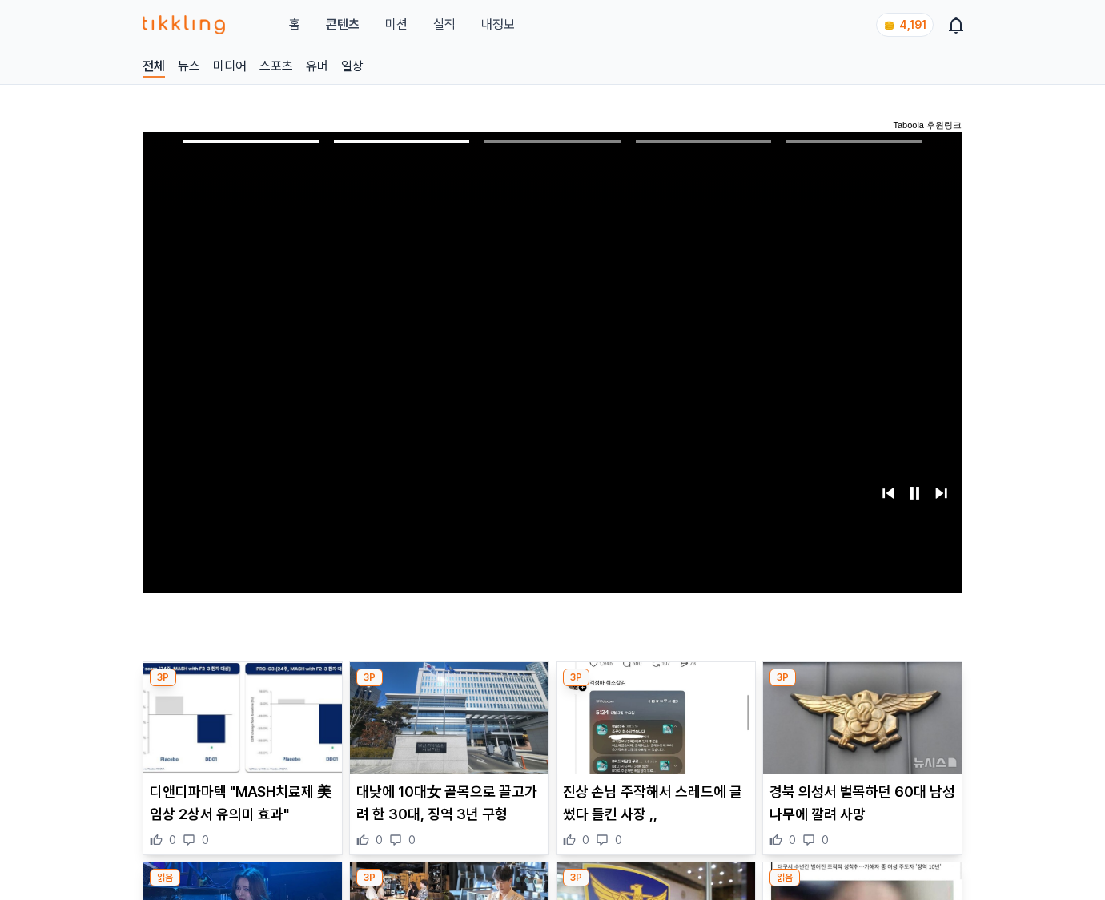
click at [859, 730] on img at bounding box center [862, 718] width 199 height 112
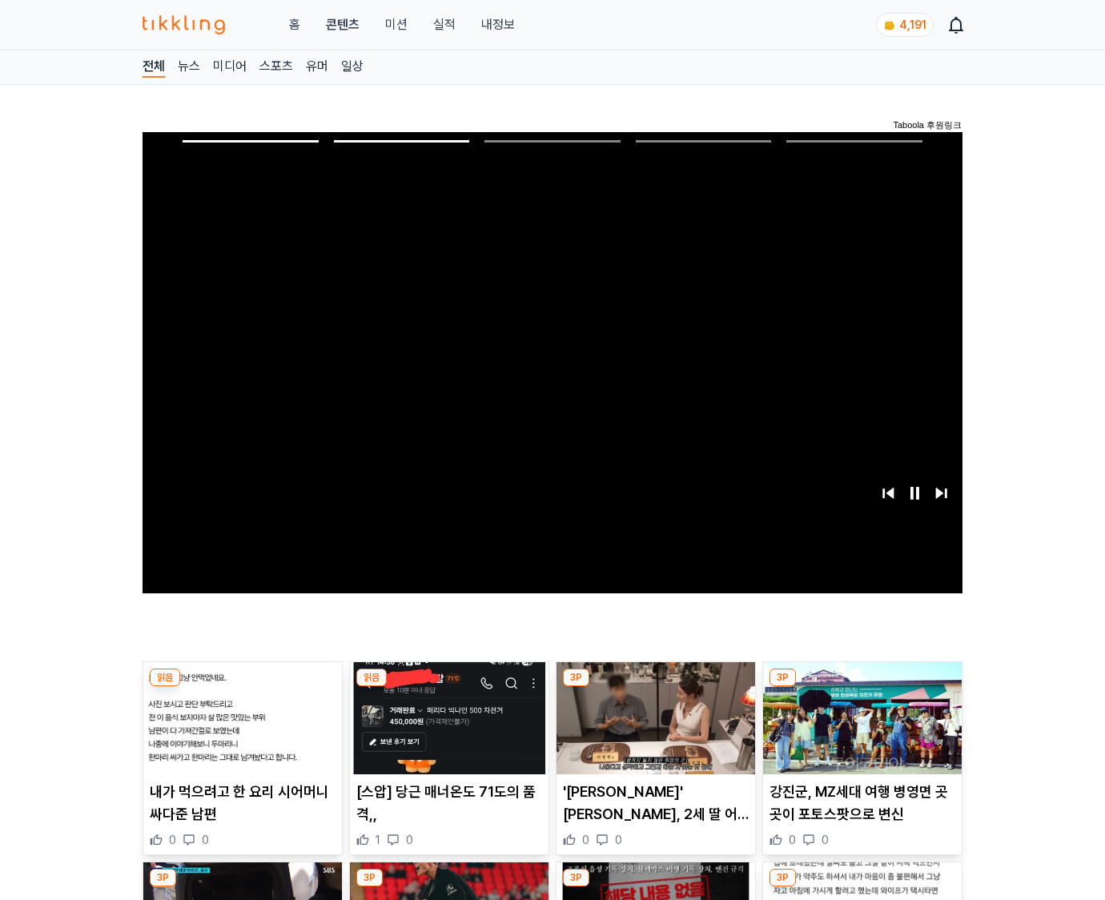
click at [859, 730] on img at bounding box center [862, 718] width 199 height 112
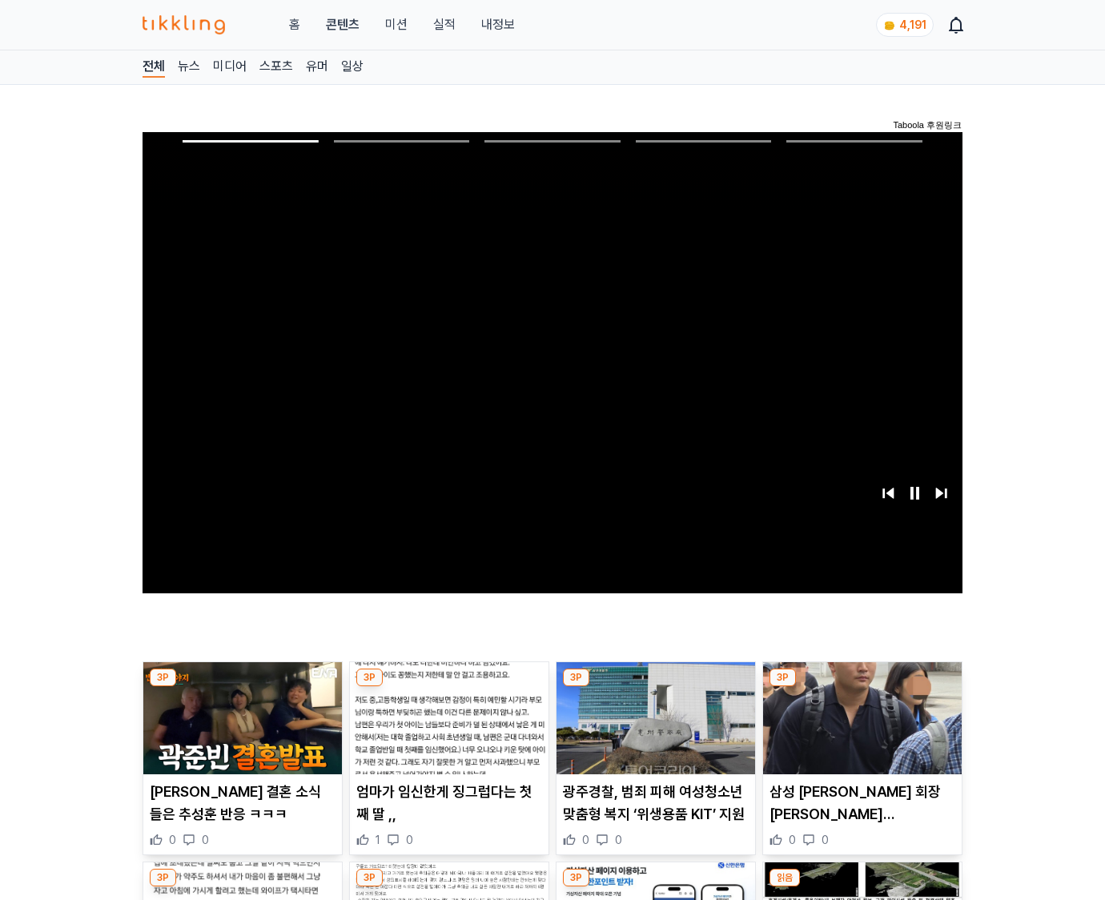
click at [859, 730] on img at bounding box center [862, 718] width 199 height 112
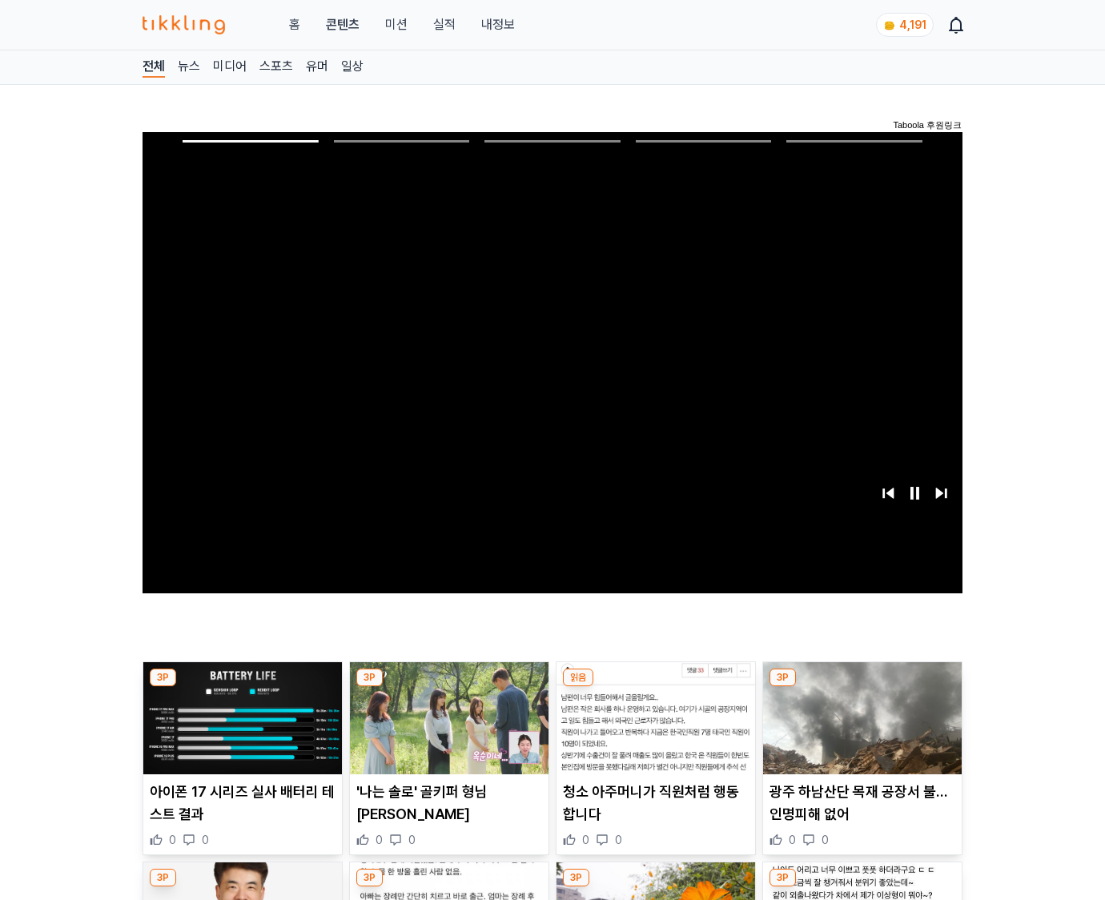
click at [859, 730] on img at bounding box center [862, 718] width 199 height 112
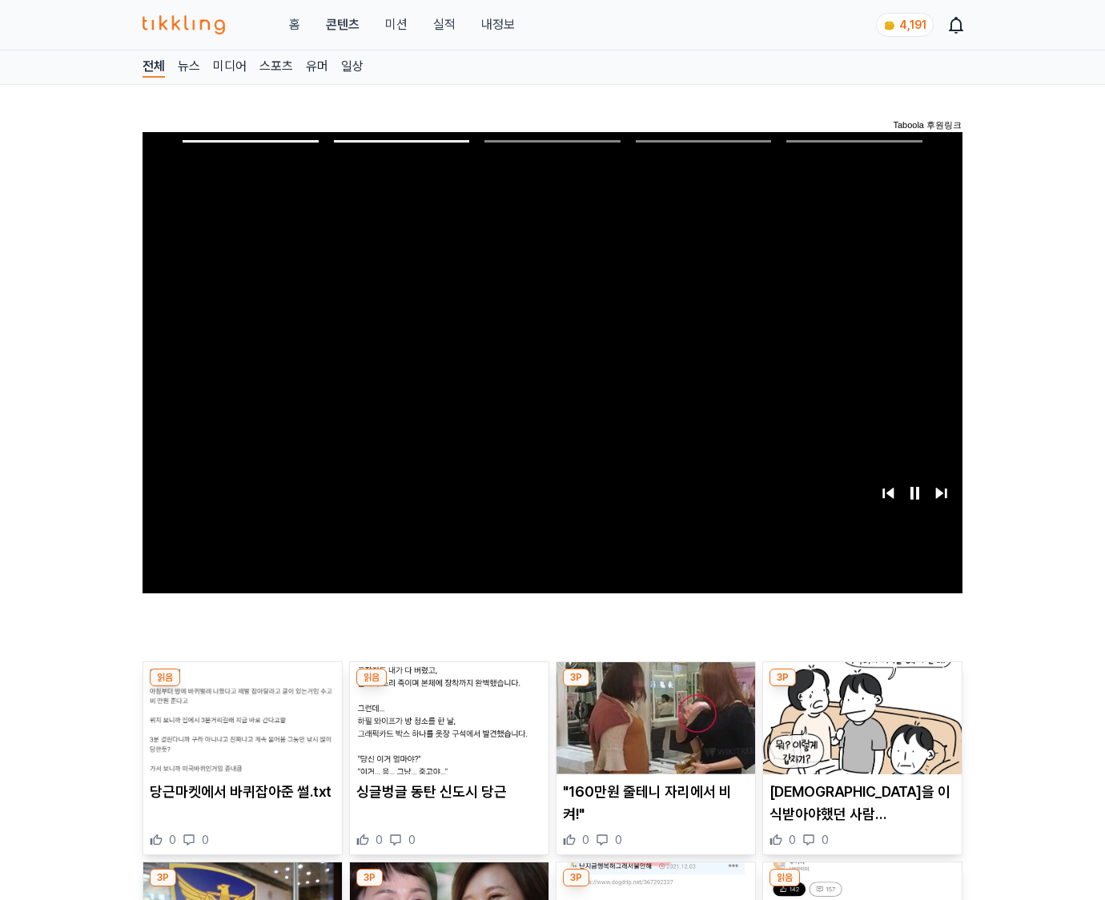
click at [859, 730] on img at bounding box center [862, 718] width 199 height 112
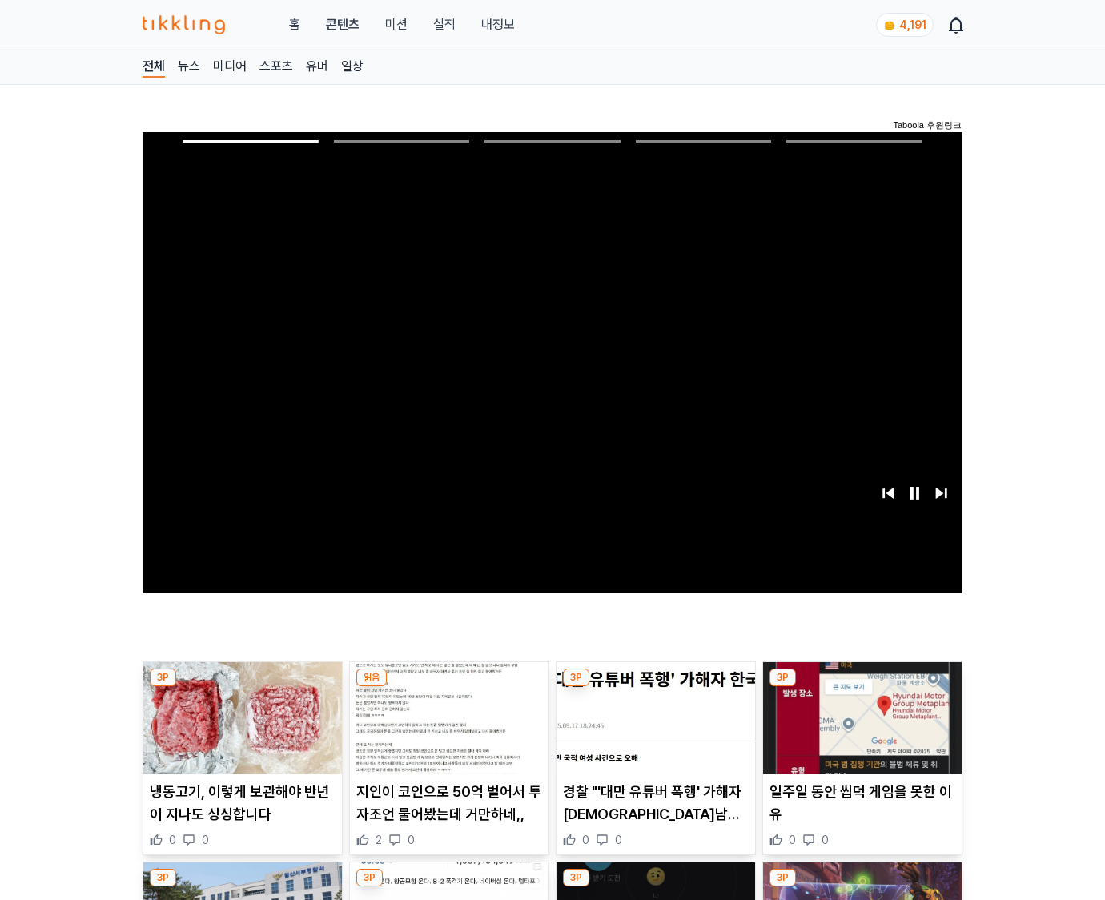
click at [859, 730] on img at bounding box center [862, 718] width 199 height 112
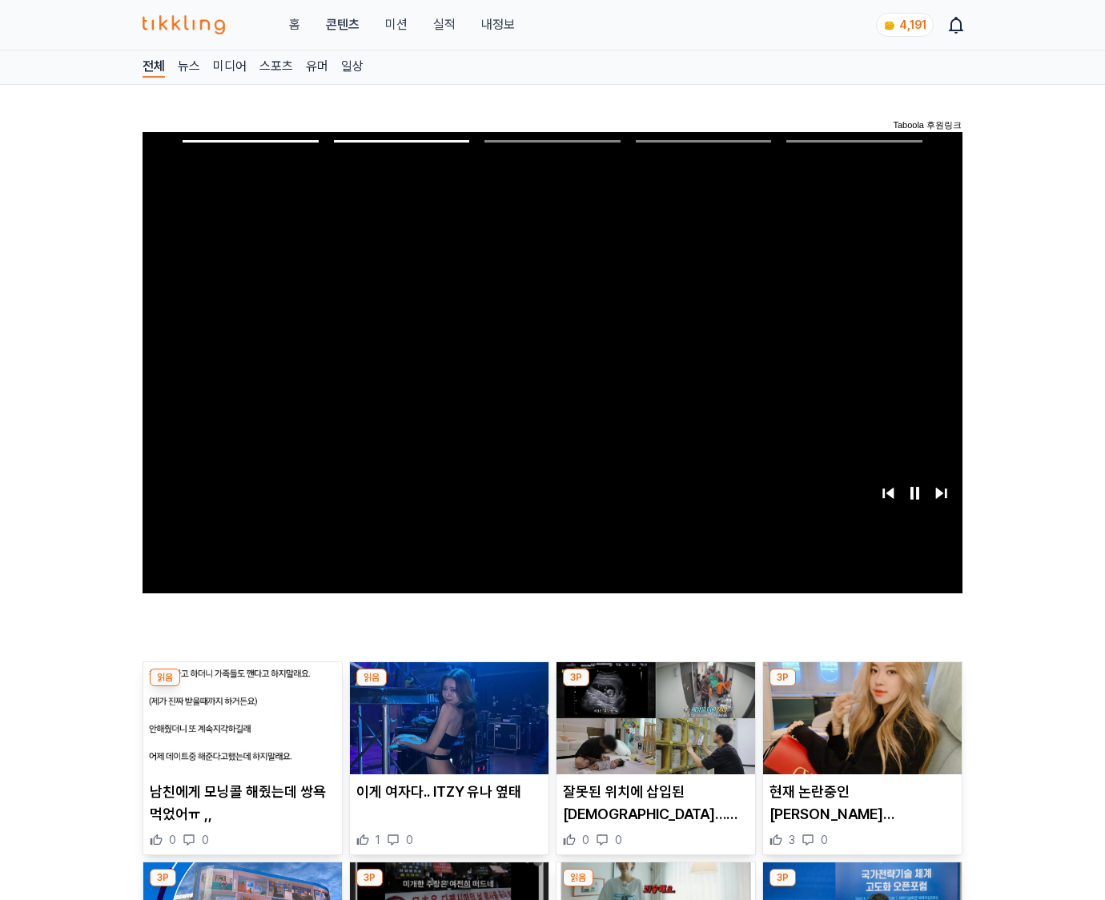
click at [859, 730] on img at bounding box center [862, 718] width 199 height 112
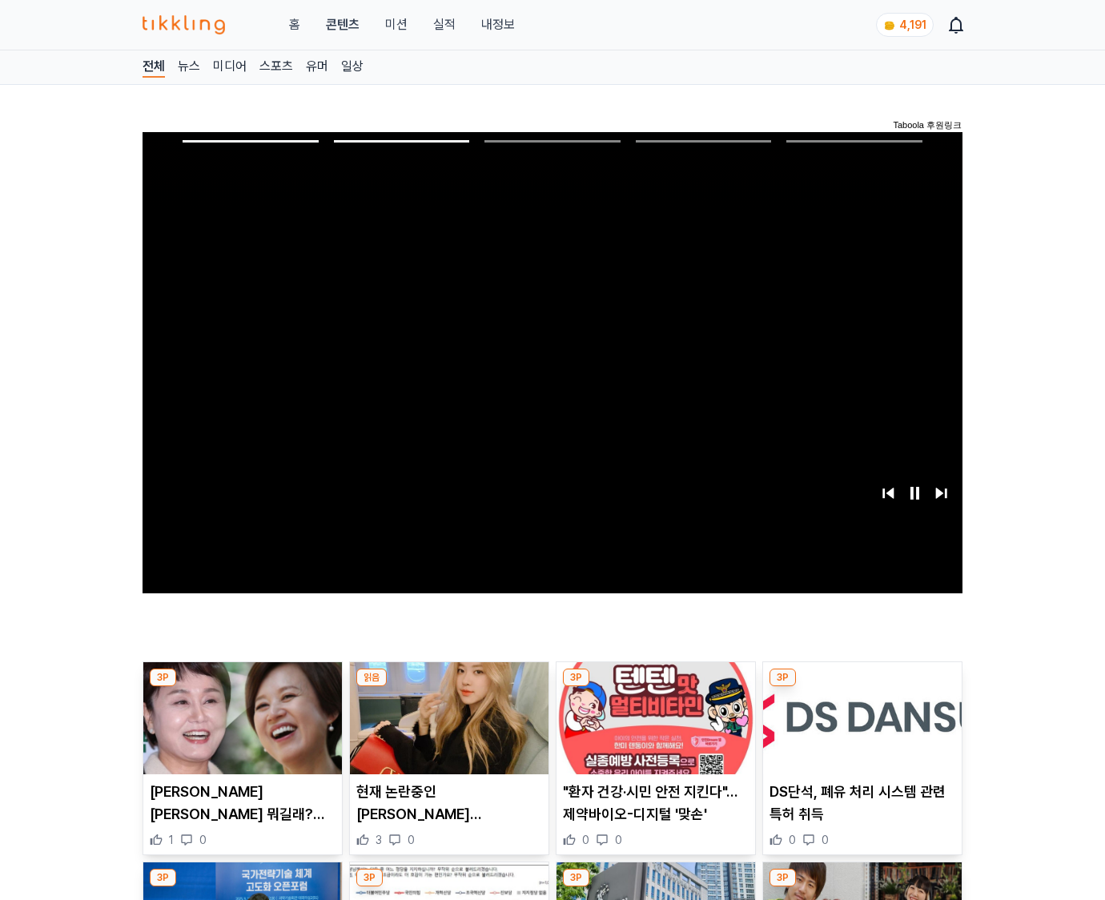
click at [859, 730] on img at bounding box center [862, 718] width 199 height 112
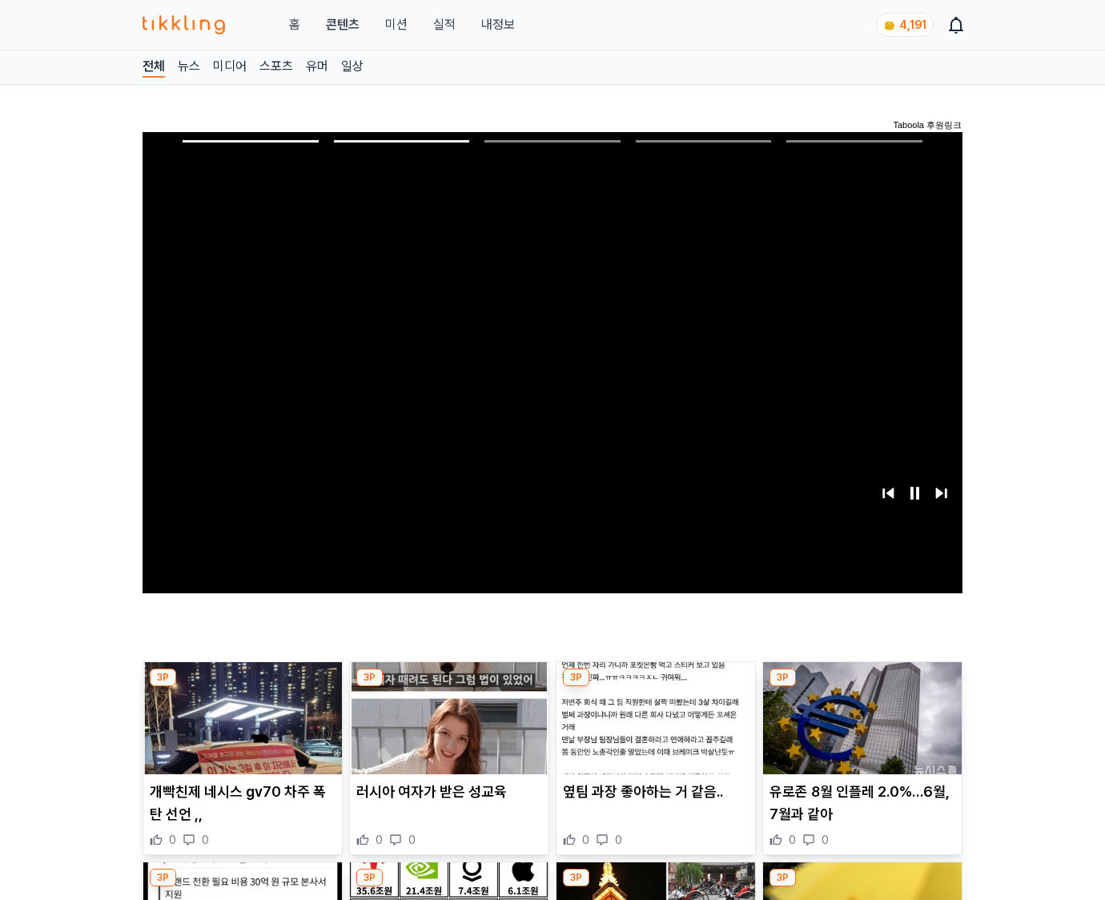
click at [859, 730] on img at bounding box center [862, 718] width 199 height 112
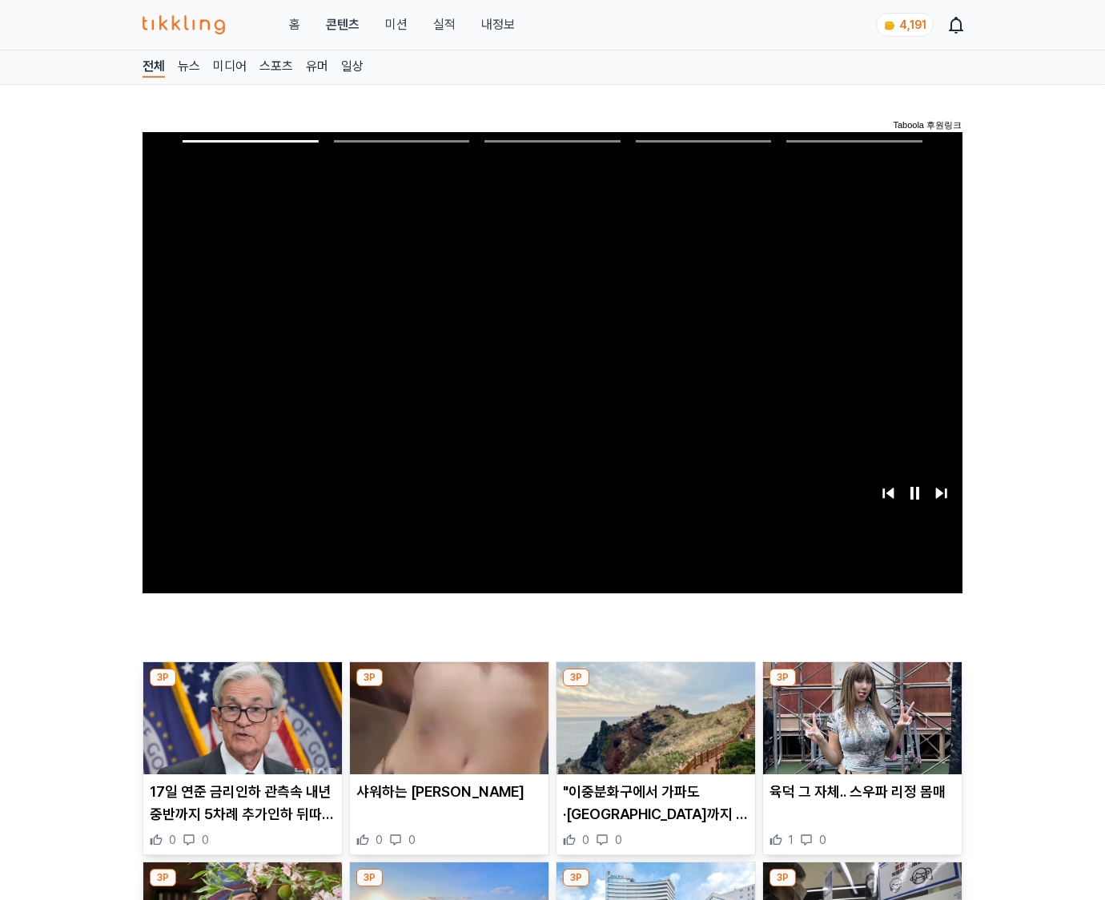
click at [859, 730] on img at bounding box center [862, 718] width 199 height 112
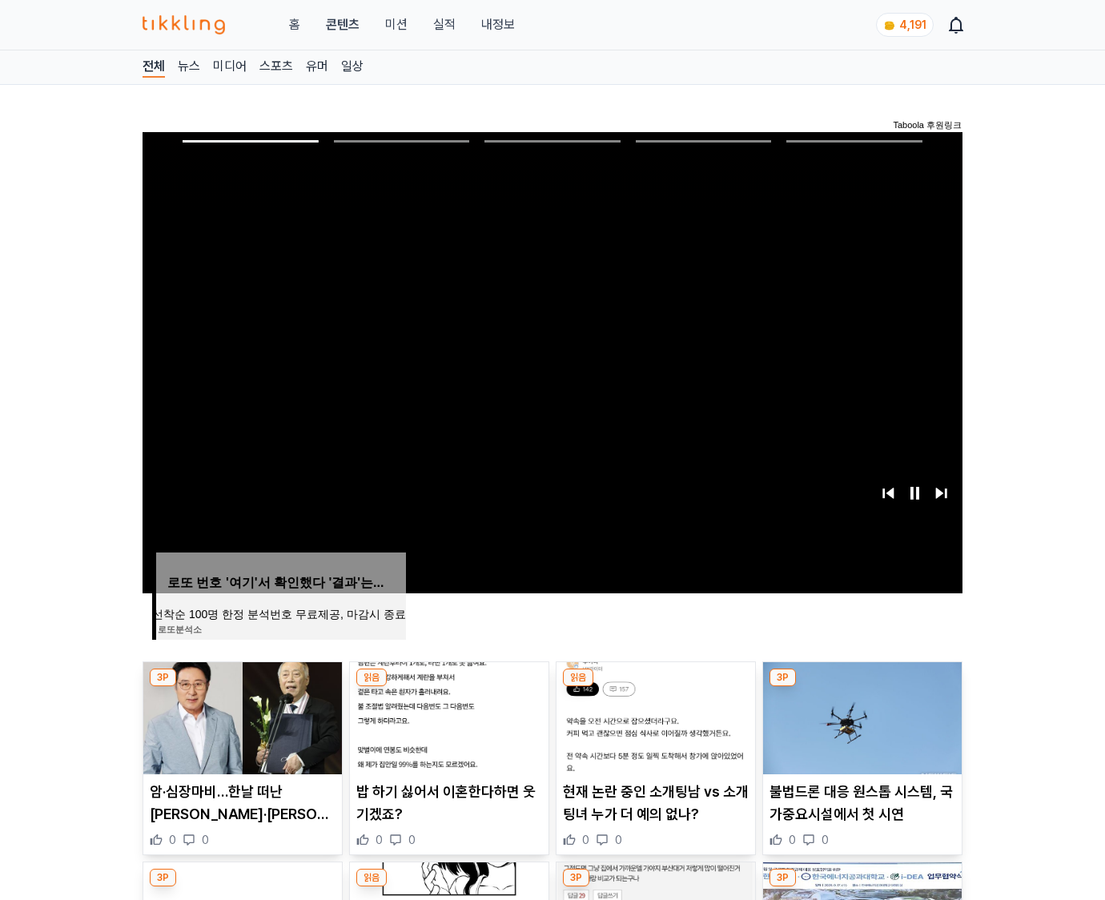
click at [859, 730] on img at bounding box center [862, 718] width 199 height 112
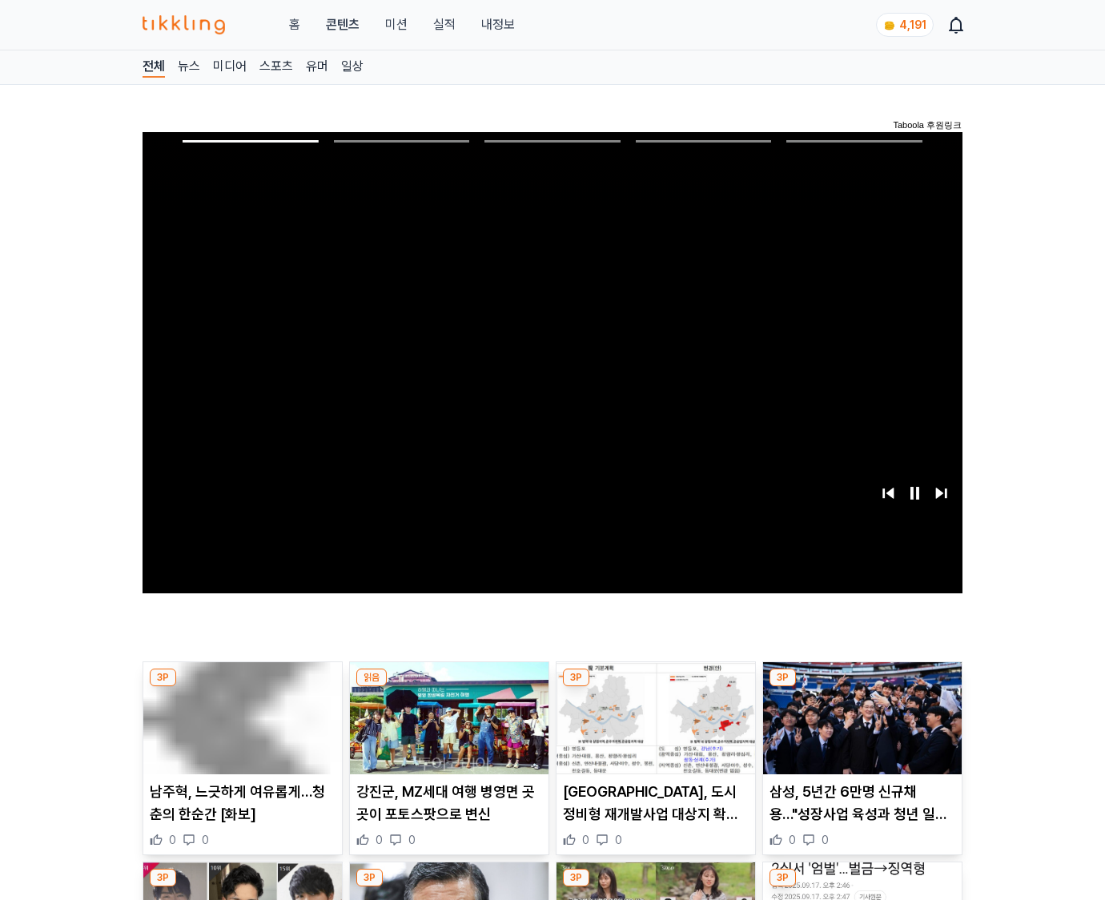
click at [859, 730] on img at bounding box center [862, 718] width 199 height 112
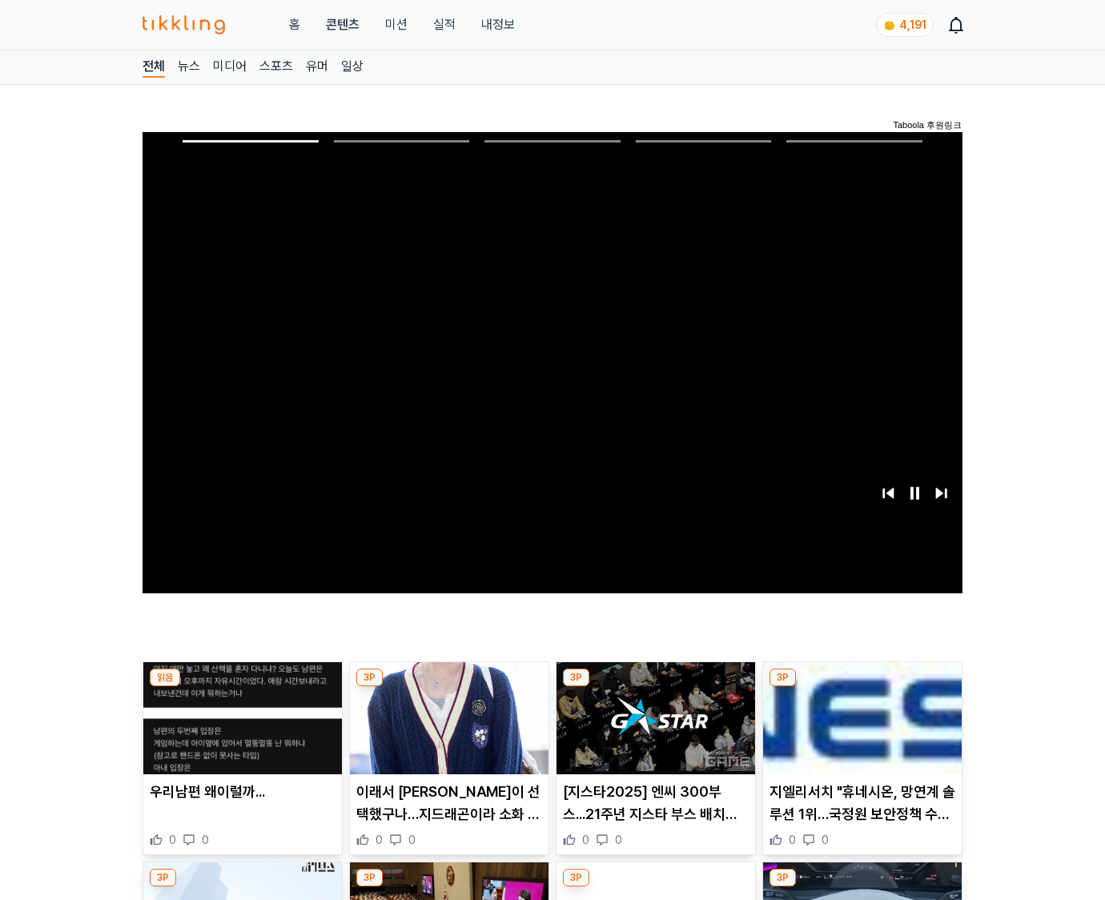
click at [859, 730] on img at bounding box center [862, 718] width 199 height 112
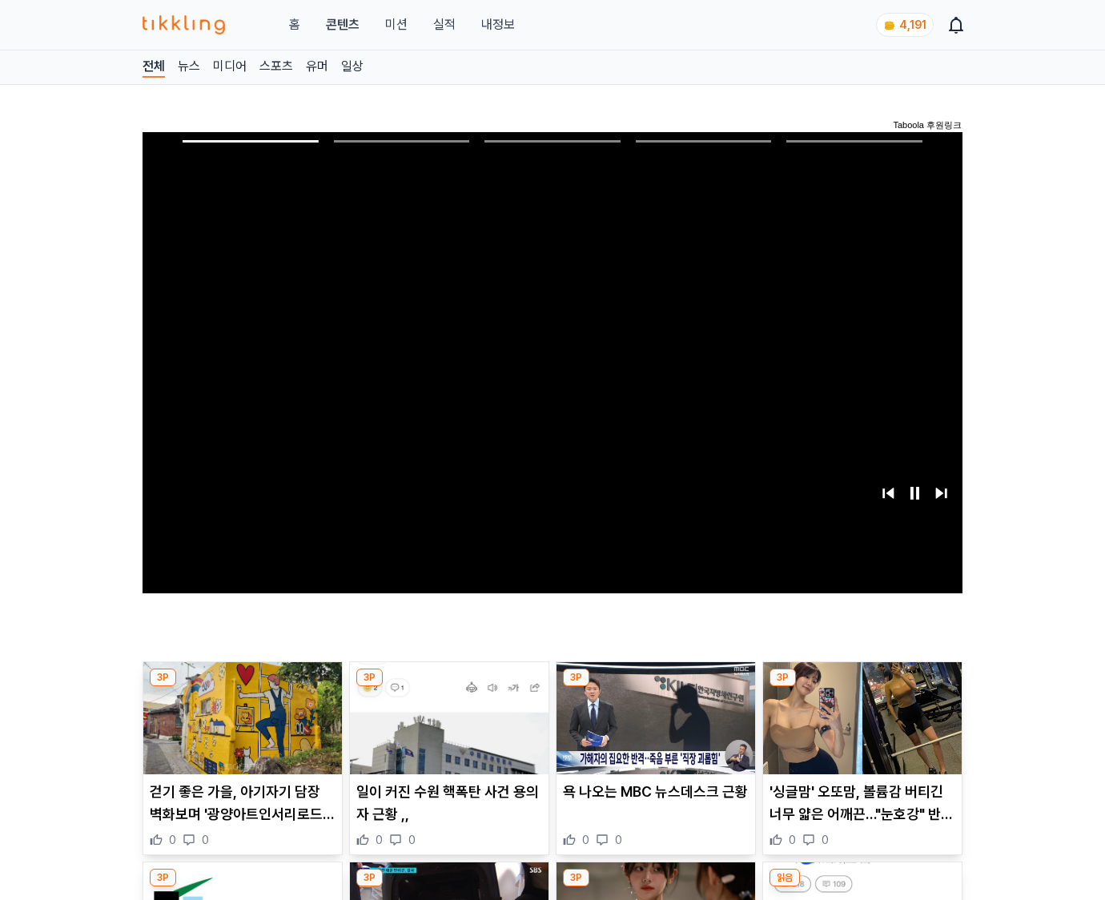
click at [859, 730] on img at bounding box center [862, 718] width 199 height 112
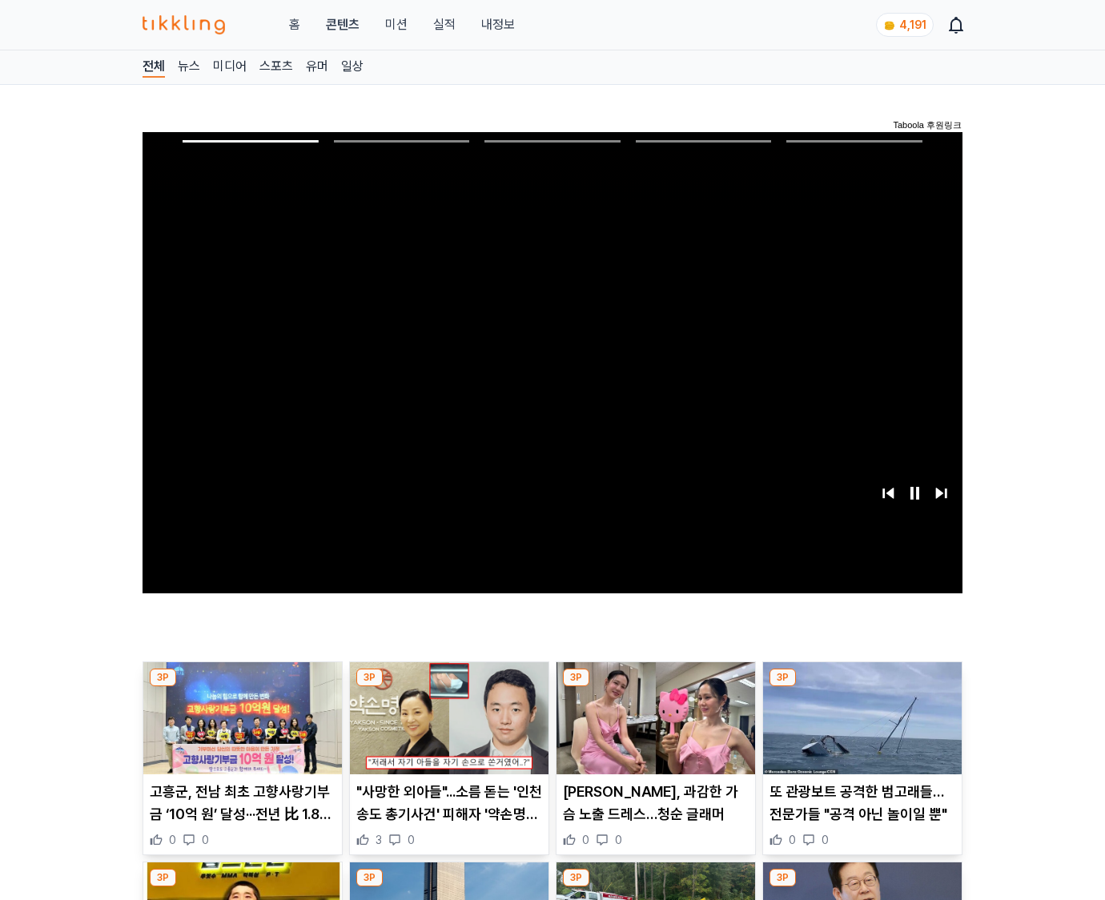
click at [859, 730] on img at bounding box center [862, 718] width 199 height 112
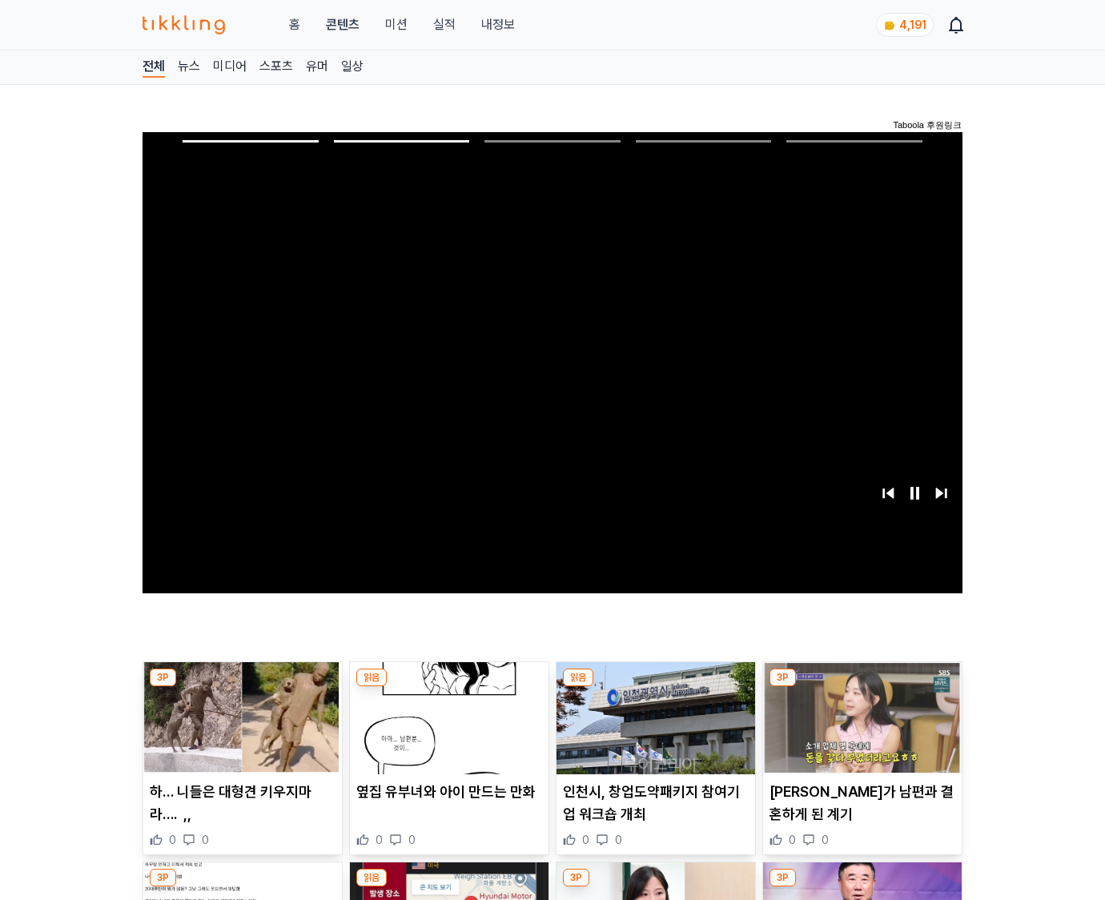
click at [859, 730] on img at bounding box center [862, 718] width 199 height 112
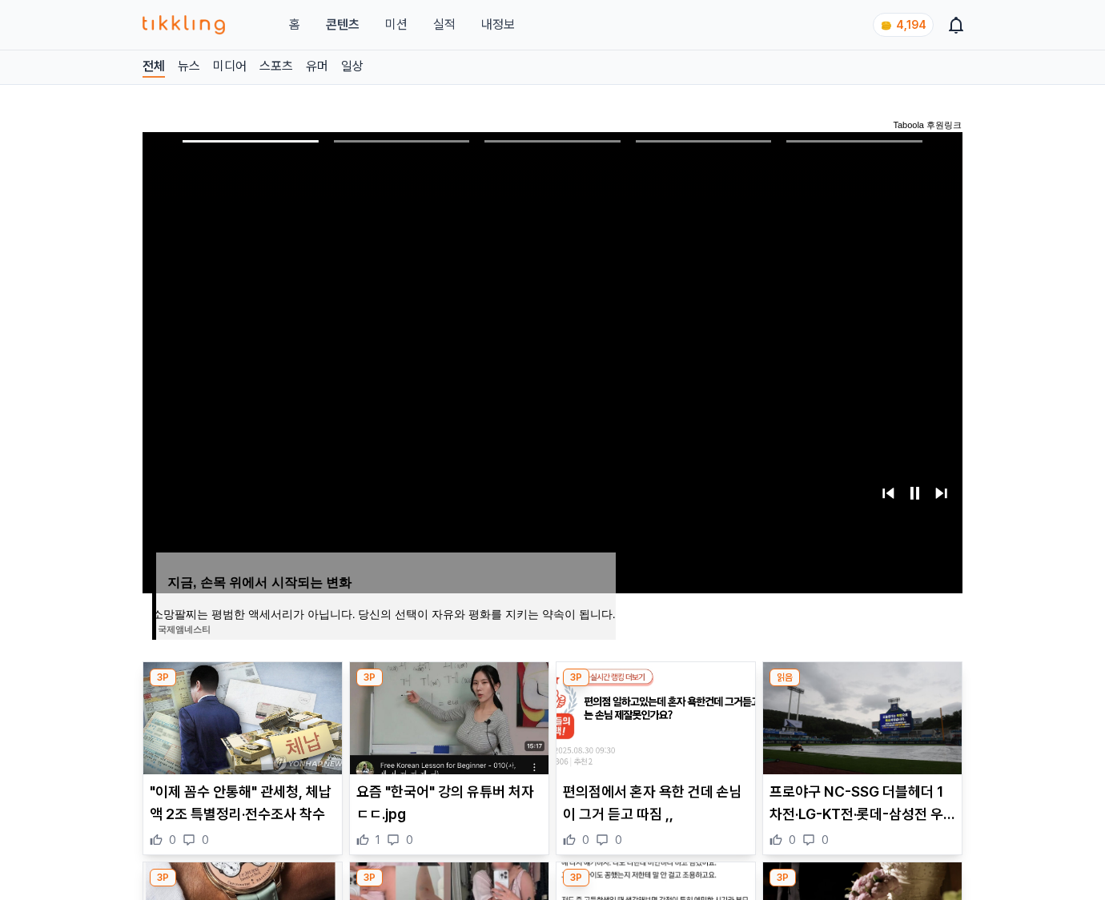
click at [859, 730] on img at bounding box center [862, 718] width 199 height 112
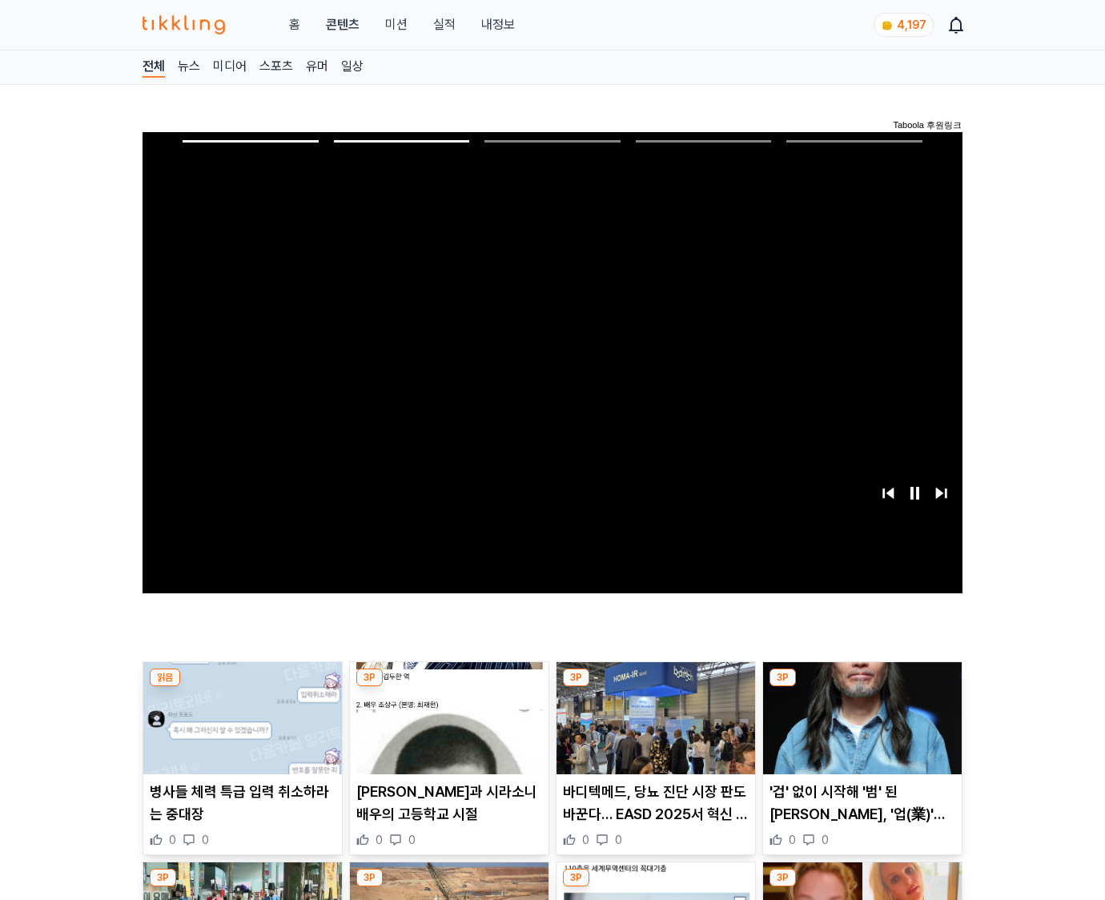
click at [859, 730] on img at bounding box center [862, 718] width 199 height 112
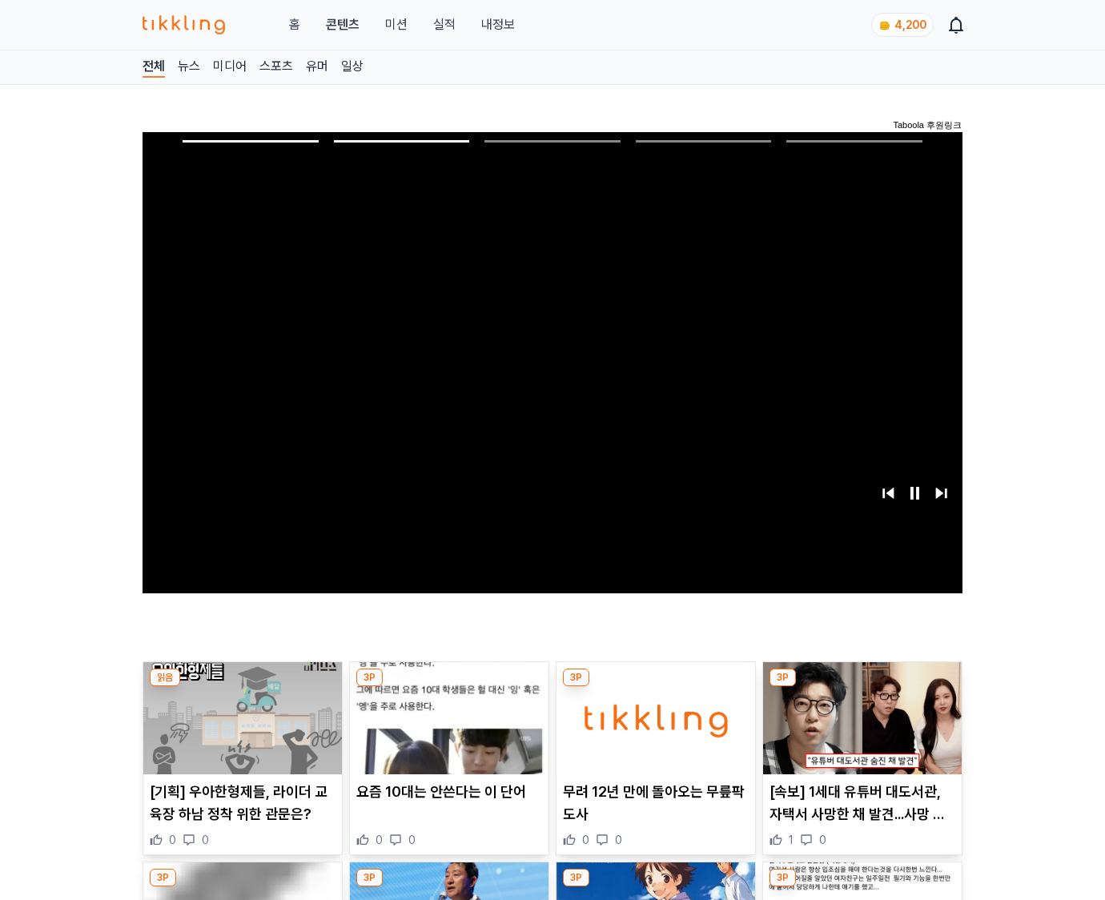
click at [859, 730] on img at bounding box center [862, 718] width 199 height 112
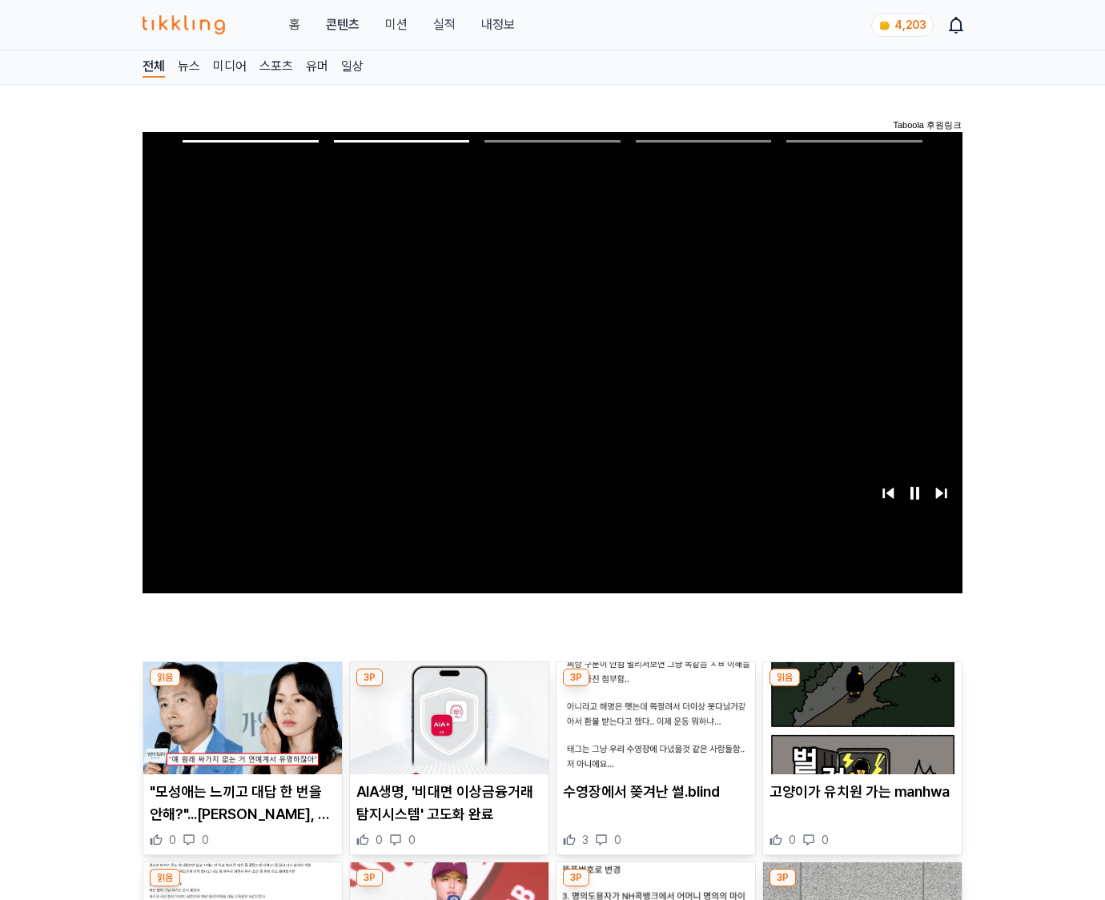
click at [859, 730] on img at bounding box center [862, 718] width 199 height 112
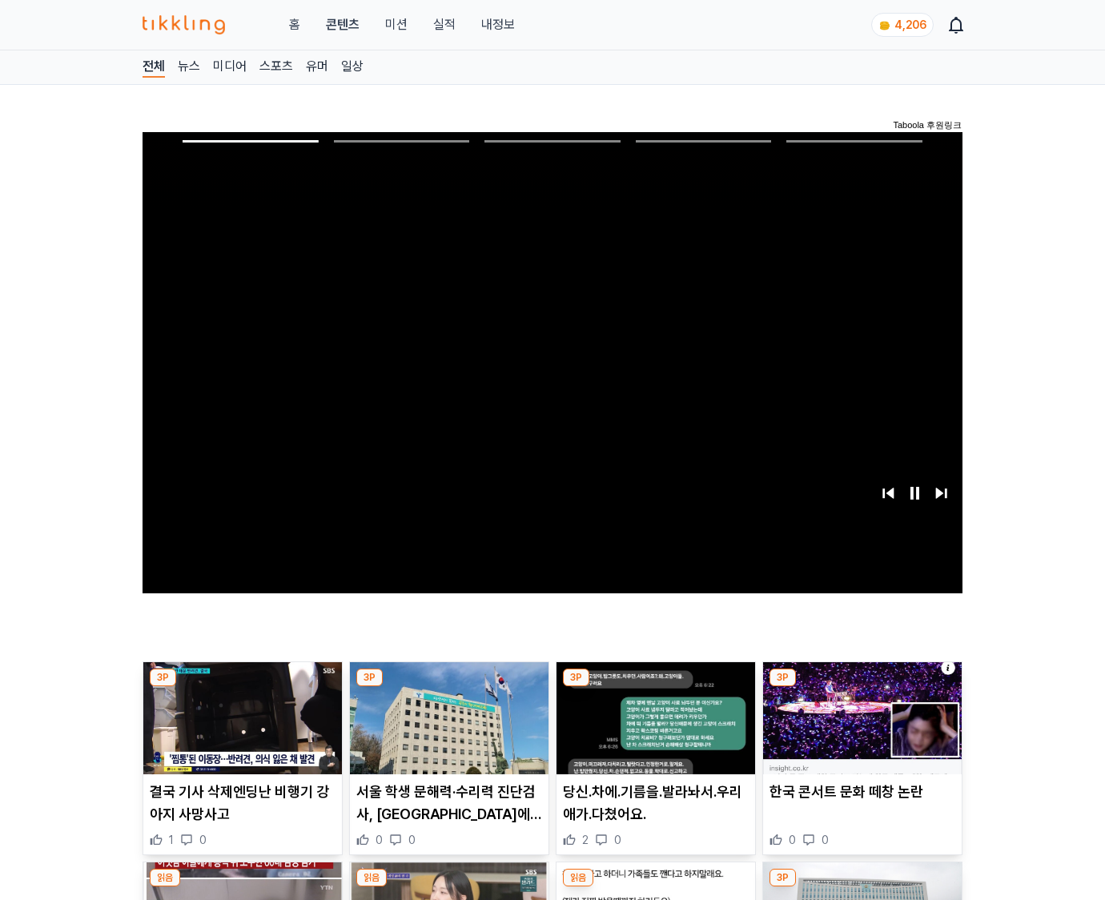
click at [859, 730] on img at bounding box center [862, 718] width 199 height 112
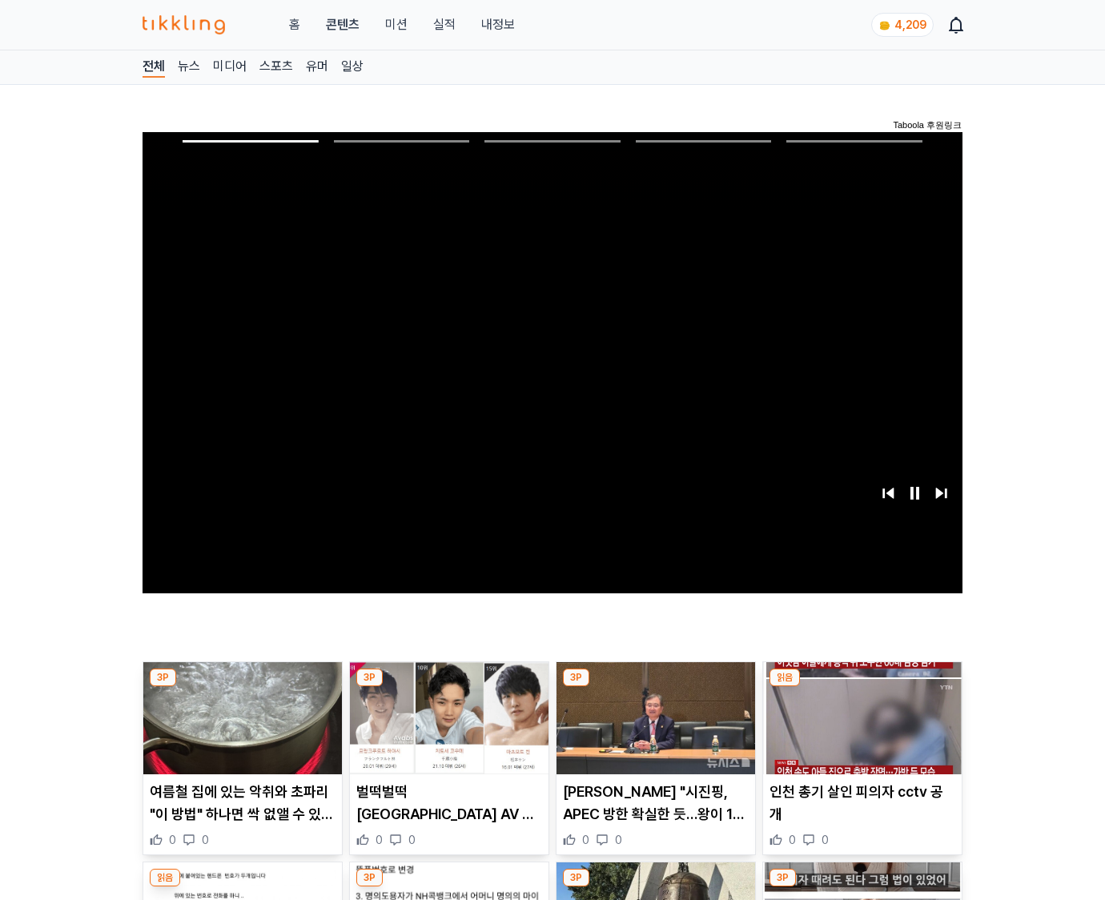
click at [859, 730] on img at bounding box center [862, 718] width 199 height 112
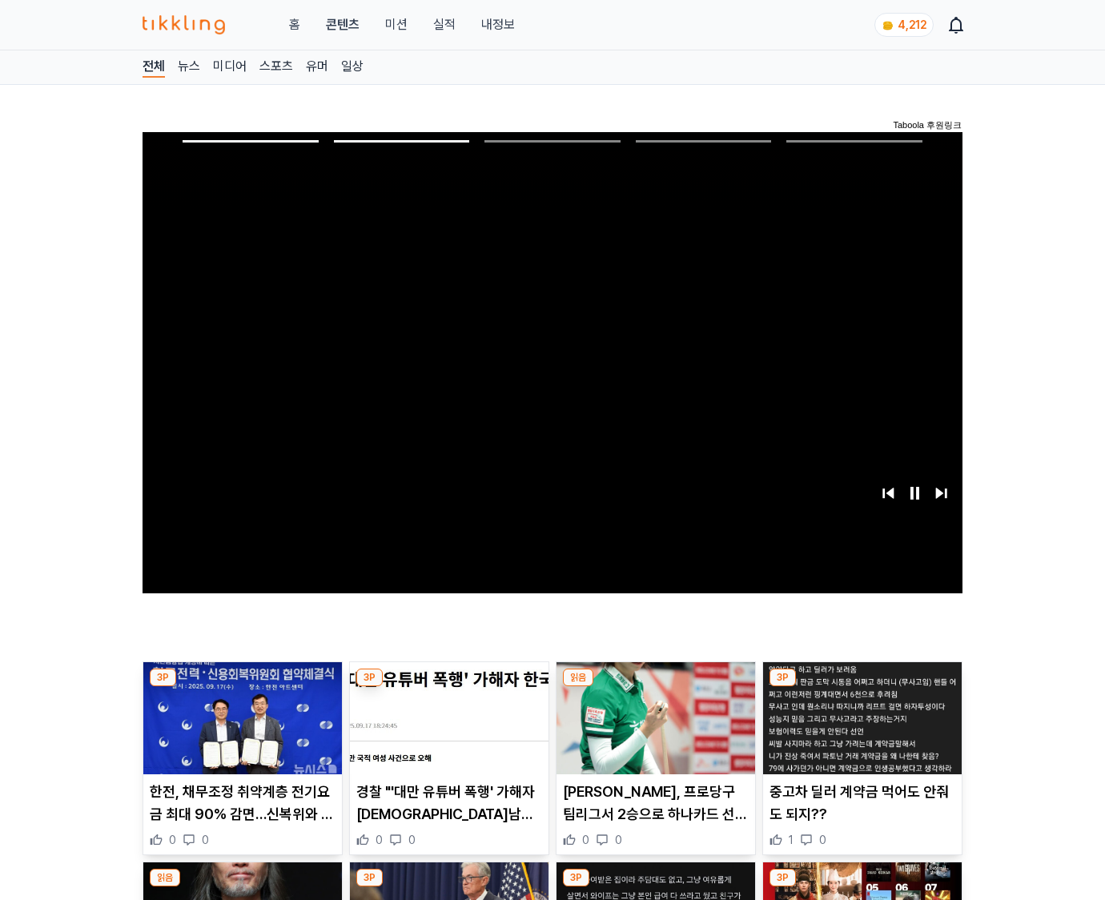
click at [859, 730] on img at bounding box center [862, 718] width 199 height 112
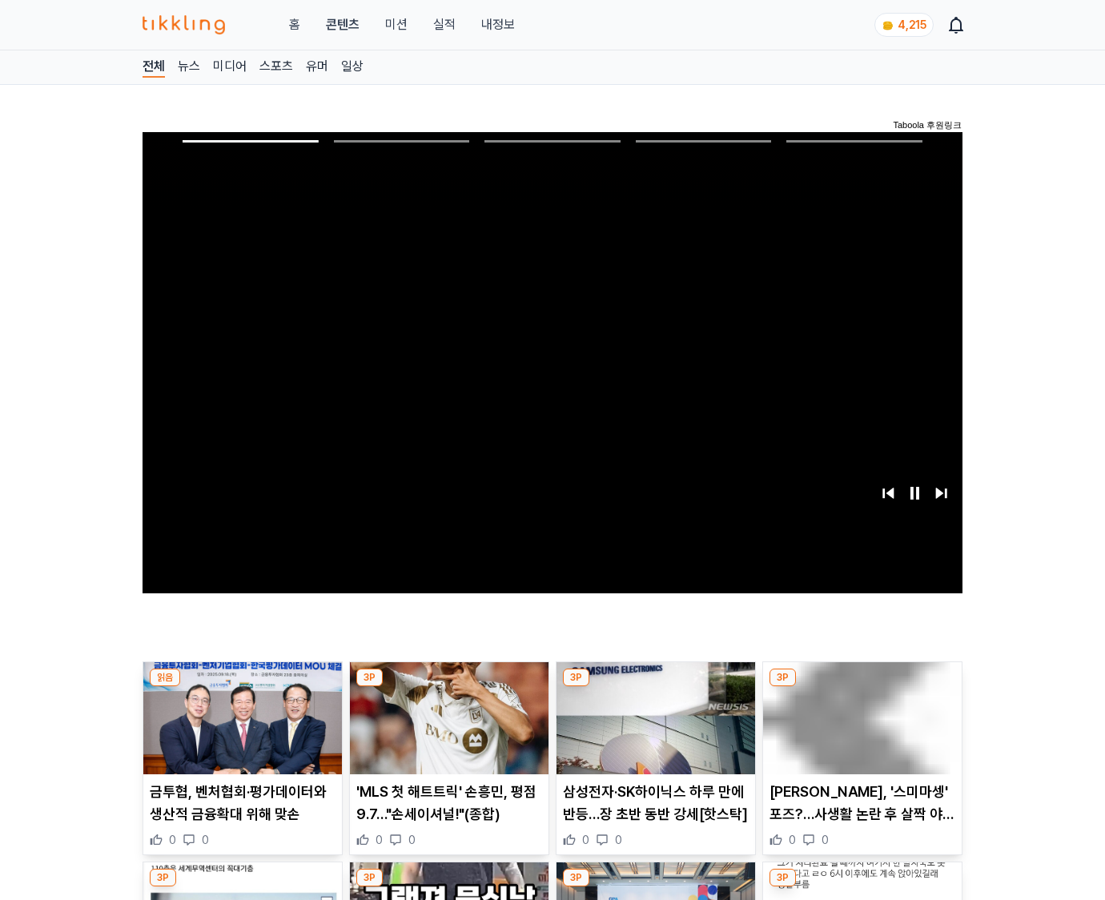
click at [859, 730] on img at bounding box center [862, 718] width 199 height 112
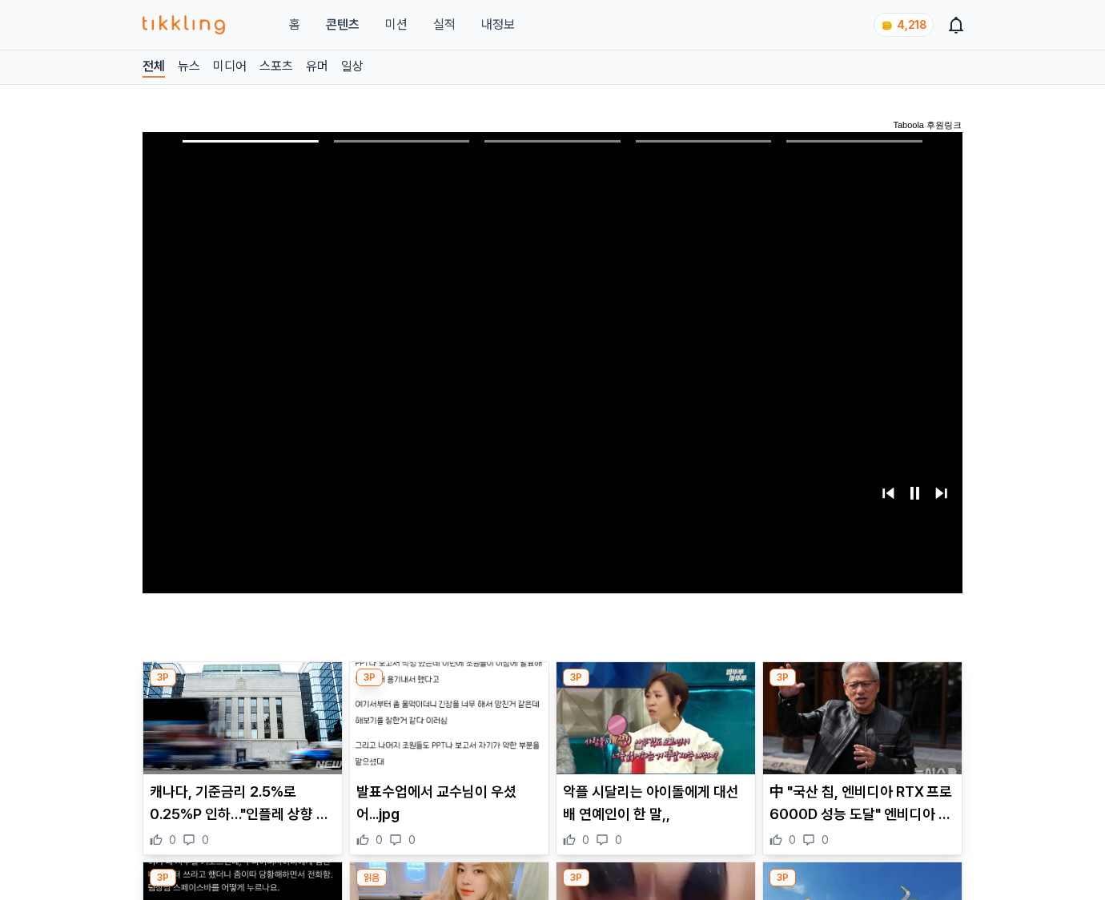
click at [859, 730] on img at bounding box center [862, 718] width 199 height 112
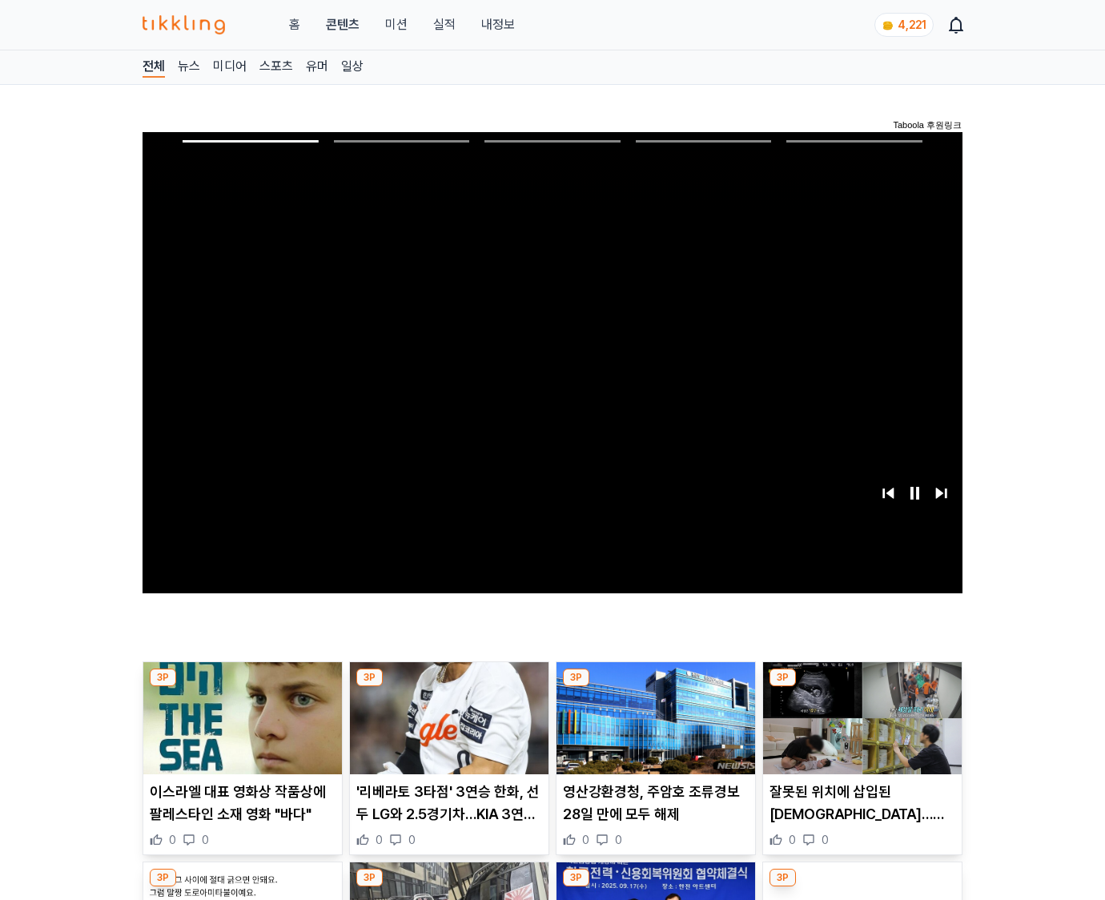
click at [859, 730] on img at bounding box center [862, 718] width 199 height 112
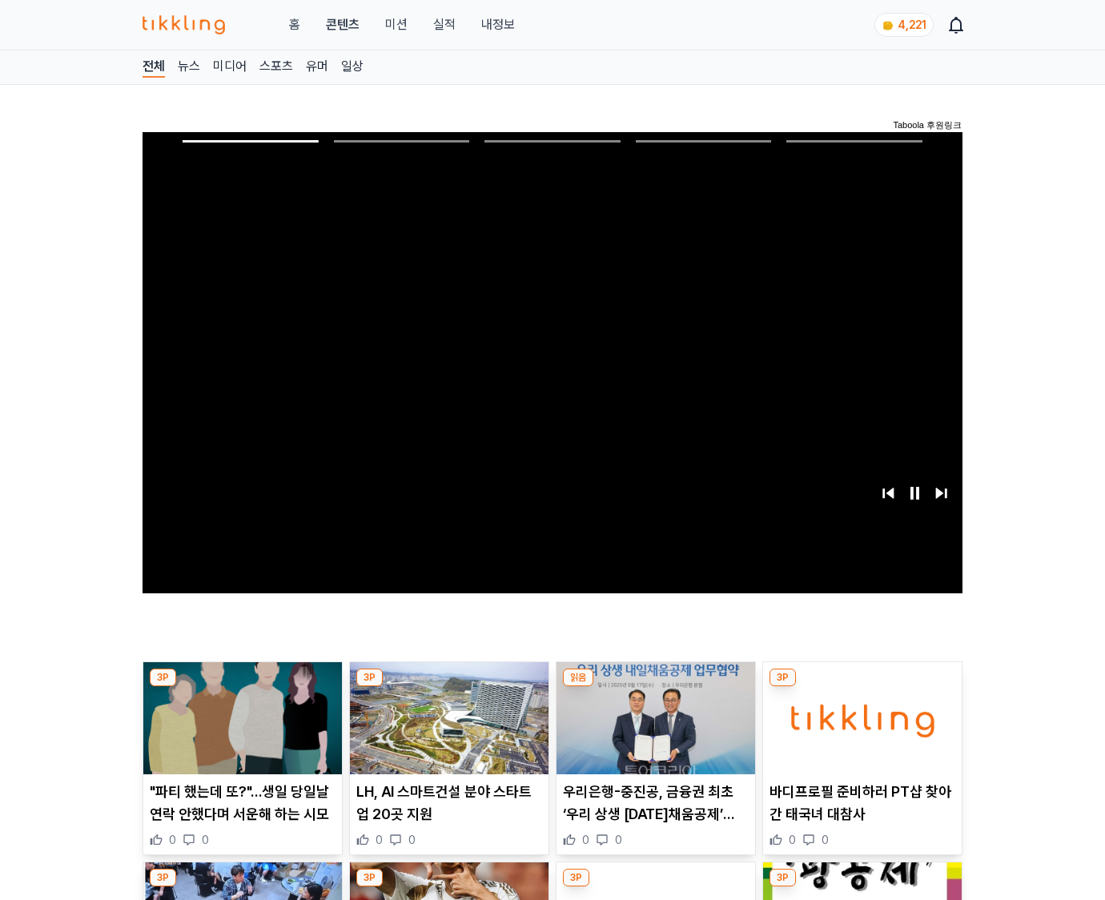
click at [859, 730] on img at bounding box center [862, 718] width 199 height 112
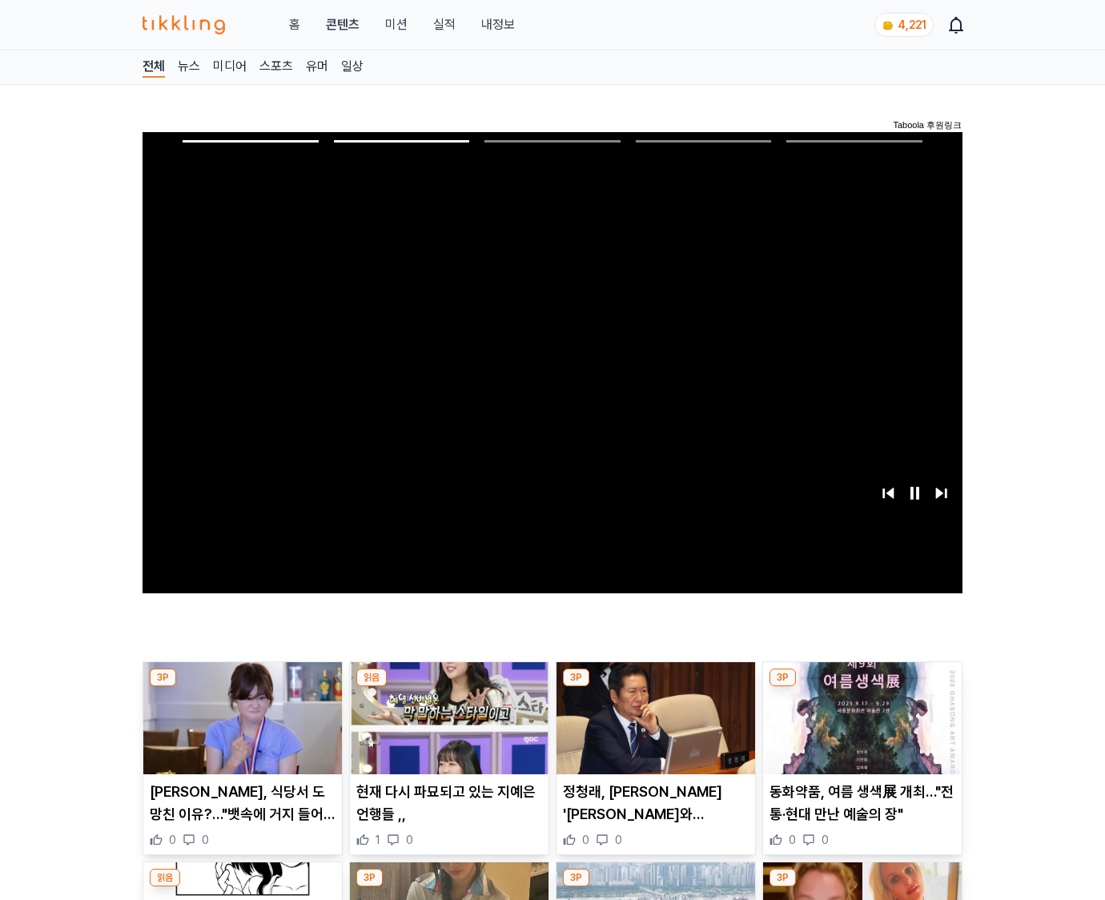
click at [859, 730] on img at bounding box center [862, 718] width 199 height 112
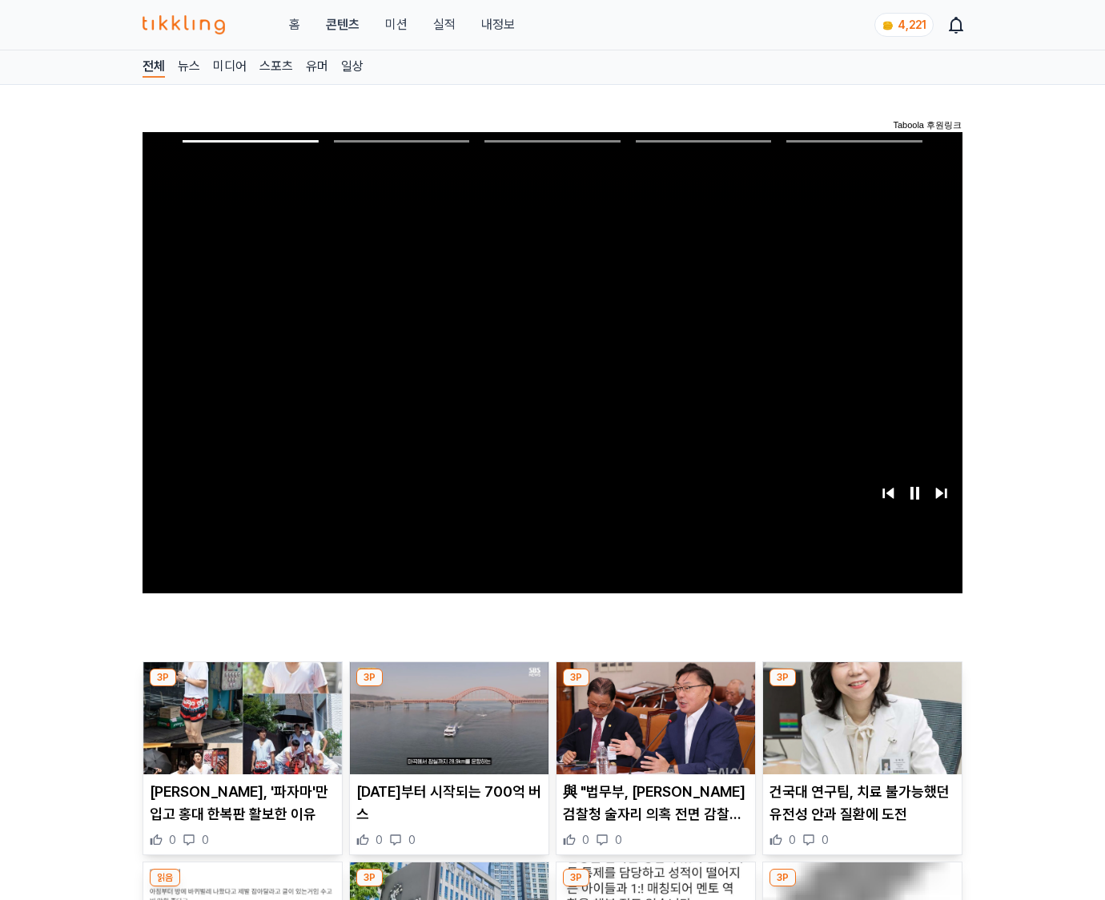
click at [859, 730] on img at bounding box center [862, 718] width 199 height 112
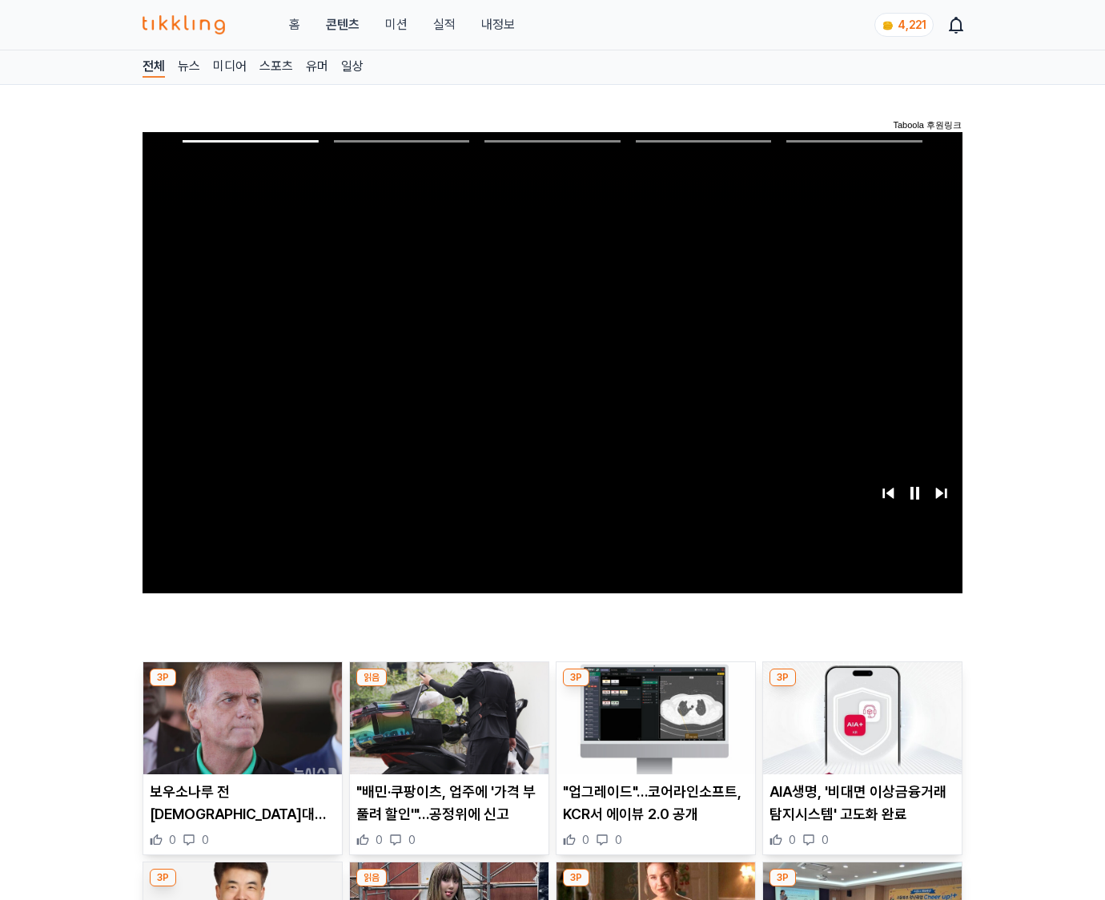
click at [859, 730] on img at bounding box center [862, 718] width 199 height 112
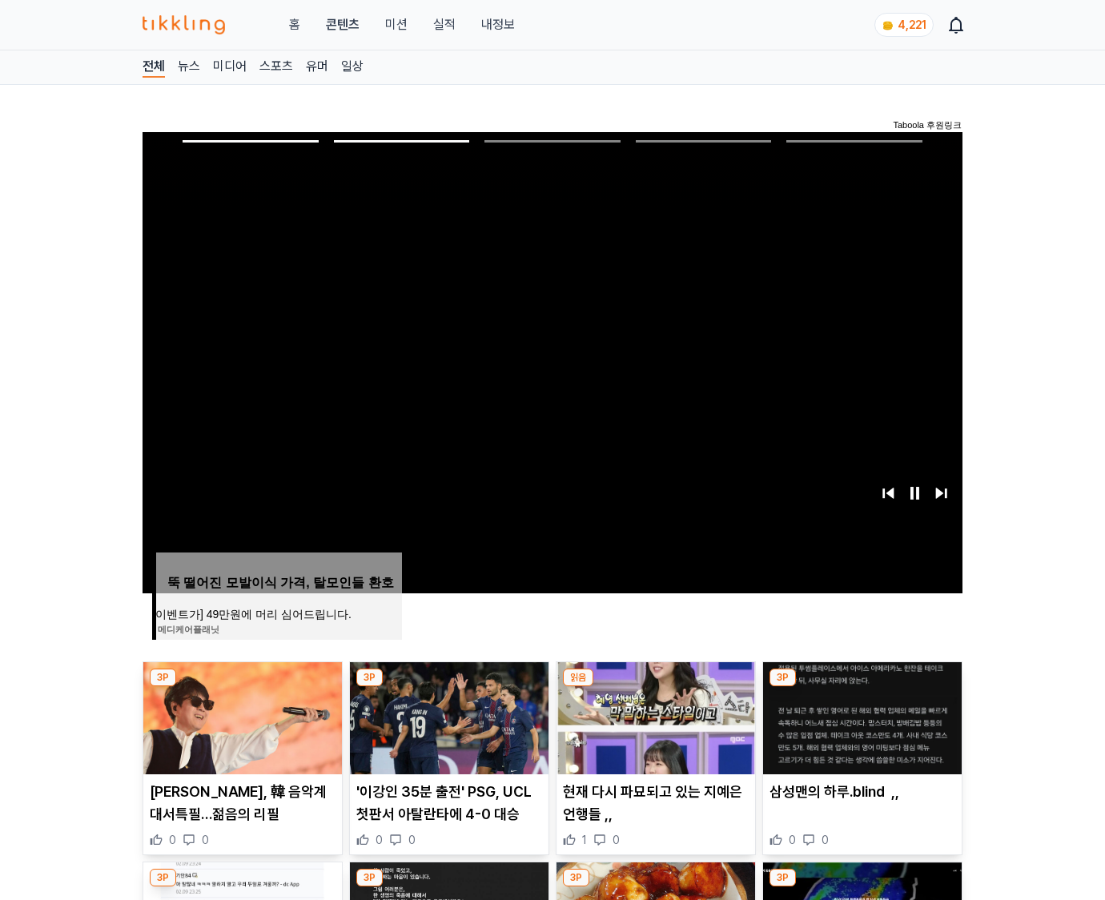
click at [859, 730] on img at bounding box center [862, 718] width 199 height 112
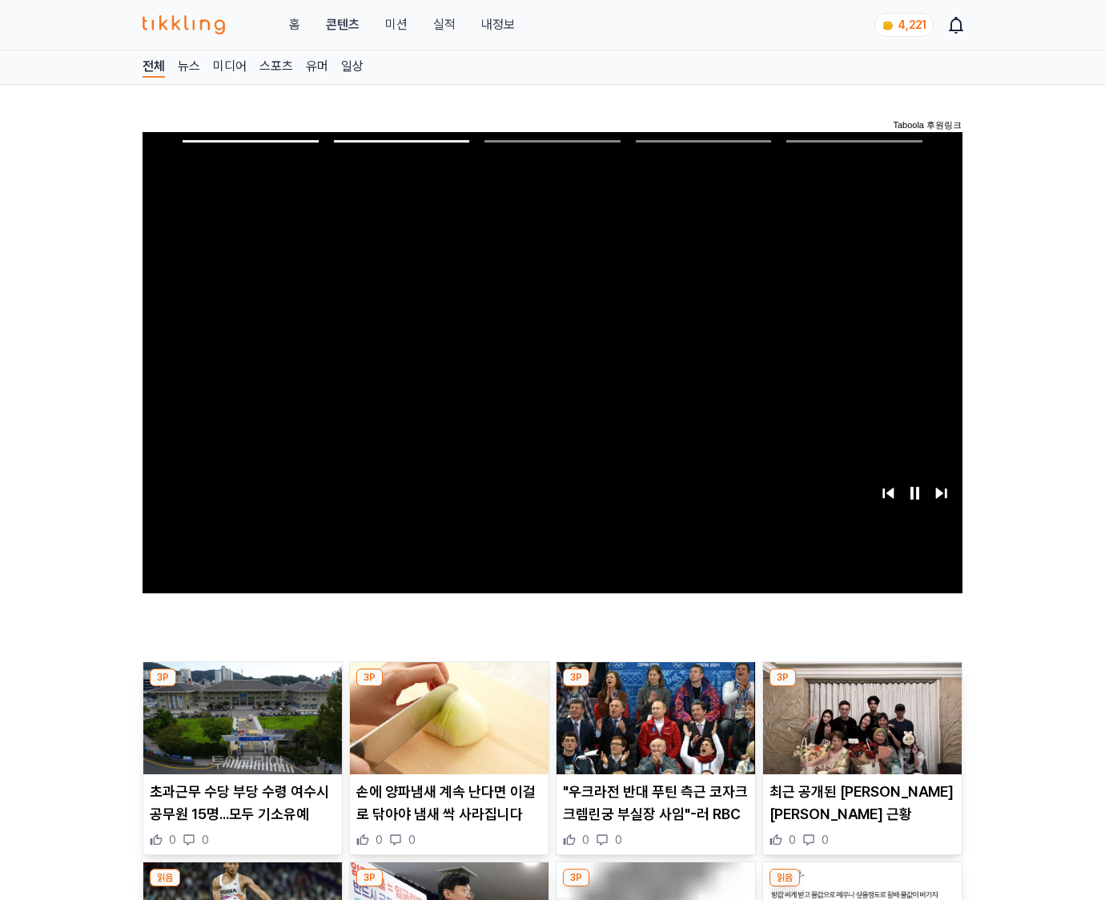
click at [859, 730] on img at bounding box center [862, 718] width 199 height 112
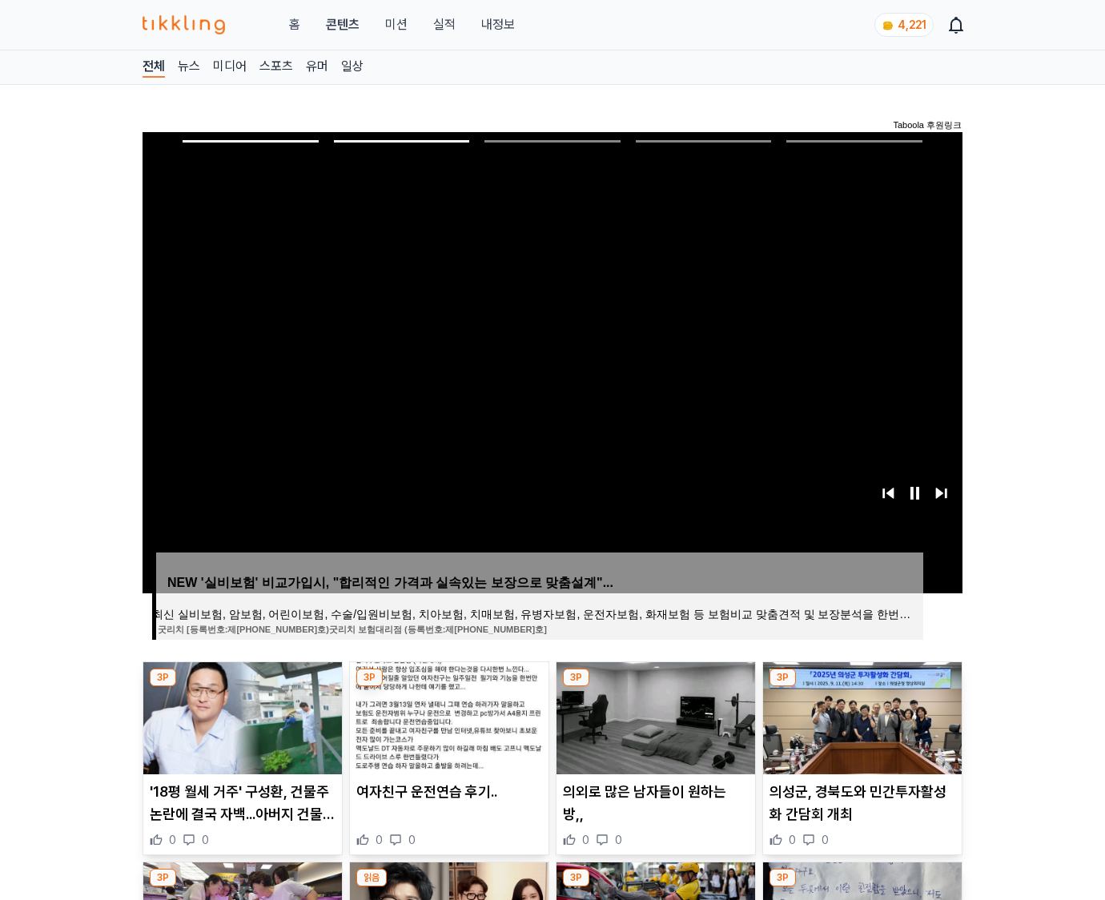
click at [859, 730] on img at bounding box center [862, 718] width 199 height 112
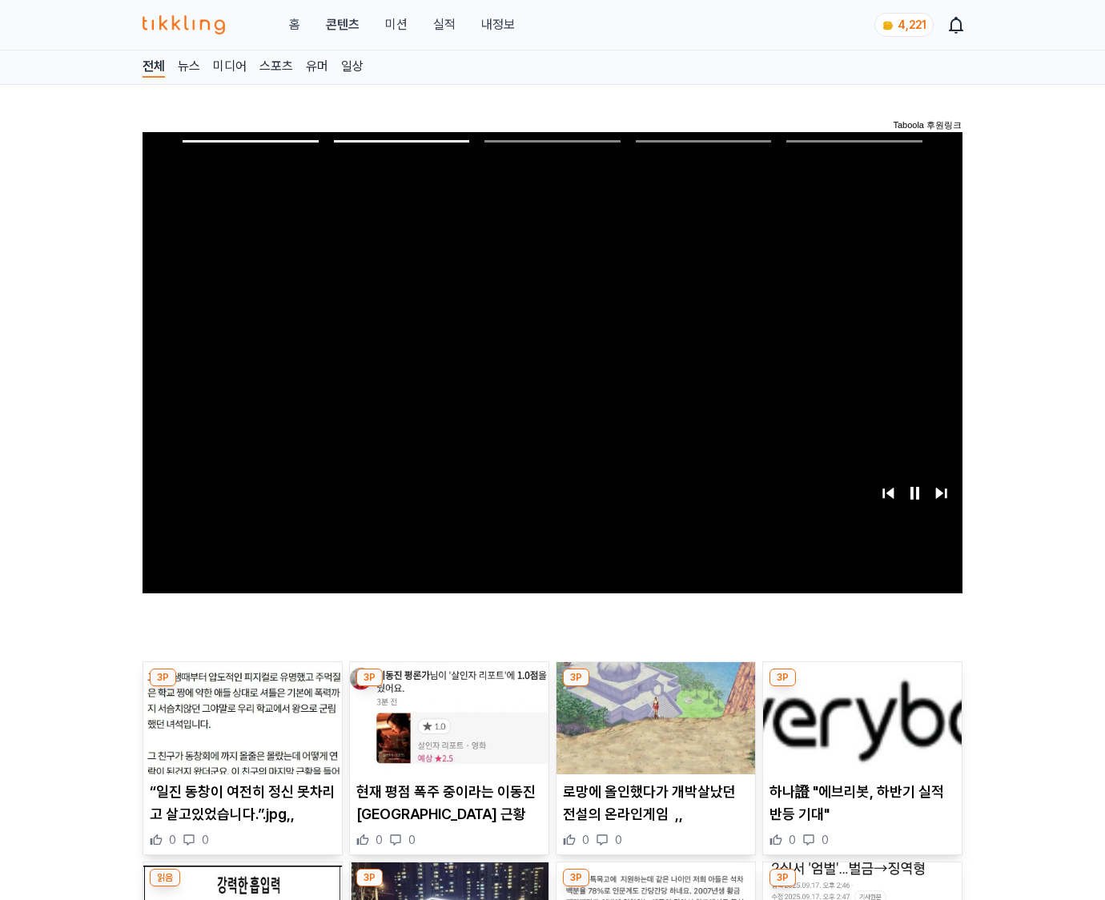
click at [859, 730] on img at bounding box center [862, 718] width 199 height 112
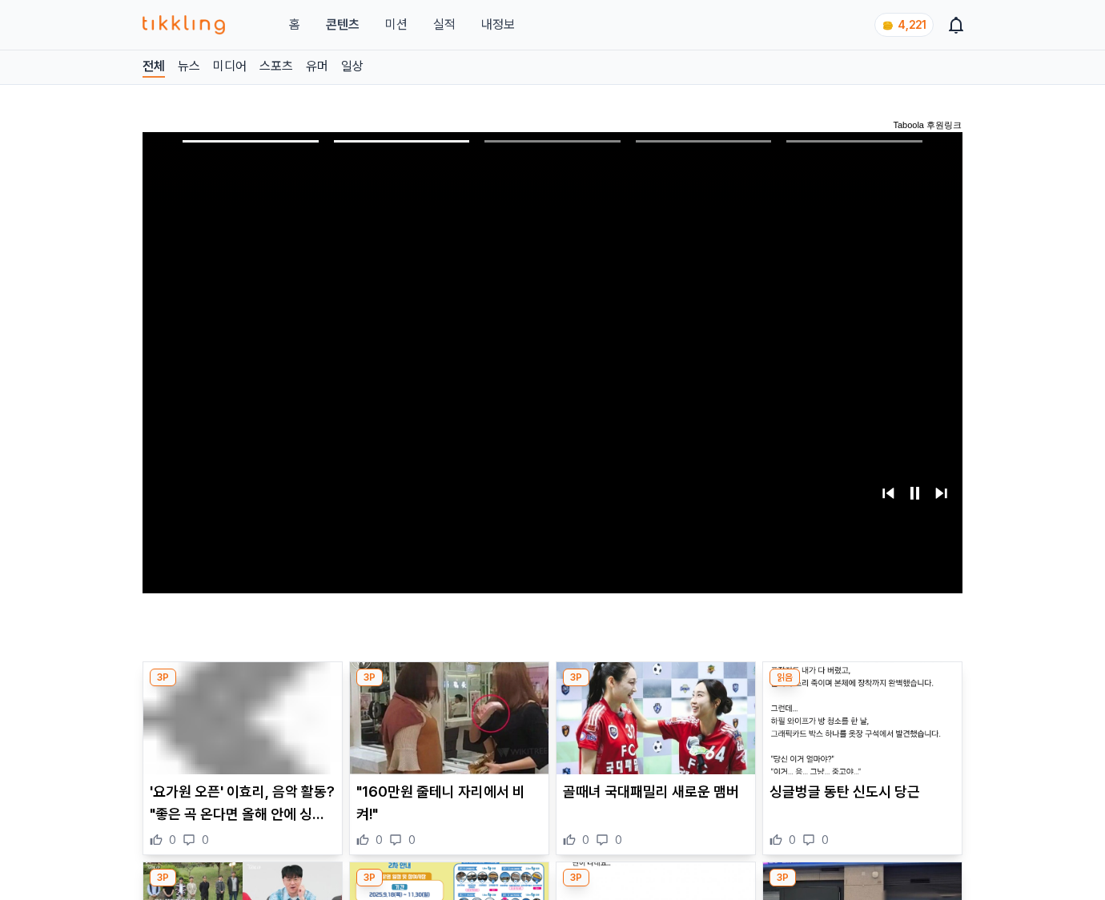
click at [859, 730] on img at bounding box center [862, 718] width 199 height 112
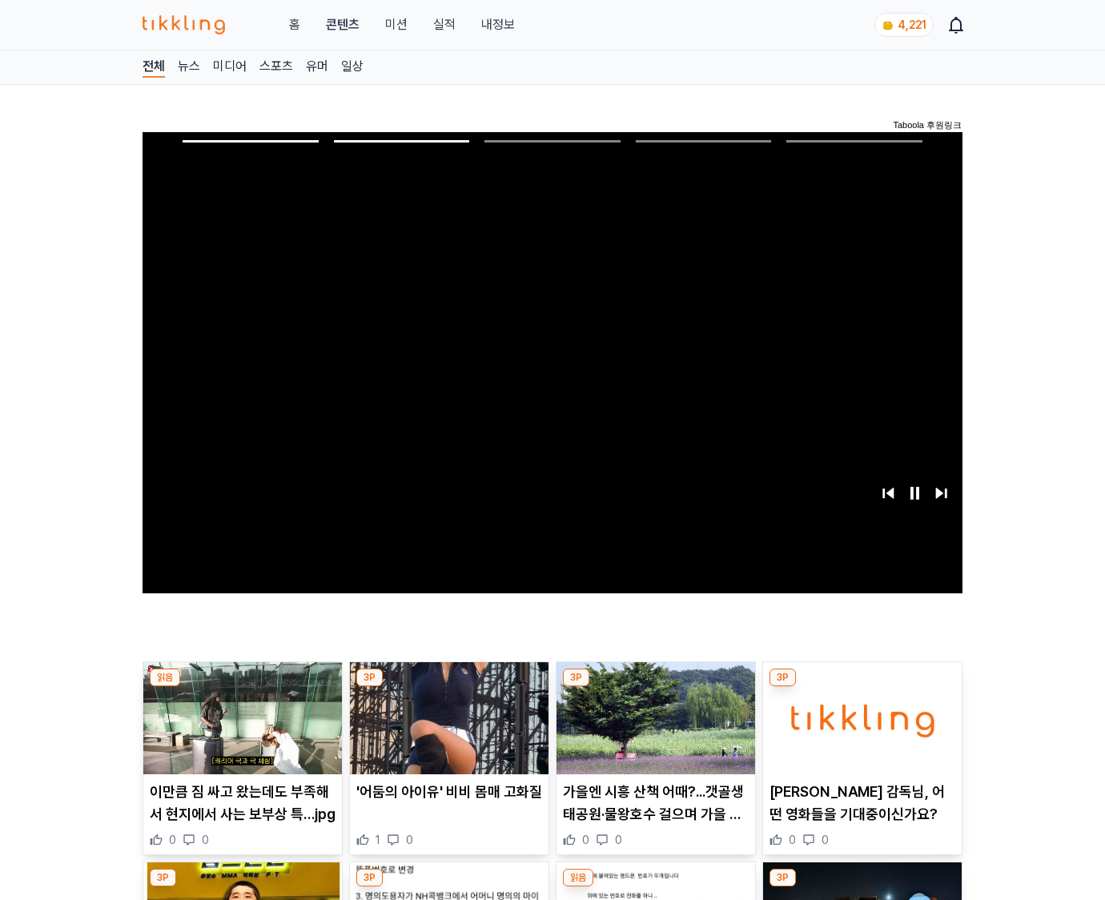
click at [859, 730] on img at bounding box center [862, 718] width 199 height 112
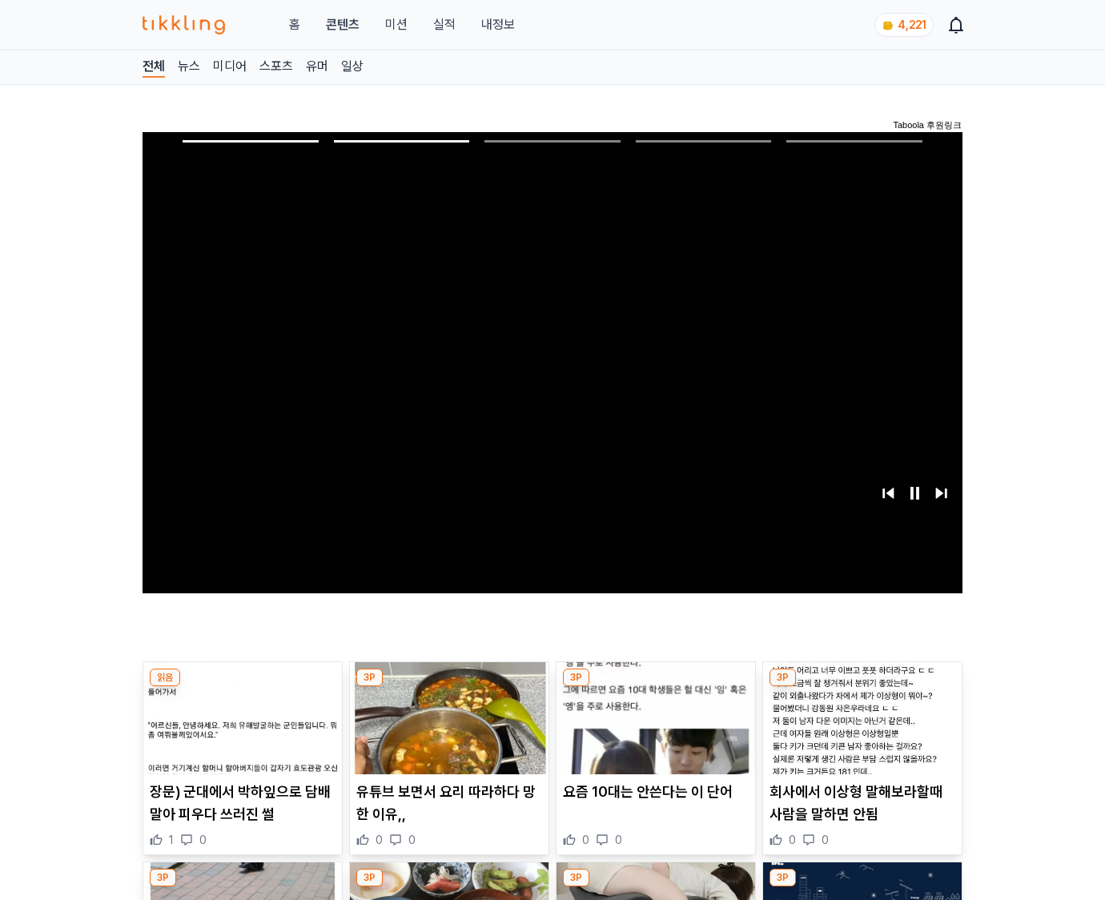
click at [859, 730] on img at bounding box center [862, 718] width 199 height 112
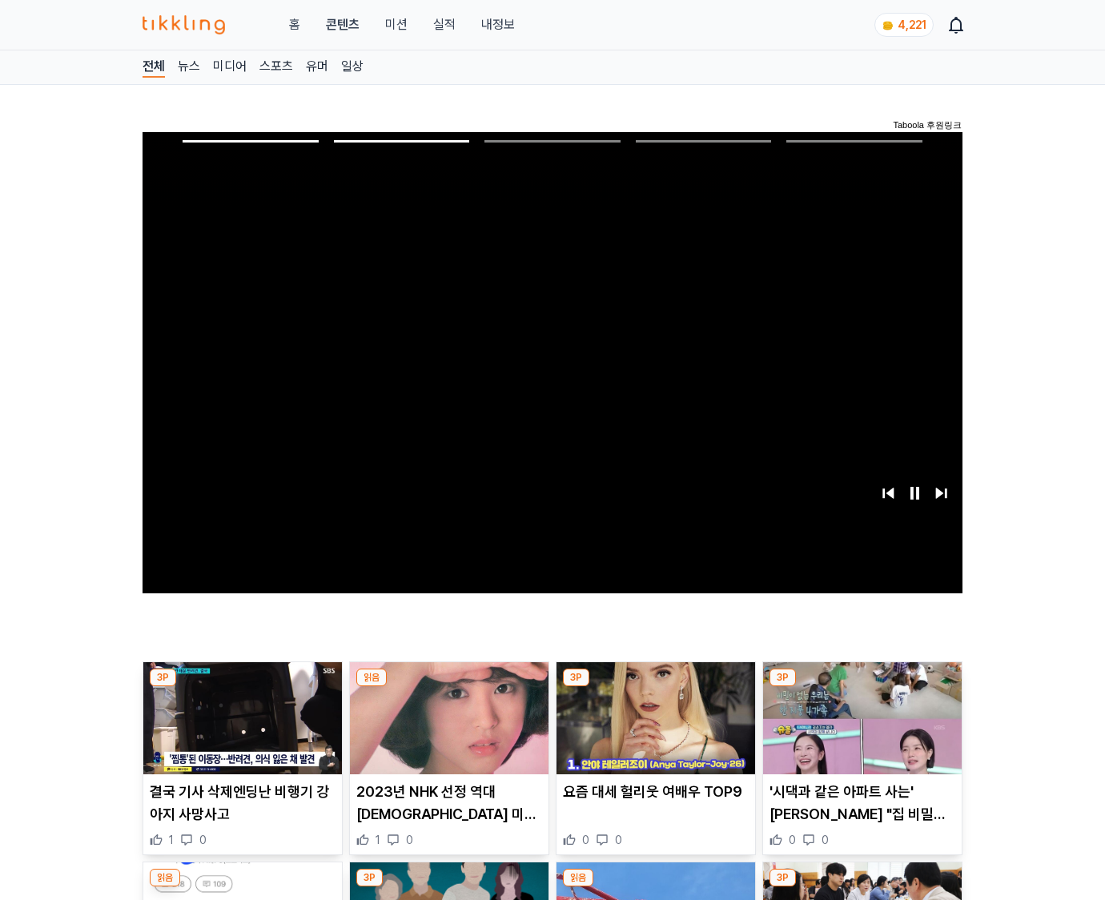
click at [859, 730] on img at bounding box center [862, 718] width 199 height 112
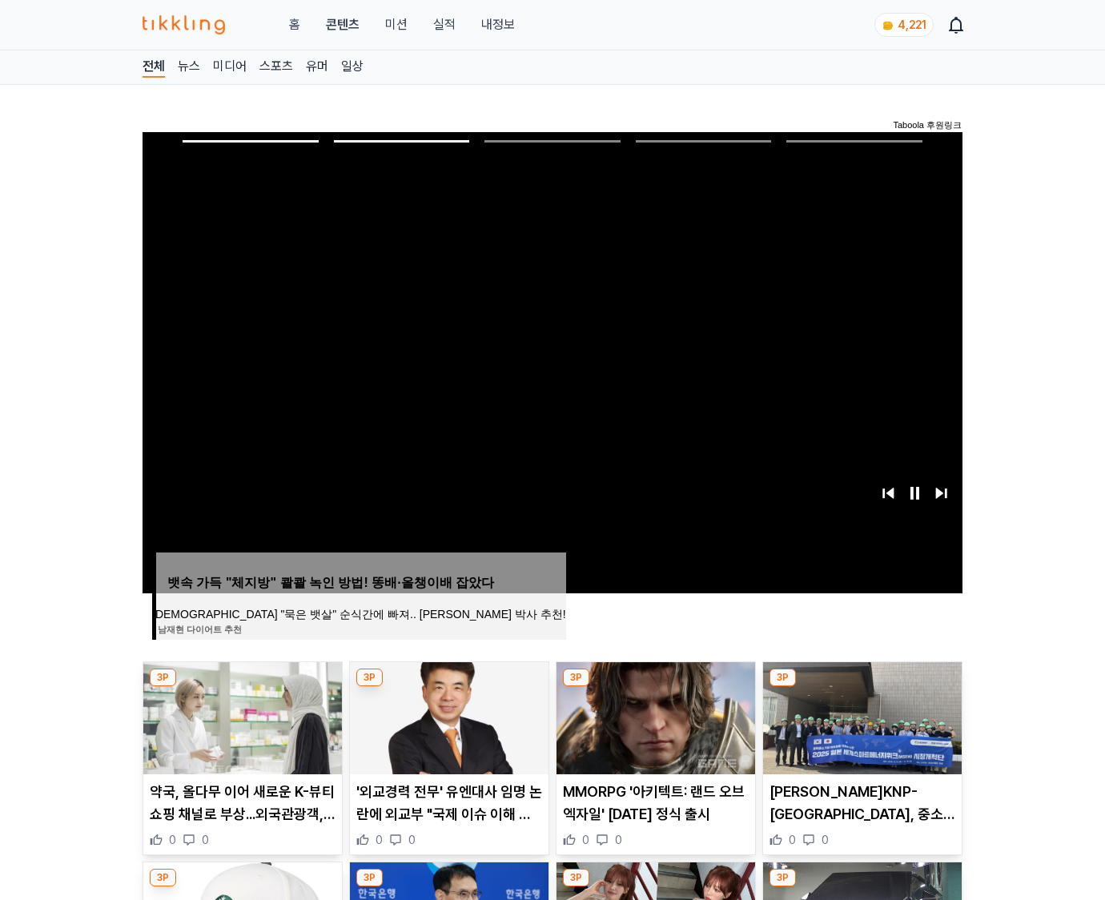
click at [859, 730] on img at bounding box center [862, 718] width 199 height 112
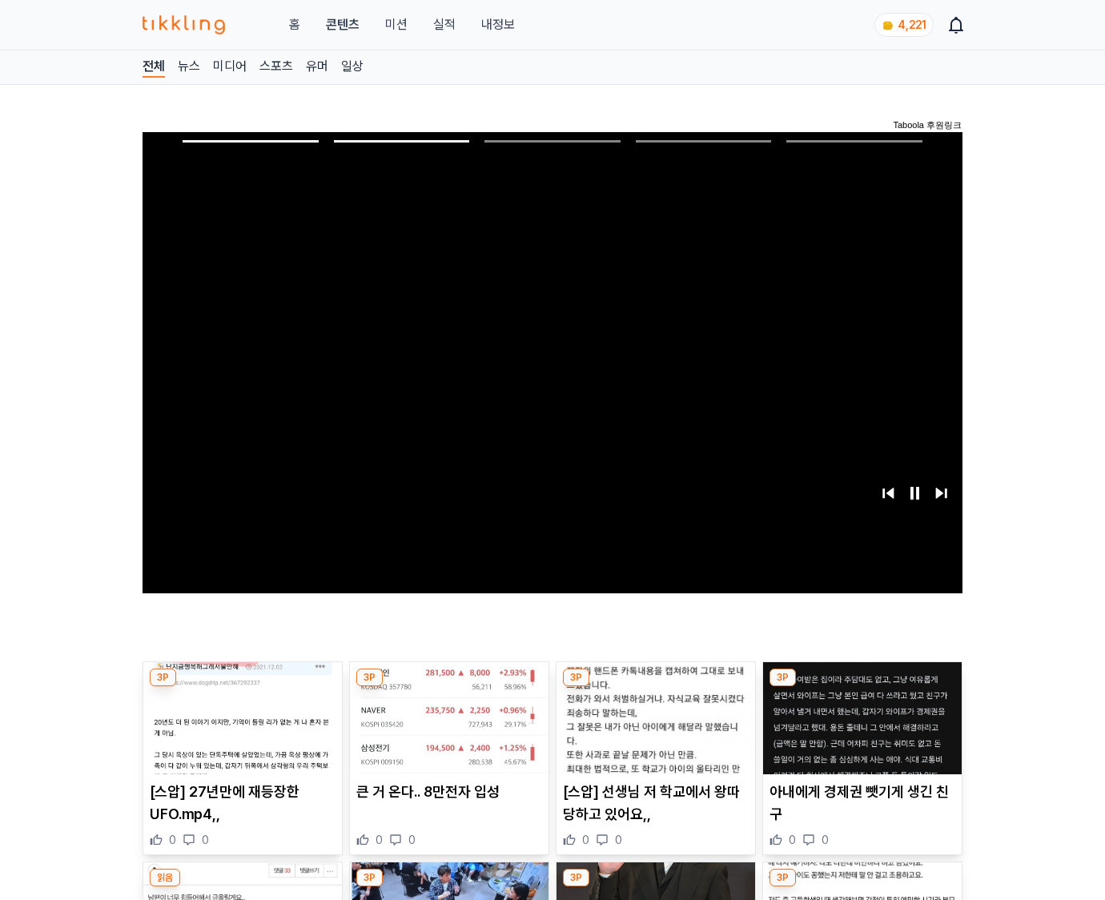
click at [859, 730] on img at bounding box center [862, 718] width 199 height 112
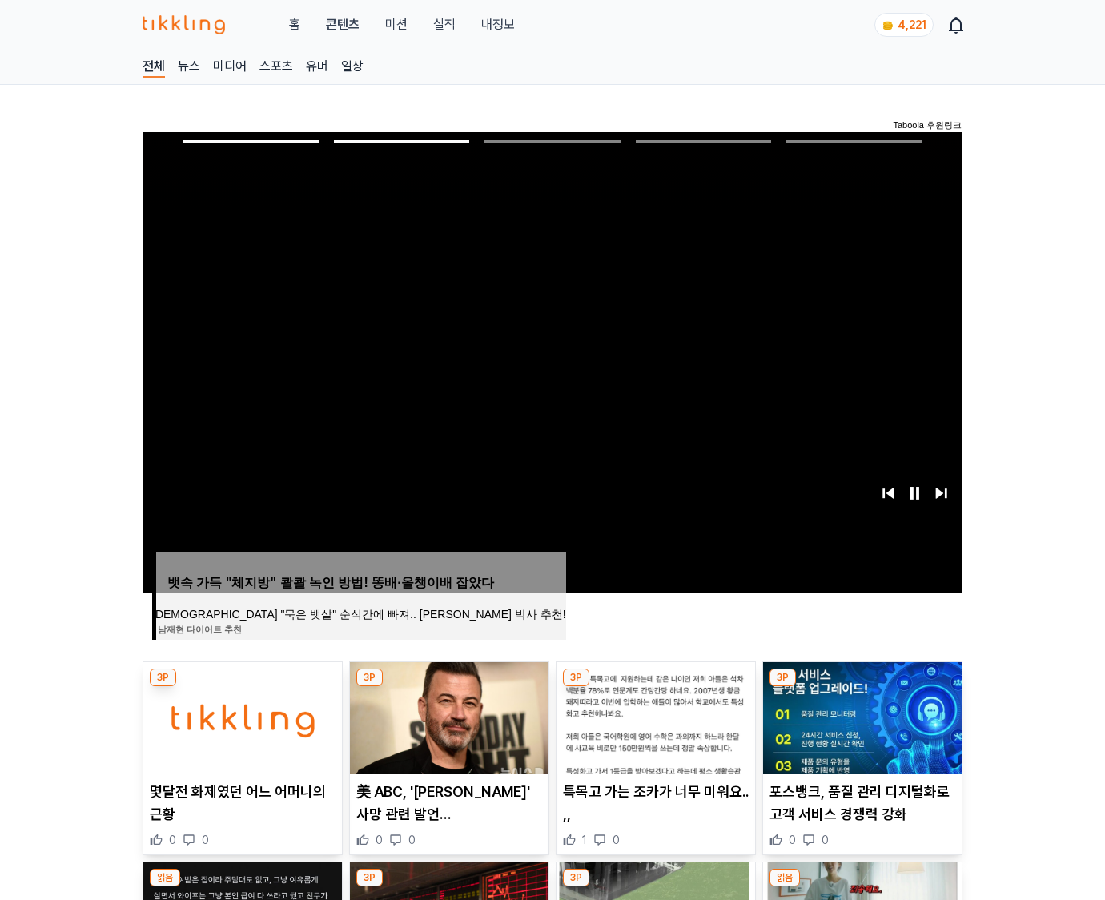
click at [859, 730] on img at bounding box center [862, 718] width 199 height 112
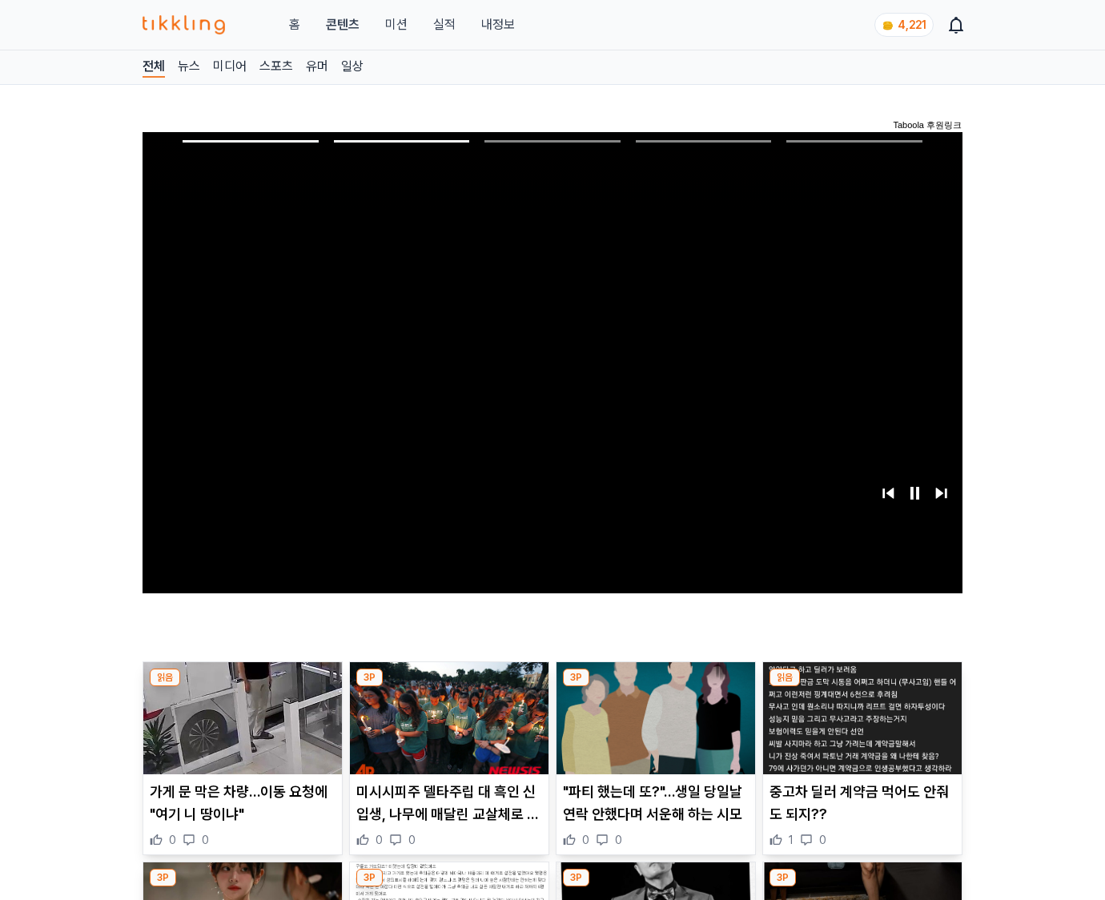
click at [859, 730] on img at bounding box center [862, 718] width 199 height 112
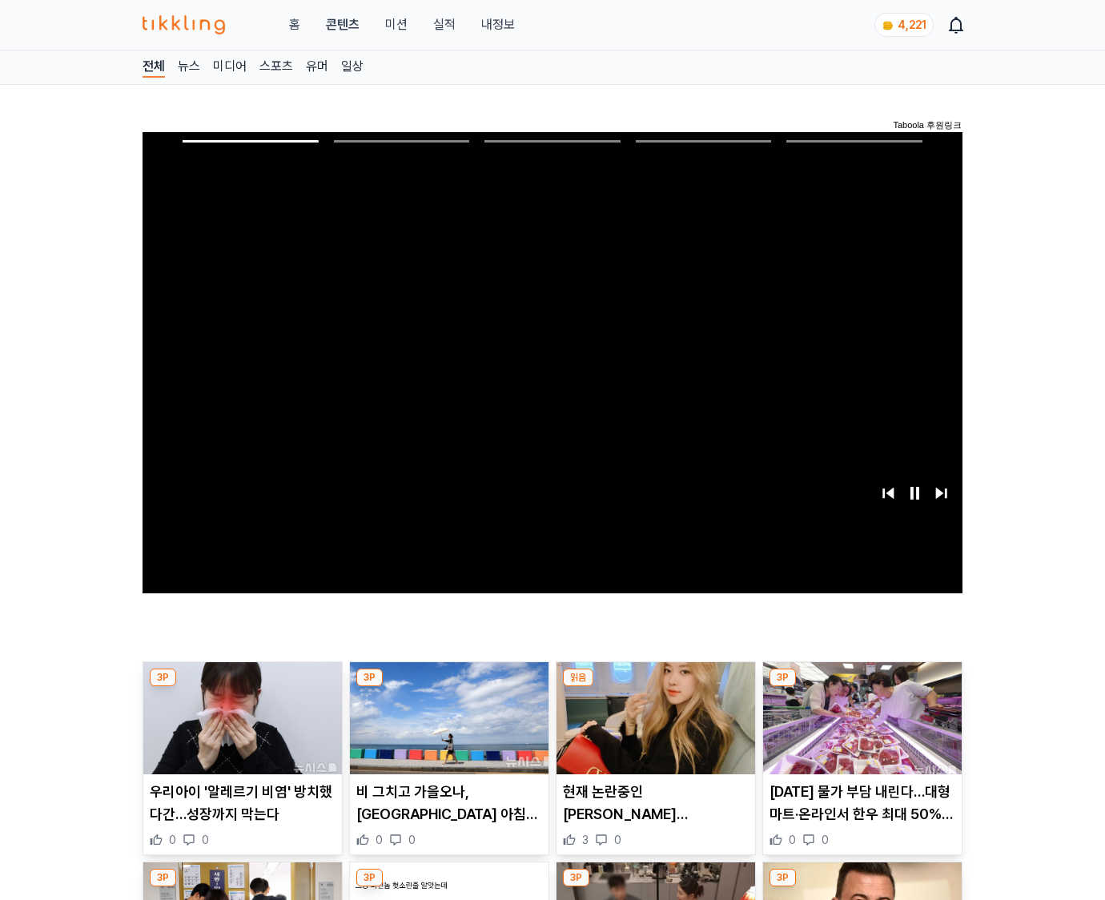
click at [859, 730] on img at bounding box center [862, 718] width 199 height 112
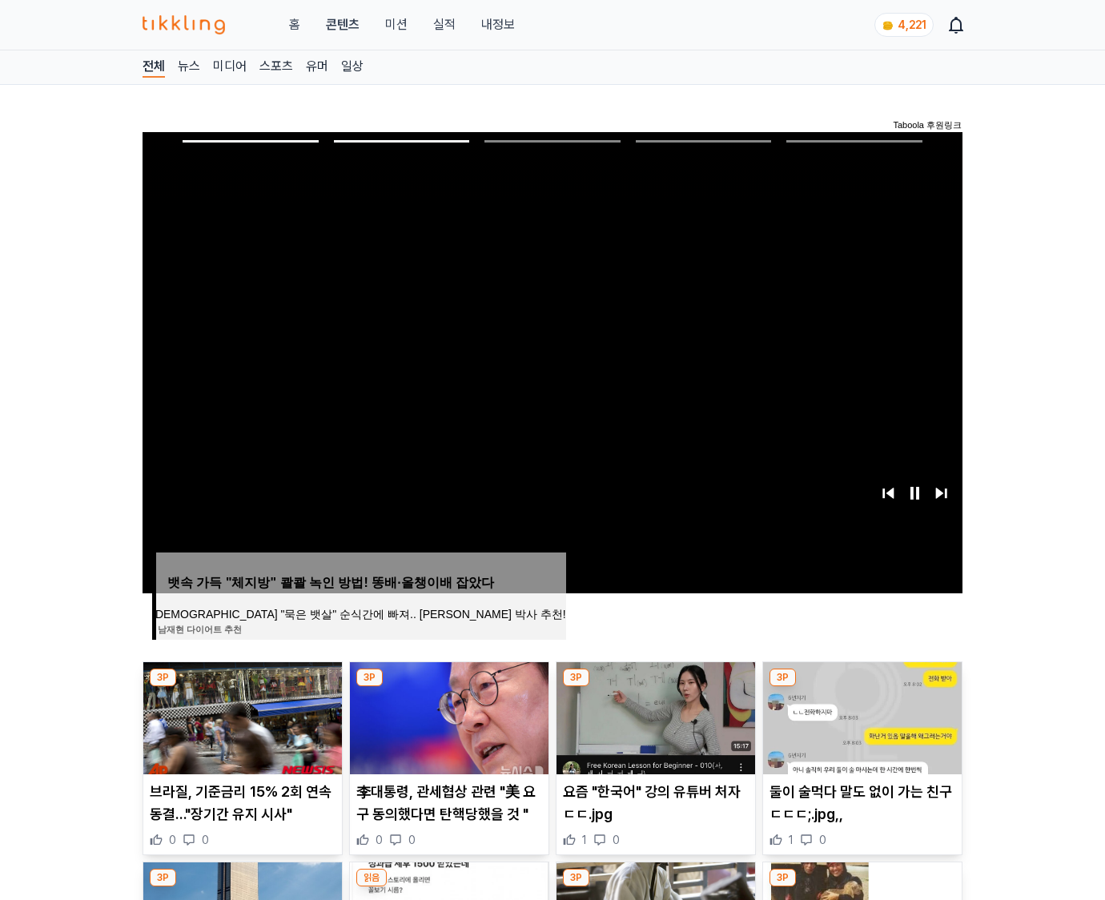
click at [859, 730] on img at bounding box center [862, 718] width 199 height 112
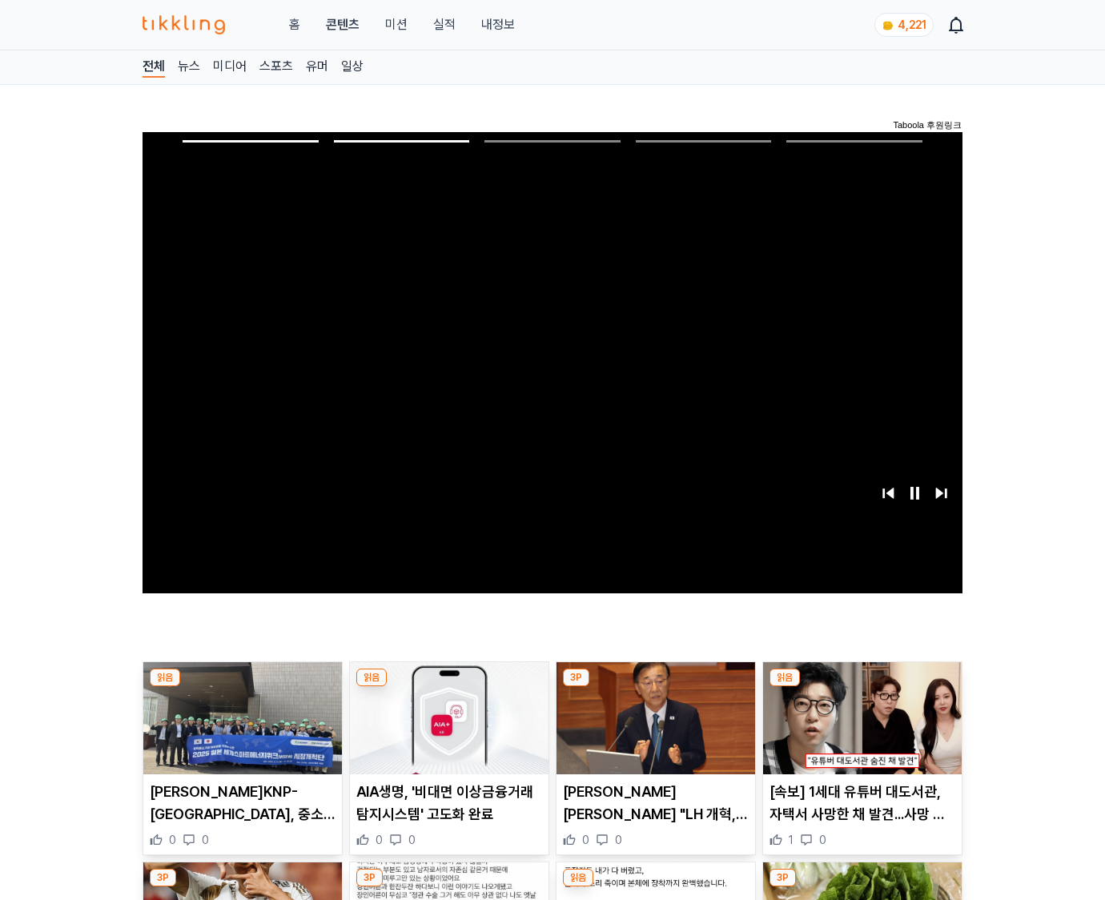
click at [859, 730] on img at bounding box center [862, 718] width 199 height 112
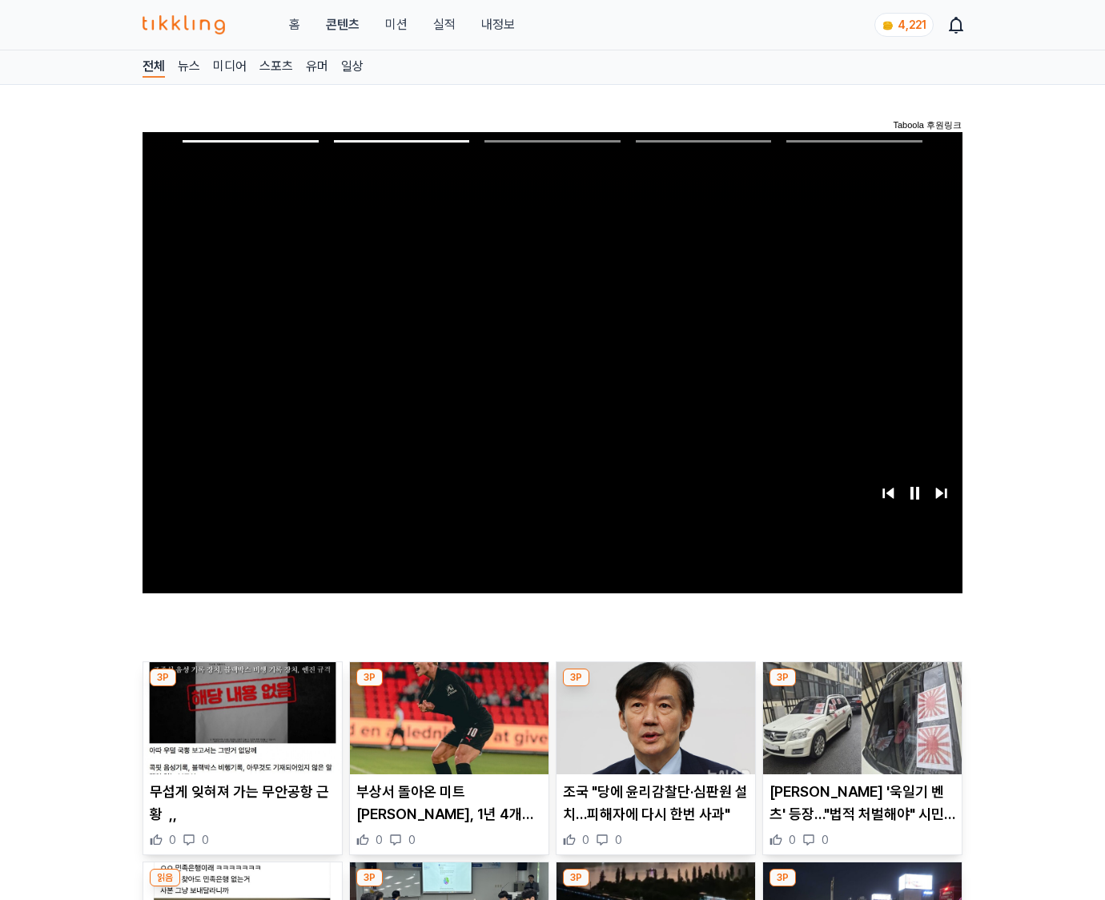
click at [859, 730] on img at bounding box center [862, 718] width 199 height 112
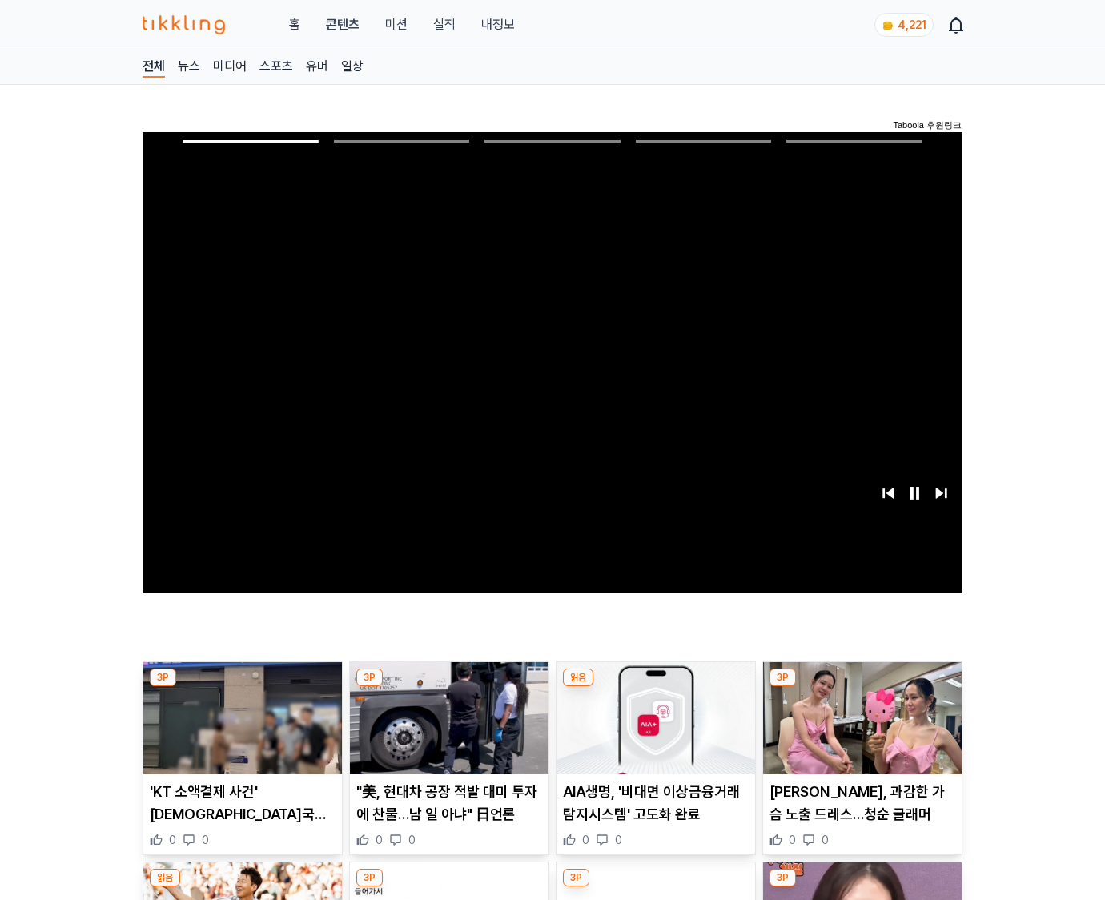
click at [859, 730] on img at bounding box center [862, 718] width 199 height 112
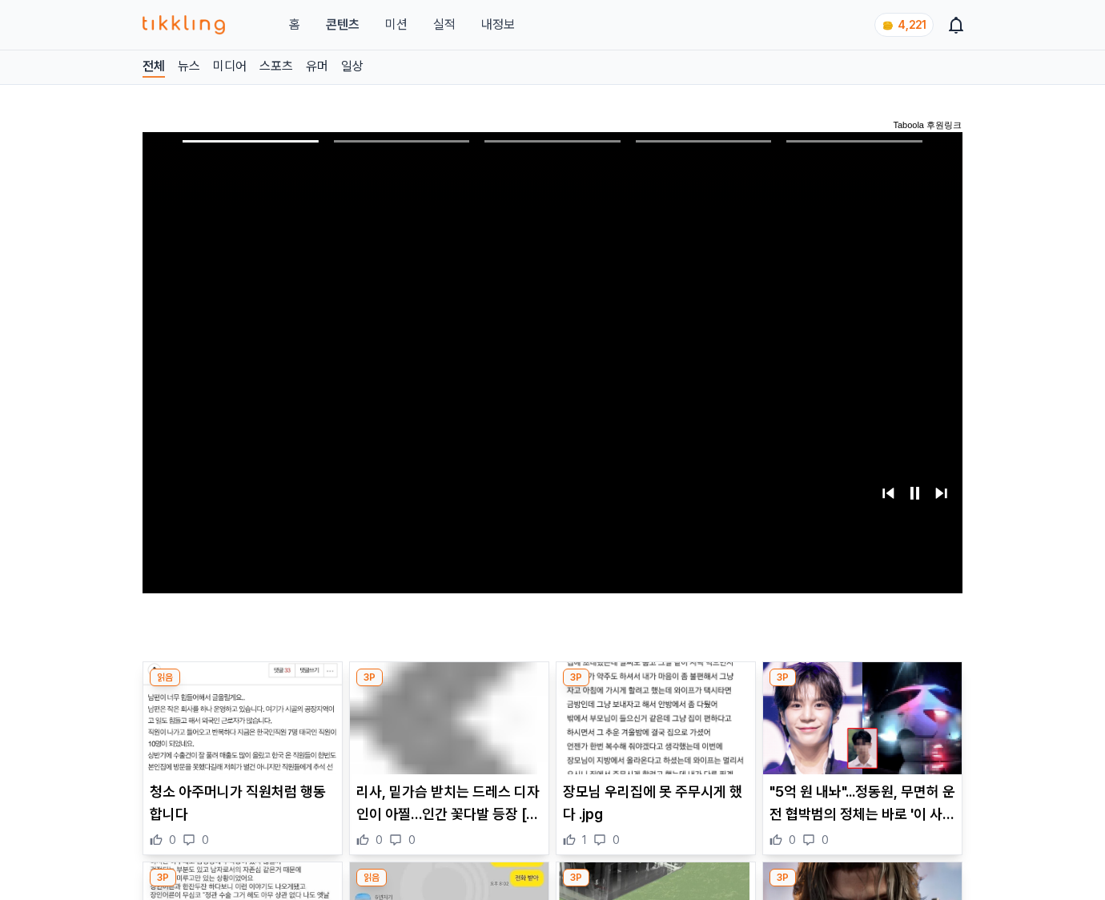
click at [859, 730] on img at bounding box center [862, 718] width 199 height 112
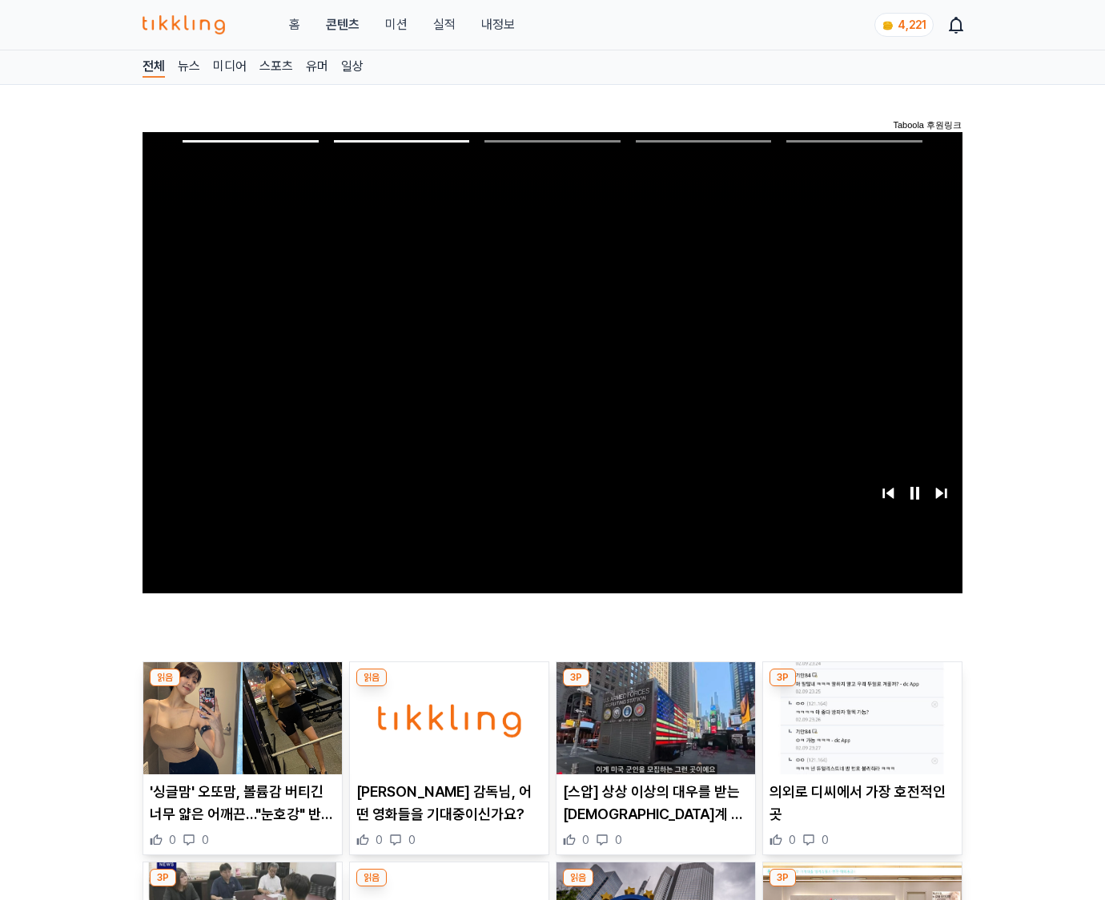
click at [859, 730] on img at bounding box center [862, 718] width 199 height 112
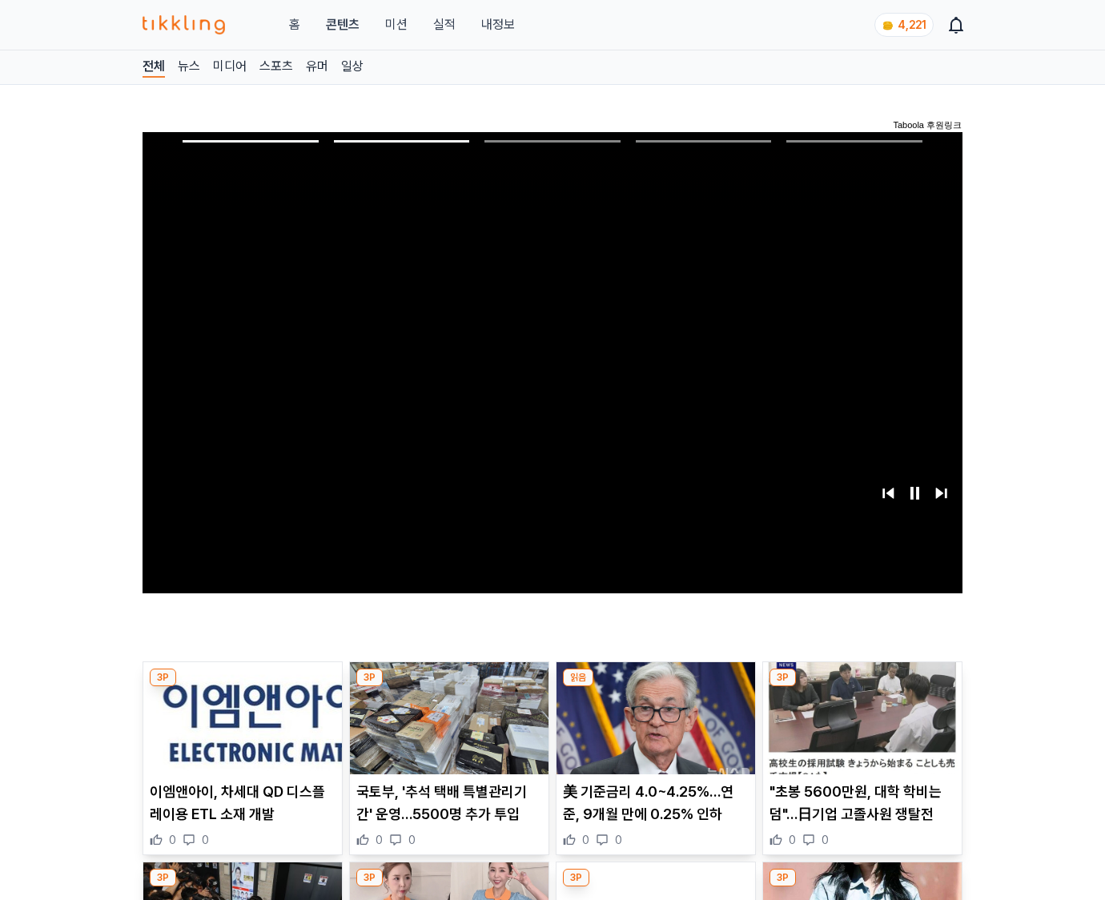
click at [859, 730] on img at bounding box center [862, 718] width 199 height 112
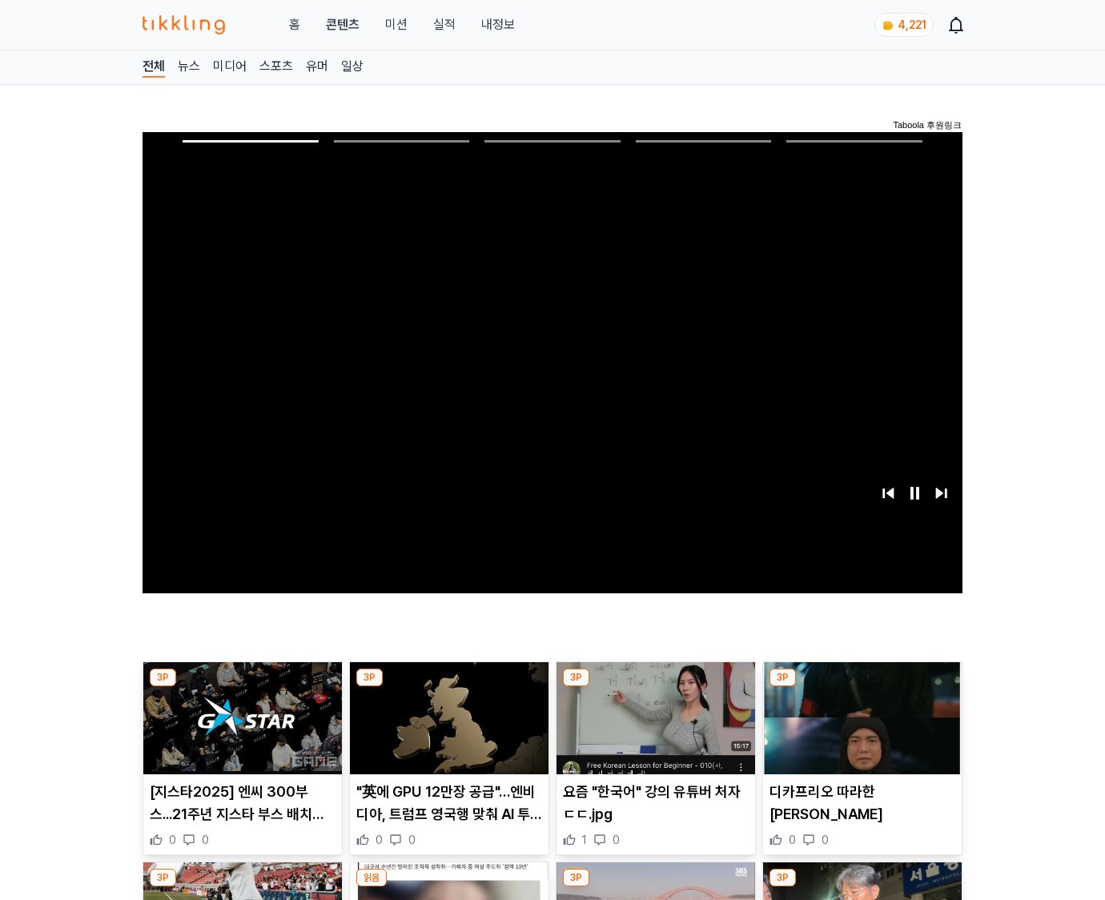
click at [859, 730] on img at bounding box center [862, 718] width 199 height 112
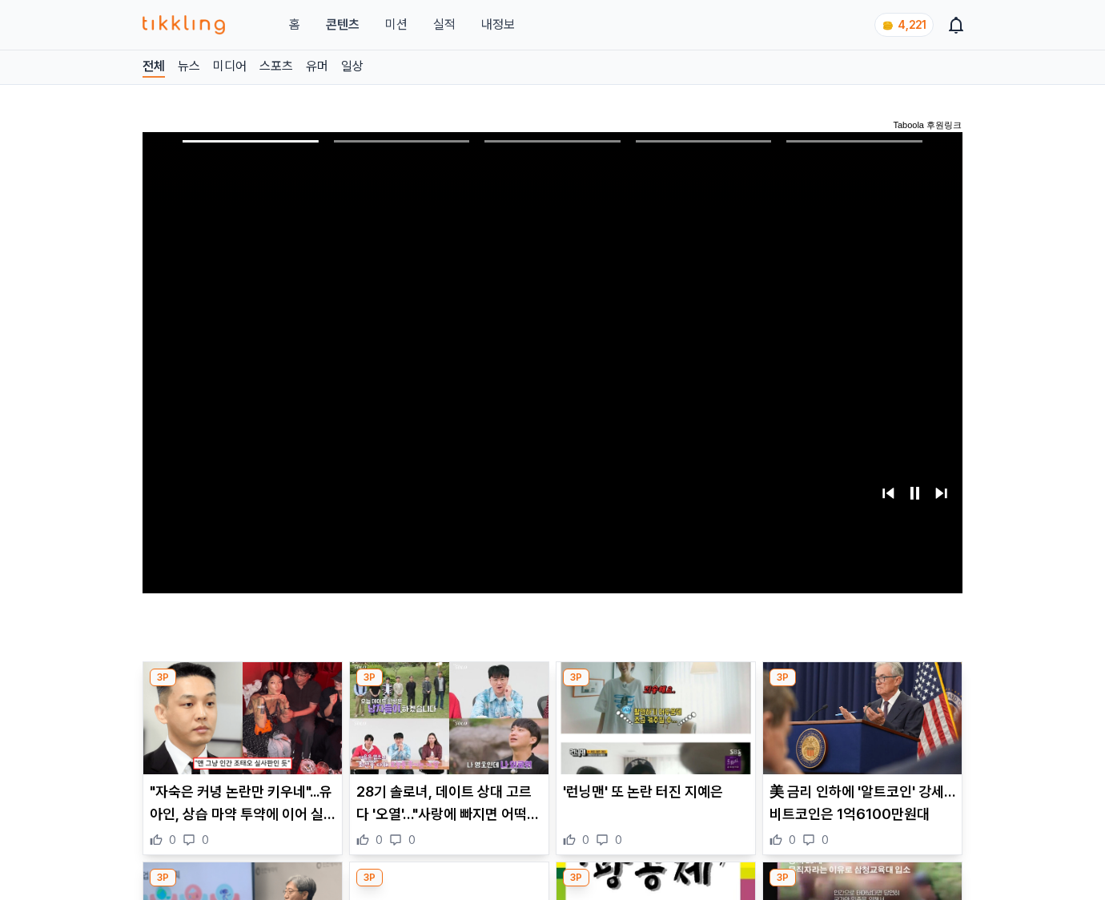
click at [859, 730] on img at bounding box center [862, 718] width 199 height 112
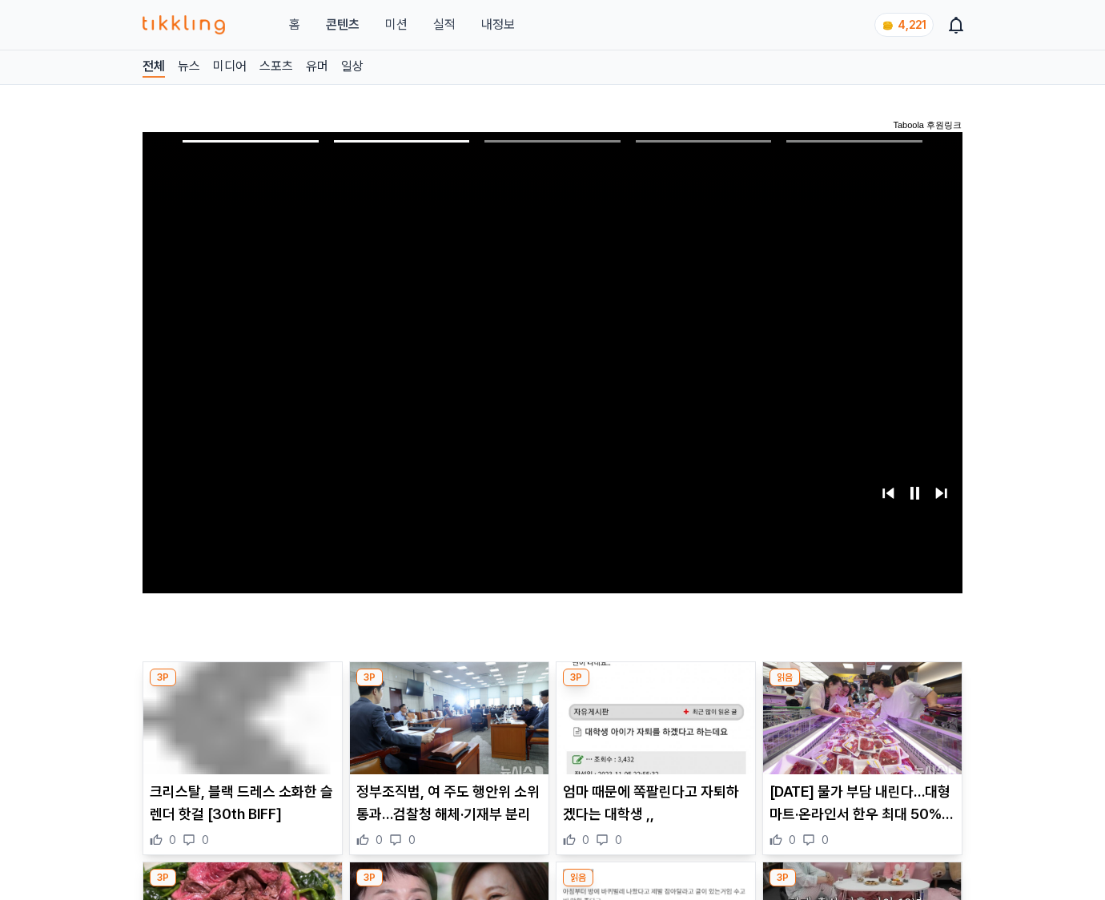
click at [859, 730] on img at bounding box center [862, 718] width 199 height 112
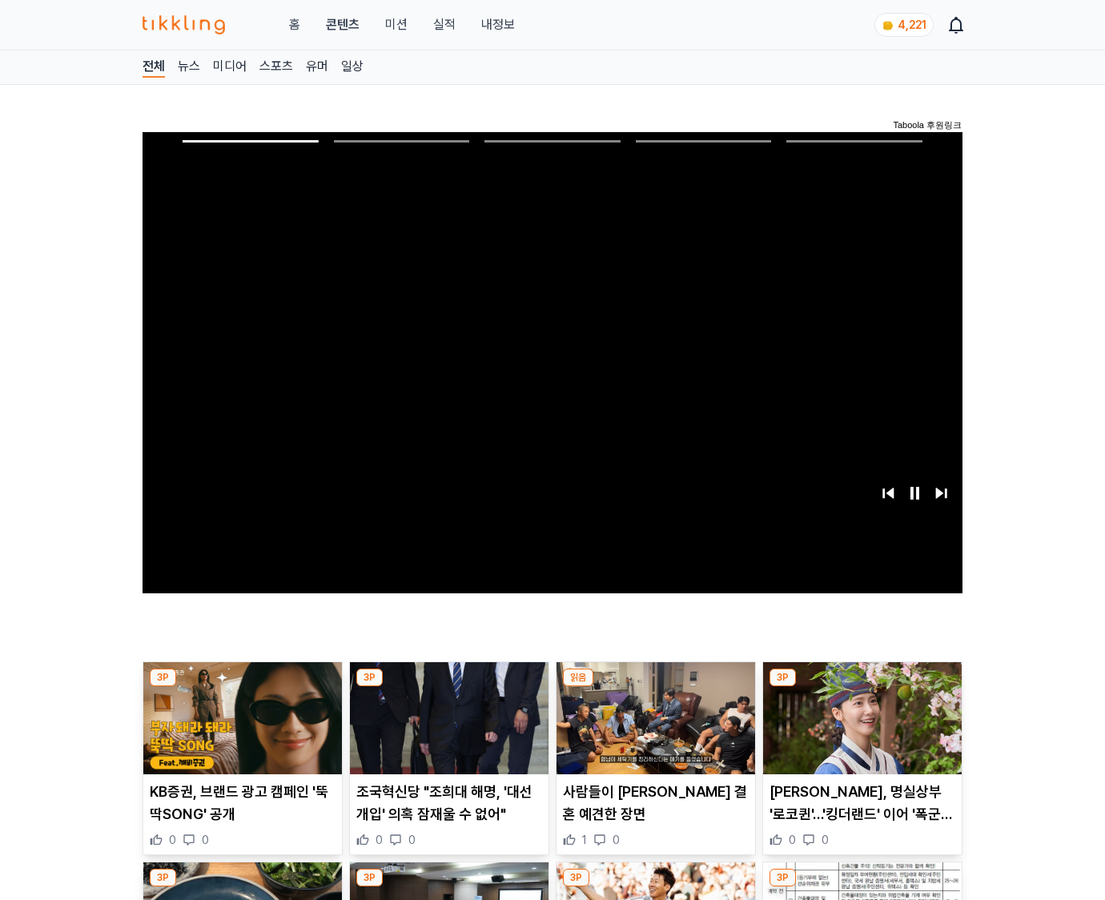
click at [859, 730] on img at bounding box center [862, 718] width 199 height 112
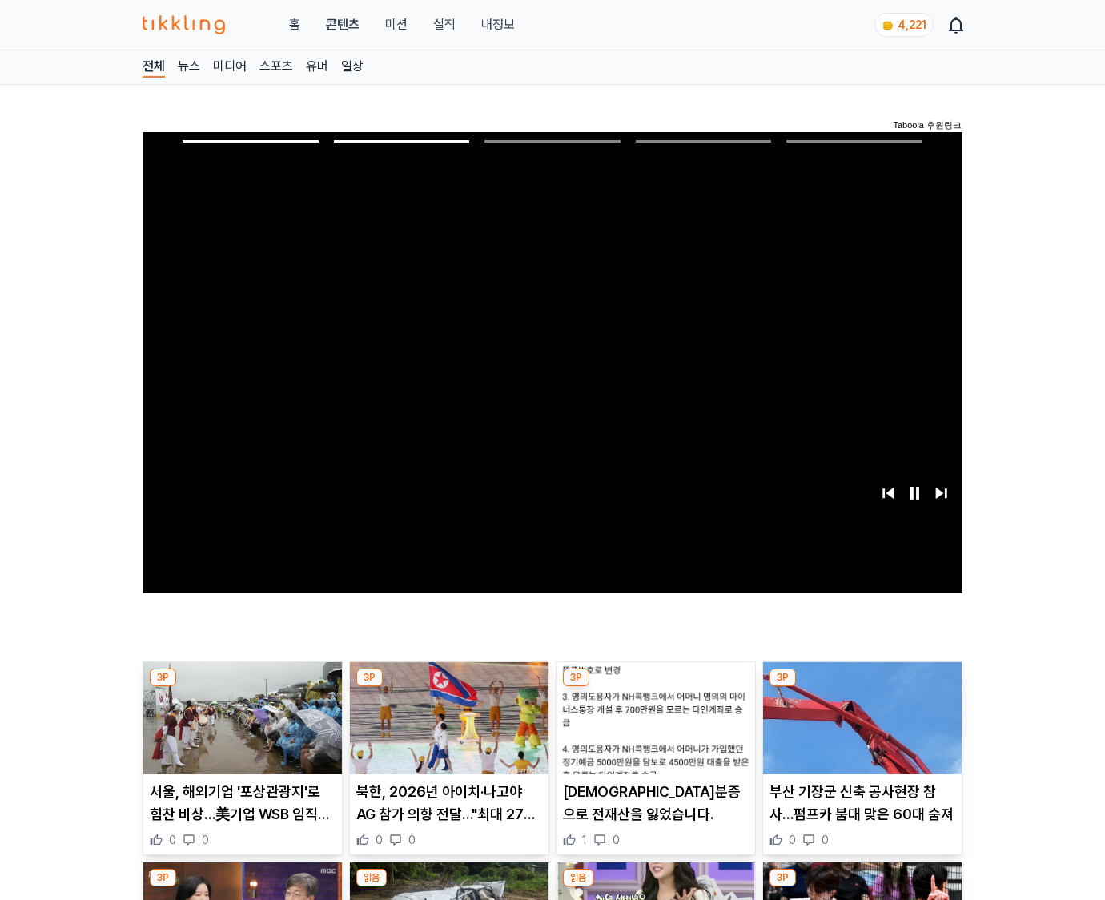
click at [859, 730] on img at bounding box center [862, 718] width 199 height 112
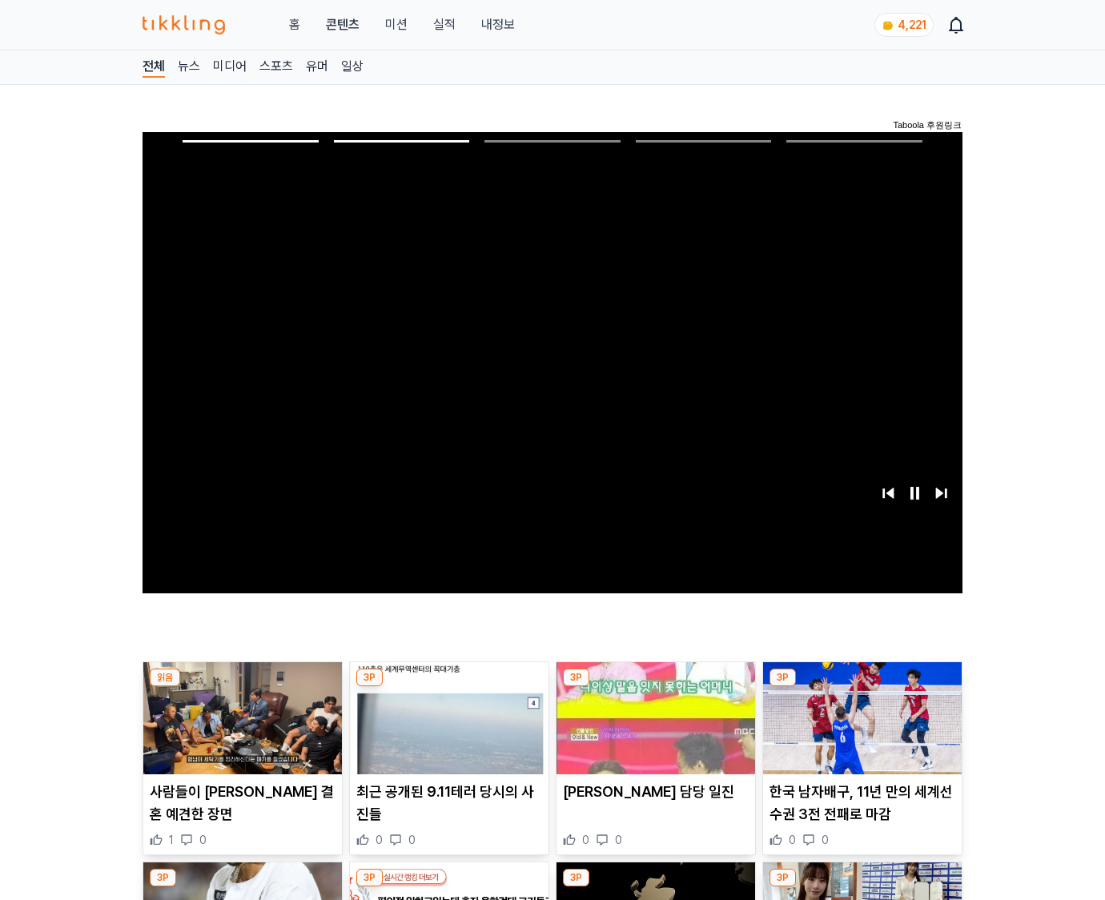
click at [859, 730] on img at bounding box center [862, 718] width 199 height 112
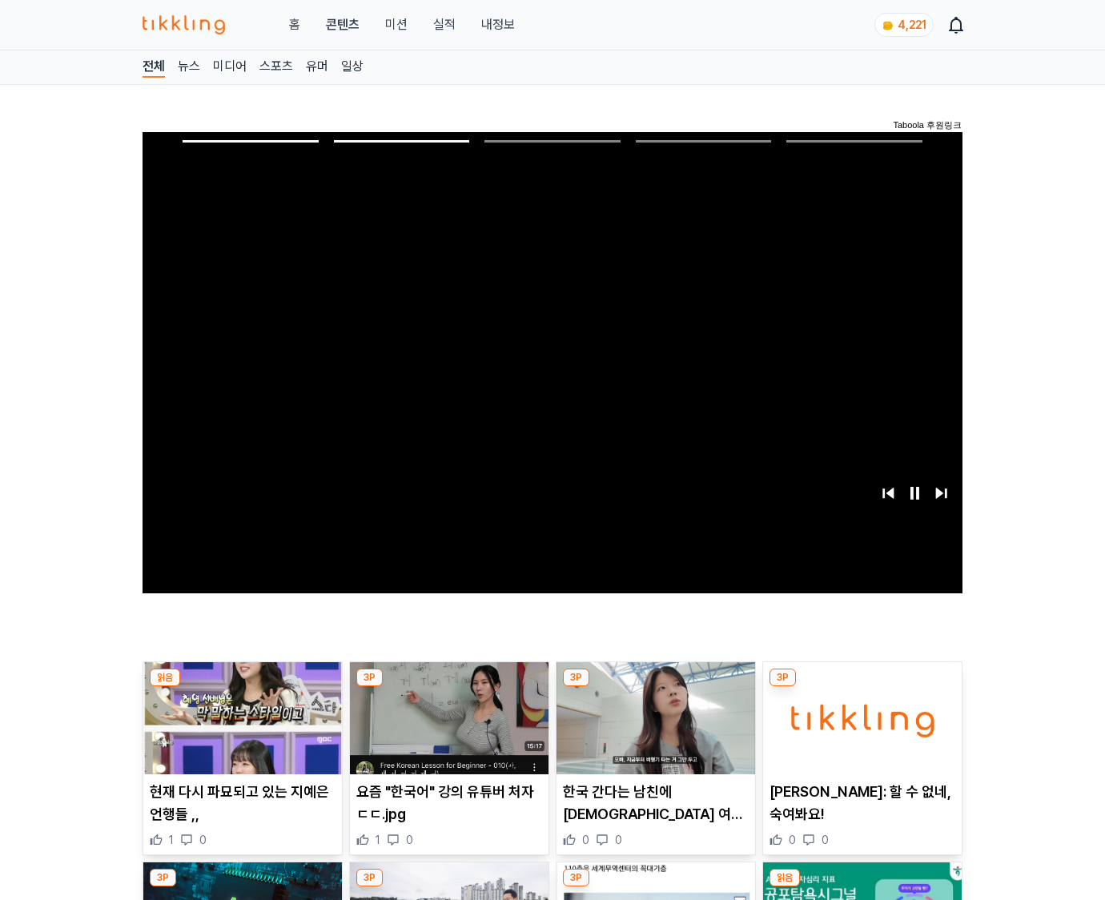
click at [859, 730] on img at bounding box center [862, 718] width 199 height 112
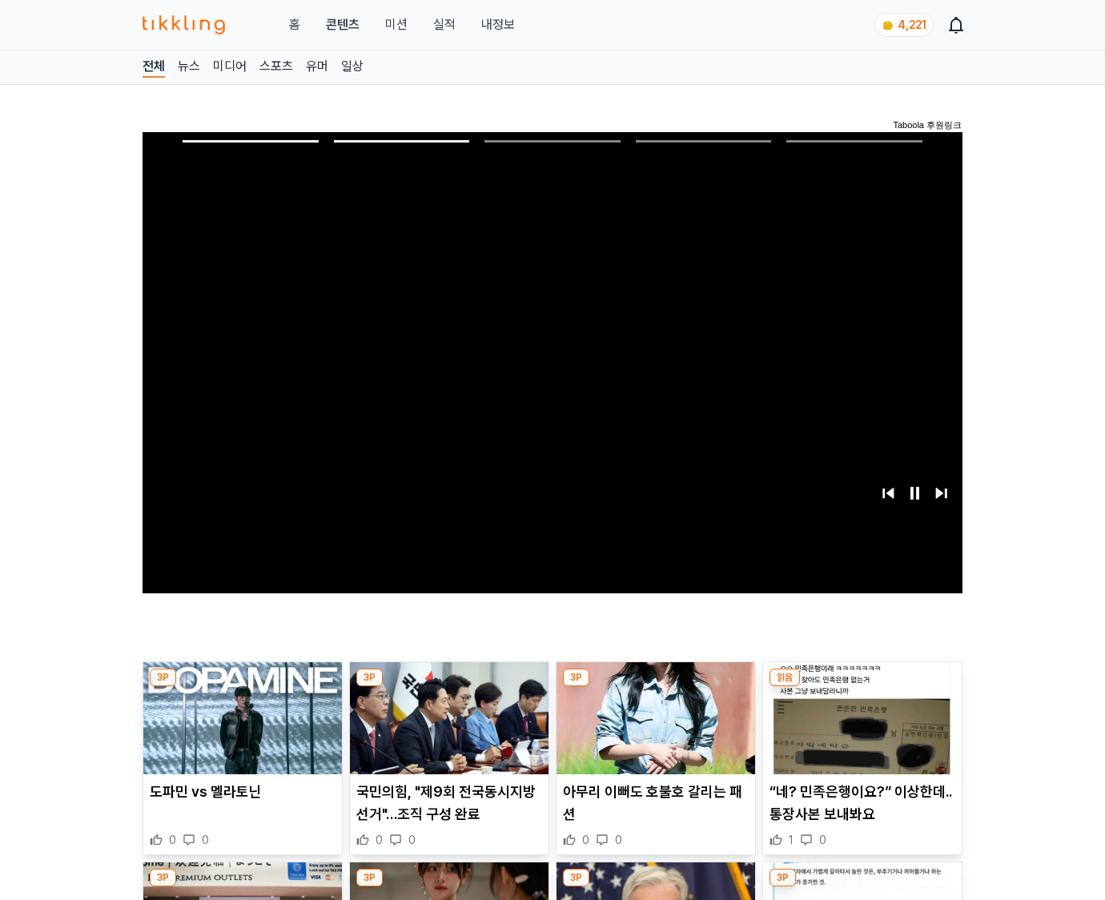
click at [859, 730] on img at bounding box center [862, 718] width 199 height 112
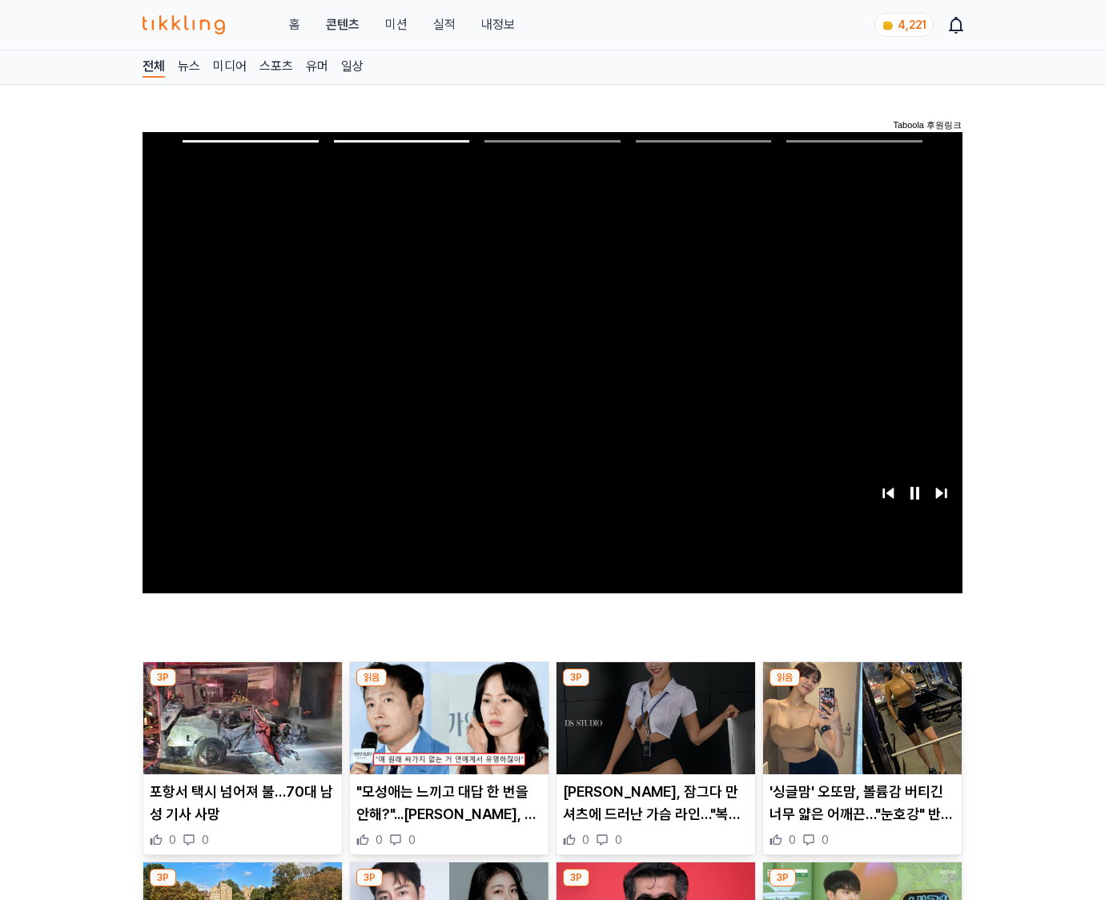
click at [859, 730] on img at bounding box center [862, 718] width 199 height 112
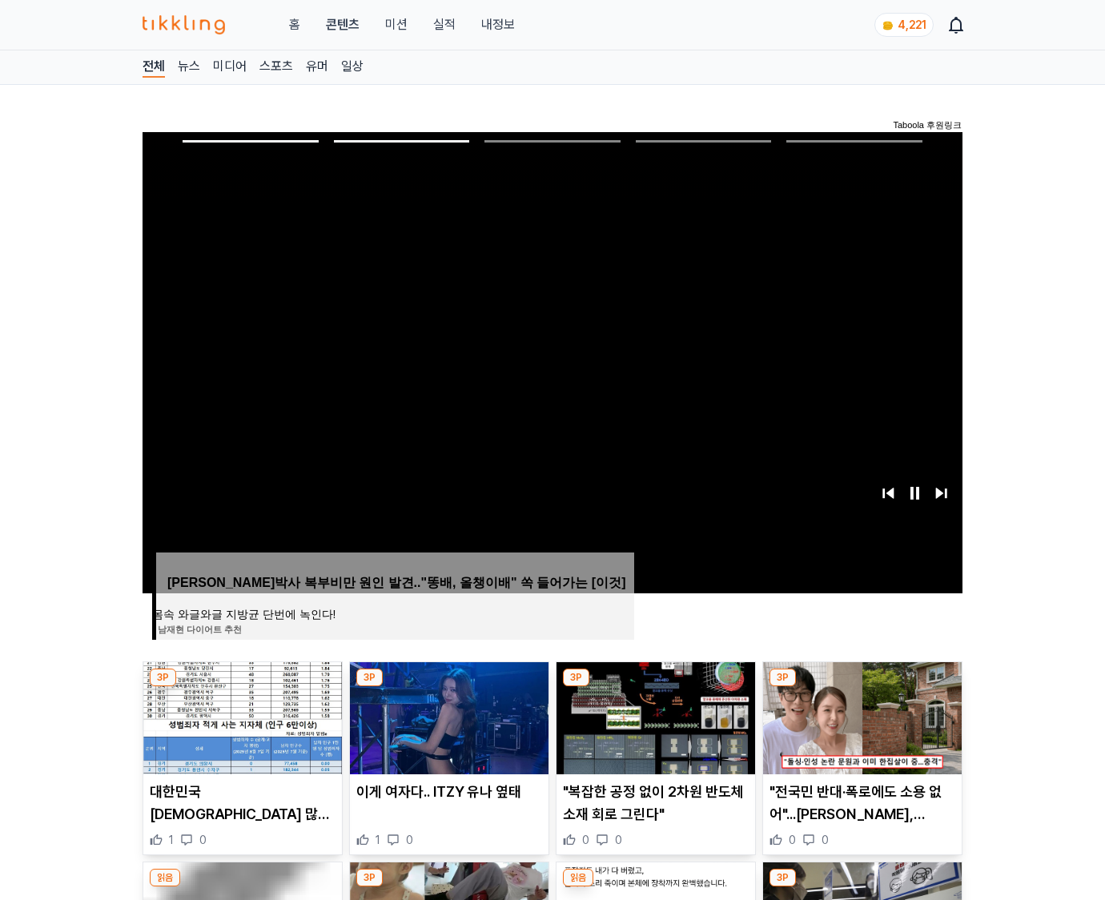
click at [859, 730] on img at bounding box center [862, 718] width 199 height 112
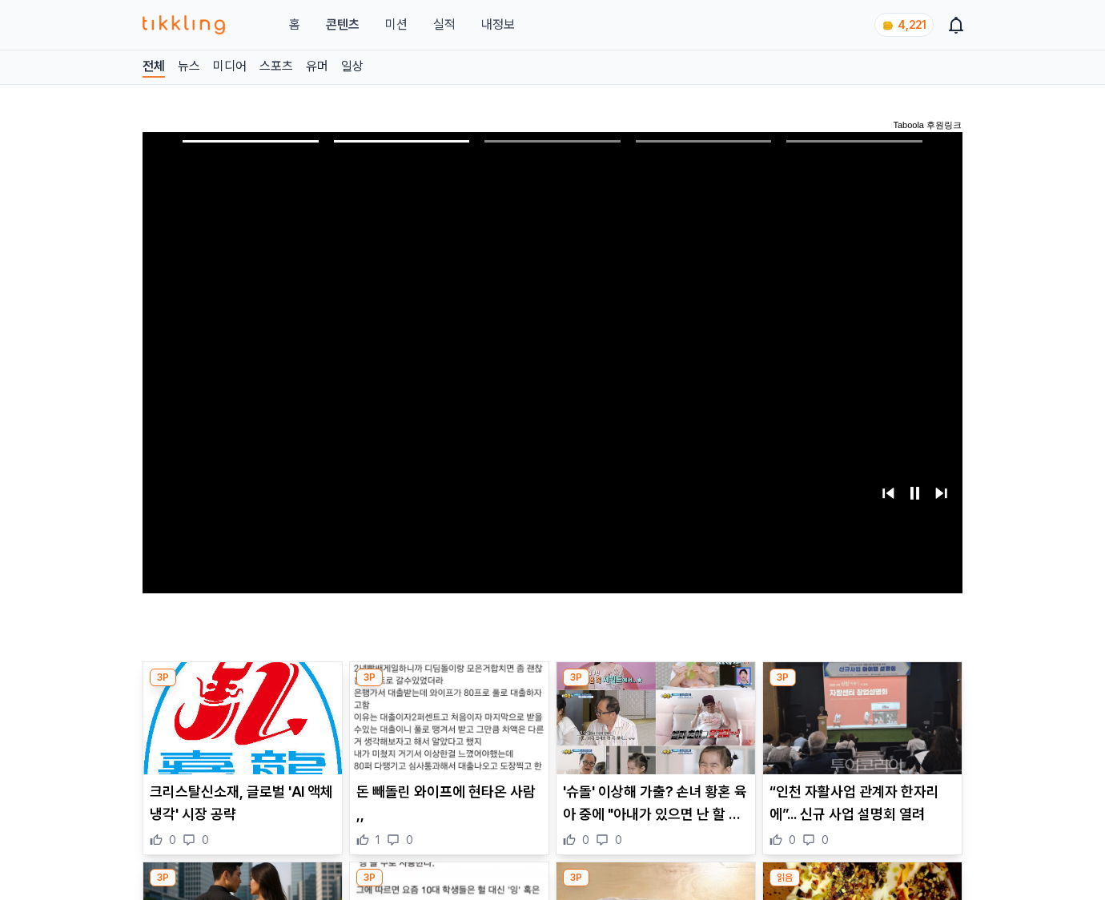
click at [859, 730] on img at bounding box center [862, 718] width 199 height 112
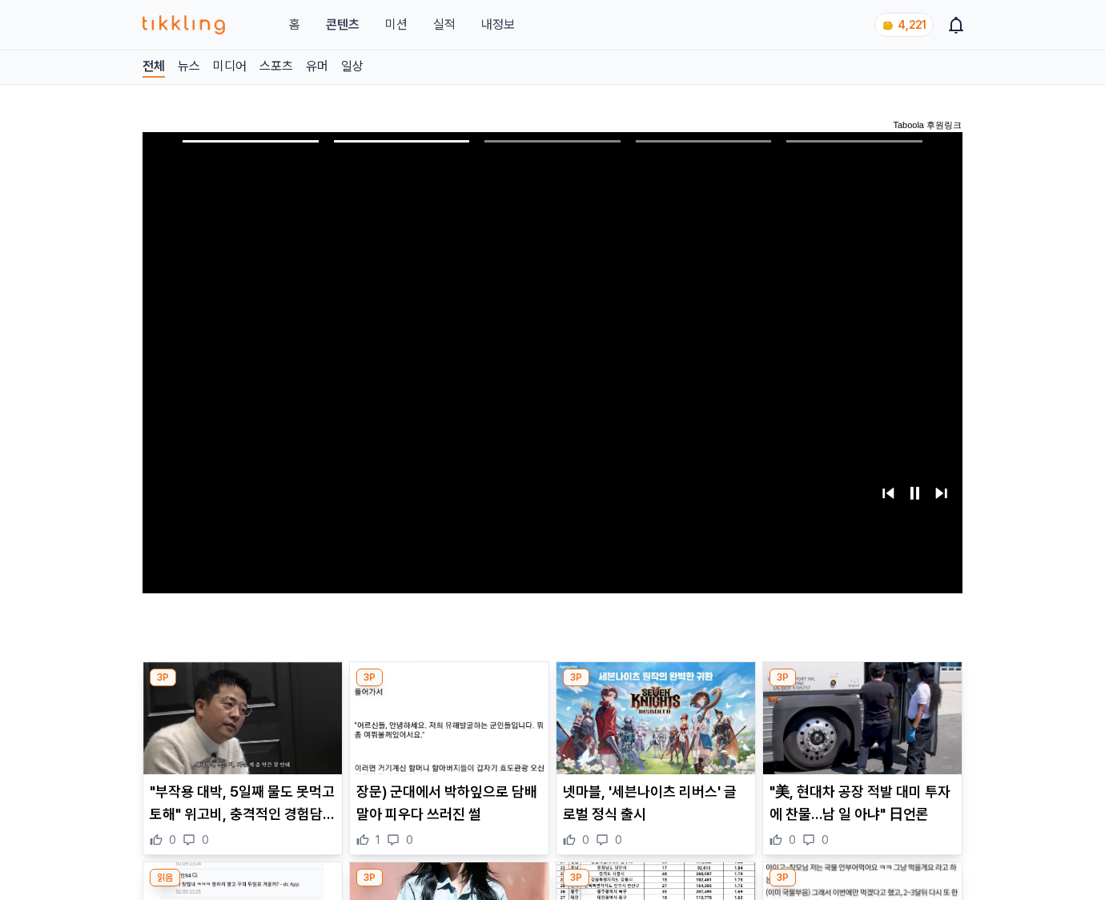
click at [859, 730] on img at bounding box center [862, 718] width 199 height 112
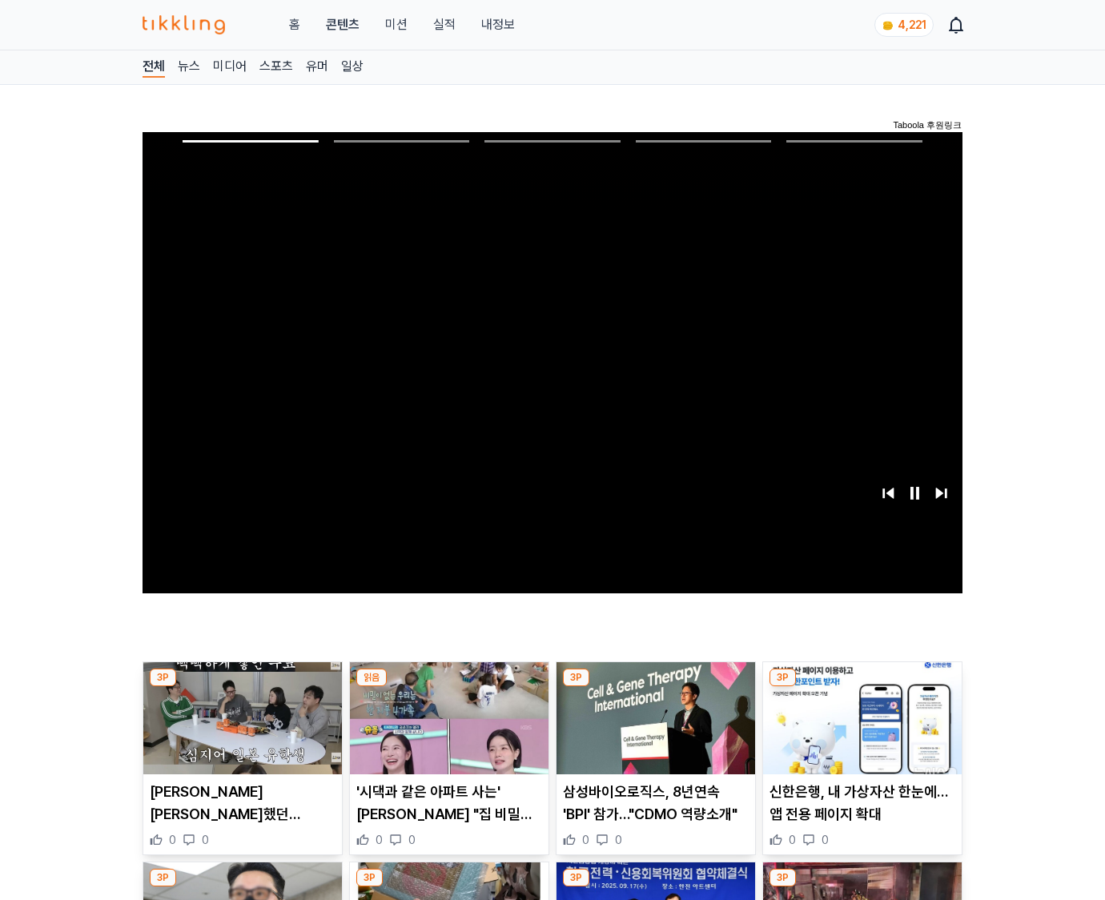
click at [859, 730] on img at bounding box center [862, 718] width 199 height 112
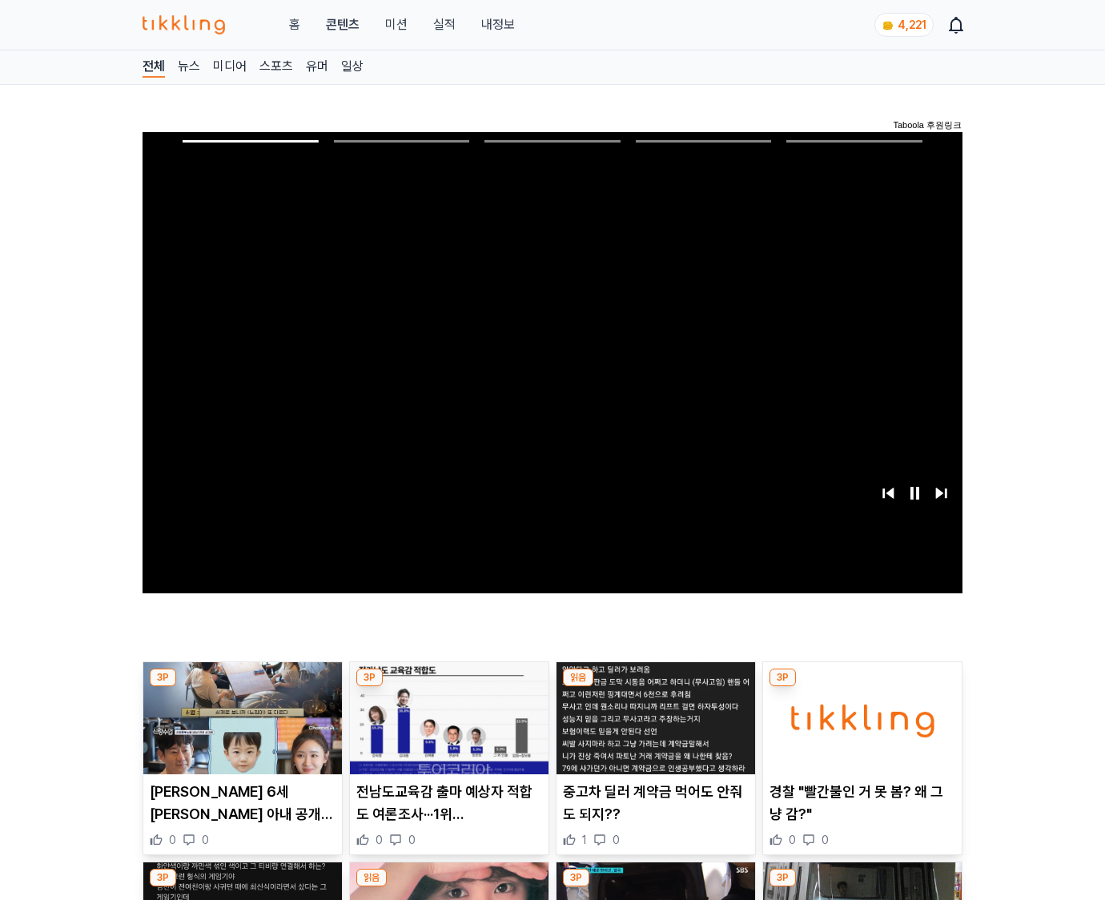
click at [859, 730] on img at bounding box center [862, 718] width 199 height 112
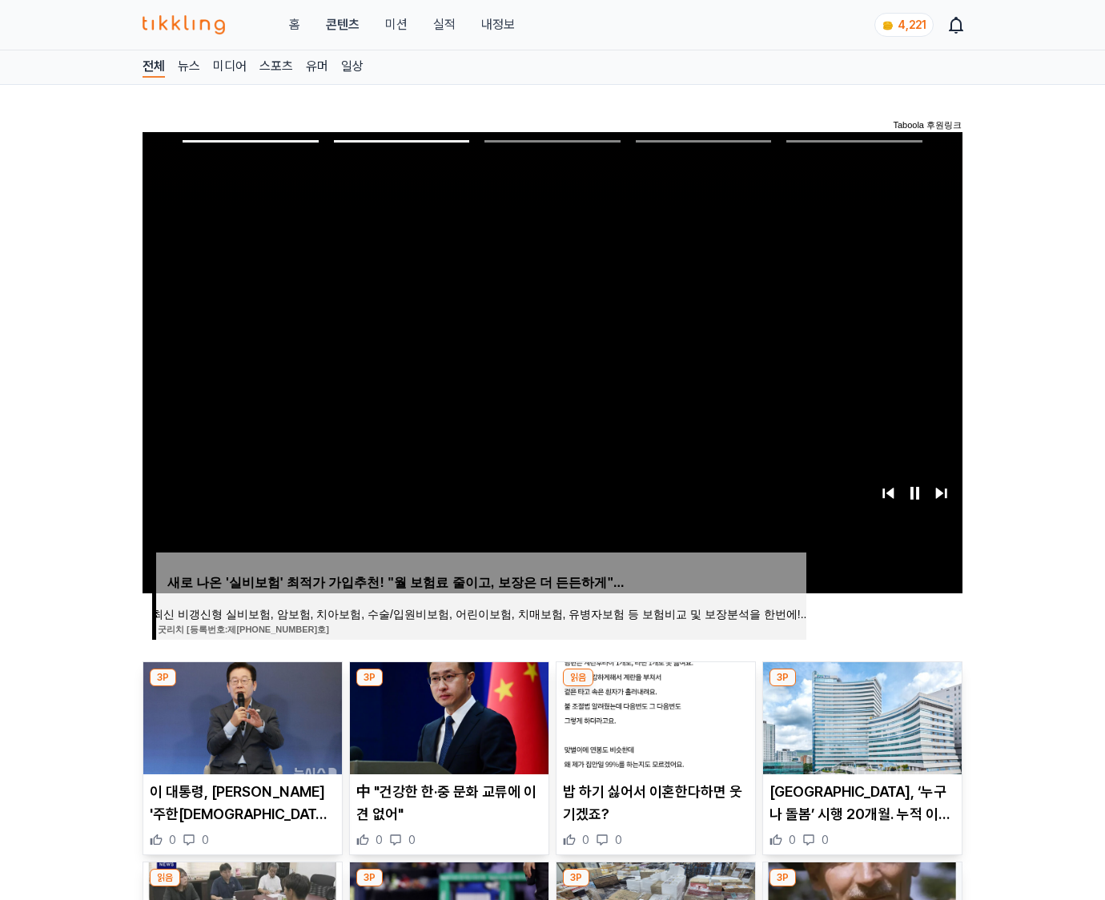
click at [859, 730] on img at bounding box center [862, 718] width 199 height 112
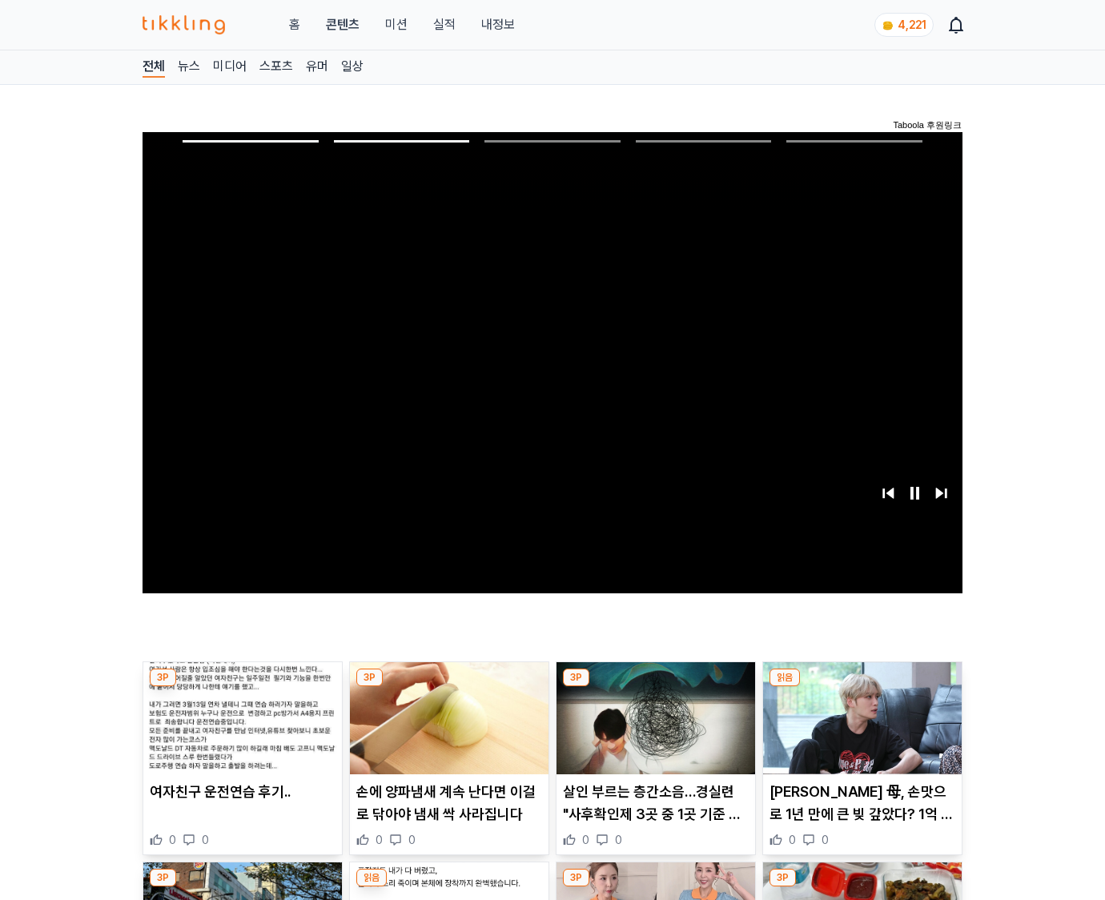
click at [859, 730] on img at bounding box center [862, 718] width 199 height 112
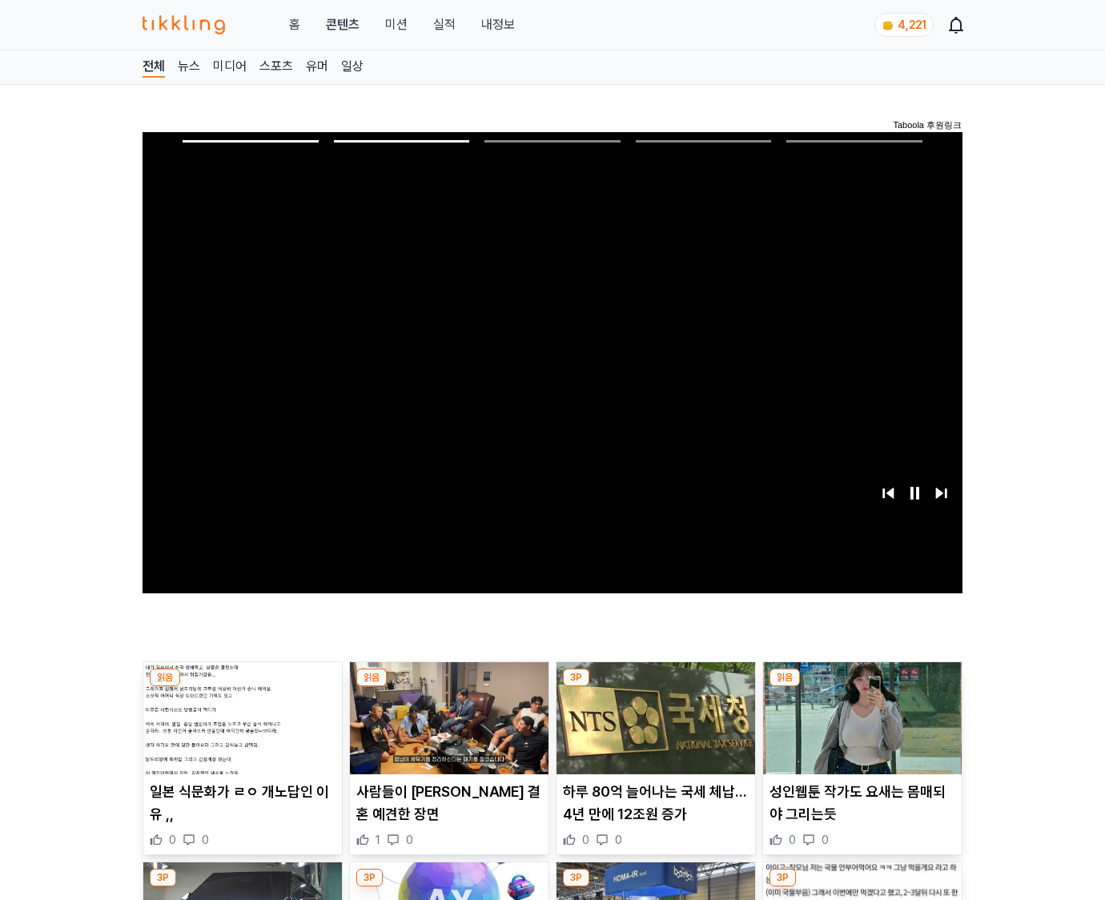
click at [859, 730] on img at bounding box center [862, 718] width 199 height 112
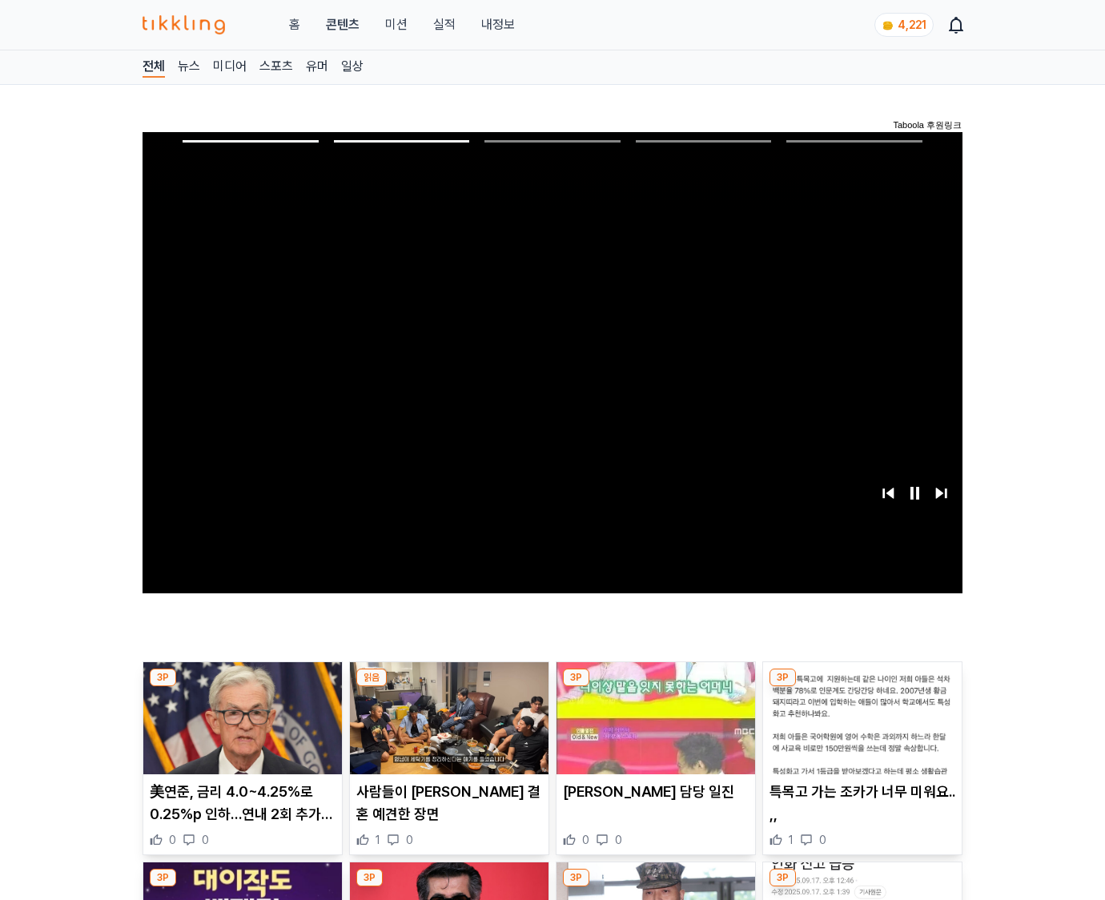
click at [859, 730] on img at bounding box center [862, 718] width 199 height 112
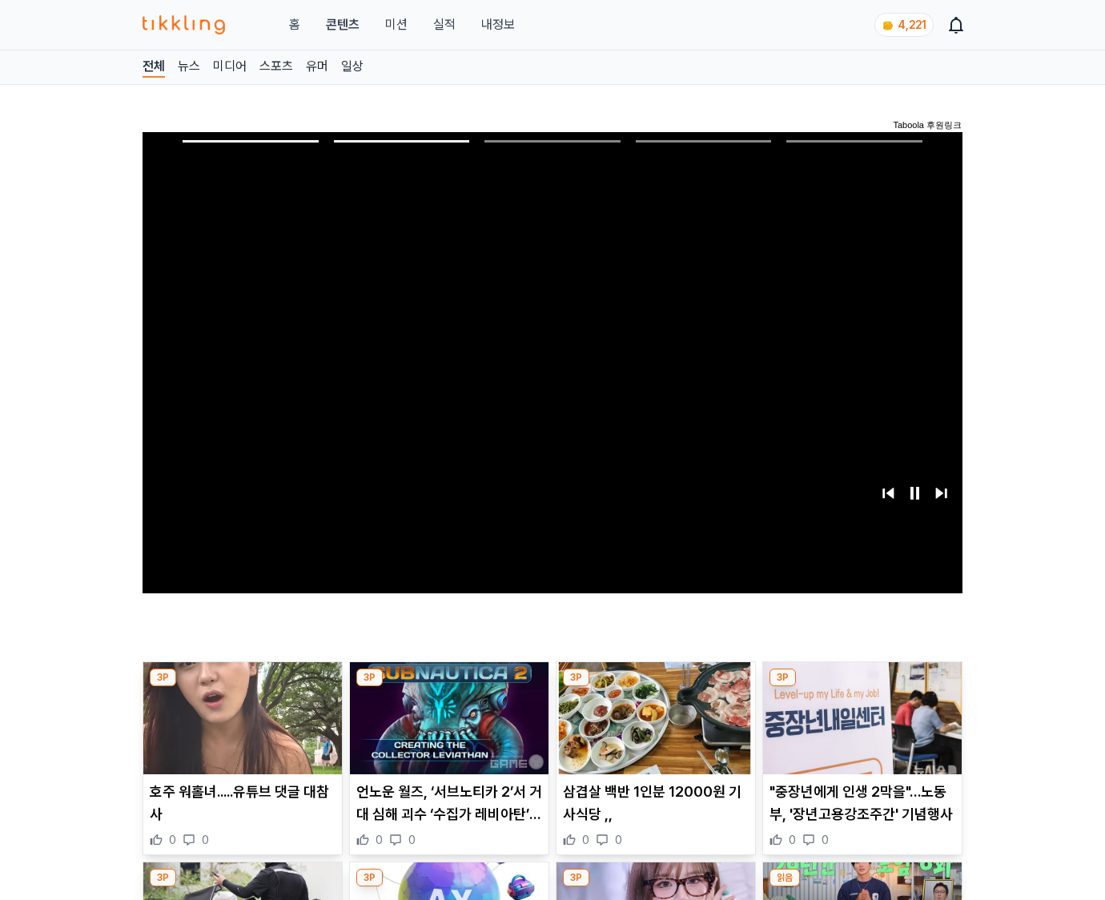
click at [859, 730] on img at bounding box center [862, 718] width 199 height 112
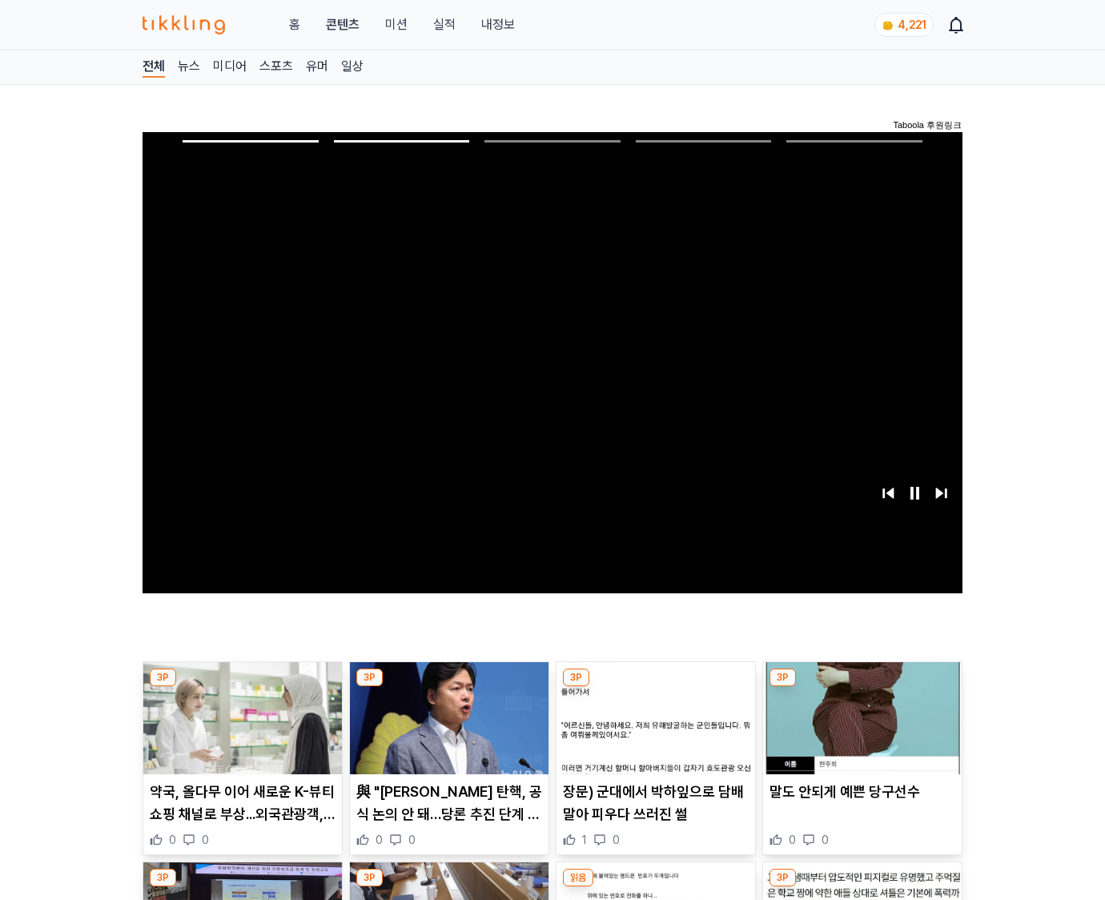
click at [859, 730] on img at bounding box center [862, 718] width 199 height 112
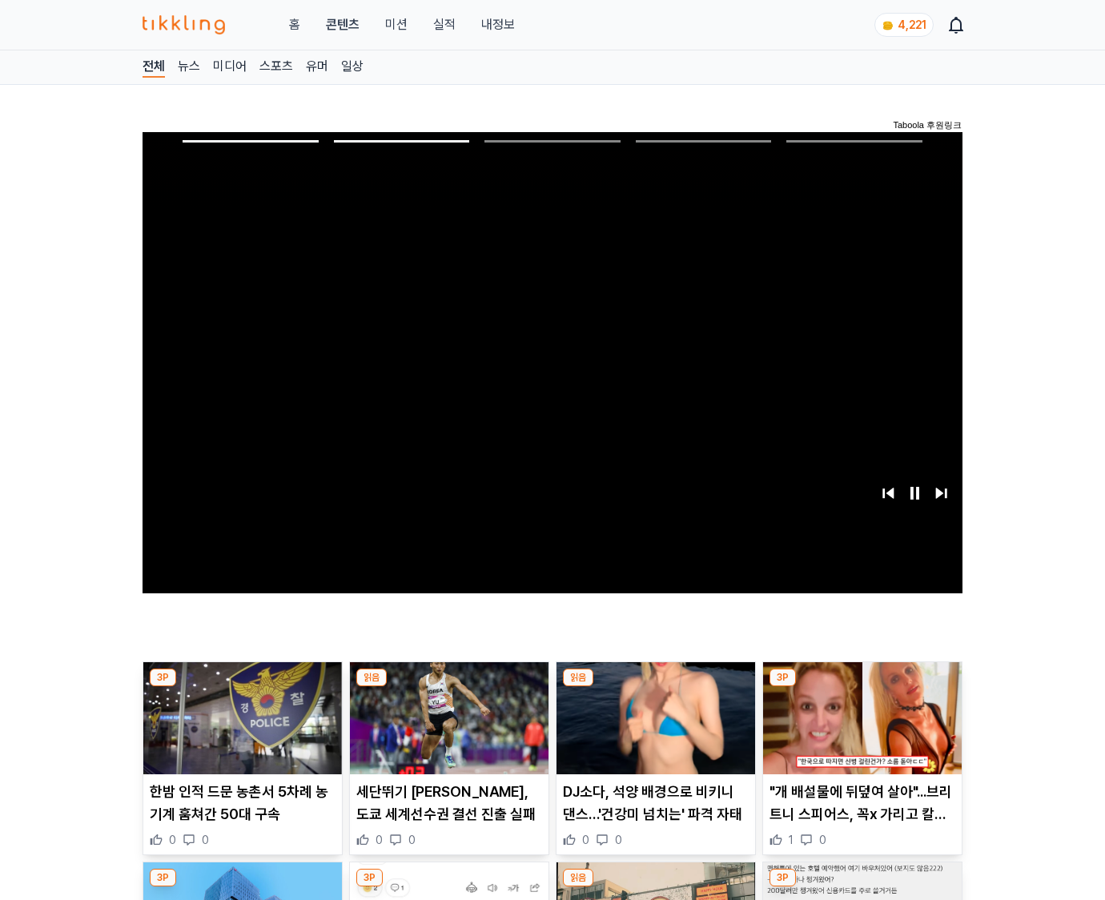
click at [859, 730] on img at bounding box center [862, 718] width 199 height 112
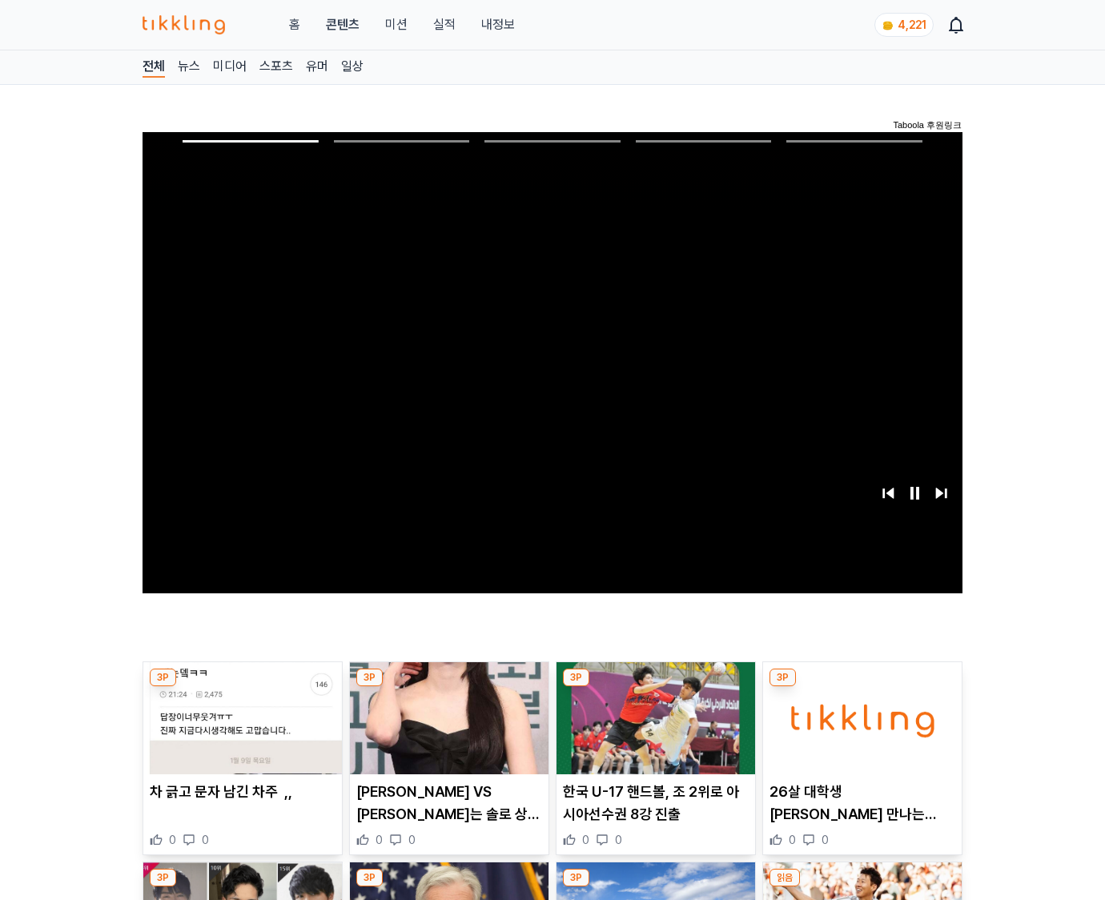
click at [859, 730] on img at bounding box center [862, 718] width 199 height 112
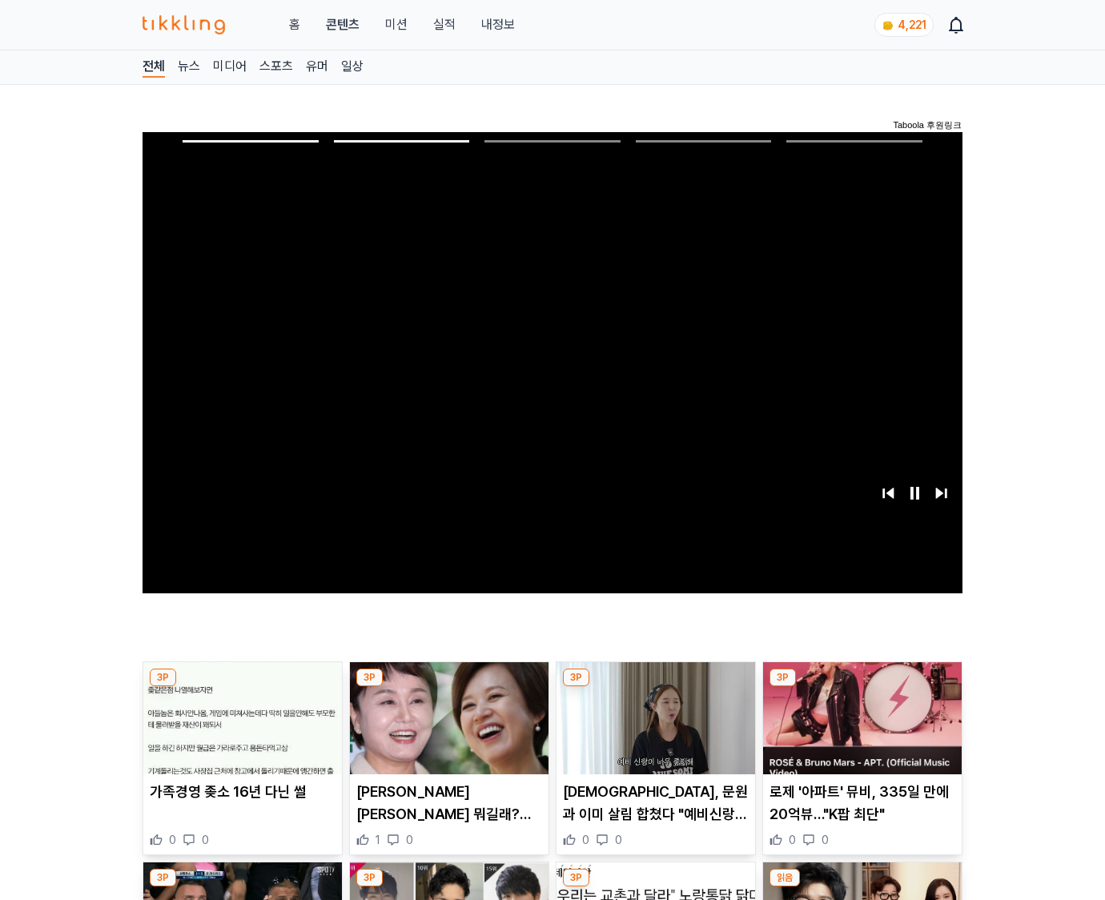
click at [859, 730] on img at bounding box center [862, 718] width 199 height 112
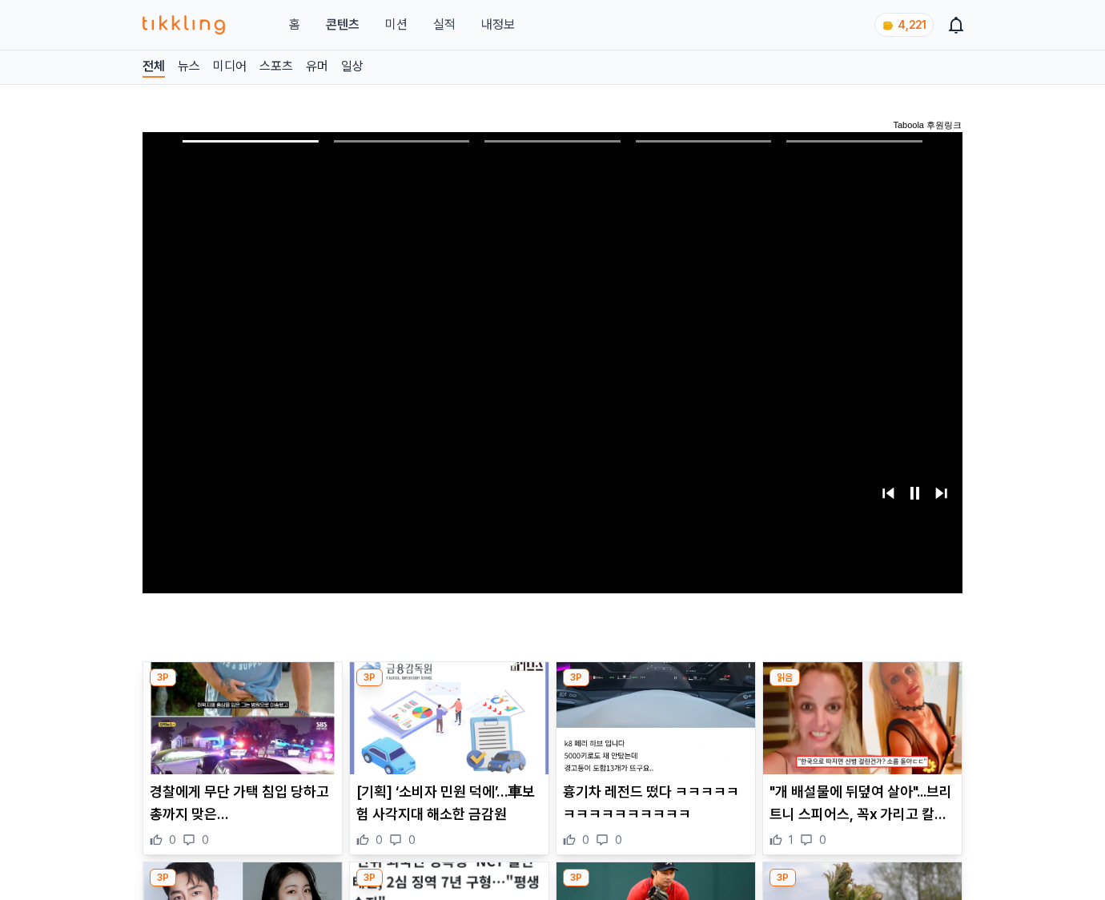
click at [859, 730] on img at bounding box center [862, 718] width 199 height 112
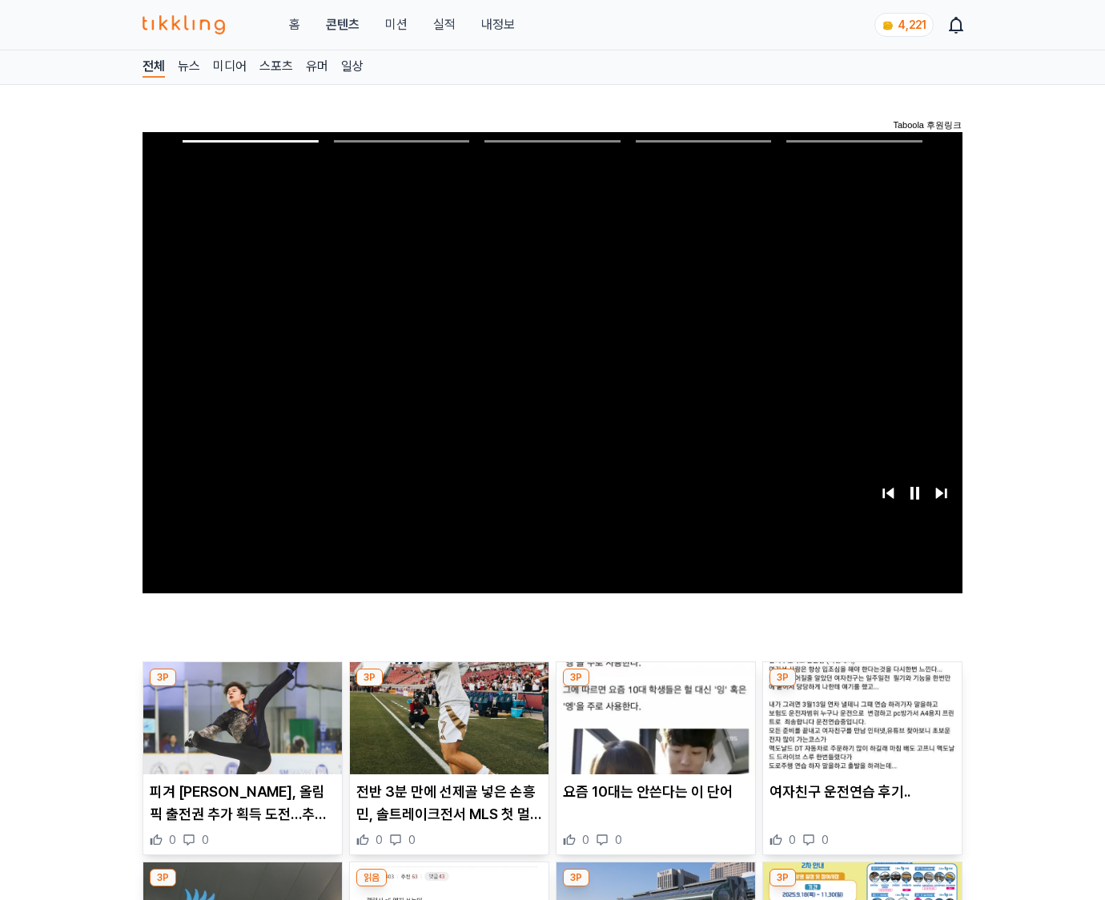
click at [859, 730] on img at bounding box center [862, 718] width 199 height 112
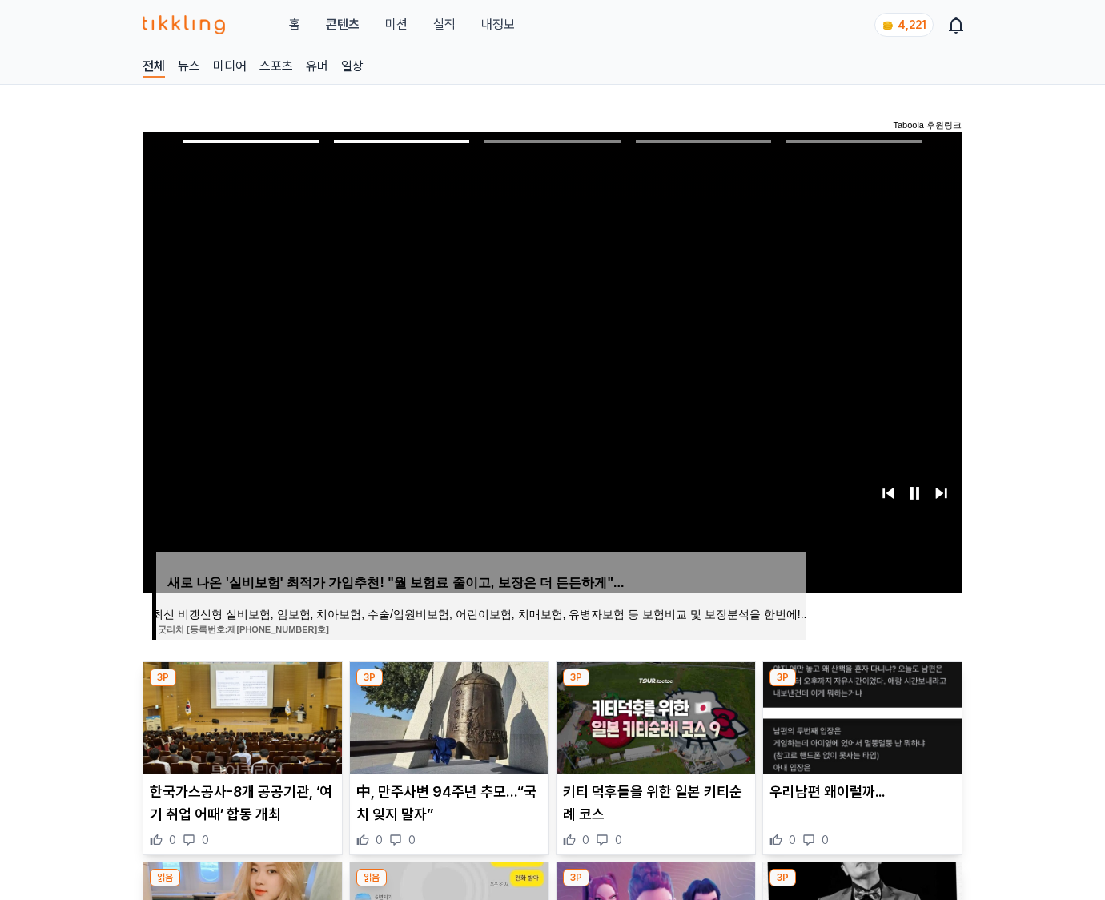
click at [859, 730] on img at bounding box center [862, 718] width 199 height 112
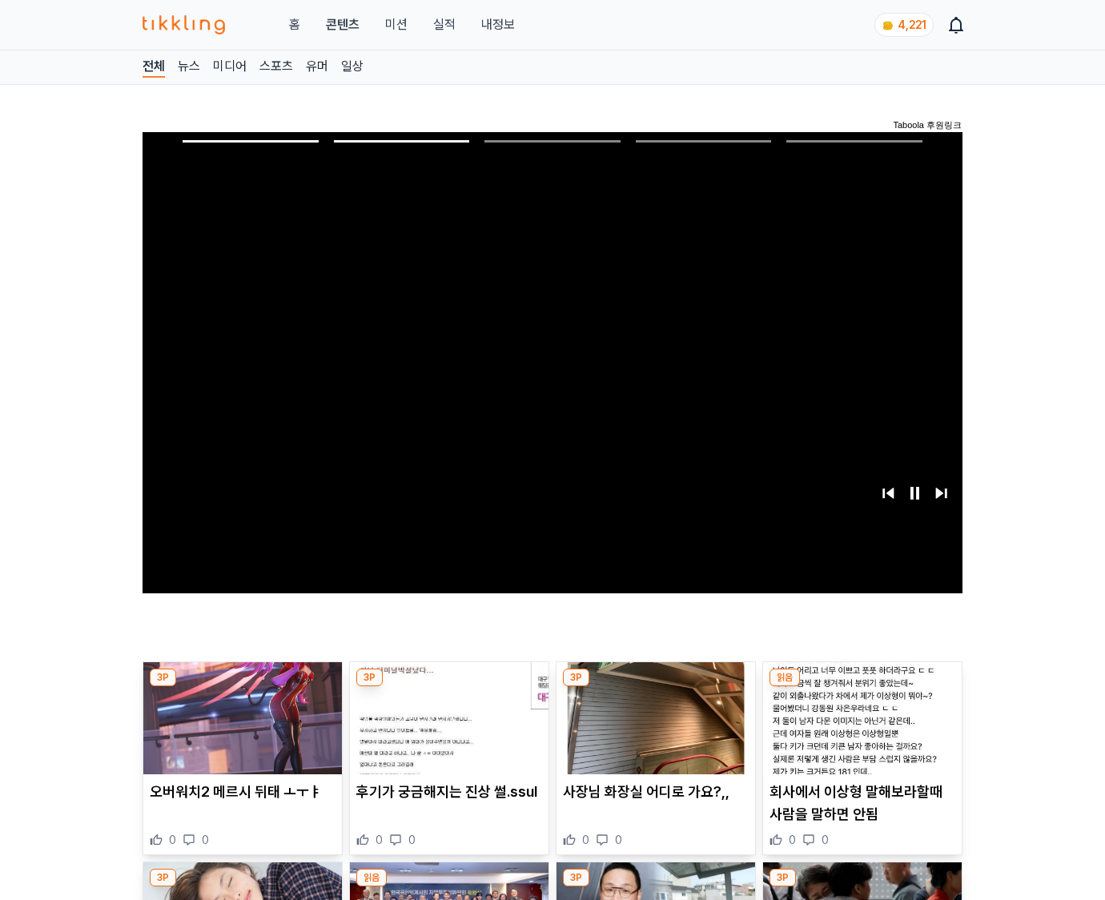
click at [859, 730] on img at bounding box center [862, 718] width 199 height 112
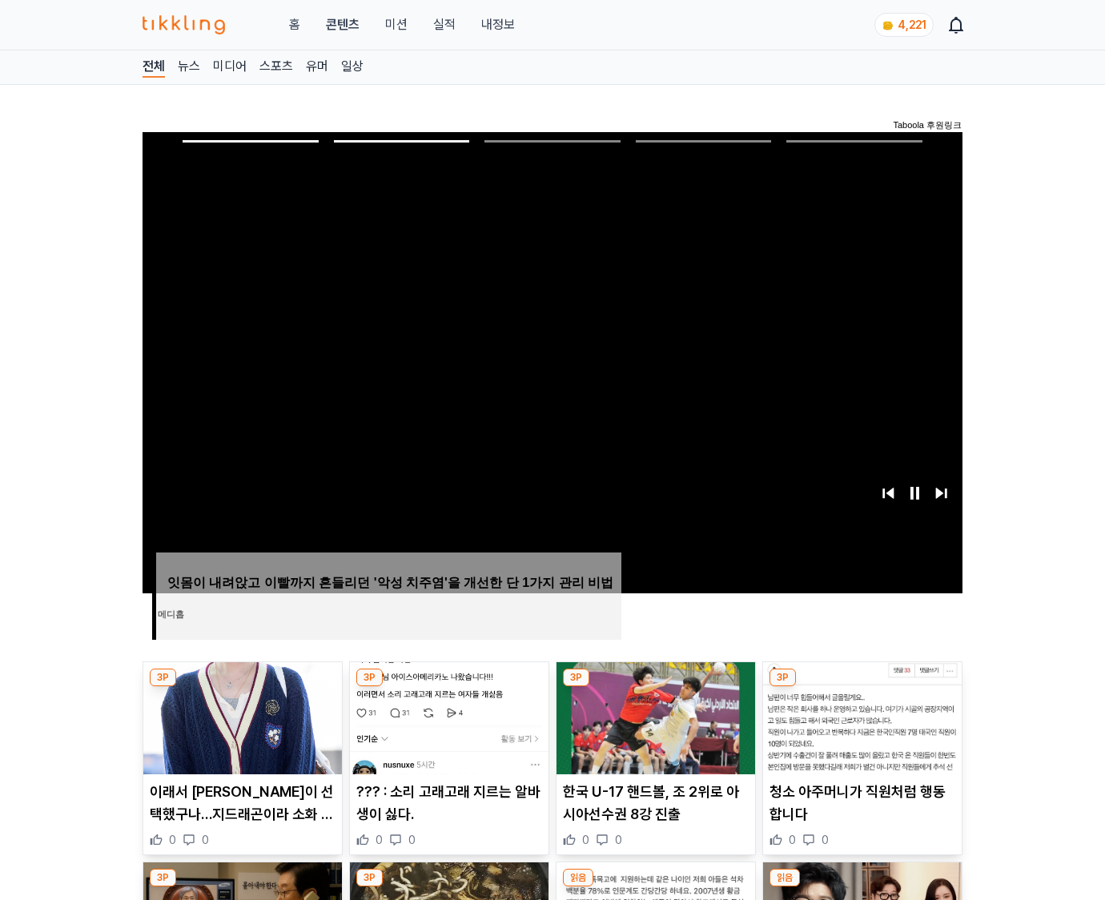
click at [859, 730] on img at bounding box center [862, 718] width 199 height 112
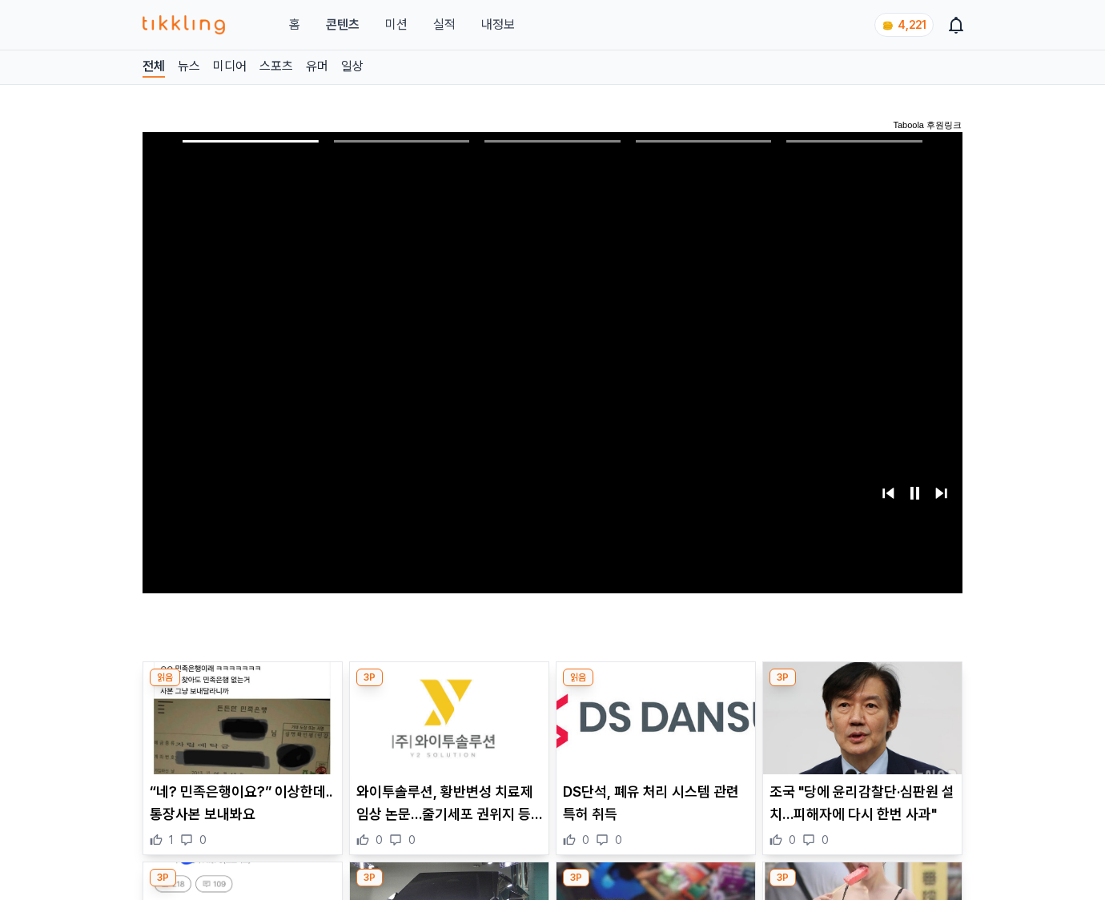
click at [859, 730] on img at bounding box center [862, 718] width 199 height 112
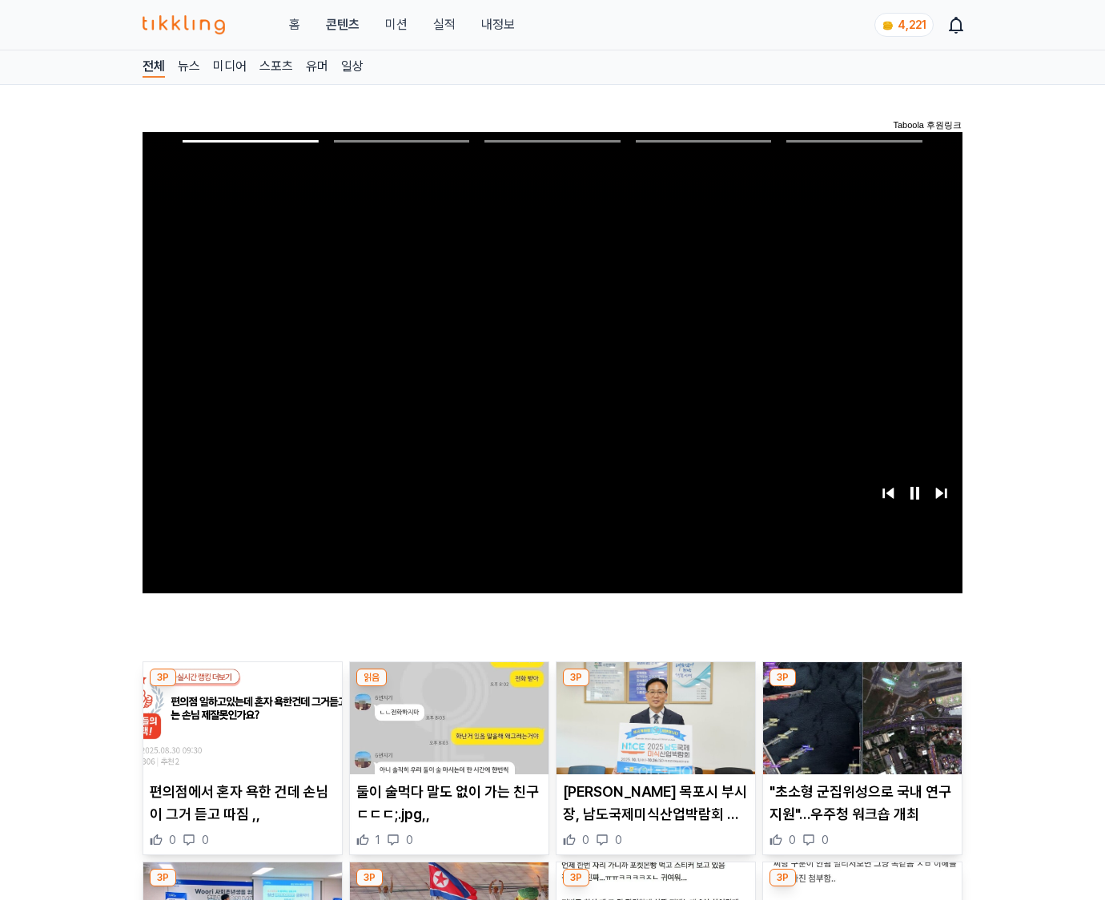
click at [859, 730] on img at bounding box center [862, 718] width 199 height 112
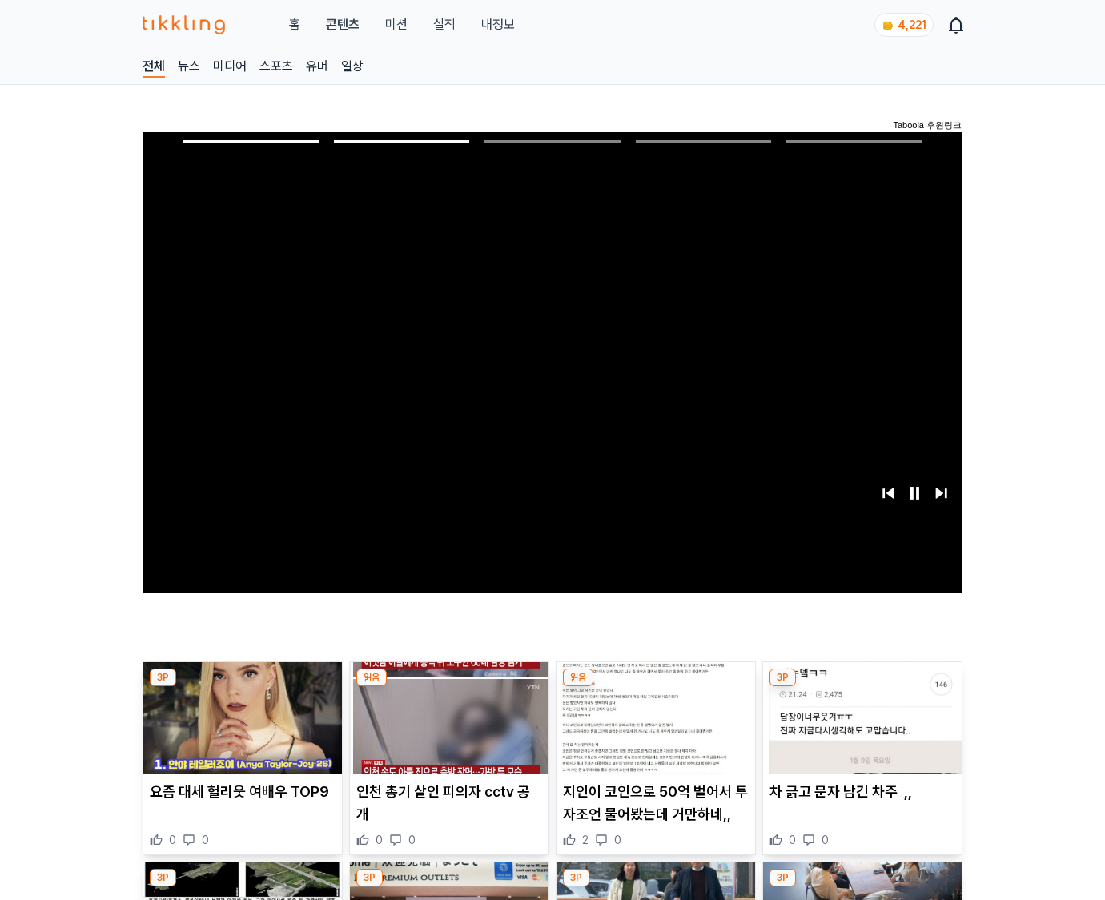
click at [859, 730] on img at bounding box center [862, 718] width 199 height 112
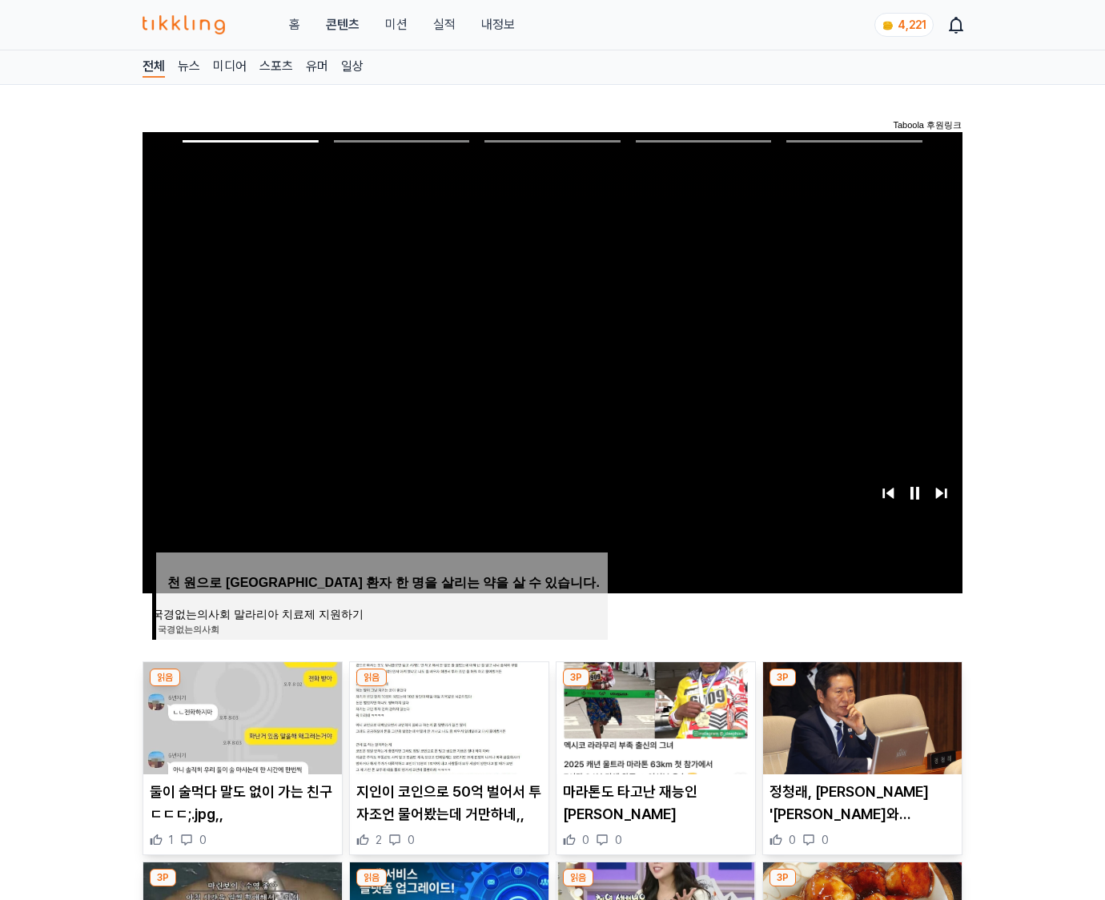
click at [859, 730] on img at bounding box center [862, 718] width 199 height 112
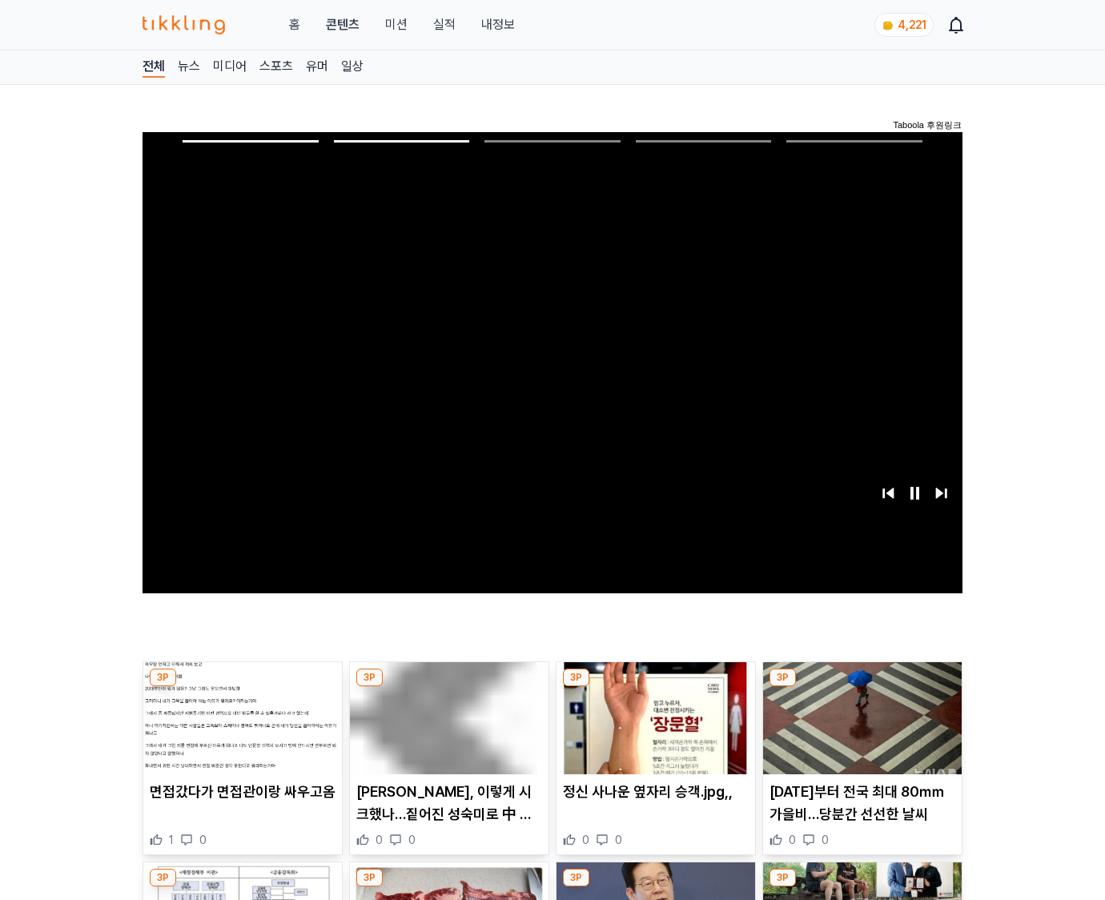
click at [859, 730] on img at bounding box center [862, 718] width 199 height 112
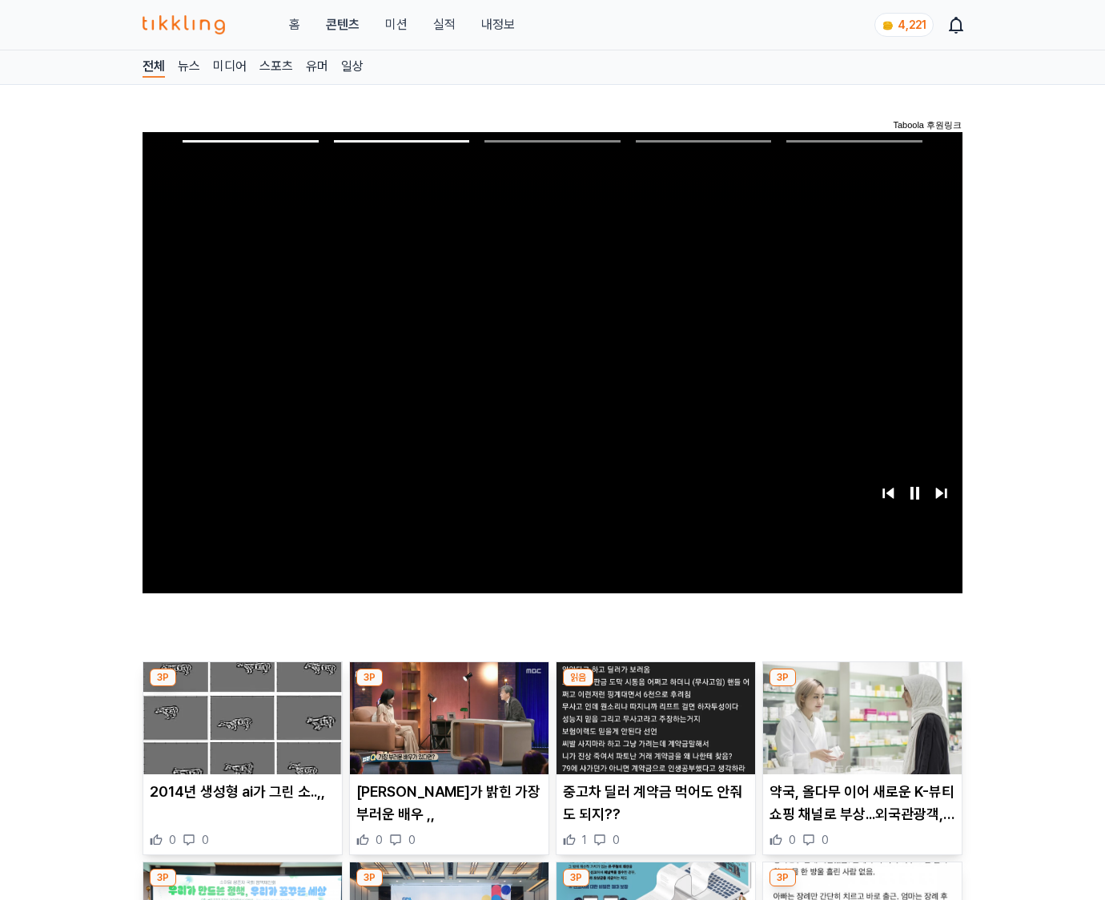
click at [859, 730] on img at bounding box center [862, 718] width 199 height 112
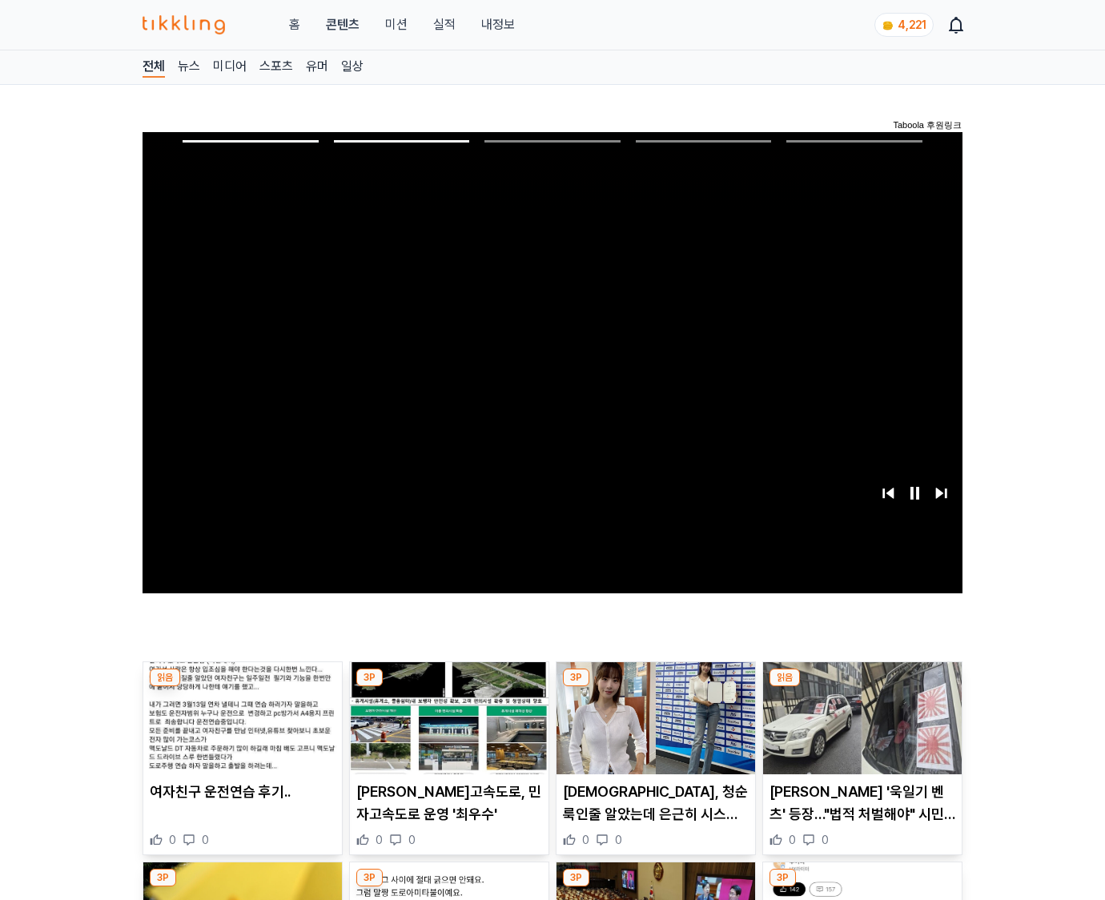
click at [859, 730] on img at bounding box center [862, 718] width 199 height 112
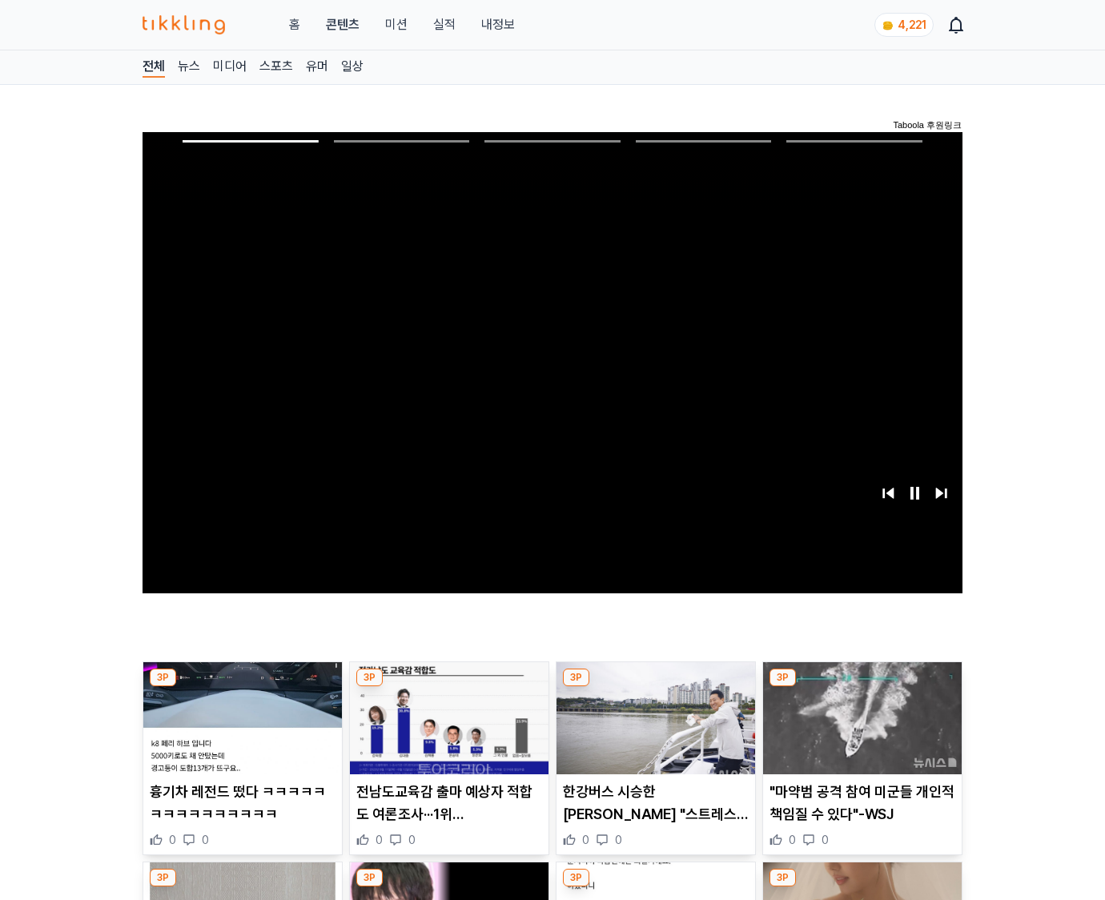
click at [859, 730] on img at bounding box center [862, 718] width 199 height 112
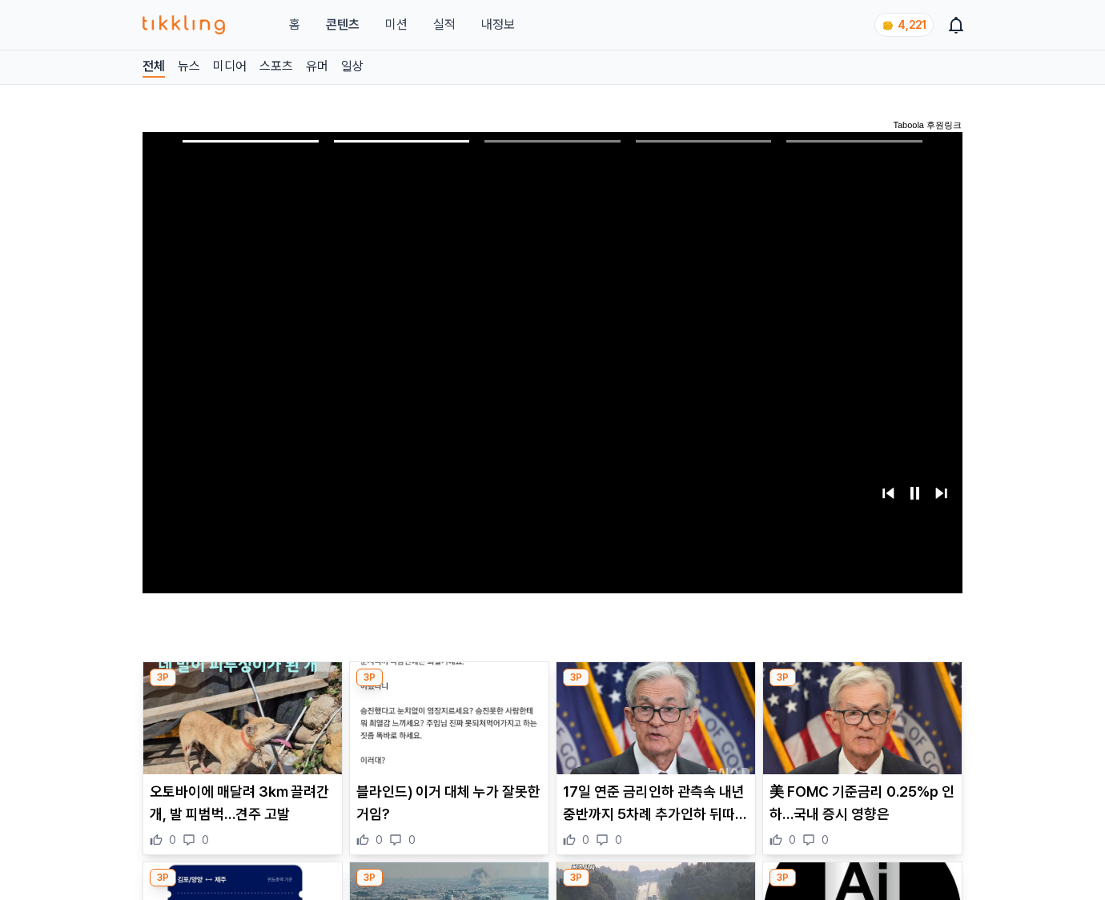
click at [859, 730] on img at bounding box center [862, 718] width 199 height 112
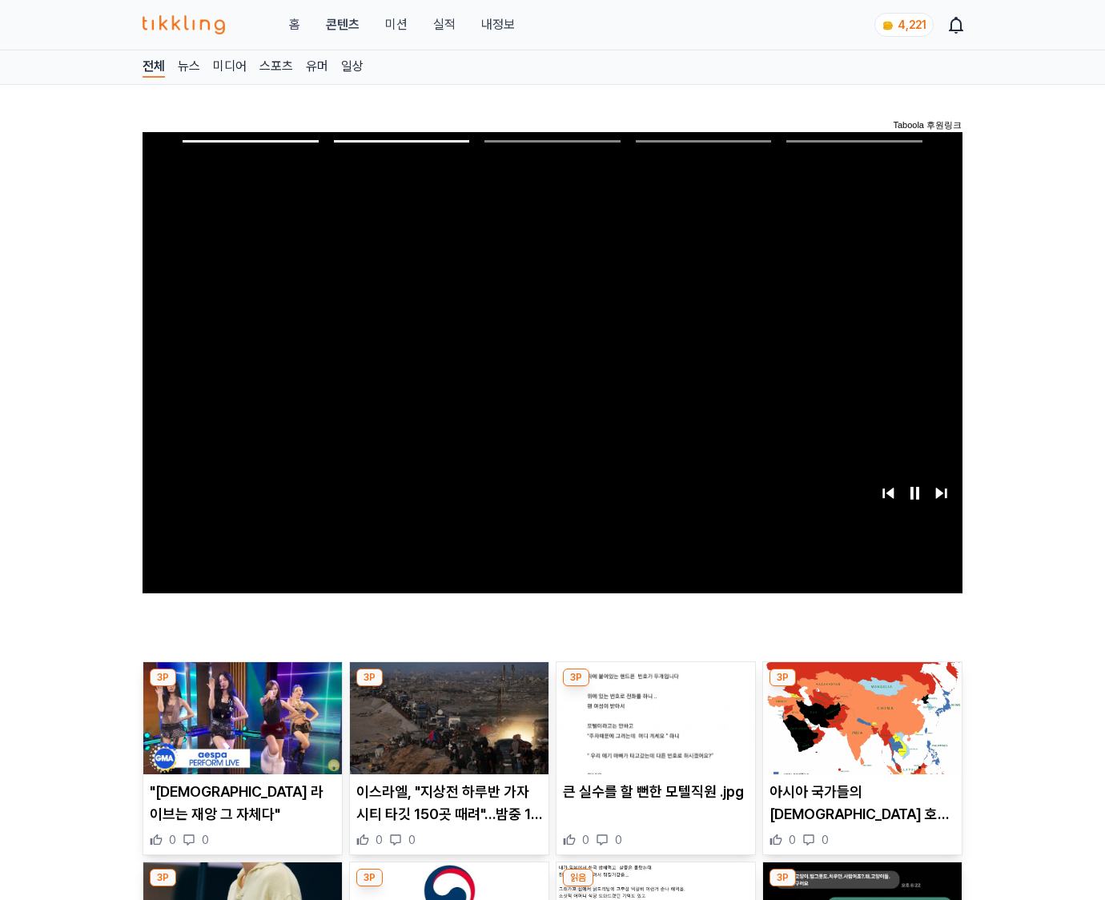
click at [859, 730] on img at bounding box center [862, 718] width 199 height 112
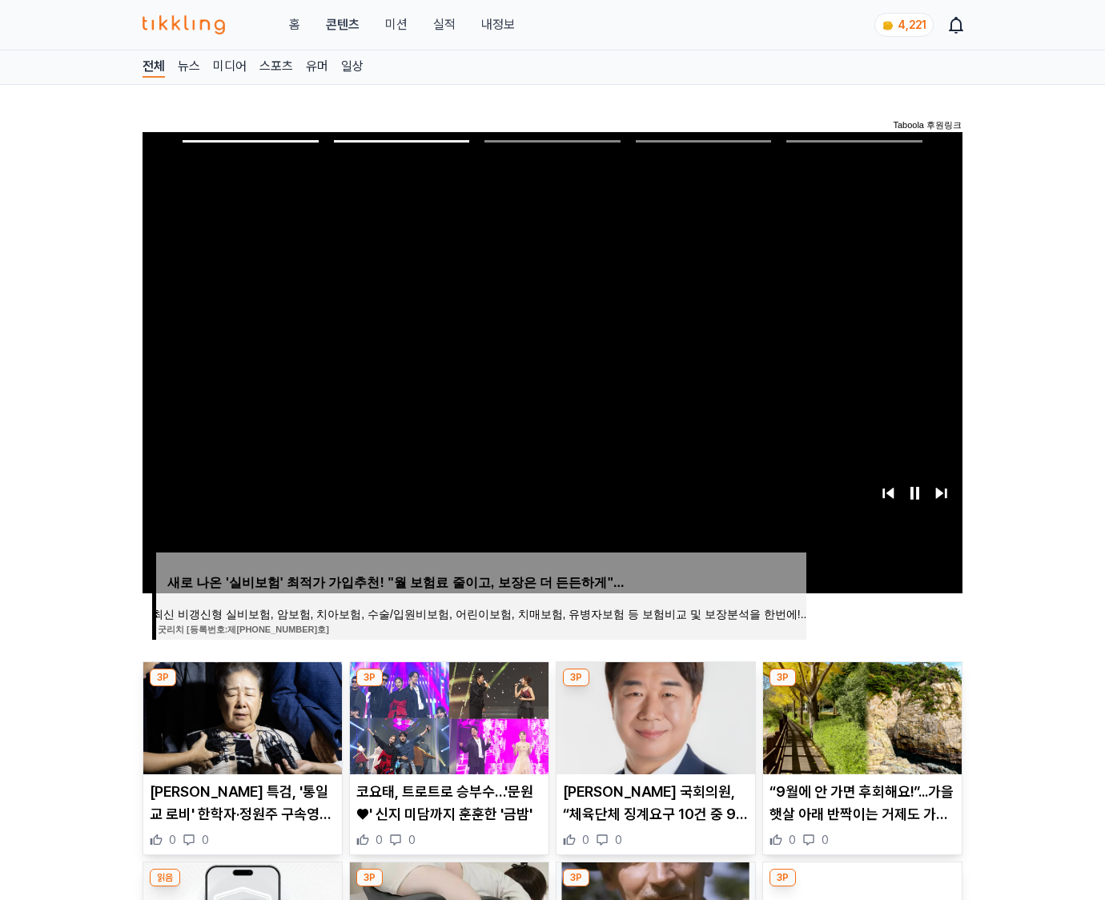
click at [859, 730] on img at bounding box center [862, 718] width 199 height 112
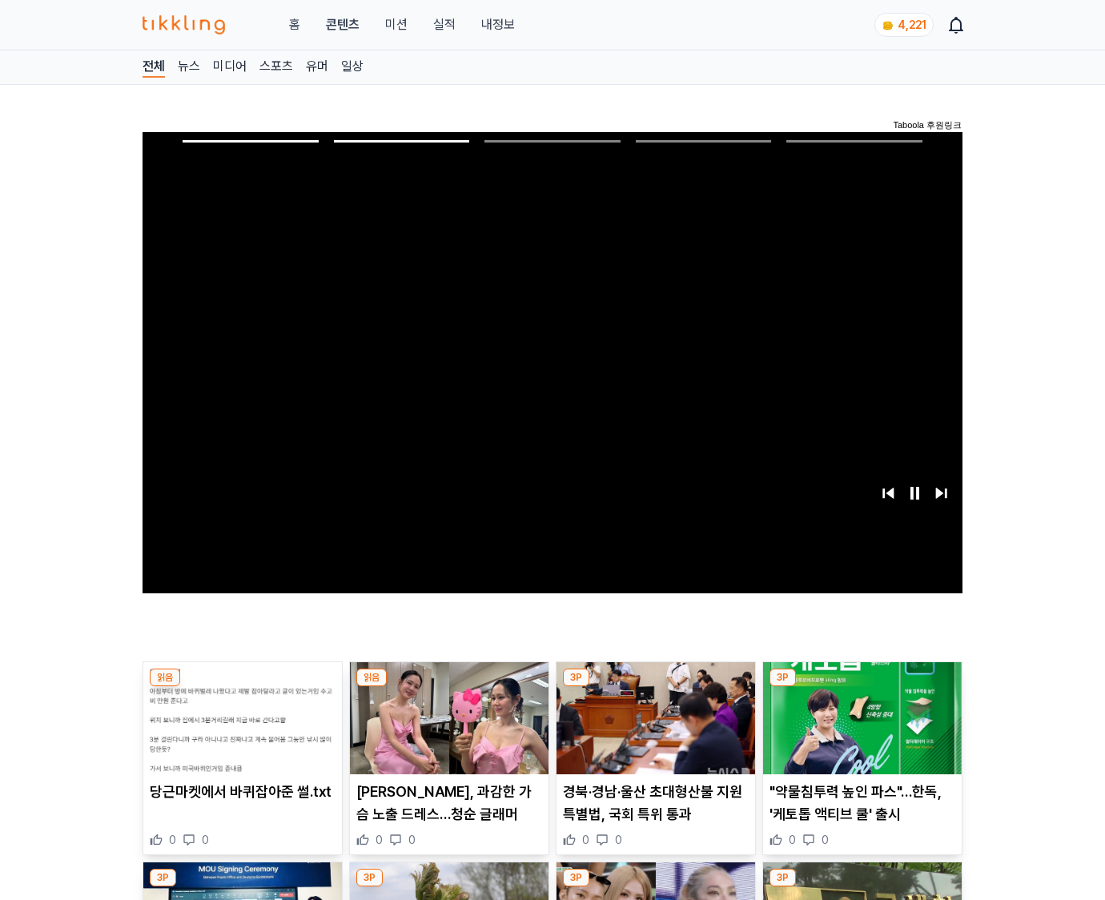
click at [859, 730] on img at bounding box center [862, 718] width 199 height 112
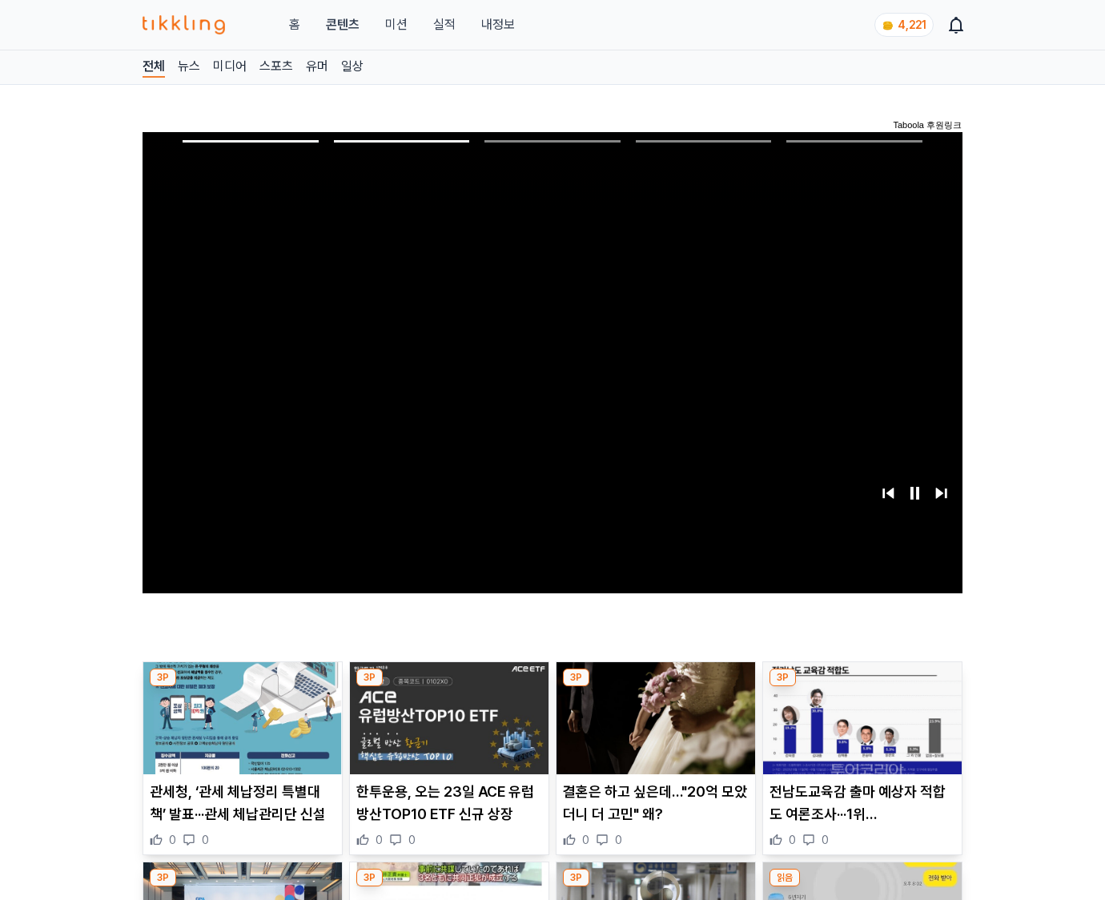
click at [859, 730] on img at bounding box center [862, 718] width 199 height 112
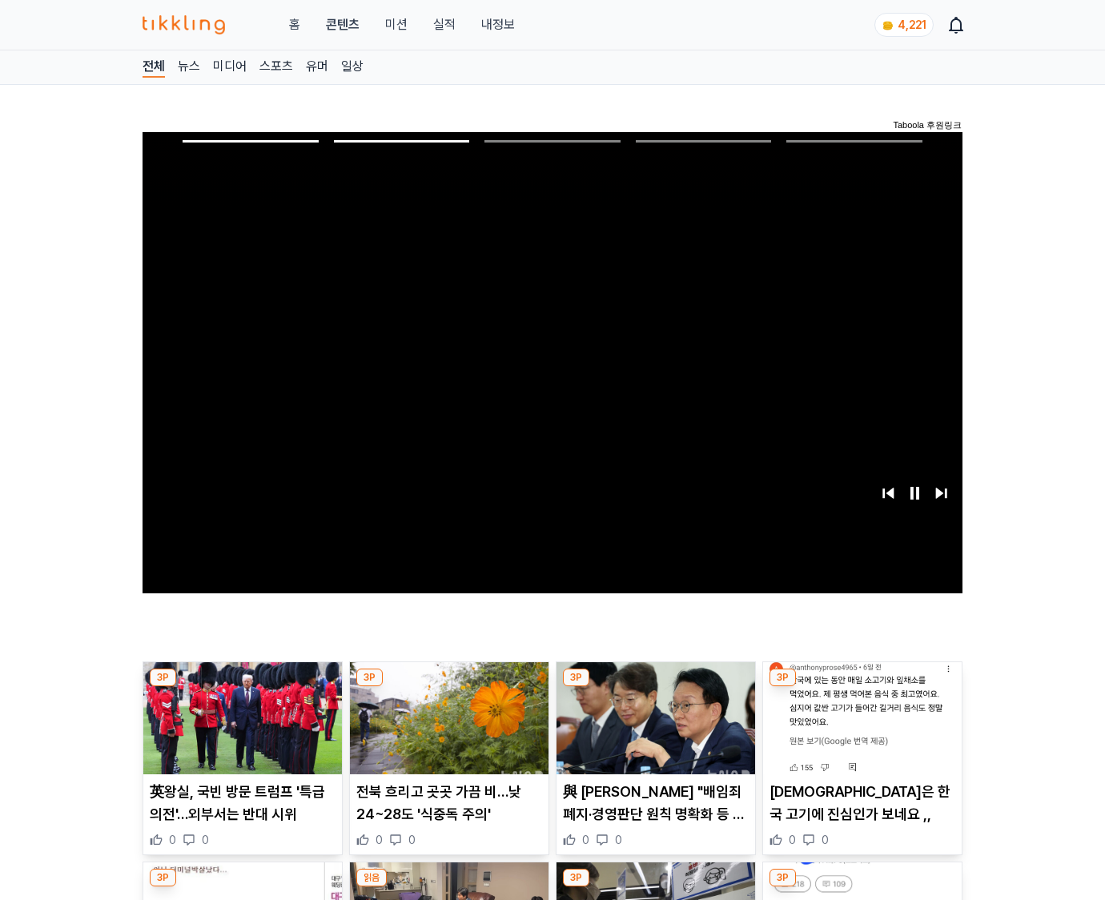
click at [859, 730] on img at bounding box center [862, 718] width 199 height 112
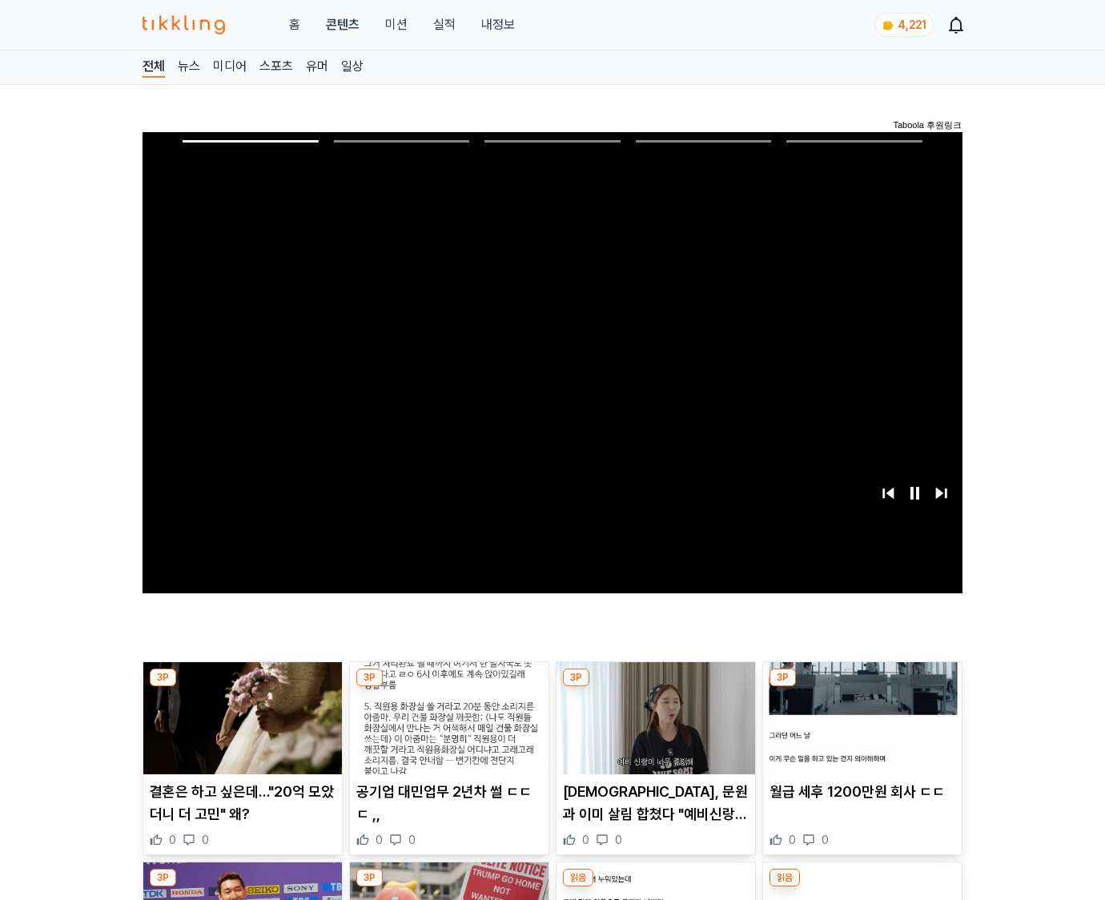
click at [859, 730] on img at bounding box center [862, 718] width 199 height 112
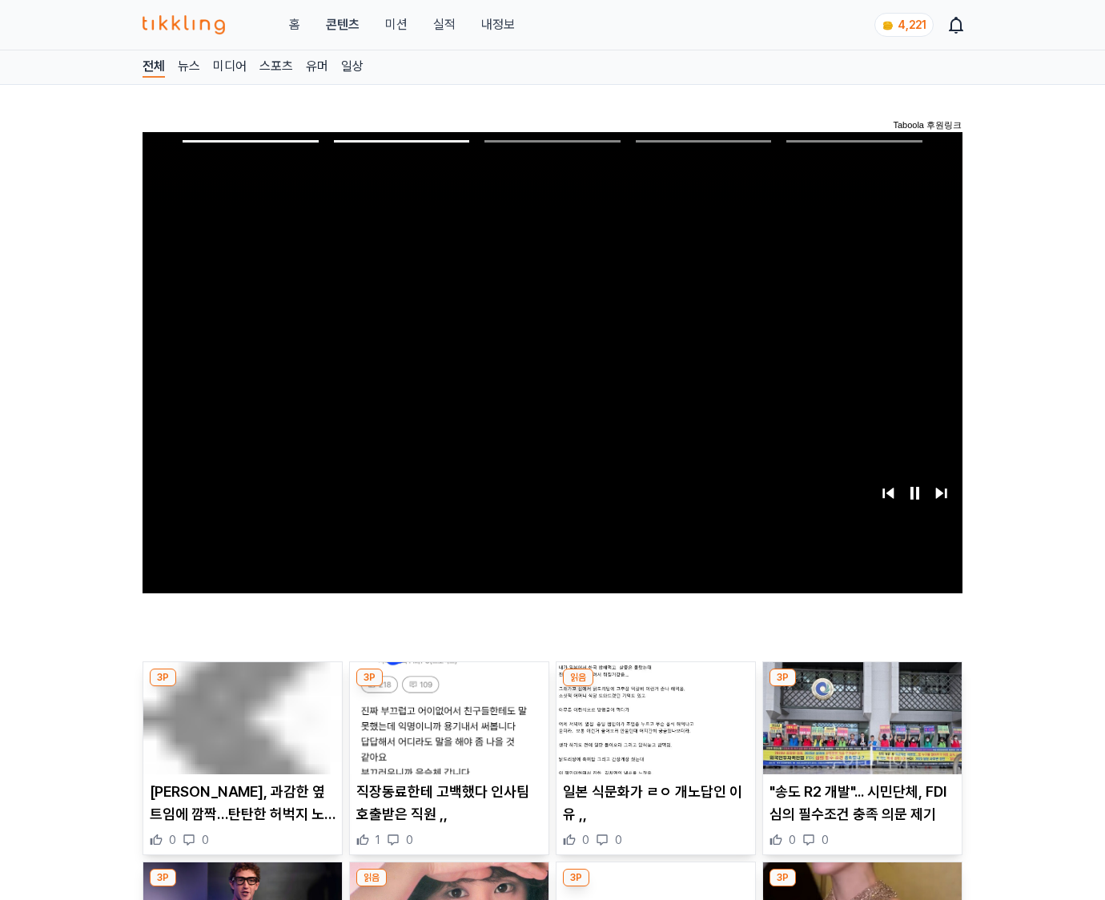
click at [859, 730] on img at bounding box center [862, 718] width 199 height 112
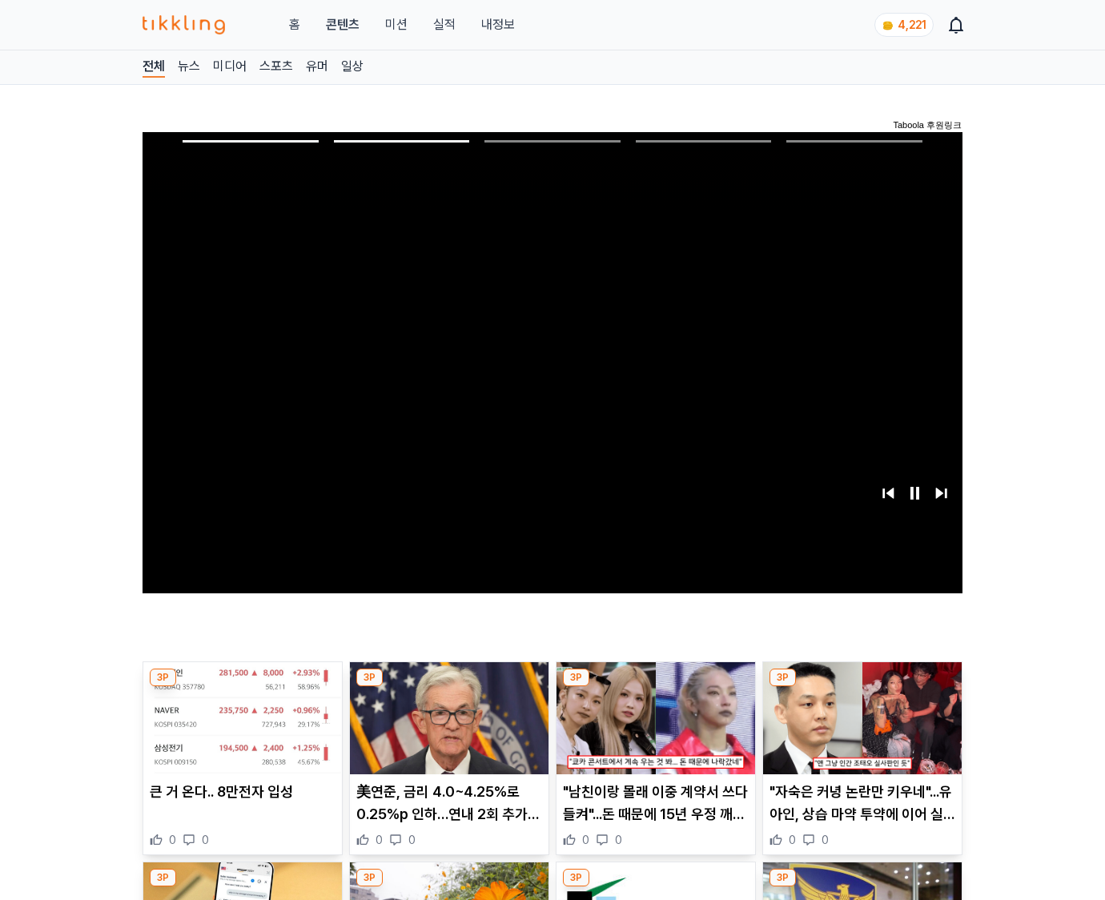
click at [859, 730] on img at bounding box center [862, 718] width 199 height 112
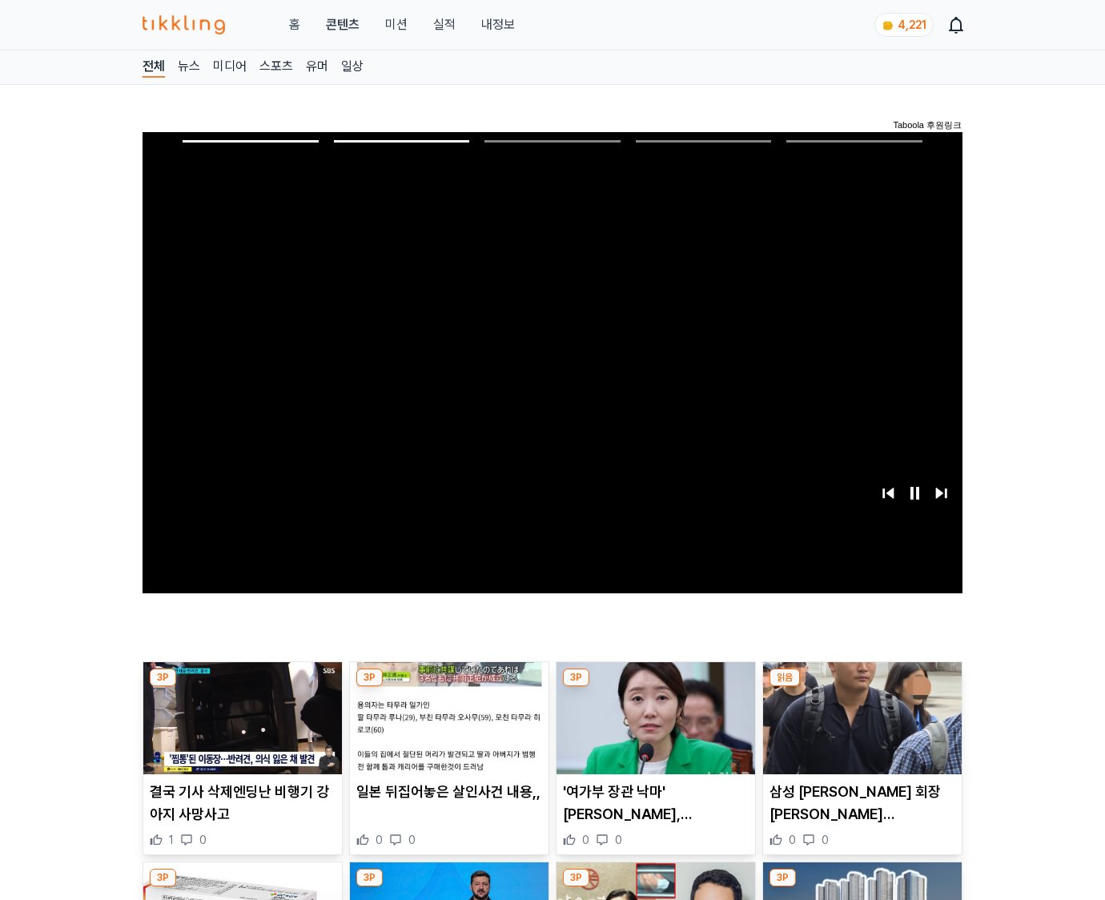
click at [859, 730] on img at bounding box center [862, 718] width 199 height 112
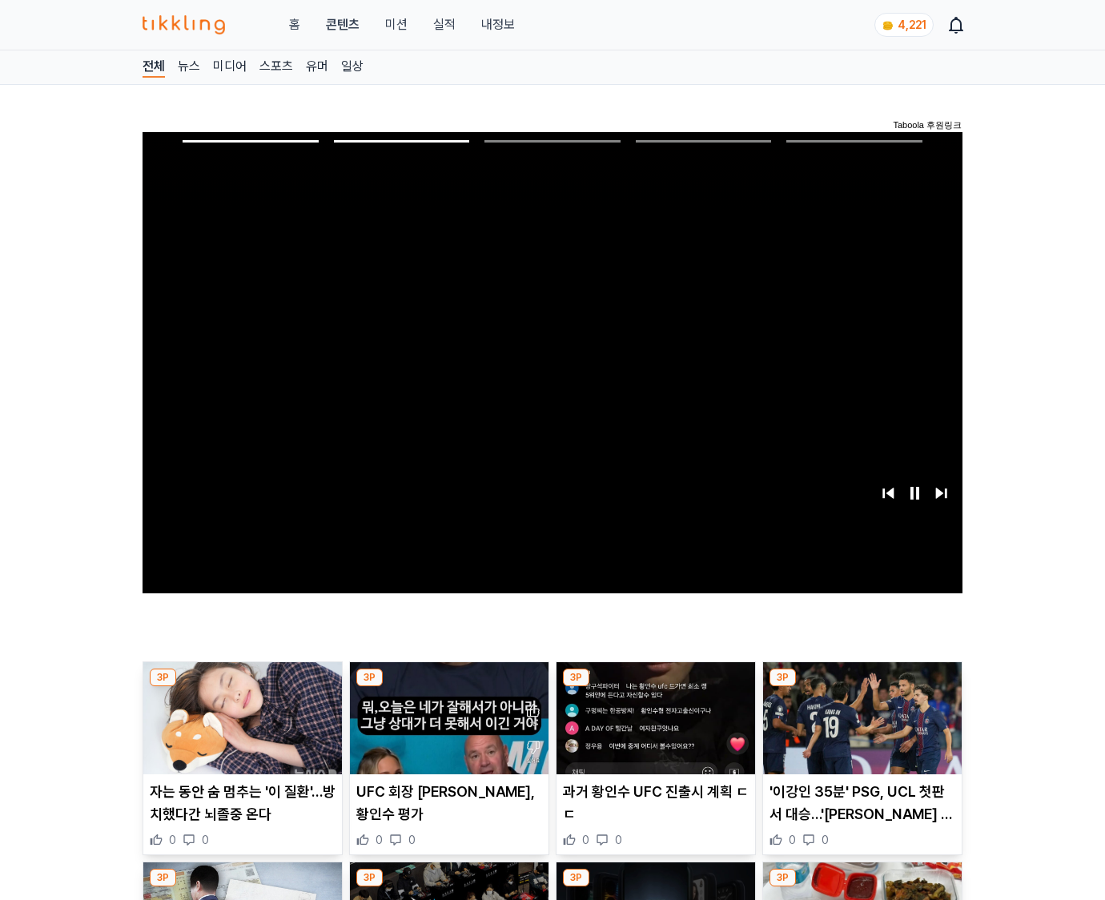
click at [859, 730] on img at bounding box center [862, 718] width 199 height 112
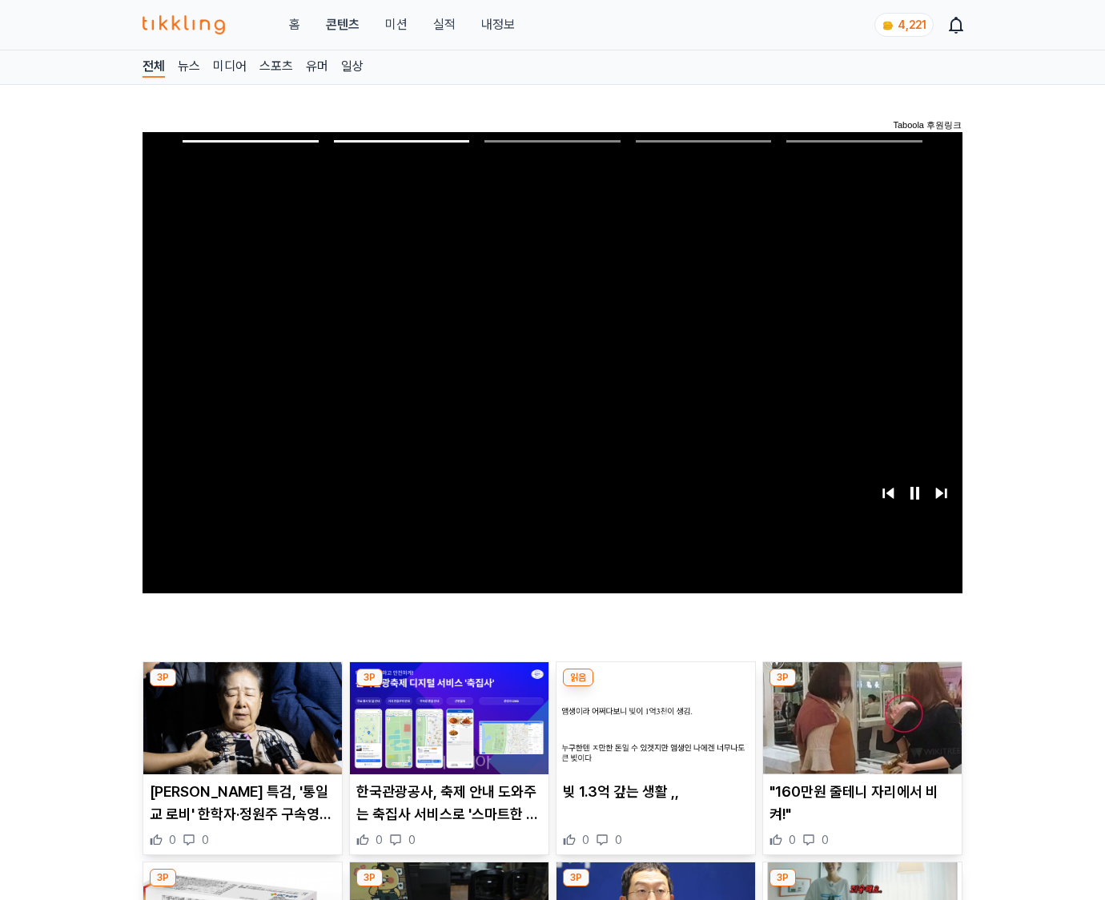
click at [859, 730] on img at bounding box center [862, 718] width 199 height 112
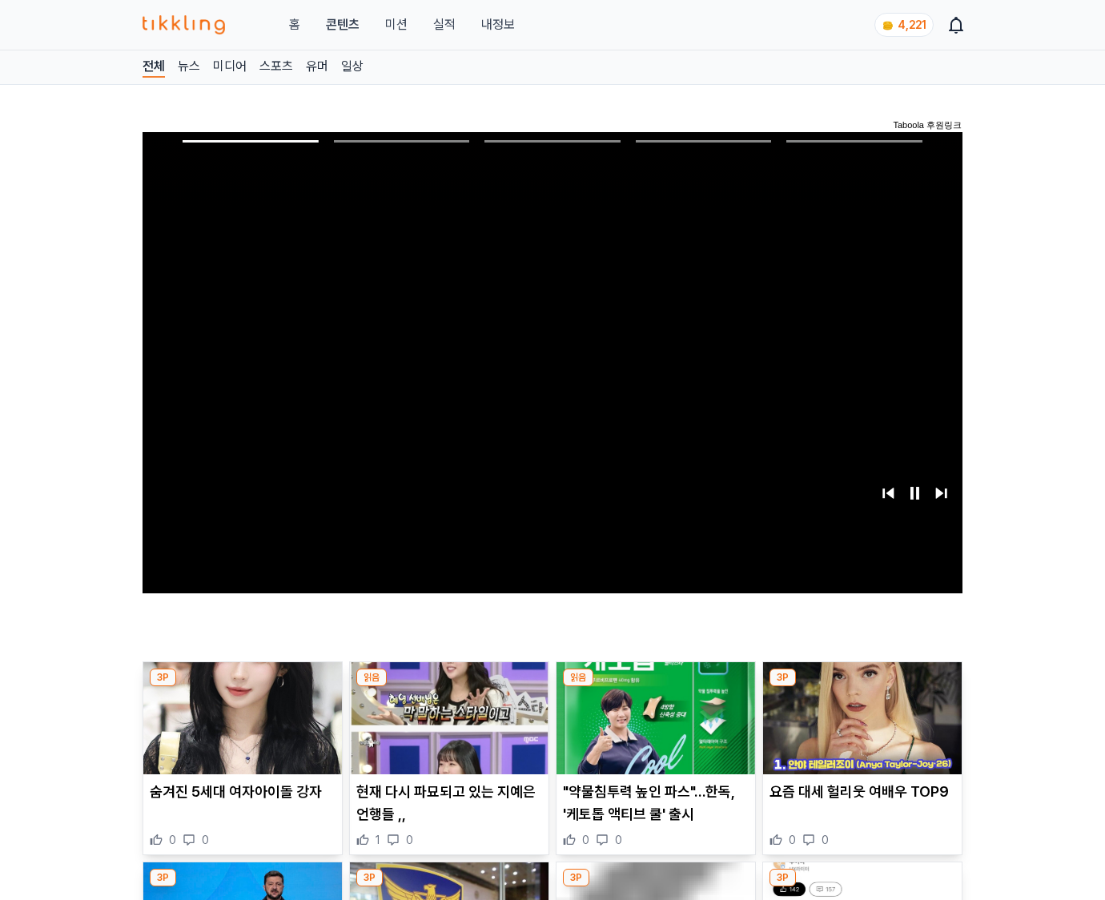
click at [859, 730] on img at bounding box center [862, 718] width 199 height 112
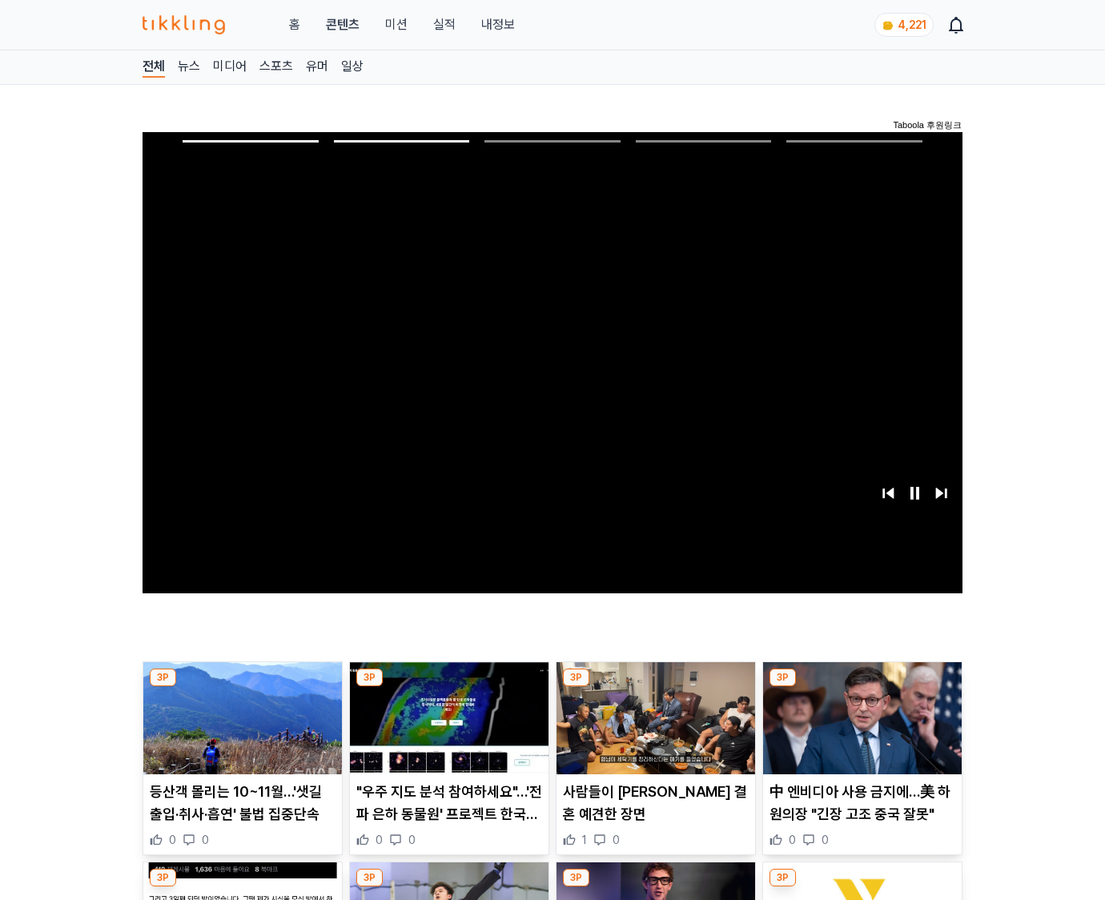
click at [859, 730] on img at bounding box center [862, 718] width 199 height 112
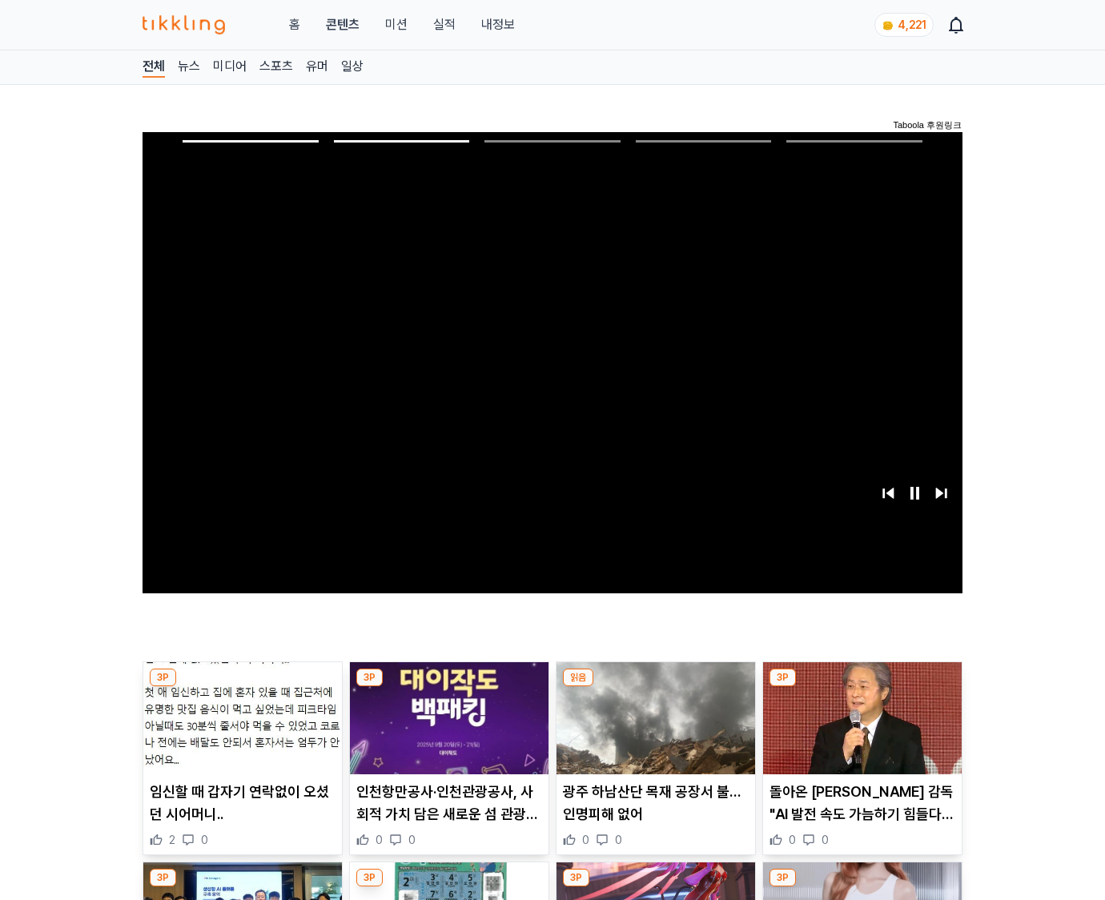
click at [859, 730] on img at bounding box center [862, 718] width 199 height 112
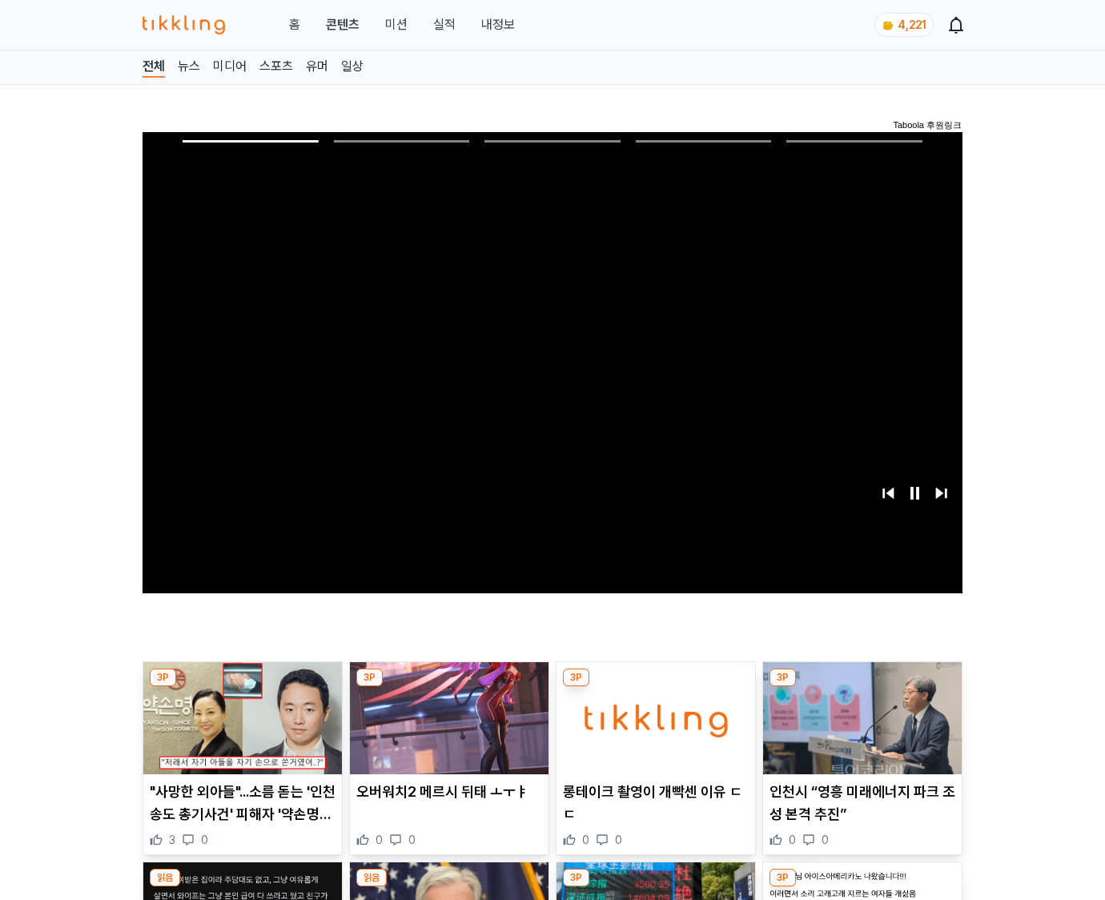
click at [859, 730] on img at bounding box center [862, 718] width 199 height 112
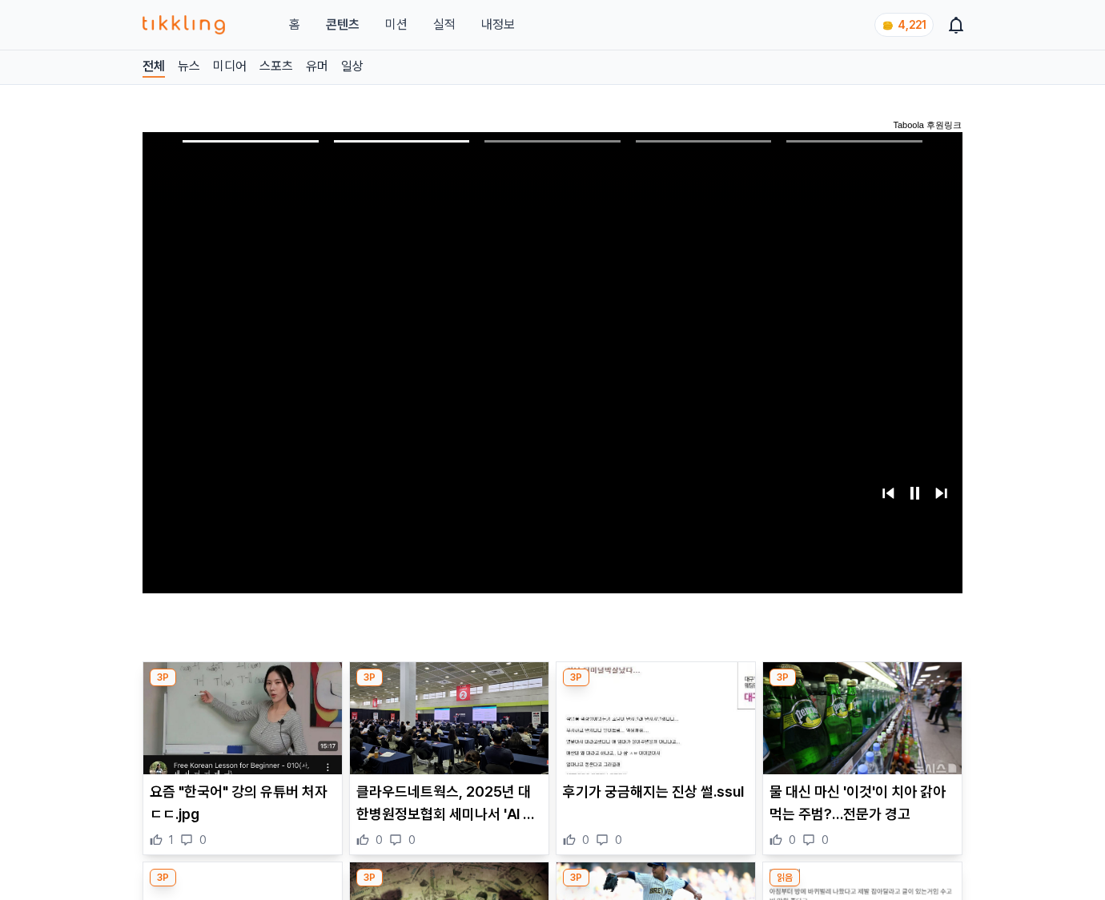
click at [859, 730] on img at bounding box center [862, 718] width 199 height 112
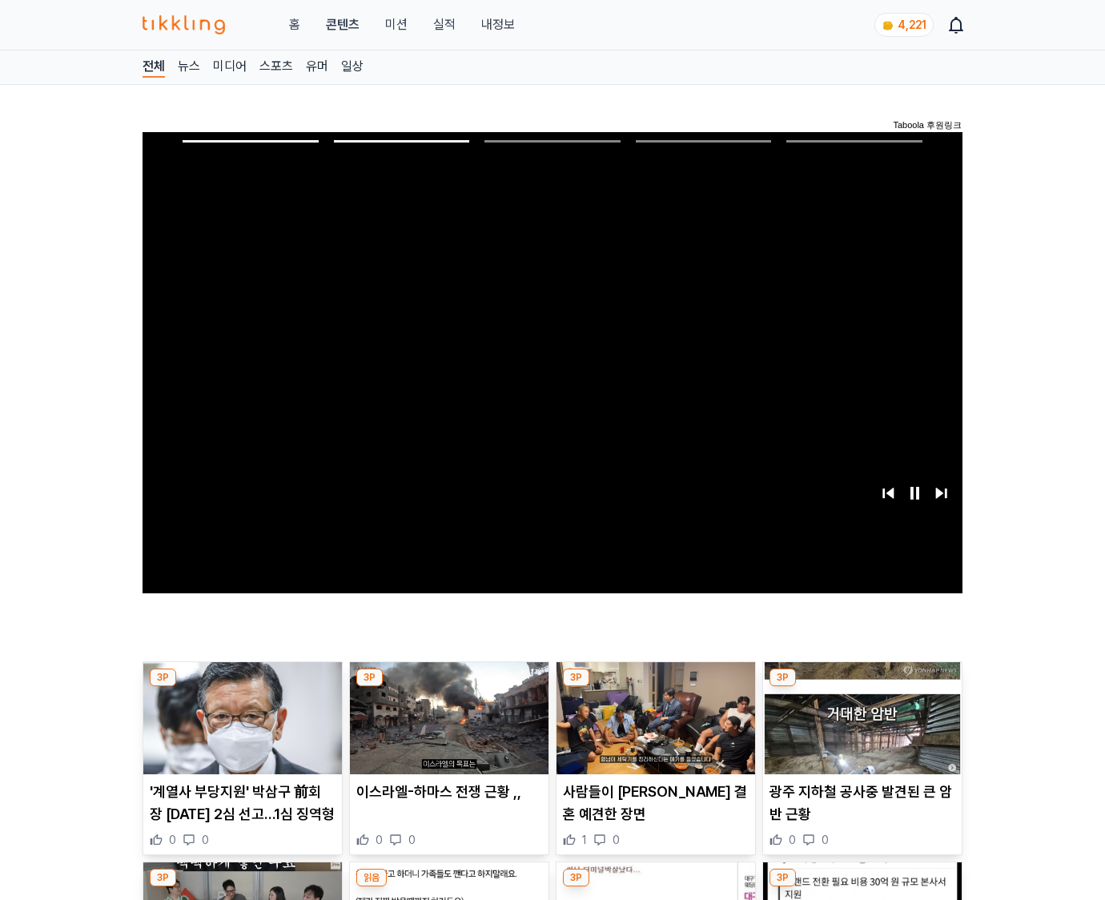
click at [859, 730] on img at bounding box center [862, 718] width 199 height 112
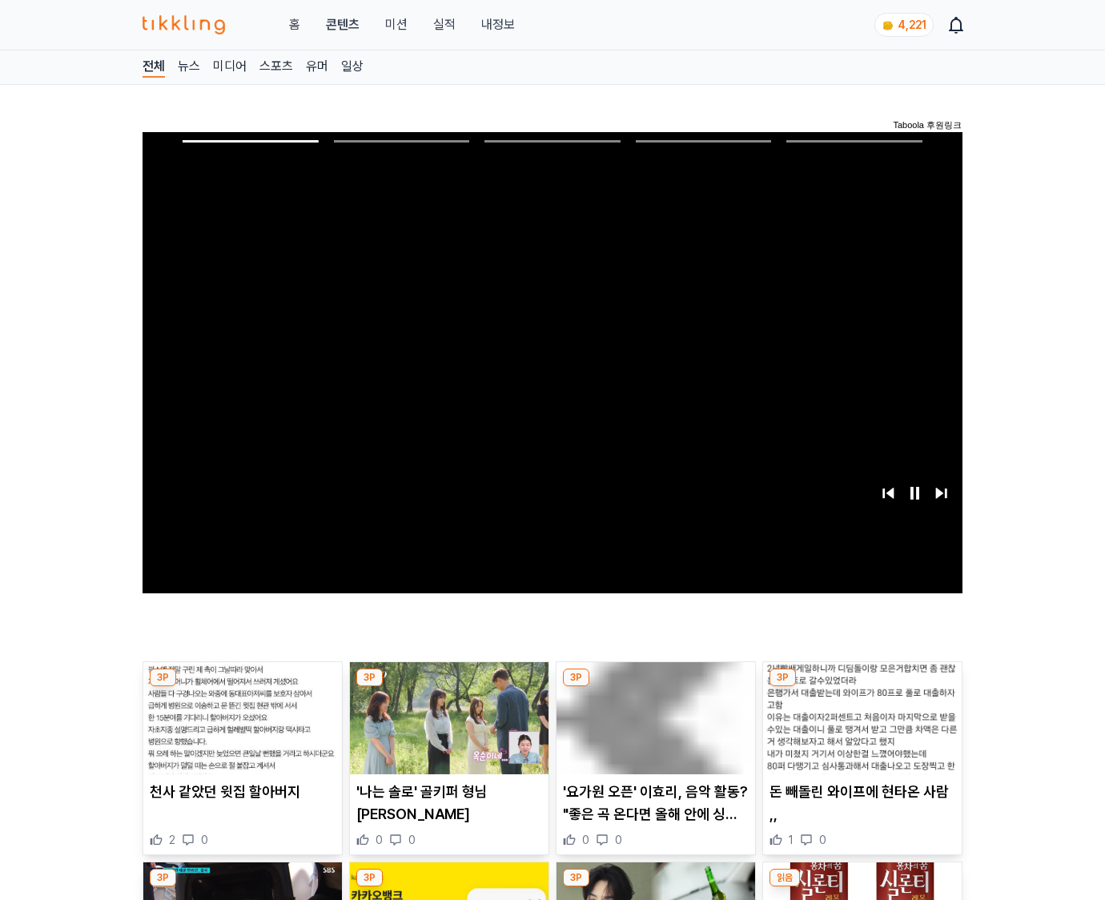
click at [859, 730] on img at bounding box center [862, 718] width 199 height 112
